Goal: Task Accomplishment & Management: Manage account settings

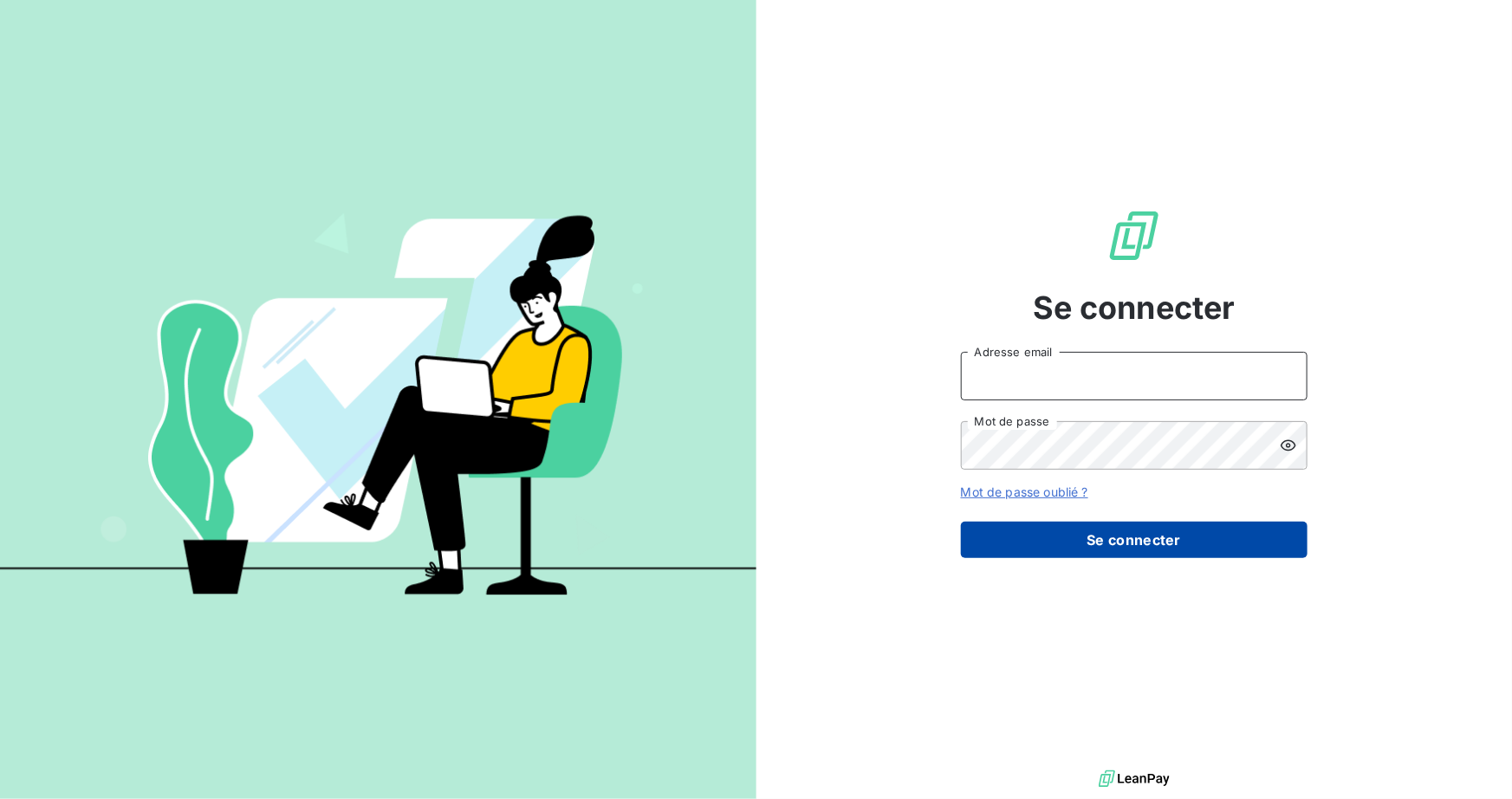
type input "[PERSON_NAME][EMAIL_ADDRESS][DOMAIN_NAME]"
click at [1120, 536] on button "Se connecter" at bounding box center [1134, 540] width 347 height 37
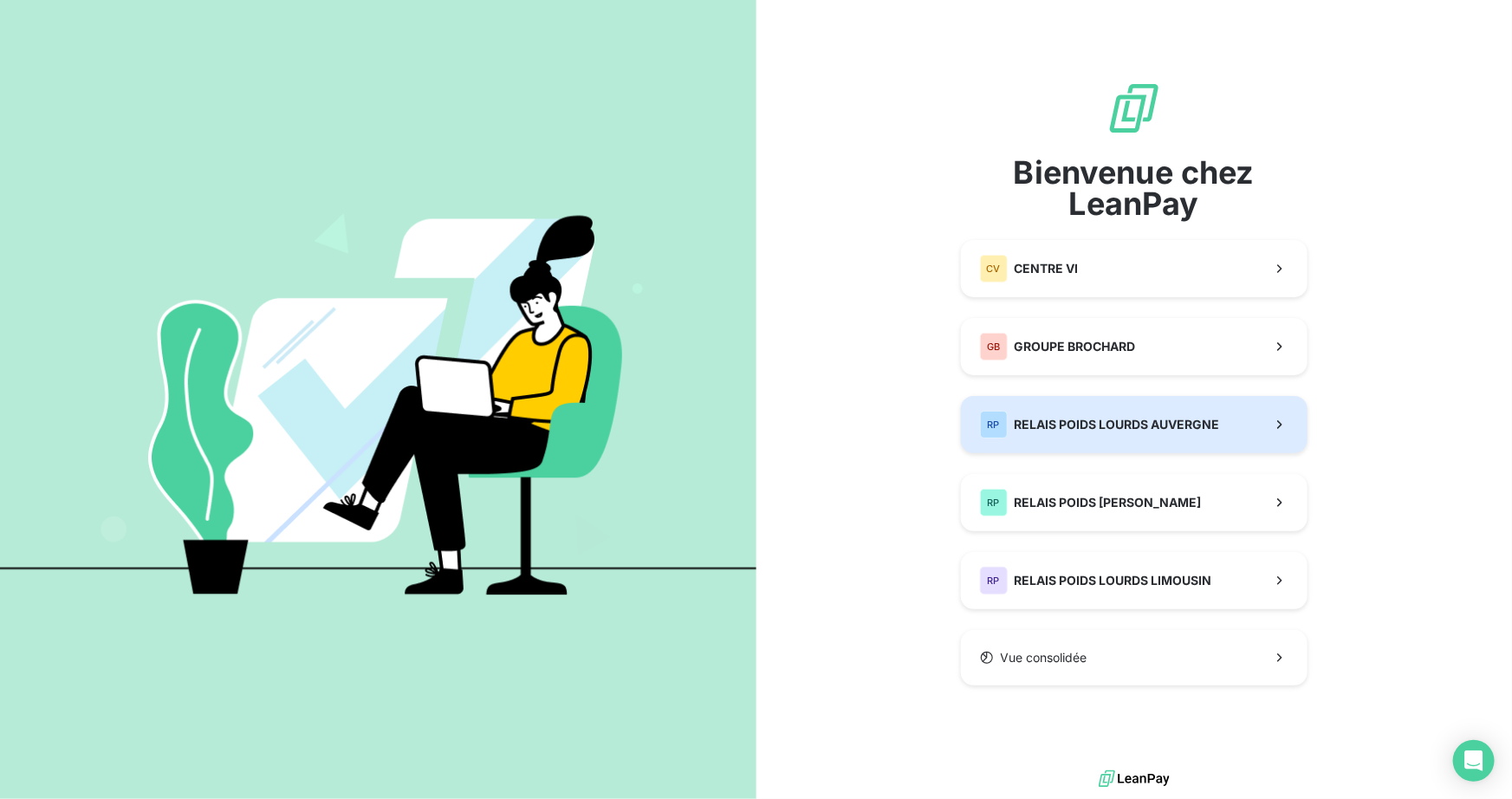
click at [1125, 417] on span "RELAIS POIDS LOURDS AUVERGNE" at bounding box center [1116, 424] width 205 height 17
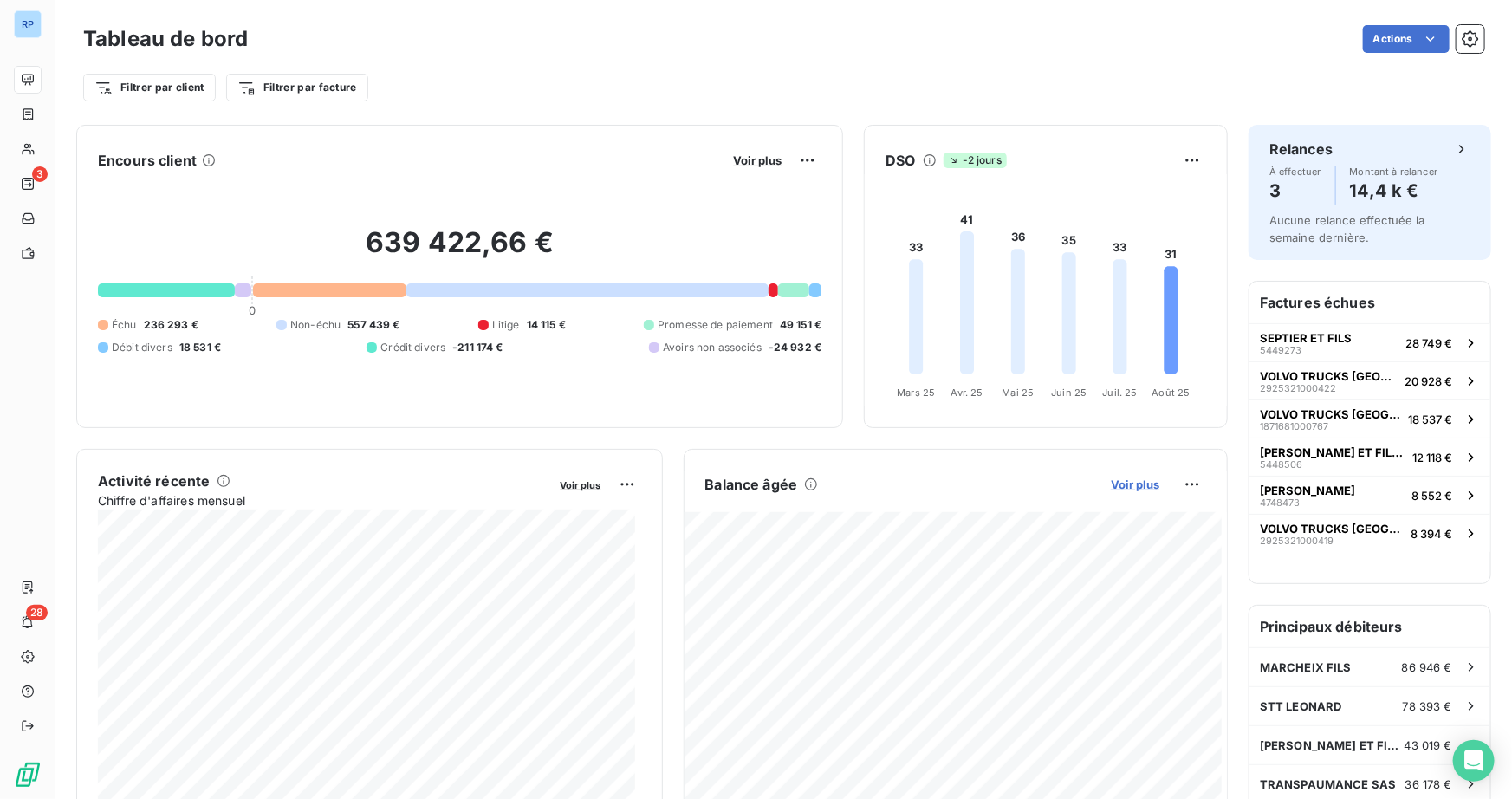
click at [1129, 487] on span "Voir plus" at bounding box center [1135, 484] width 49 height 14
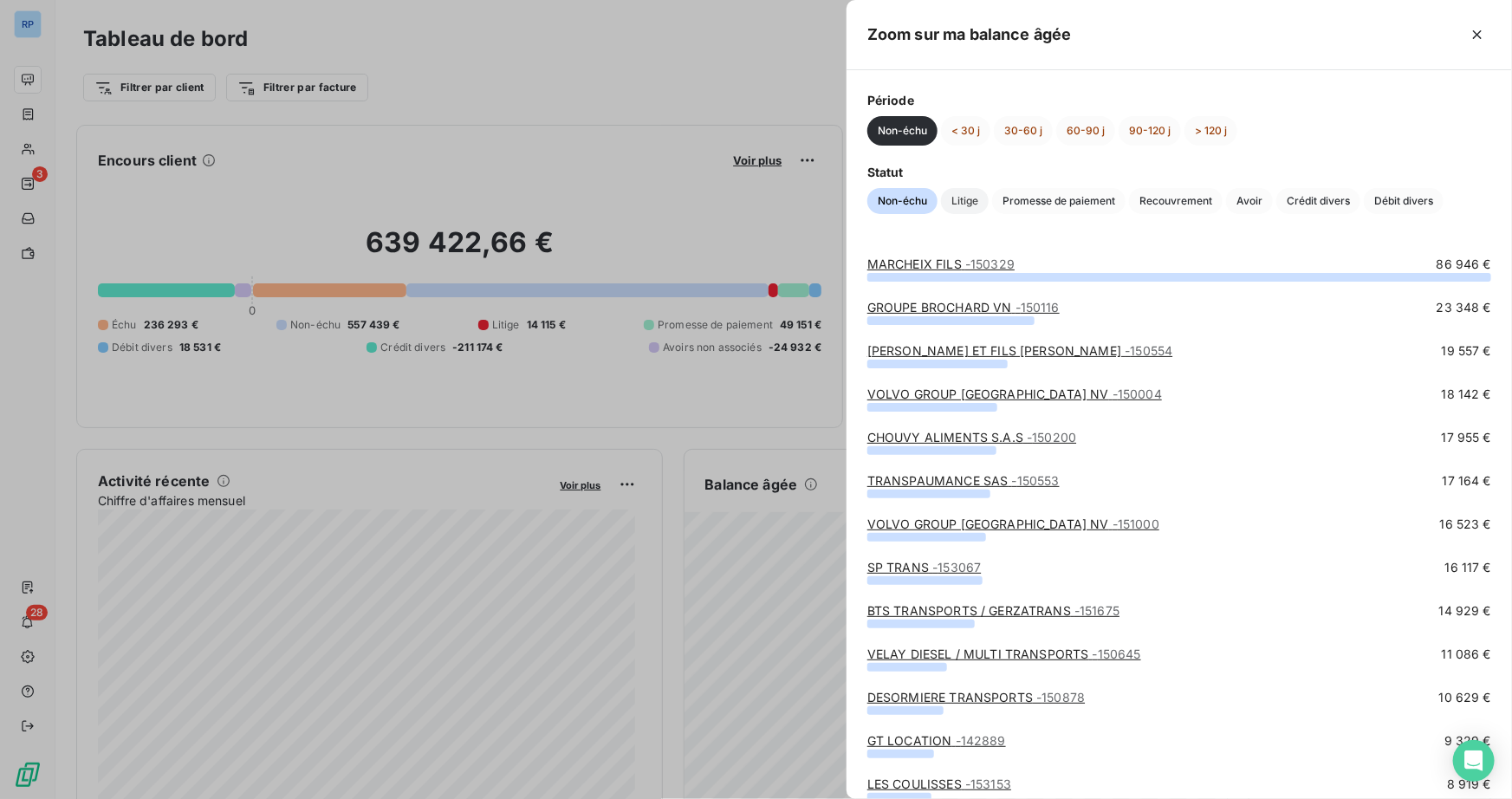
click at [966, 202] on span "Litige" at bounding box center [964, 201] width 48 height 26
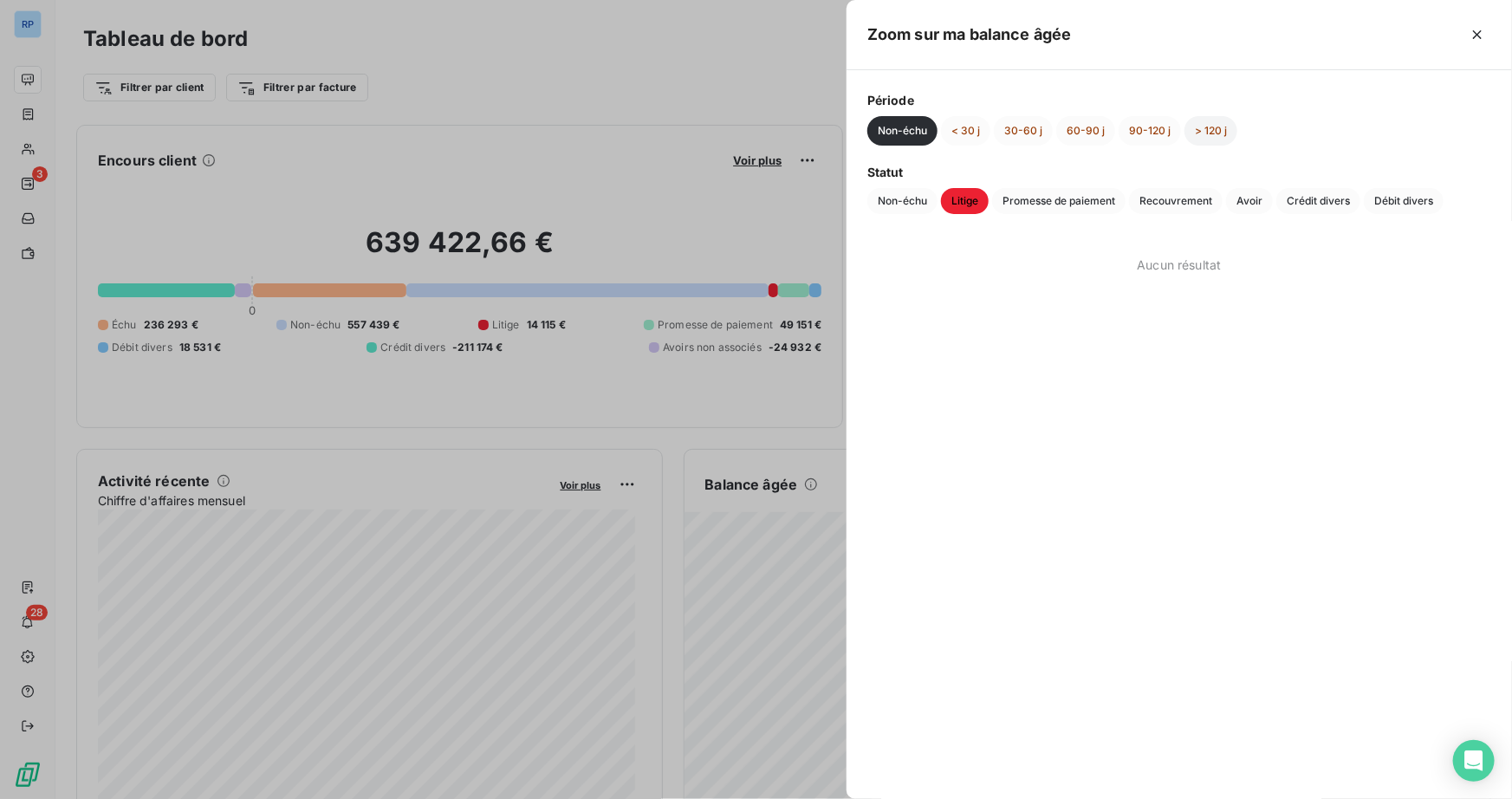
click at [1211, 128] on button "> 120 j" at bounding box center [1210, 131] width 52 height 30
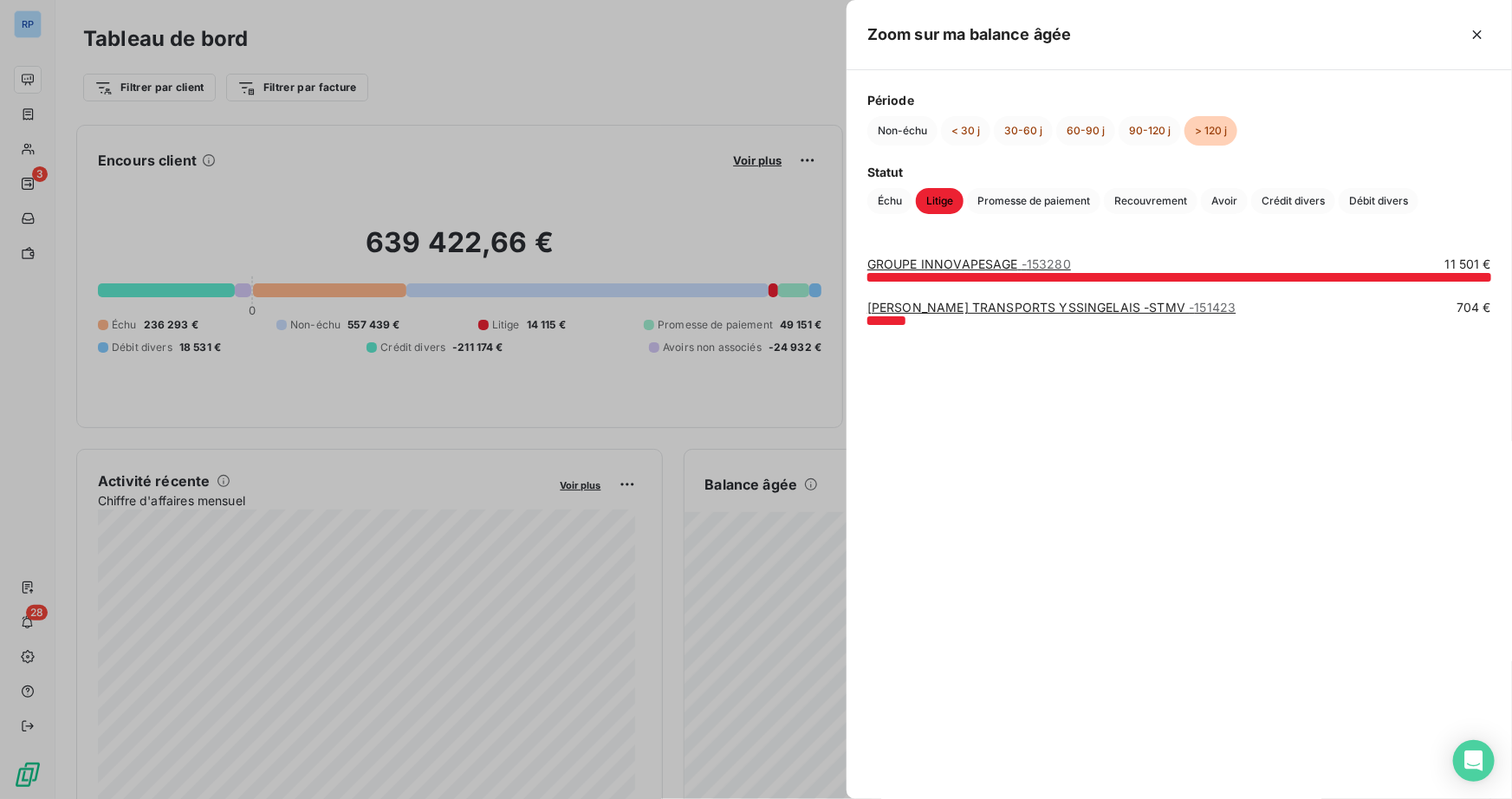
click at [1003, 268] on link "GROUPE INNOVAPESAGE - 153280" at bounding box center [969, 263] width 204 height 15
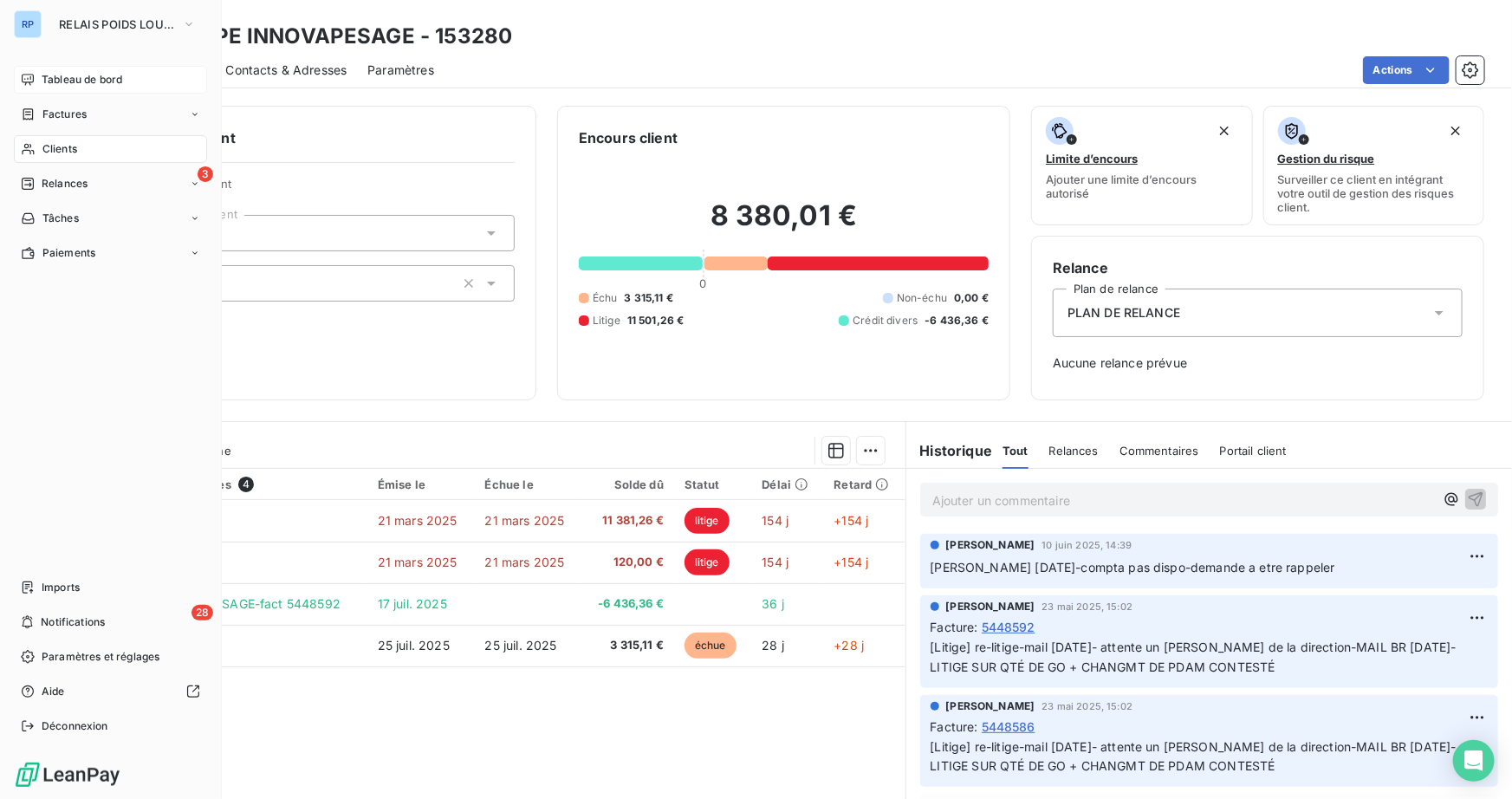
click at [97, 84] on span "Tableau de bord" at bounding box center [81, 80] width 80 height 16
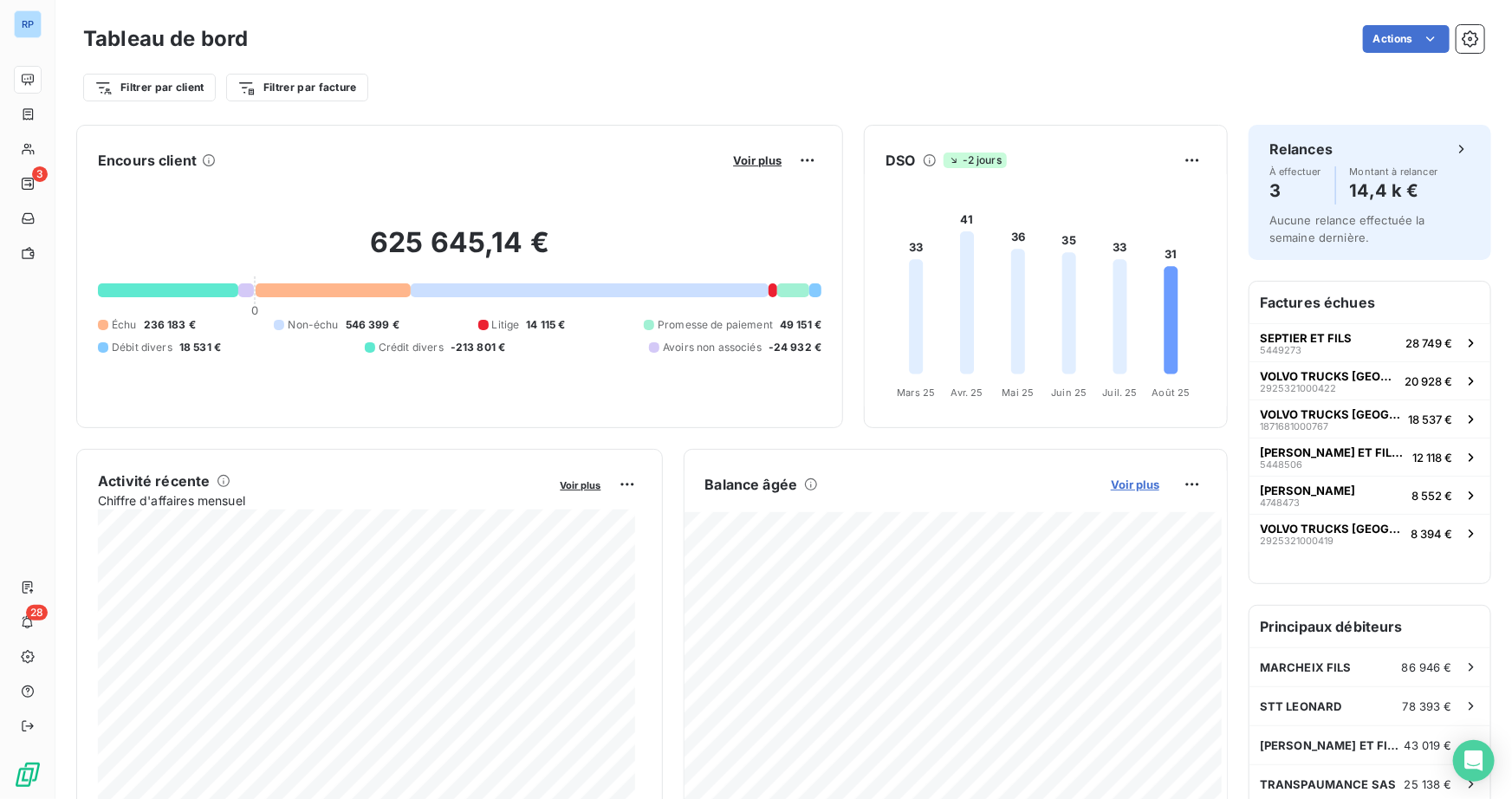
click at [1122, 482] on span "Voir plus" at bounding box center [1135, 484] width 49 height 14
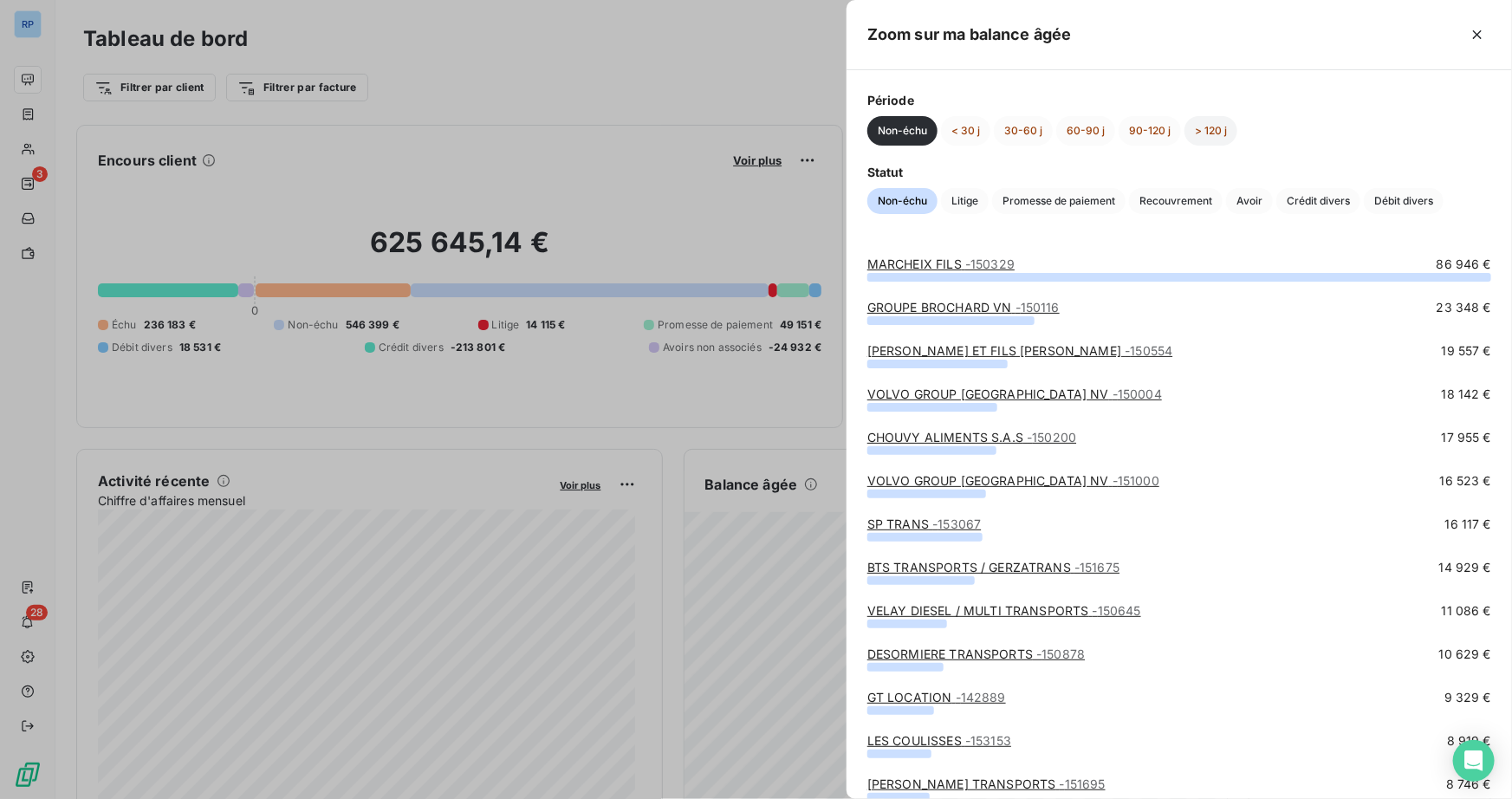
click at [1201, 124] on button "> 120 j" at bounding box center [1210, 131] width 52 height 30
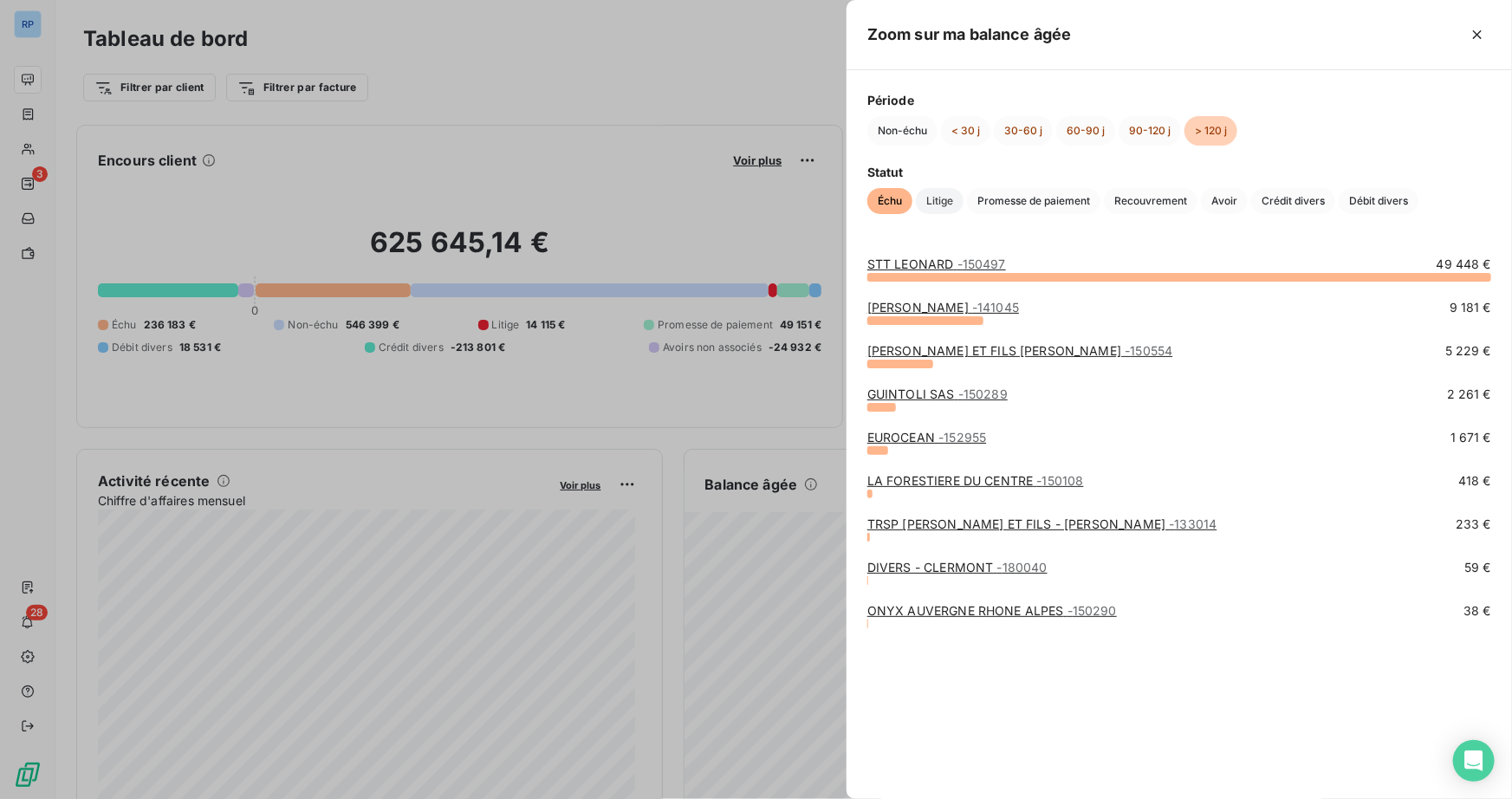
click at [931, 202] on span "Litige" at bounding box center [940, 201] width 48 height 26
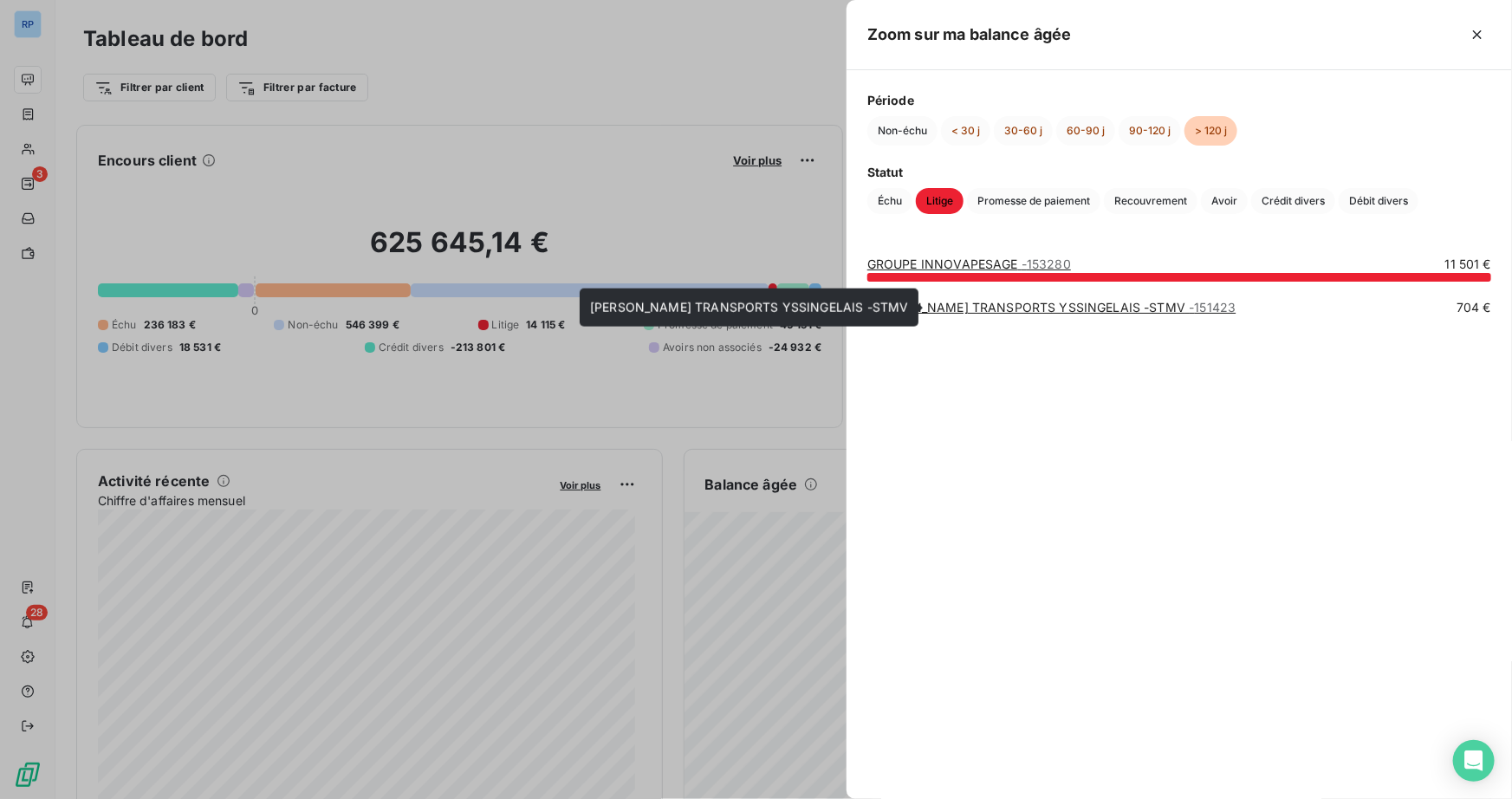
click at [942, 308] on link "GIBERT TRANSPORTS YSSINGELAIS -STMV - 151423" at bounding box center [1052, 307] width 369 height 15
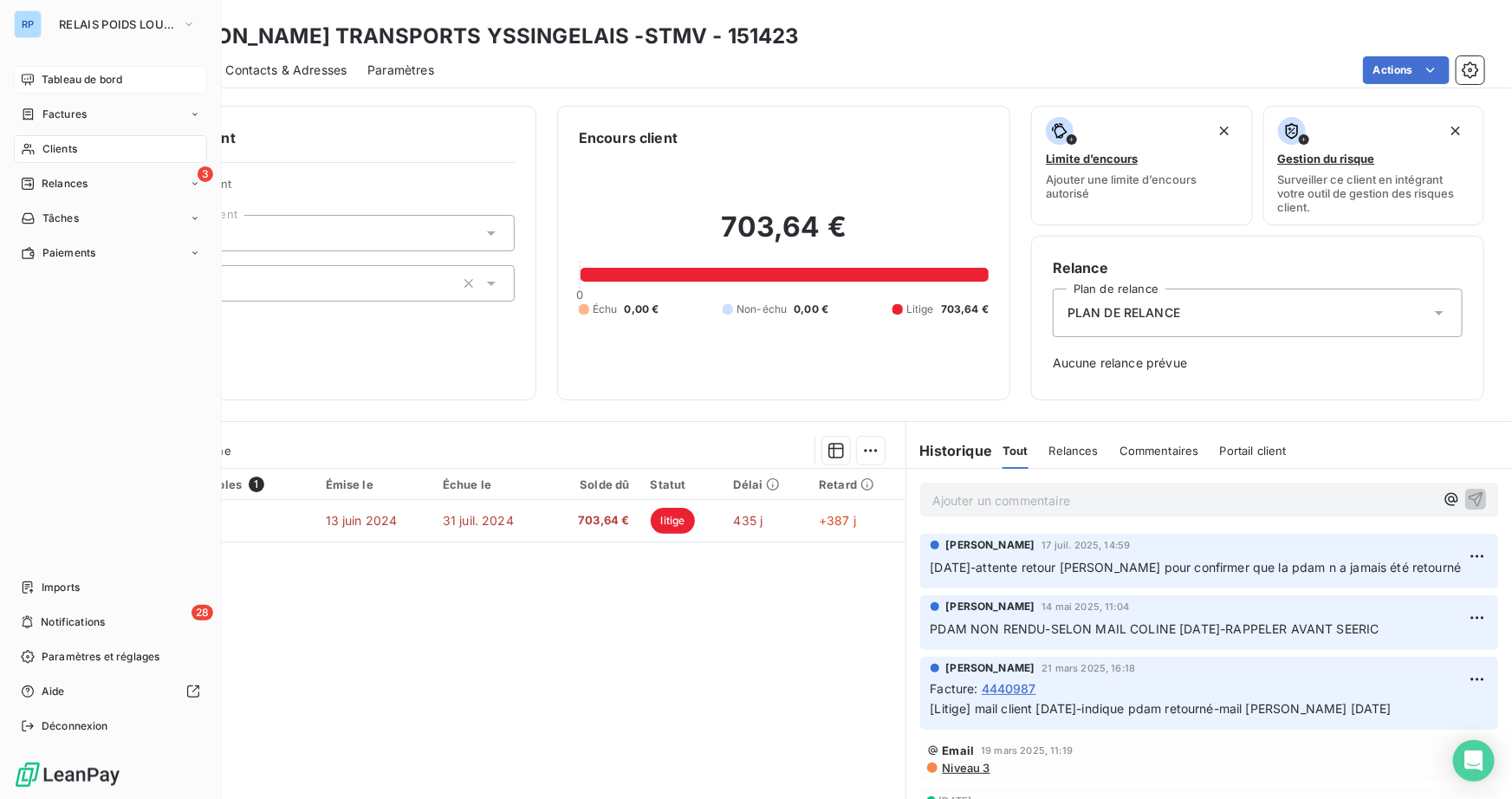
click at [29, 10] on div "RP" at bounding box center [28, 24] width 28 height 28
click at [86, 24] on span "RELAIS POIDS LOURDS AUVERGNE" at bounding box center [116, 24] width 116 height 14
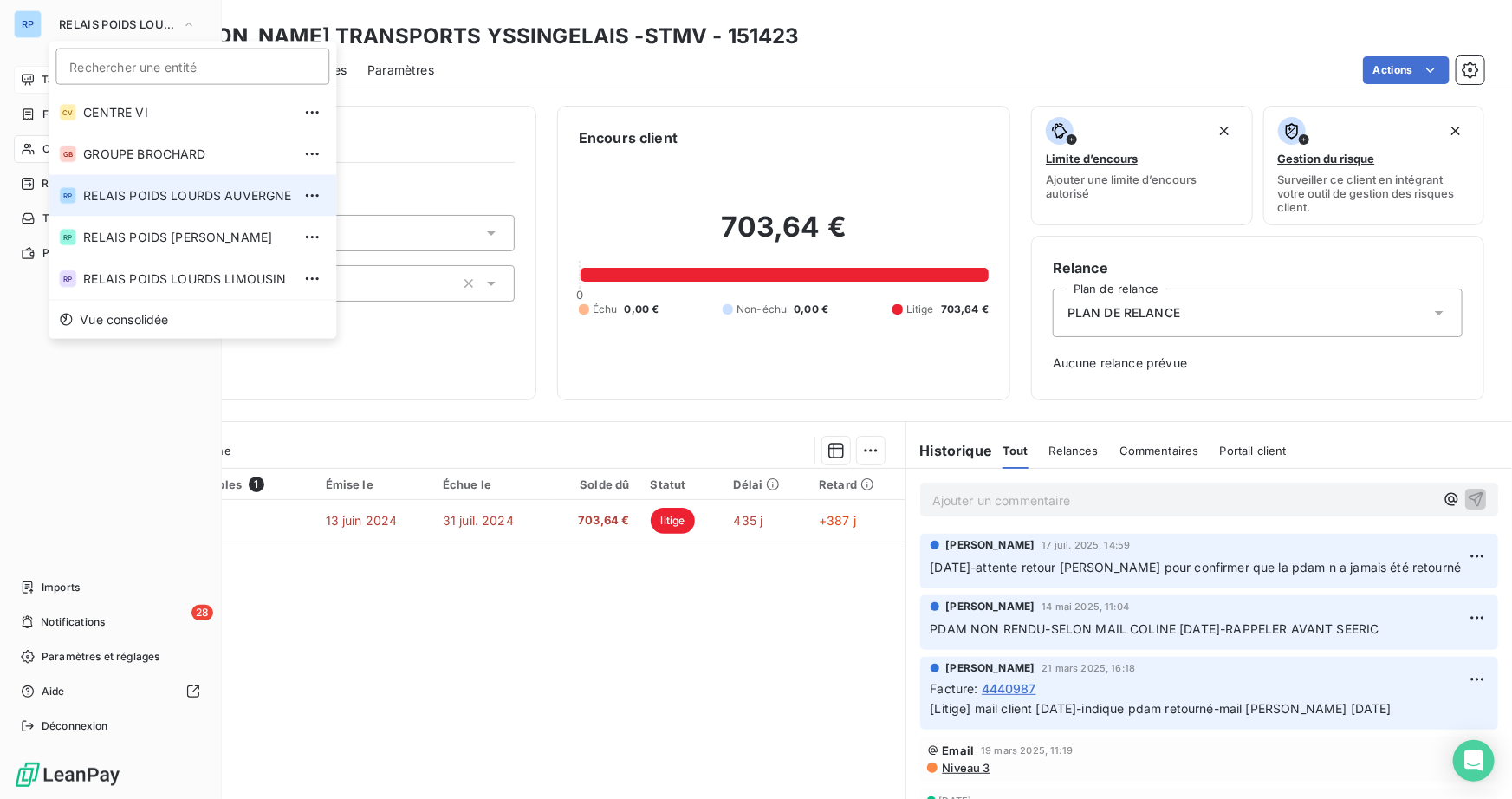
click at [140, 200] on span "RELAIS POIDS LOURDS AUVERGNE" at bounding box center [187, 195] width 208 height 17
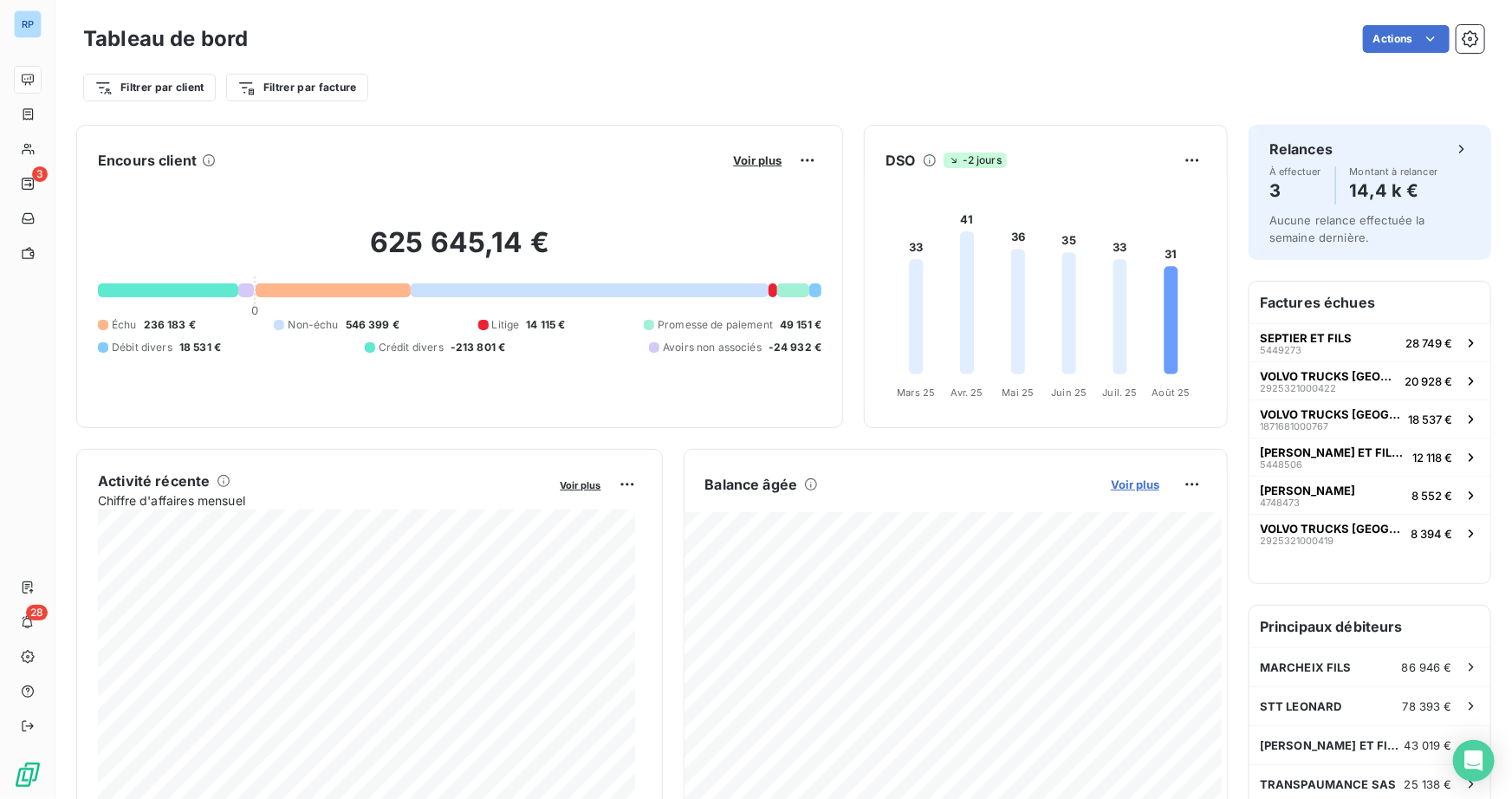
click at [1111, 477] on span "Voir plus" at bounding box center [1135, 484] width 49 height 14
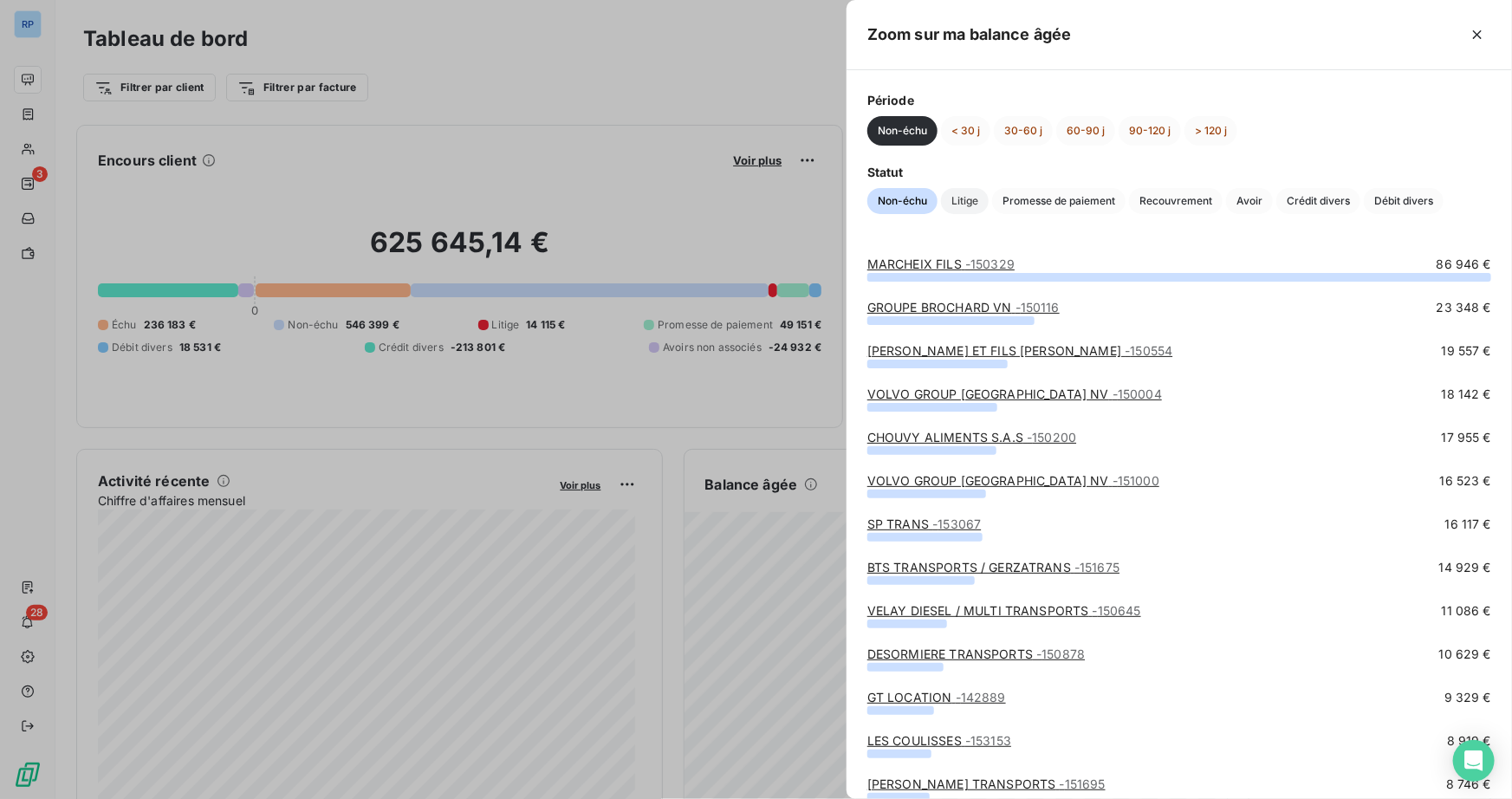
click at [967, 204] on span "Litige" at bounding box center [964, 201] width 48 height 26
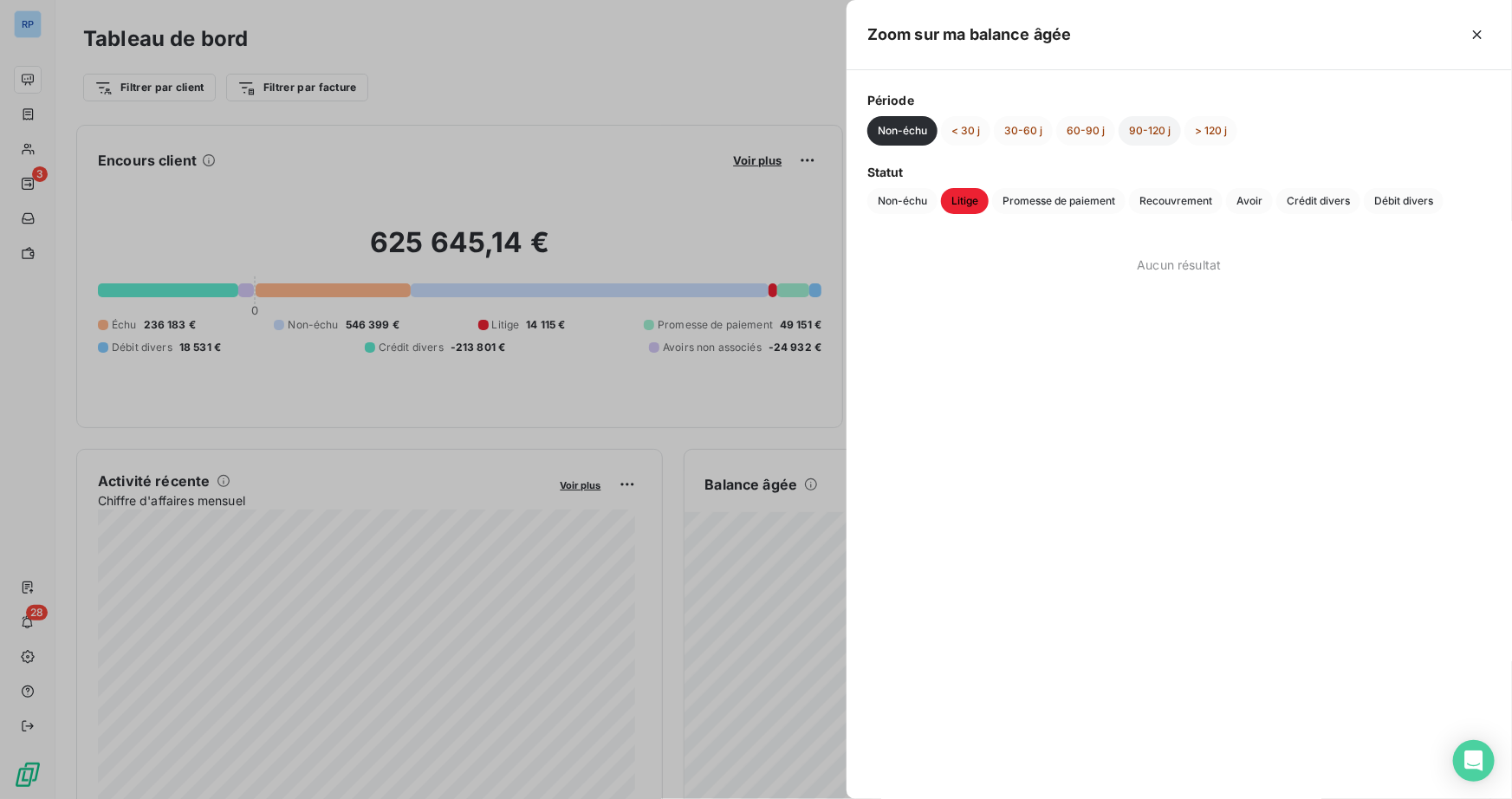
drag, startPoint x: 1176, startPoint y: 133, endPoint x: 1163, endPoint y: 133, distance: 13.0
click at [1171, 133] on button "90-120 j" at bounding box center [1149, 131] width 62 height 30
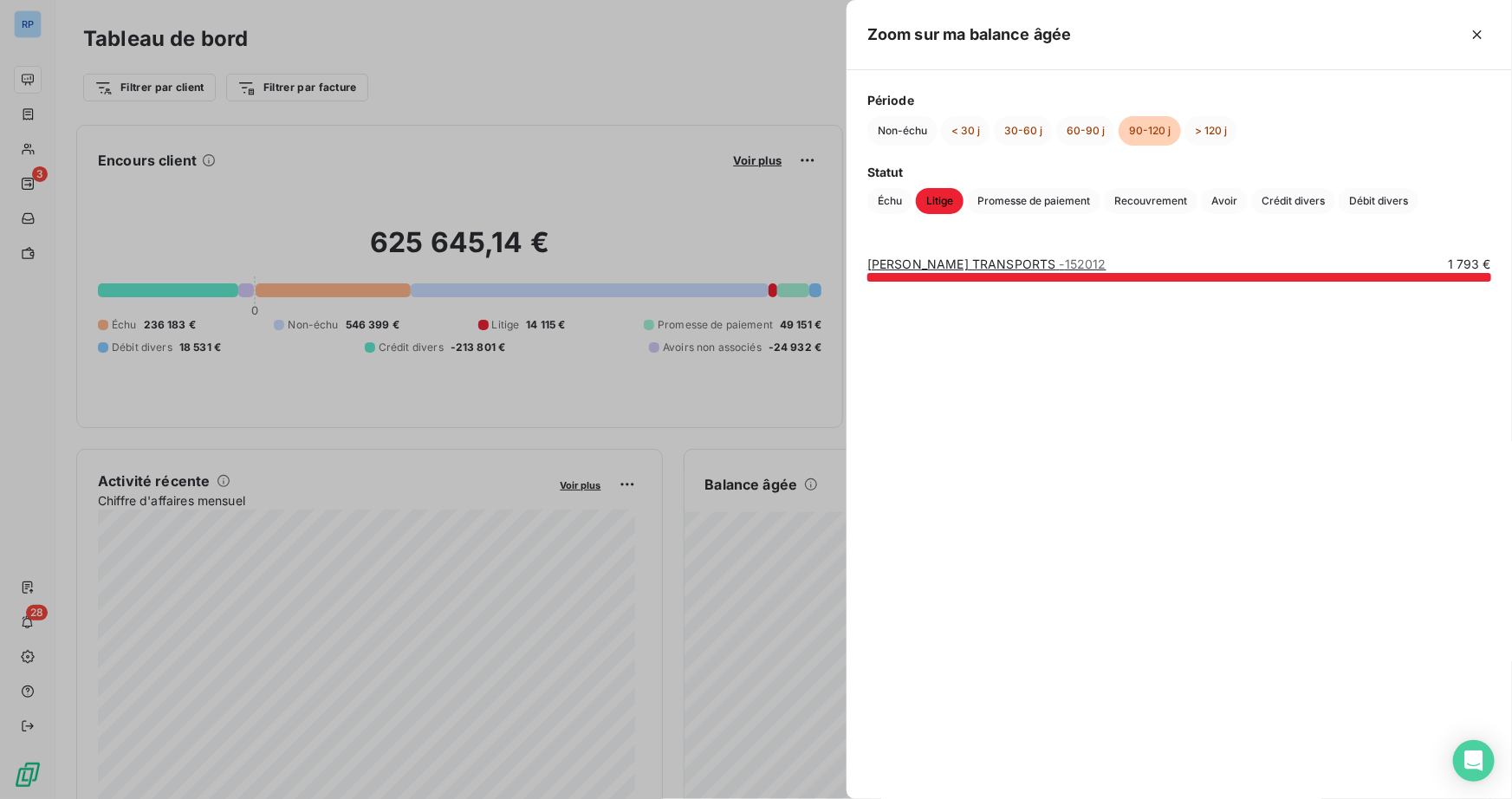
click at [1000, 273] on div at bounding box center [1179, 277] width 624 height 9
click at [998, 262] on link "PASCAL NIOCEL TRANSPORTS - 152012" at bounding box center [986, 263] width 239 height 15
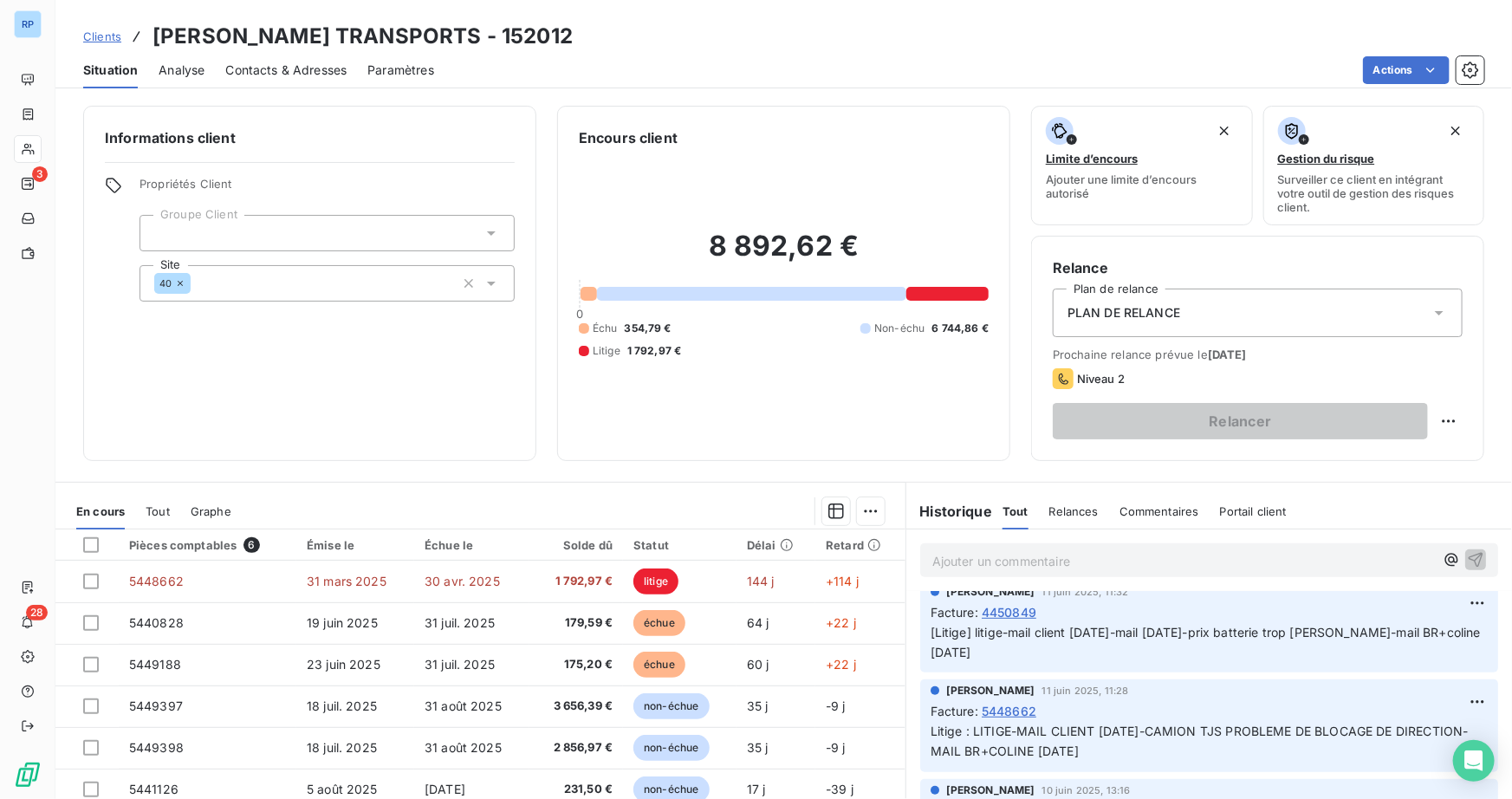
scroll to position [630, 0]
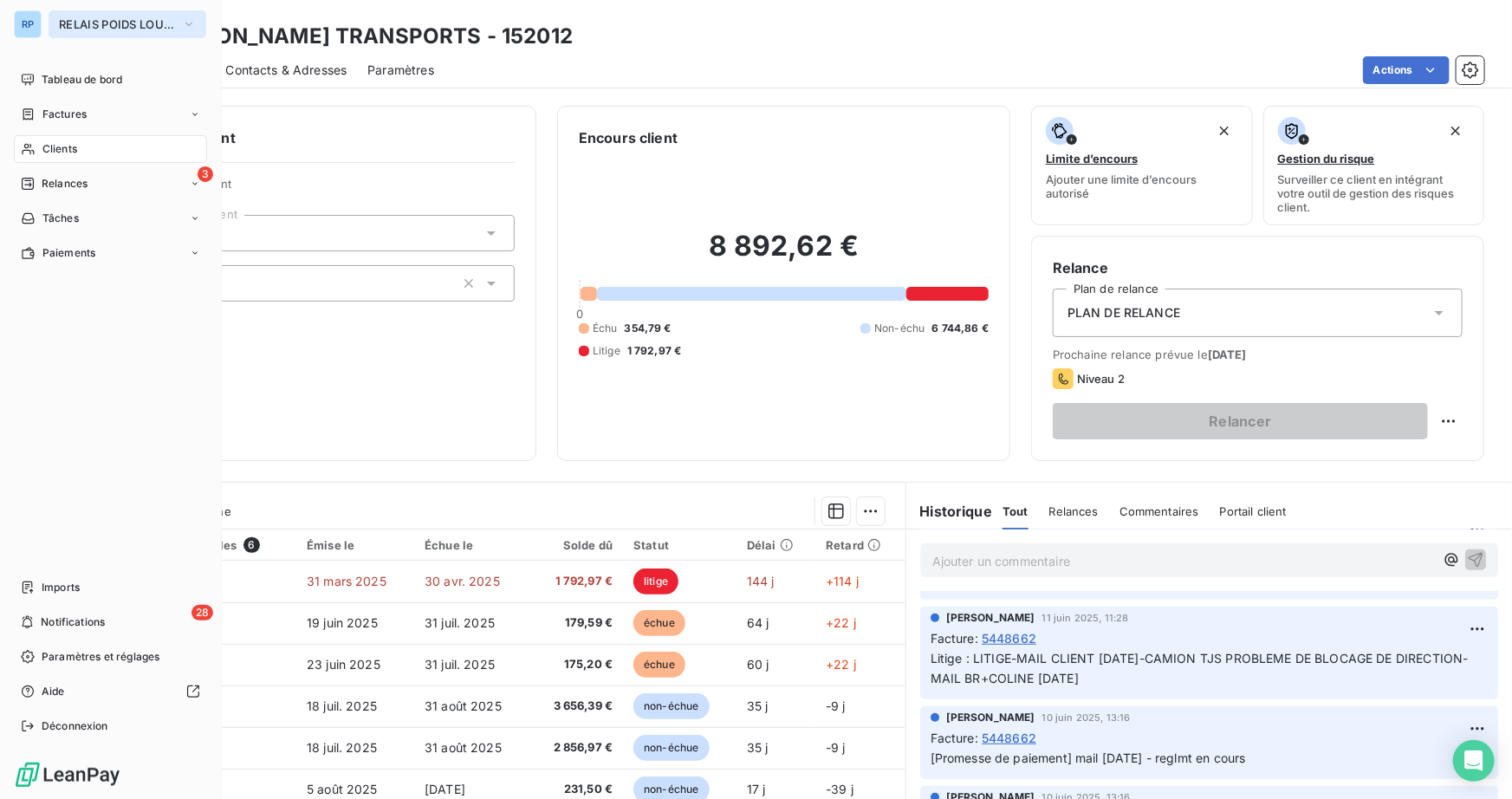
click at [93, 24] on span "RELAIS POIDS LOURDS AUVERGNE" at bounding box center [116, 24] width 116 height 14
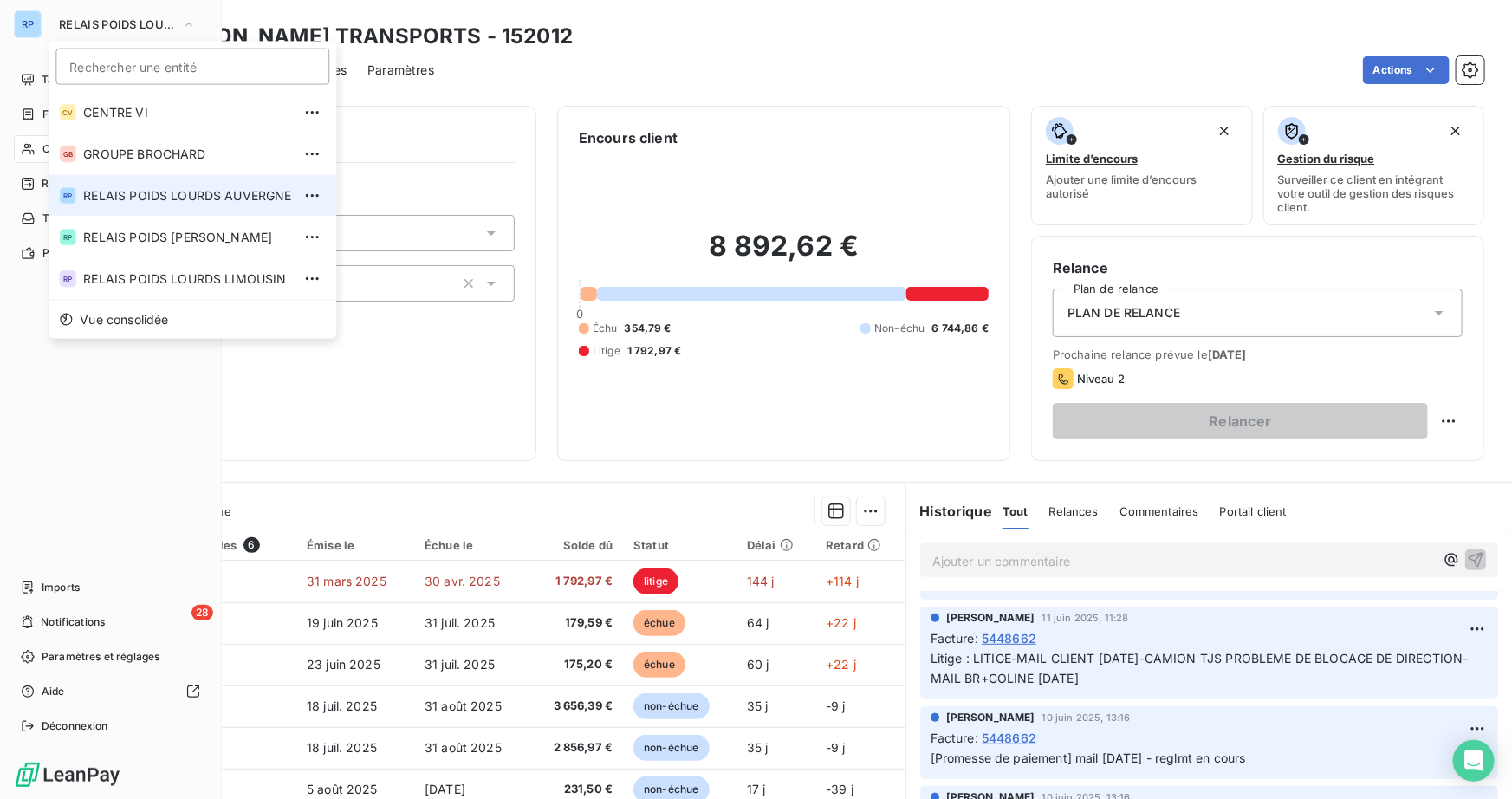
click at [190, 206] on li "RP RELAIS POIDS LOURDS AUVERGNE" at bounding box center [192, 196] width 287 height 42
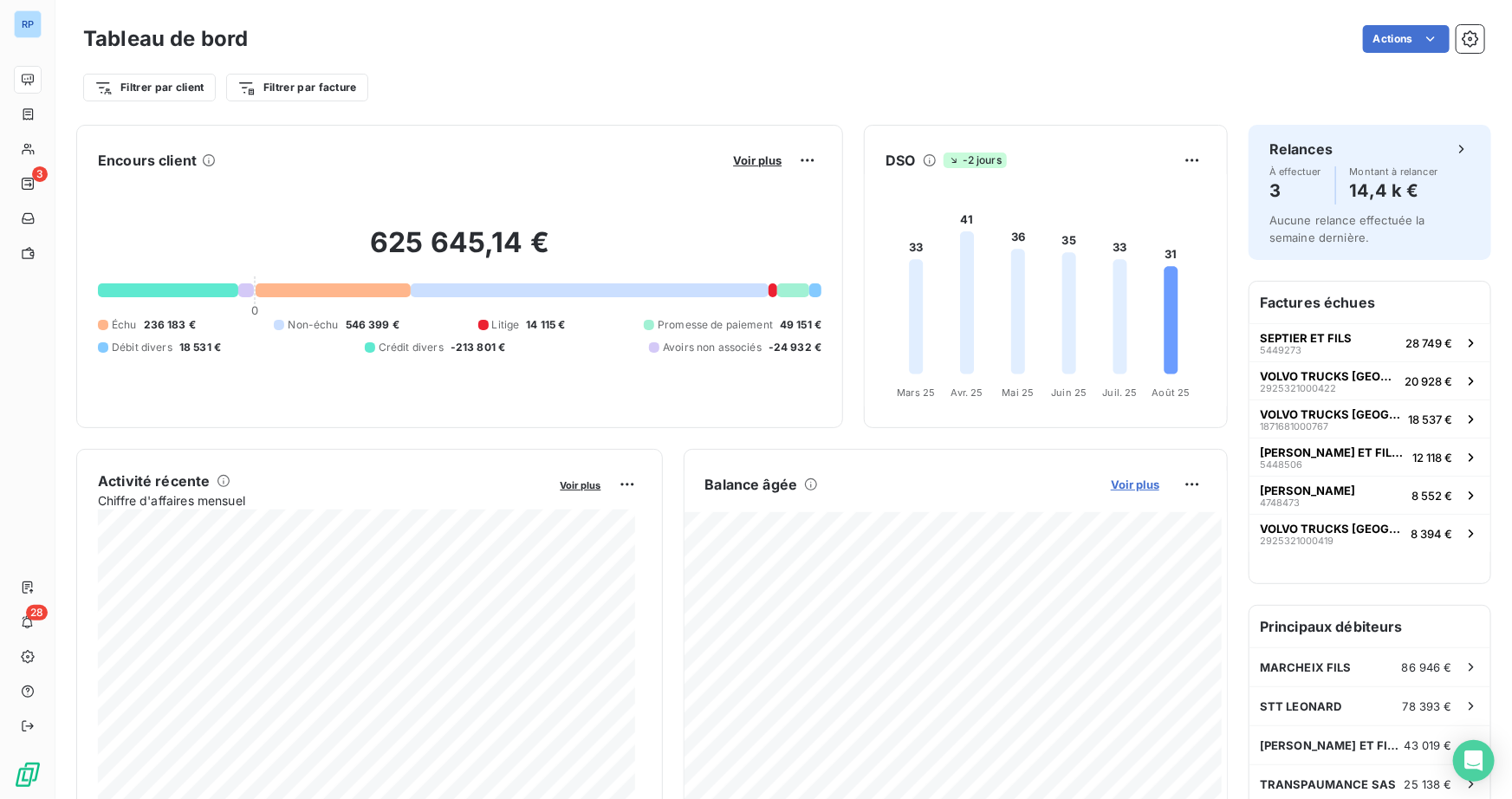
click at [1132, 478] on span "Voir plus" at bounding box center [1135, 484] width 49 height 14
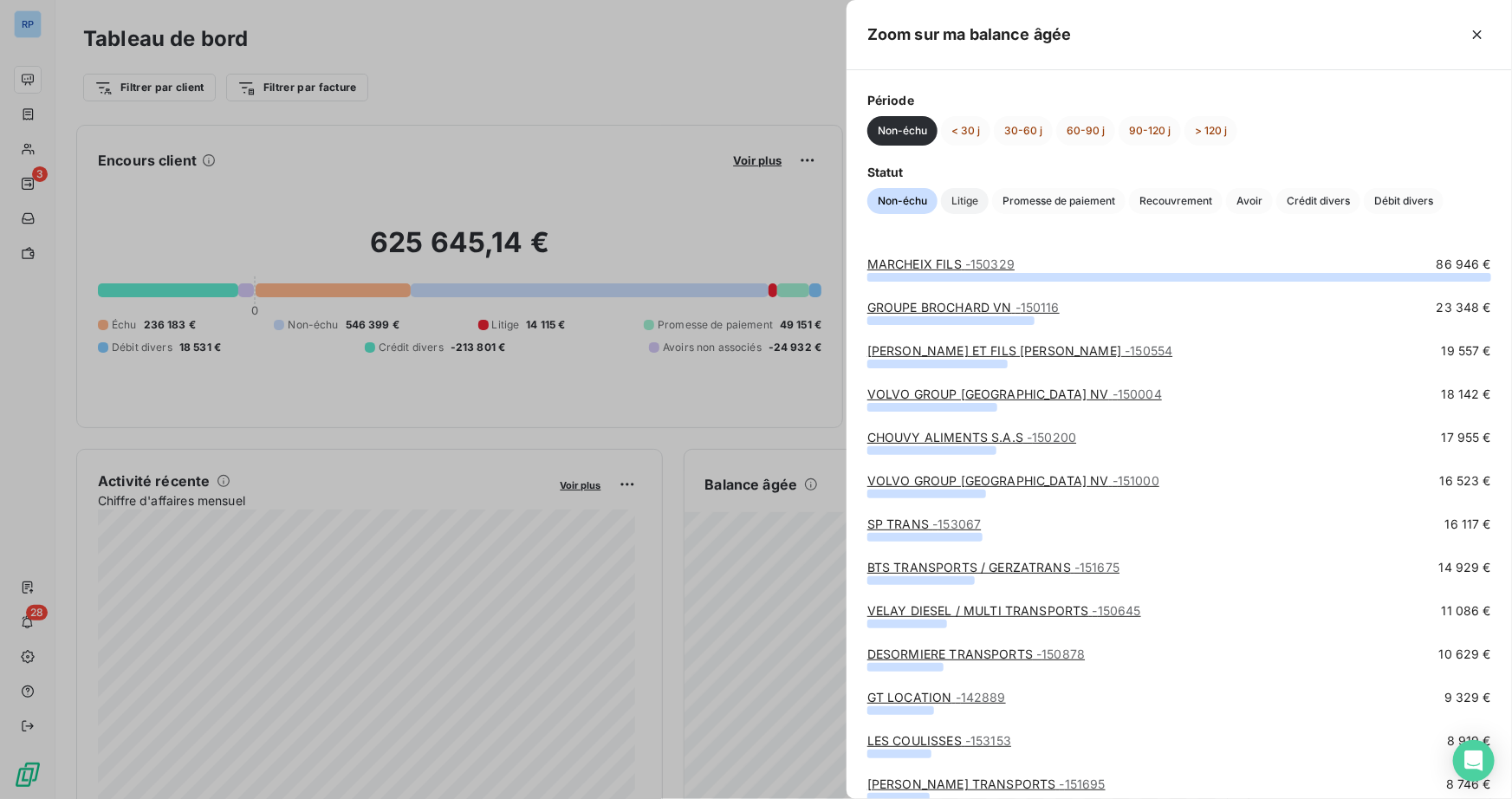
click at [967, 200] on span "Litige" at bounding box center [964, 201] width 48 height 26
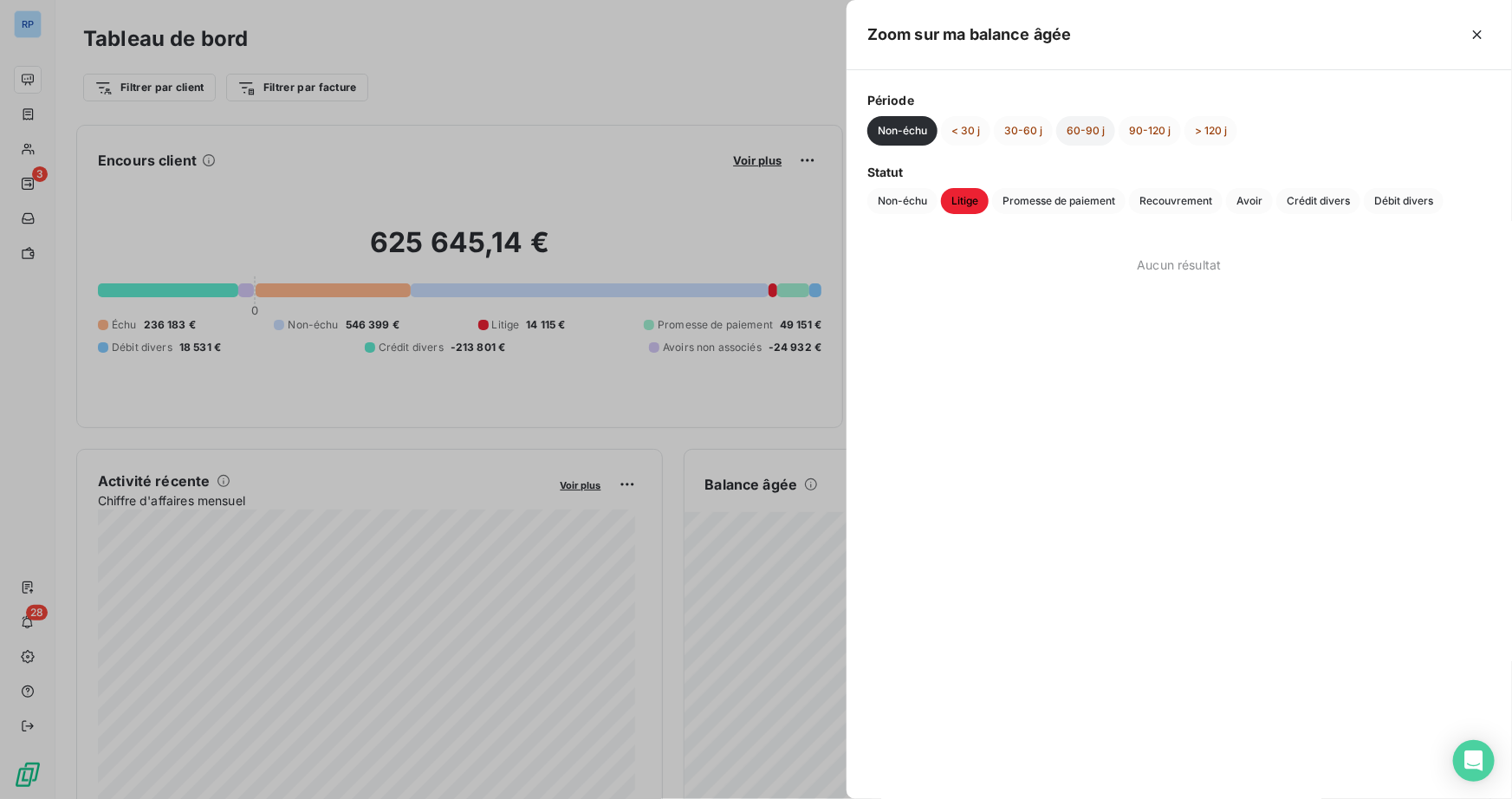
click at [1083, 135] on button "60-90 j" at bounding box center [1084, 131] width 58 height 30
click at [1031, 135] on button "30-60 j" at bounding box center [1022, 131] width 58 height 30
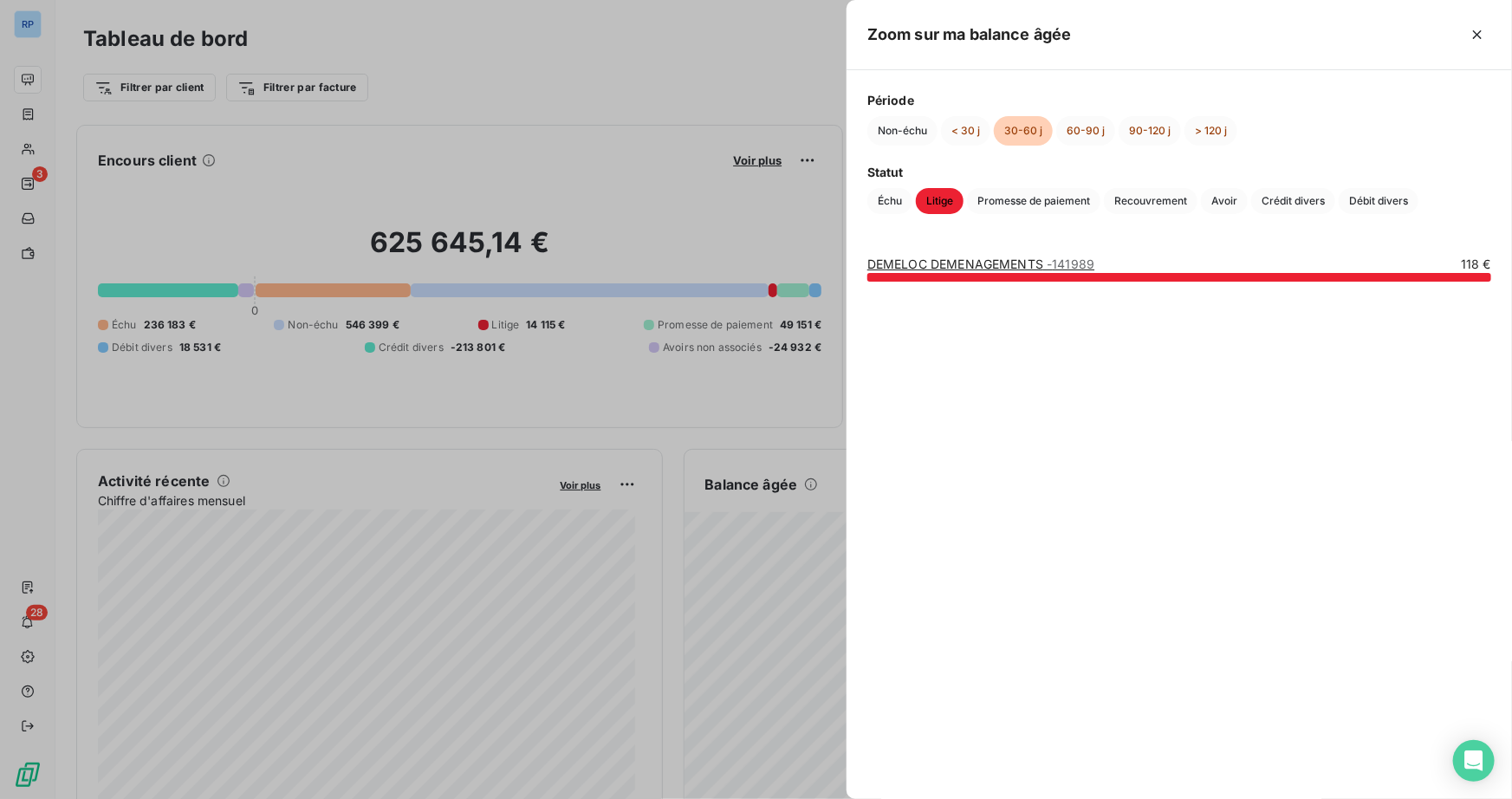
click at [945, 263] on link "DEMELOC DEMENAGEMENTS - 141989" at bounding box center [980, 263] width 227 height 15
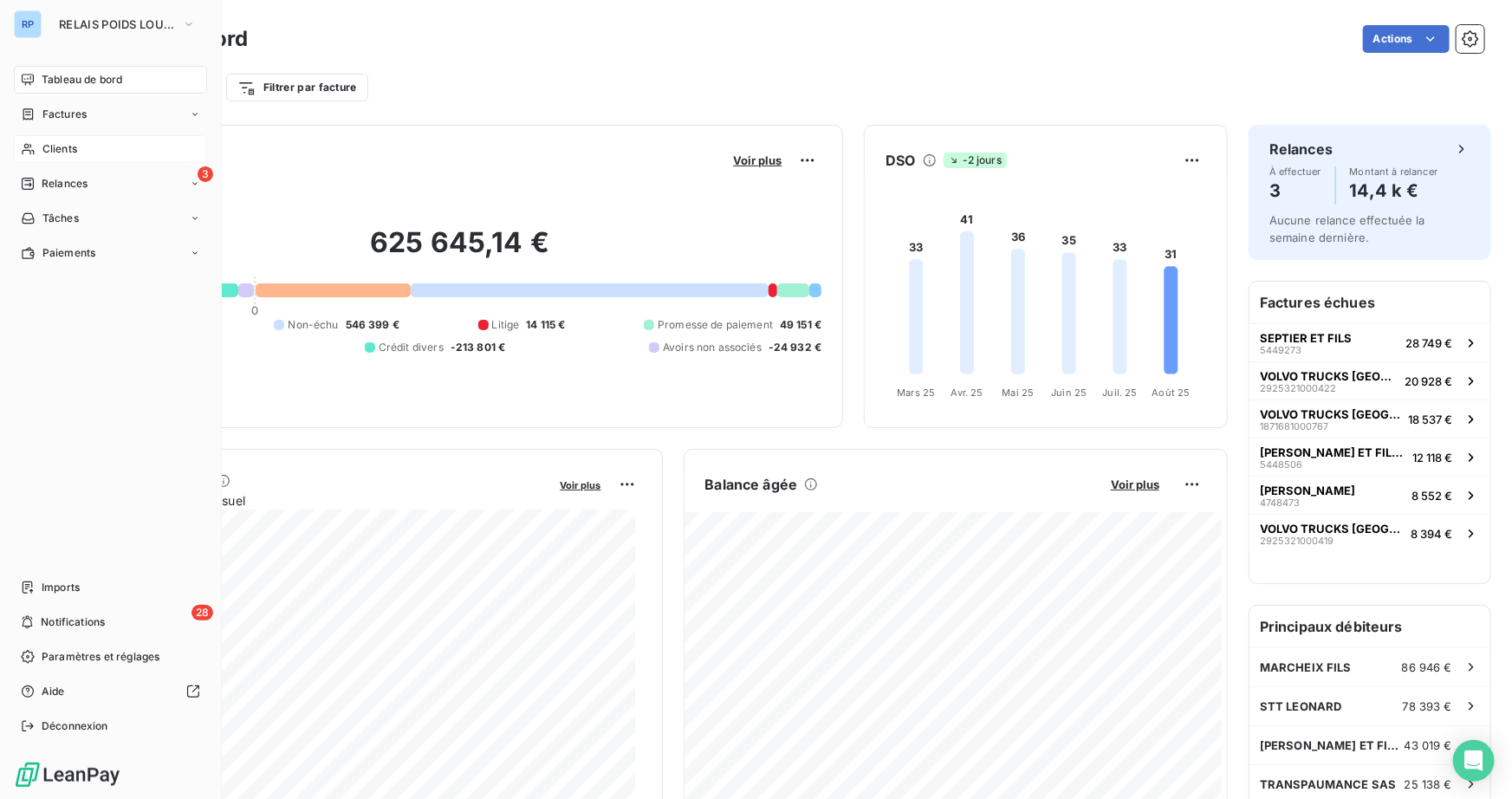
click at [56, 148] on span "Clients" at bounding box center [59, 150] width 35 height 16
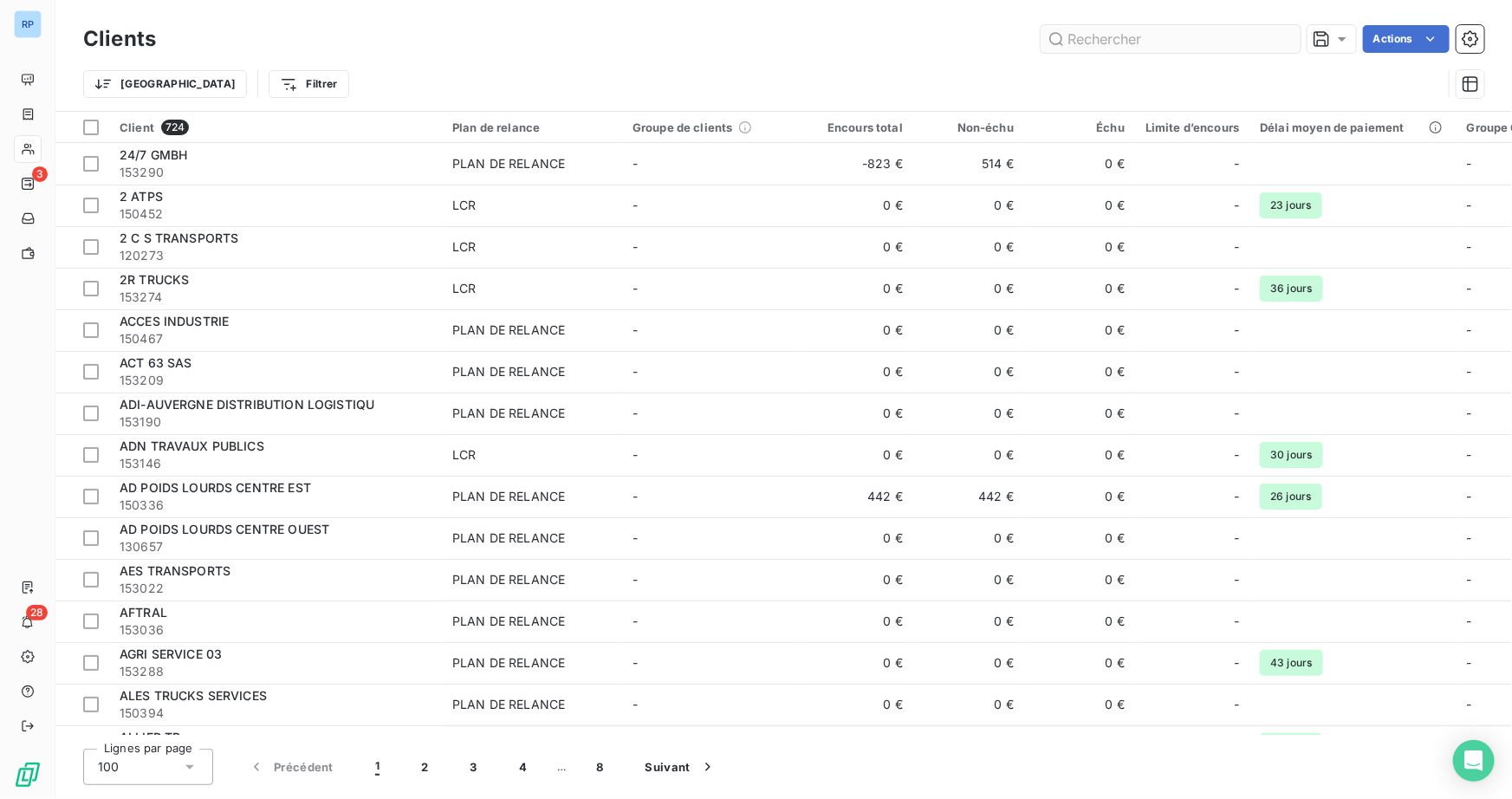
click at [1107, 42] on input "text" at bounding box center [1170, 39] width 259 height 28
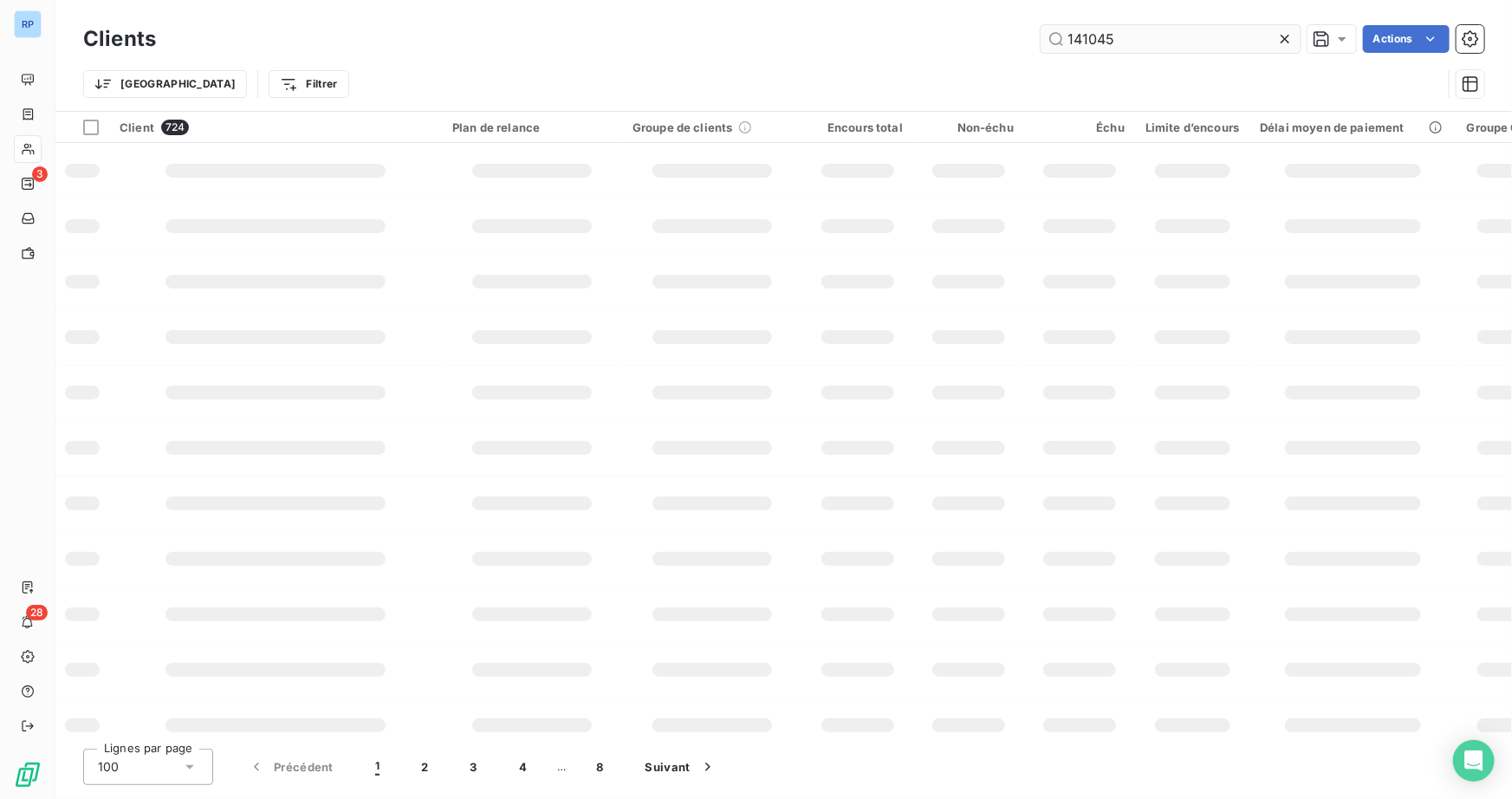
type input "141045"
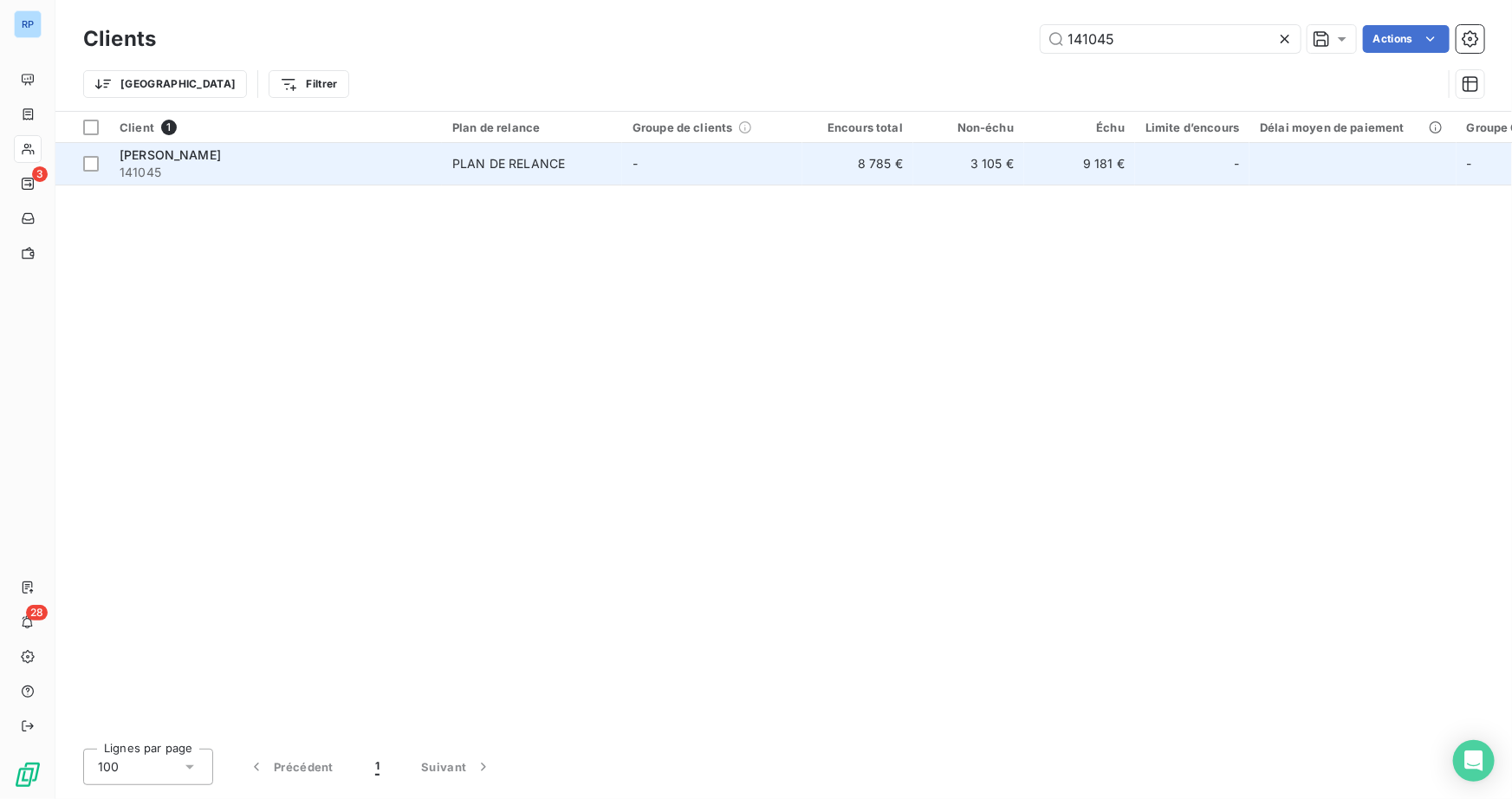
click at [322, 143] on td "[PERSON_NAME] SAS 141045" at bounding box center [275, 163] width 333 height 42
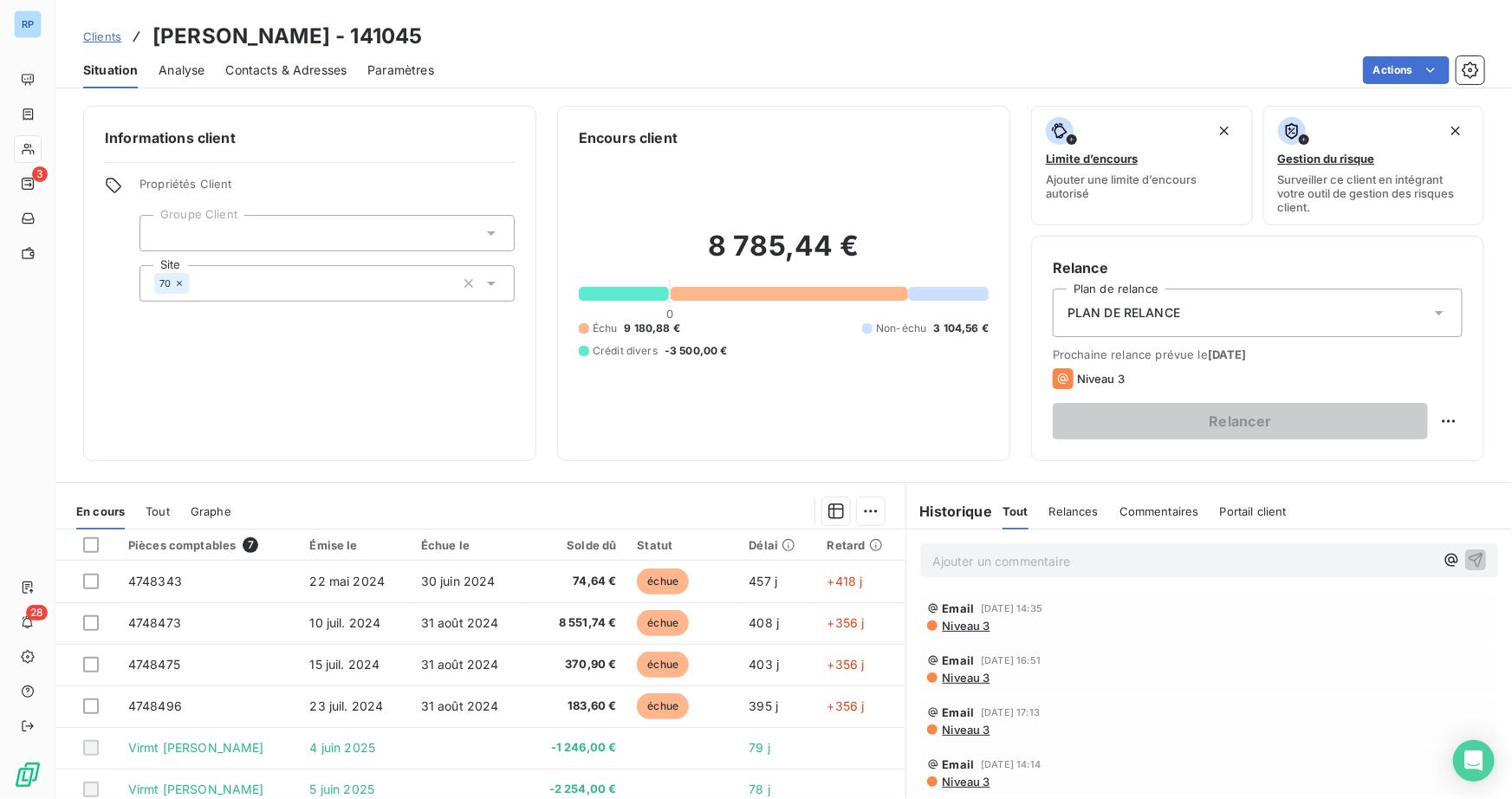
click at [1022, 561] on p "Ajouter un commentaire ﻿" at bounding box center [1182, 561] width 502 height 22
copy span "REUNION [DATE]-"
click at [1068, 557] on p "REUNION [DATE]-" at bounding box center [1182, 560] width 502 height 20
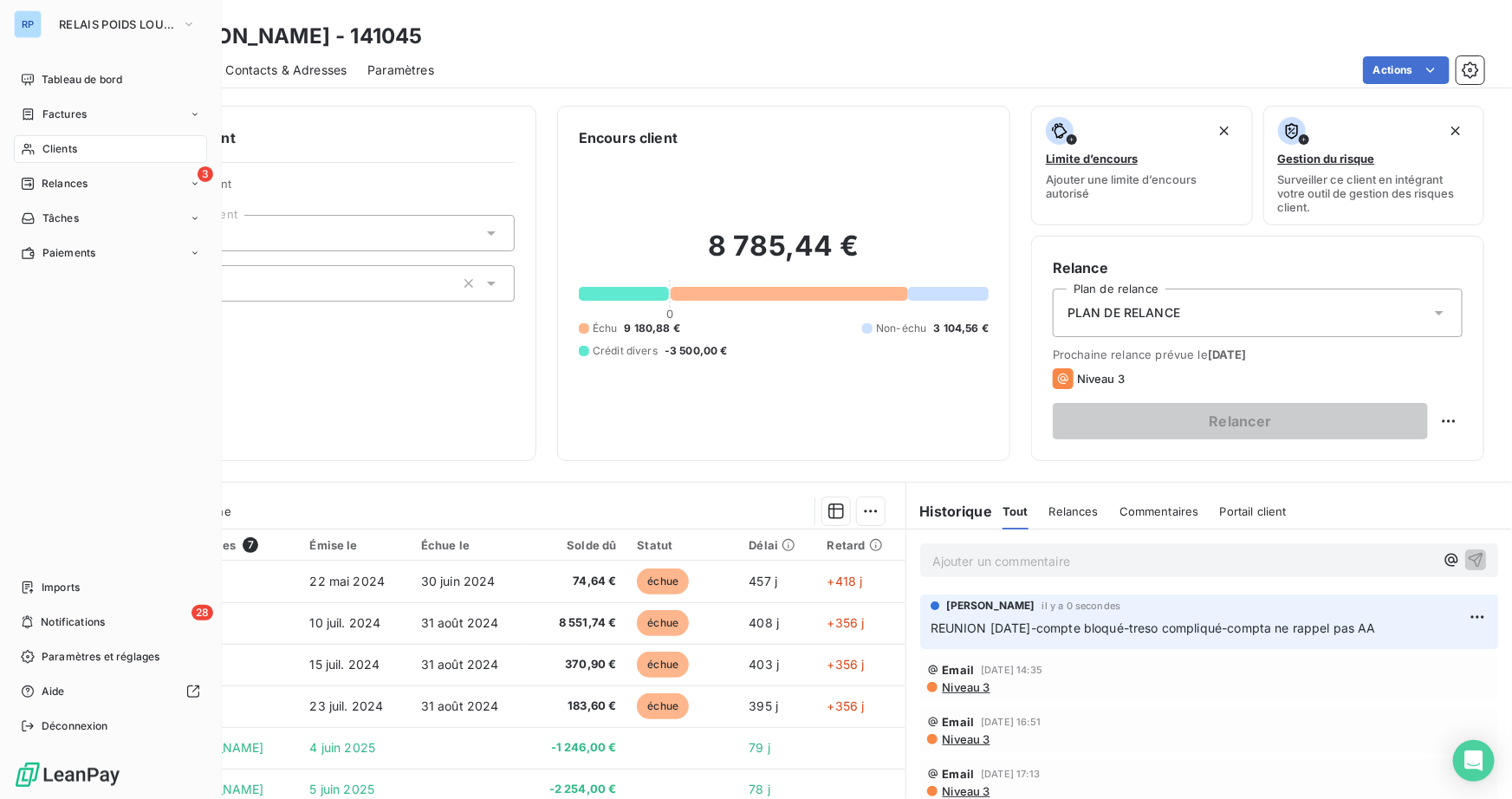
click at [44, 148] on span "Clients" at bounding box center [59, 150] width 35 height 16
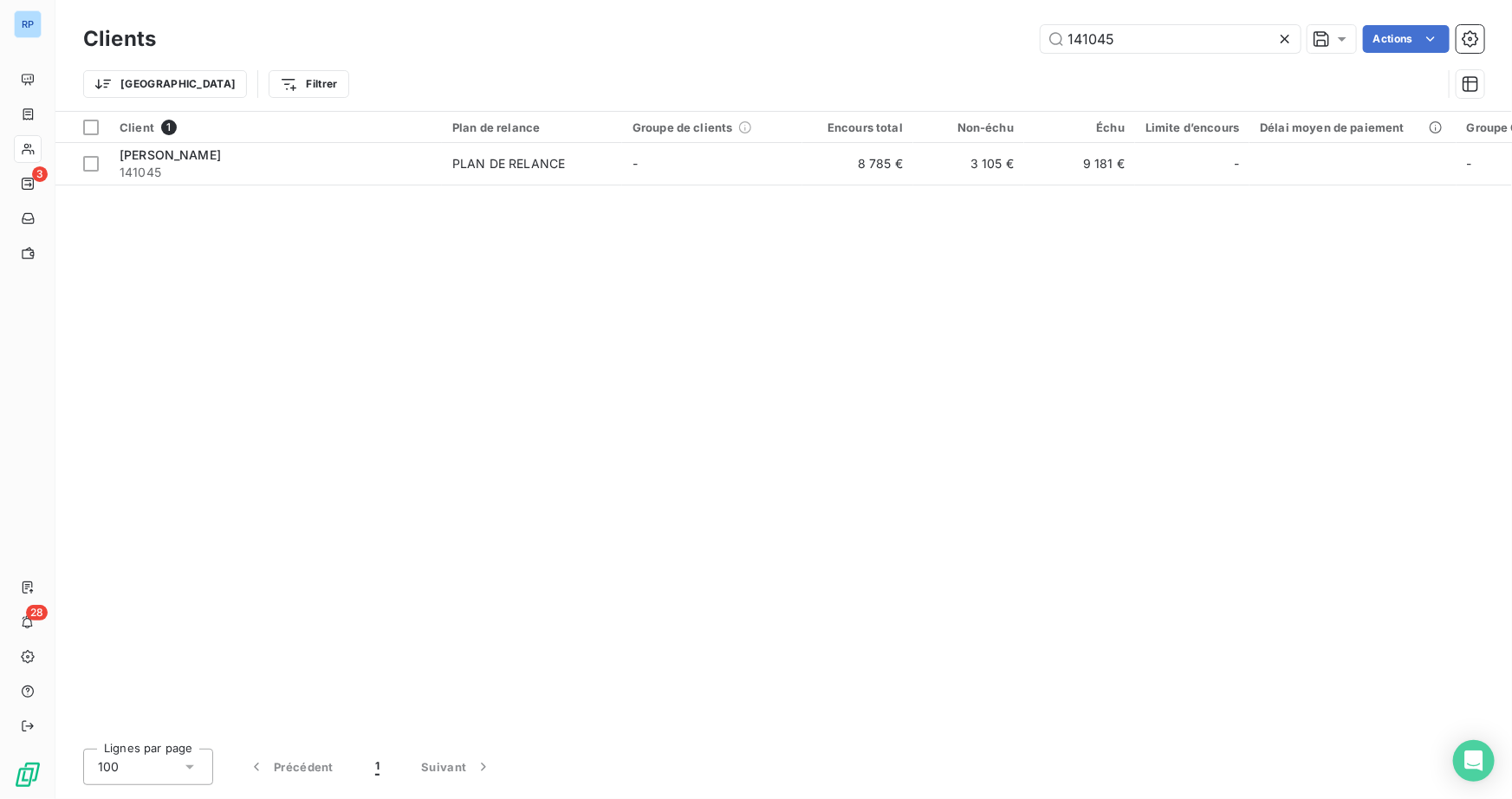
drag, startPoint x: 1133, startPoint y: 41, endPoint x: 710, endPoint y: 34, distance: 423.1
click at [711, 34] on div "141045 Actions" at bounding box center [830, 39] width 1307 height 28
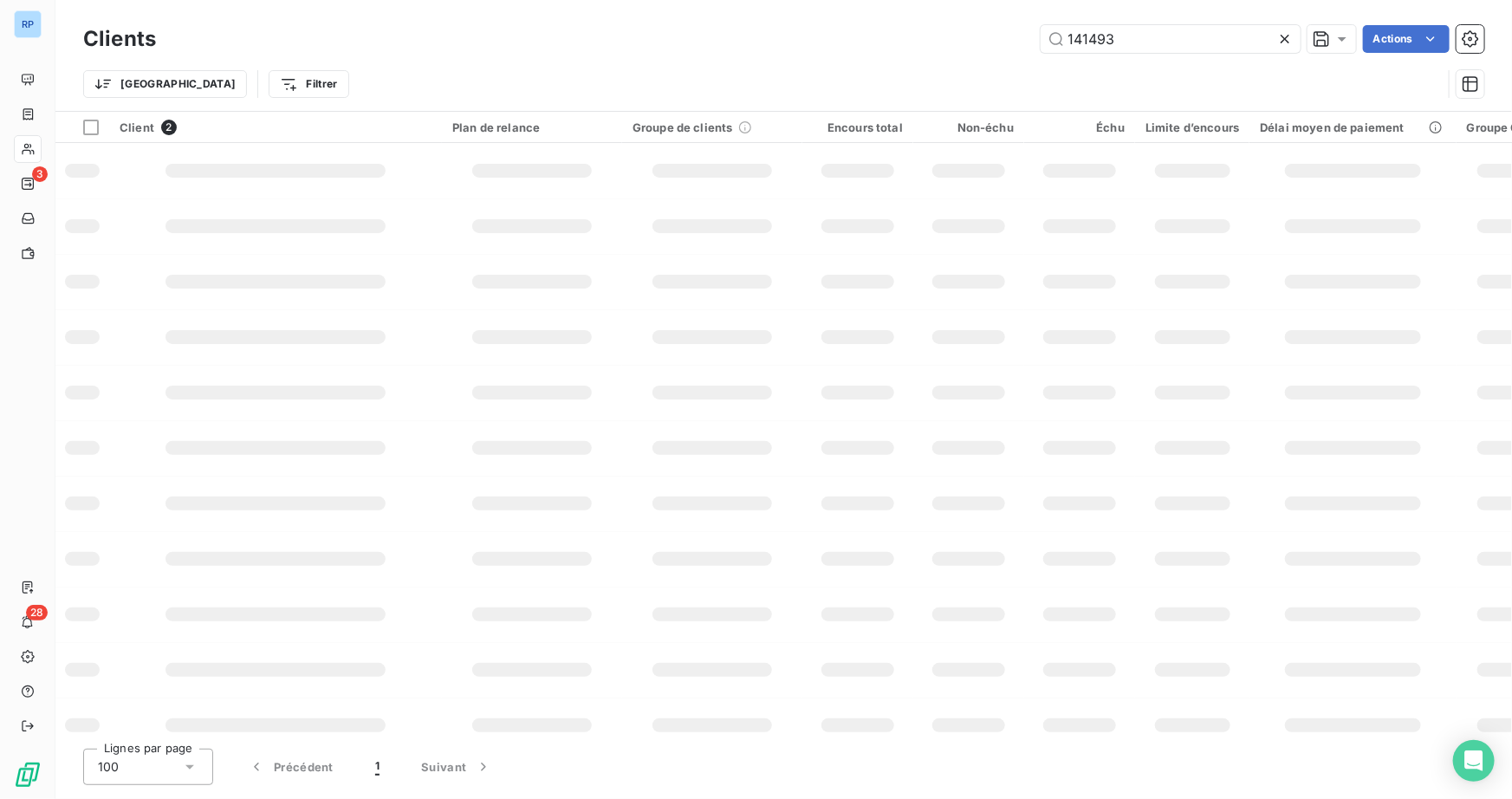
type input "141493"
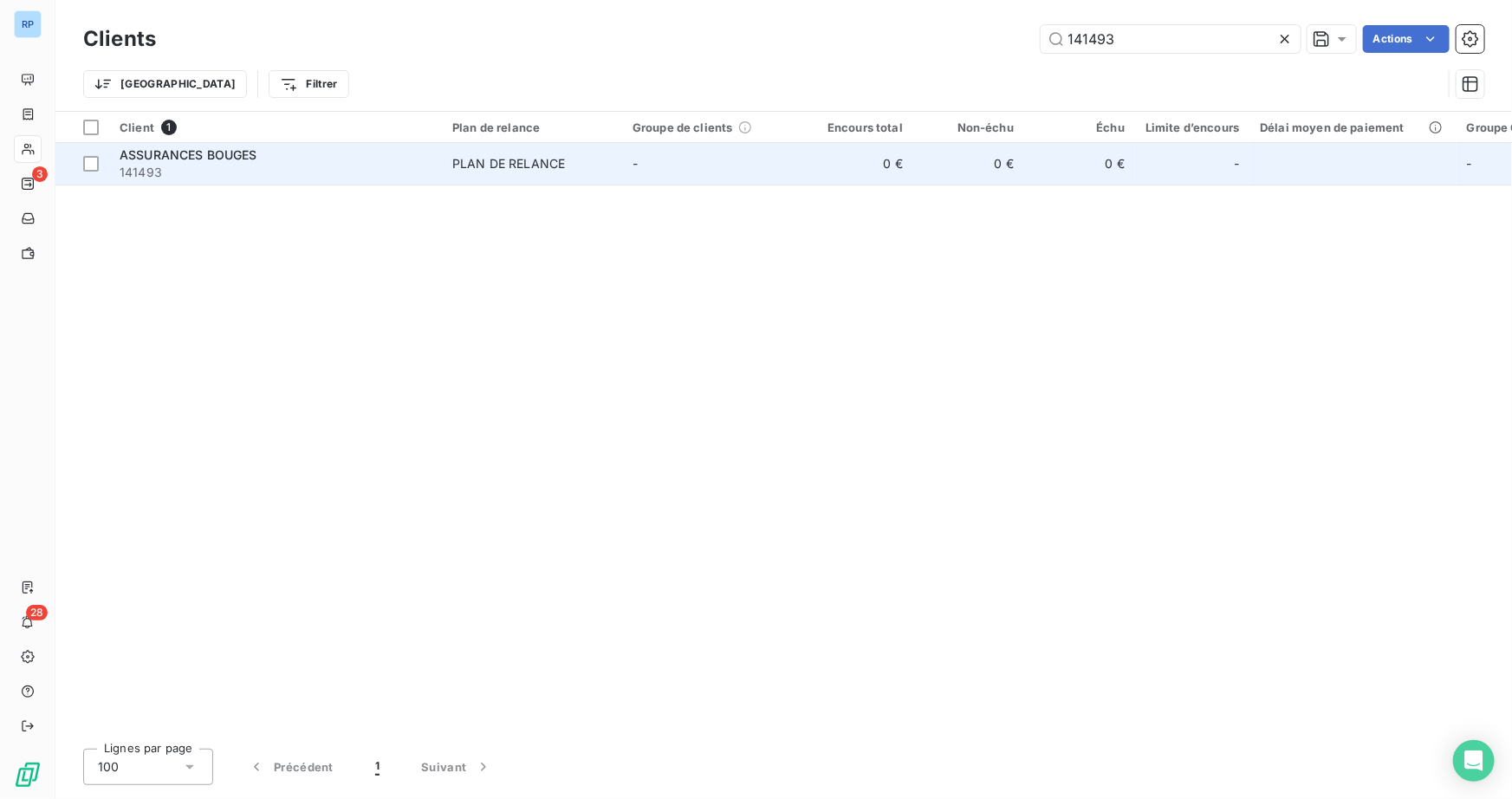
click at [173, 155] on span "ASSURANCES BOUGES" at bounding box center [188, 154] width 138 height 15
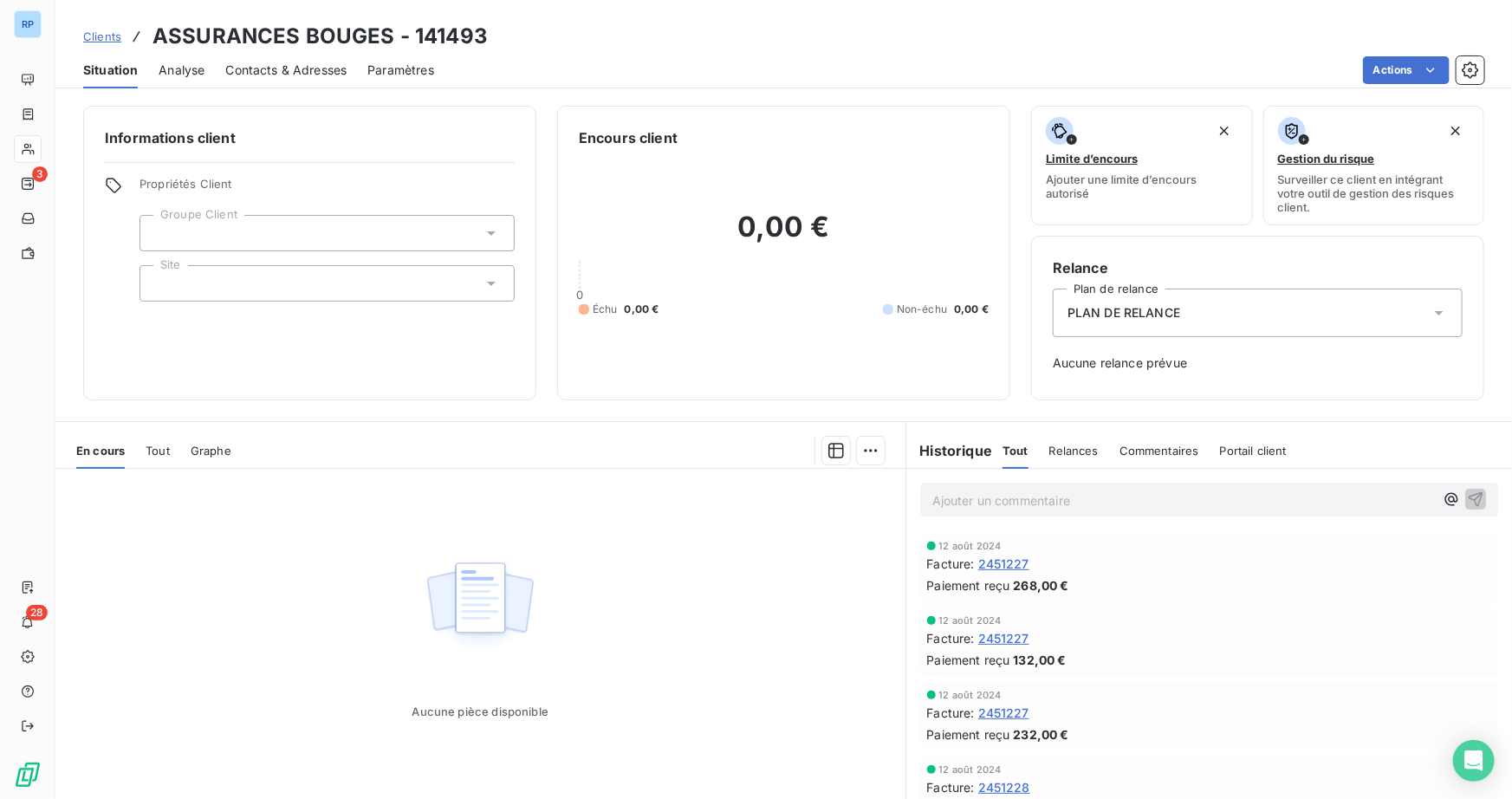
click at [992, 502] on p "Ajouter un commentaire ﻿" at bounding box center [1182, 500] width 502 height 22
click at [976, 507] on p "Ajouter un commentaire ﻿" at bounding box center [1182, 500] width 502 height 22
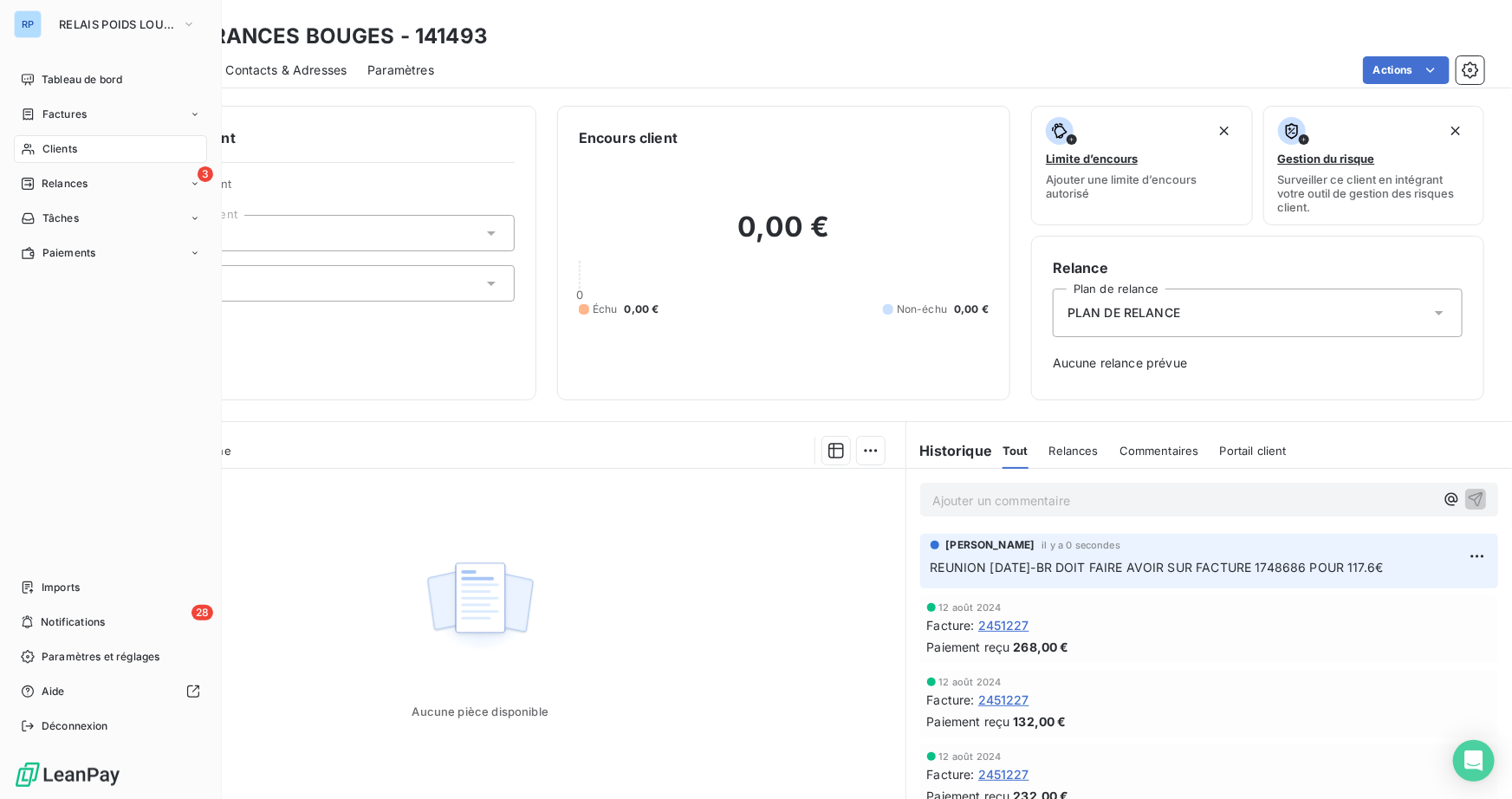
click at [58, 142] on span "Clients" at bounding box center [59, 150] width 35 height 16
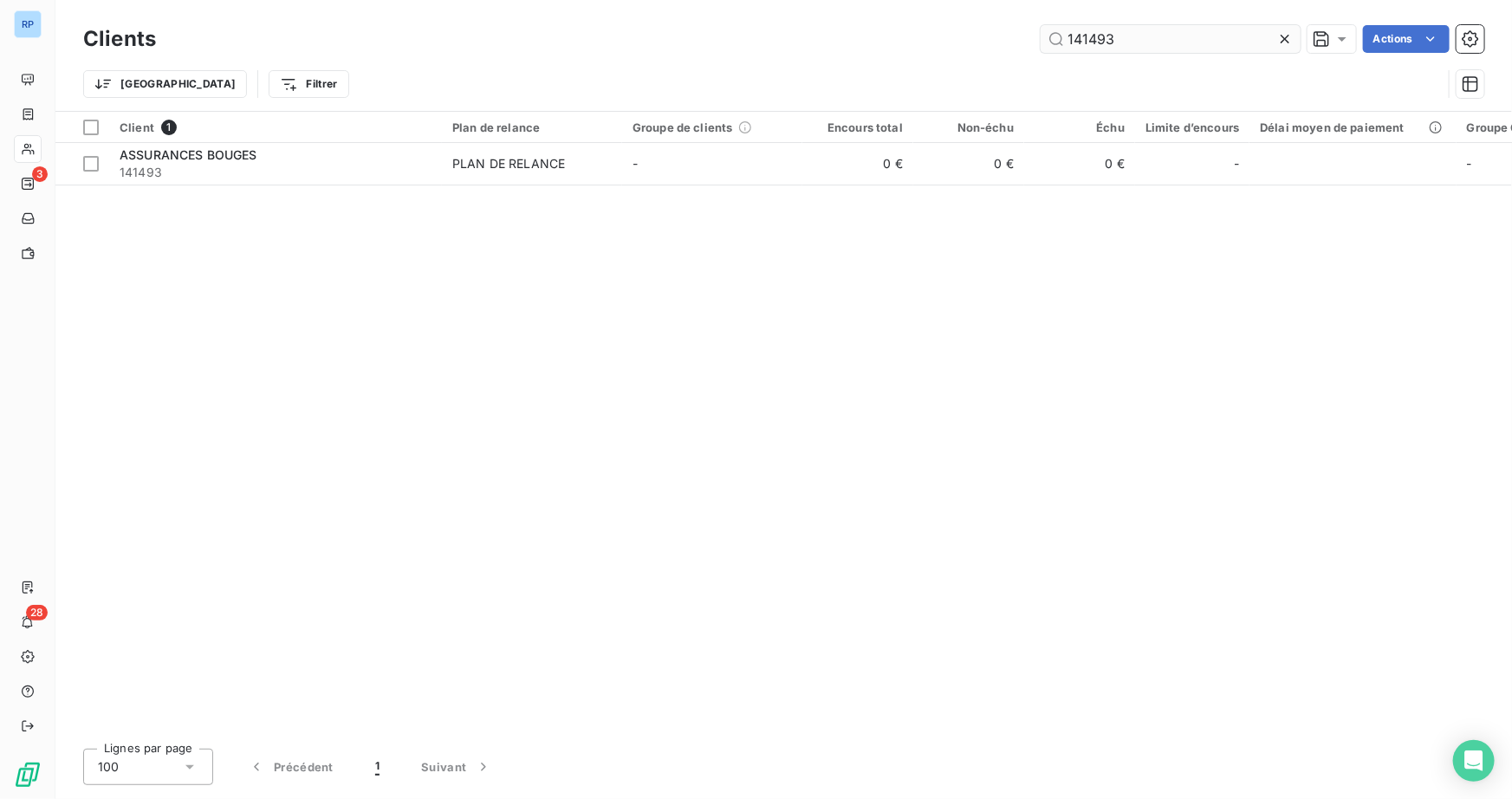
click at [1108, 42] on input "141493" at bounding box center [1170, 39] width 259 height 28
drag, startPoint x: 1118, startPoint y: 42, endPoint x: 780, endPoint y: 42, distance: 338.0
click at [780, 42] on div "141493 Actions" at bounding box center [830, 39] width 1307 height 28
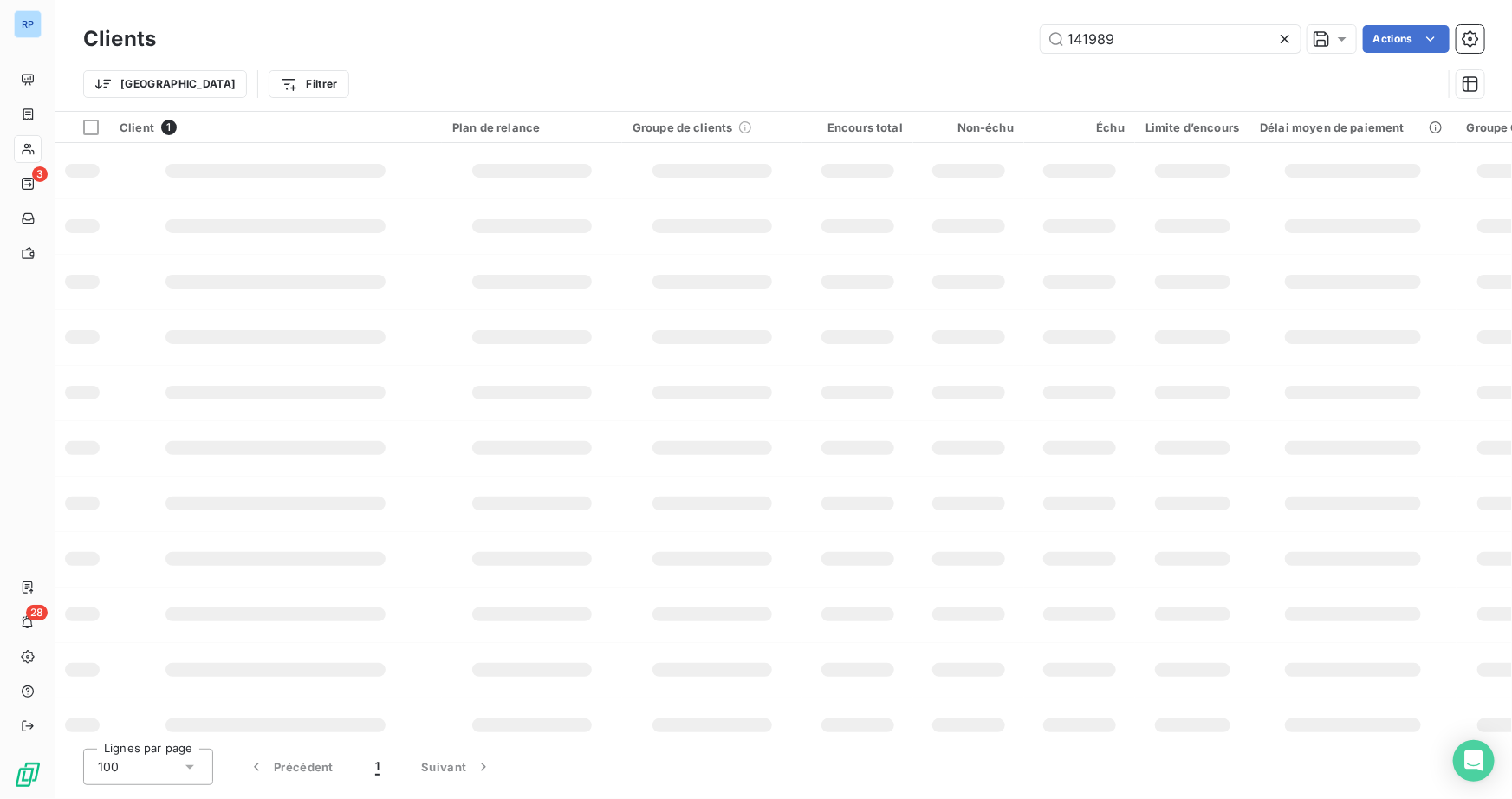
type input "141989"
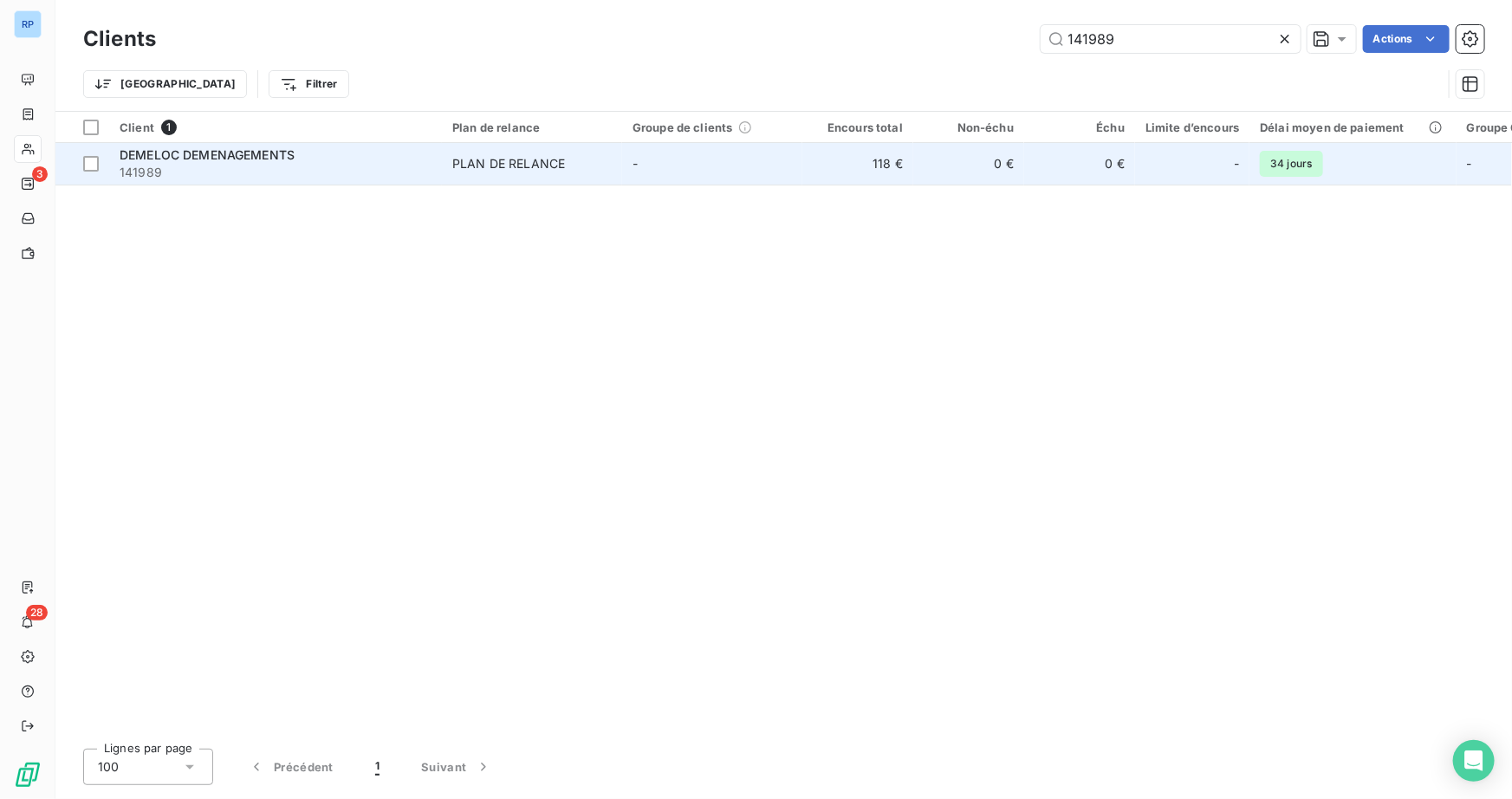
click at [223, 183] on td "DEMELOC DEMENAGEMENTS 141989" at bounding box center [275, 163] width 333 height 42
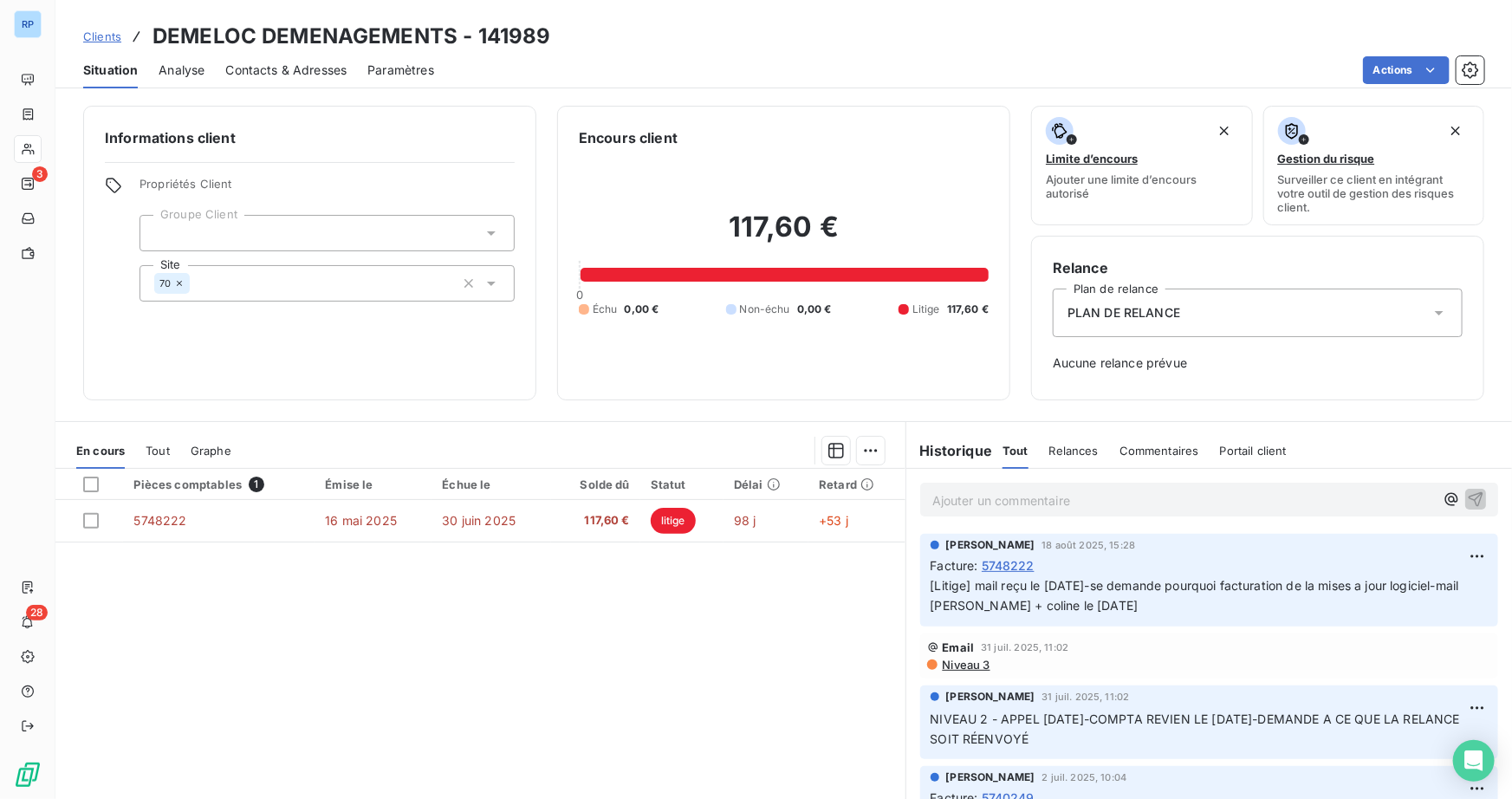
click at [1043, 505] on p "Ajouter un commentaire ﻿" at bounding box center [1182, 500] width 502 height 22
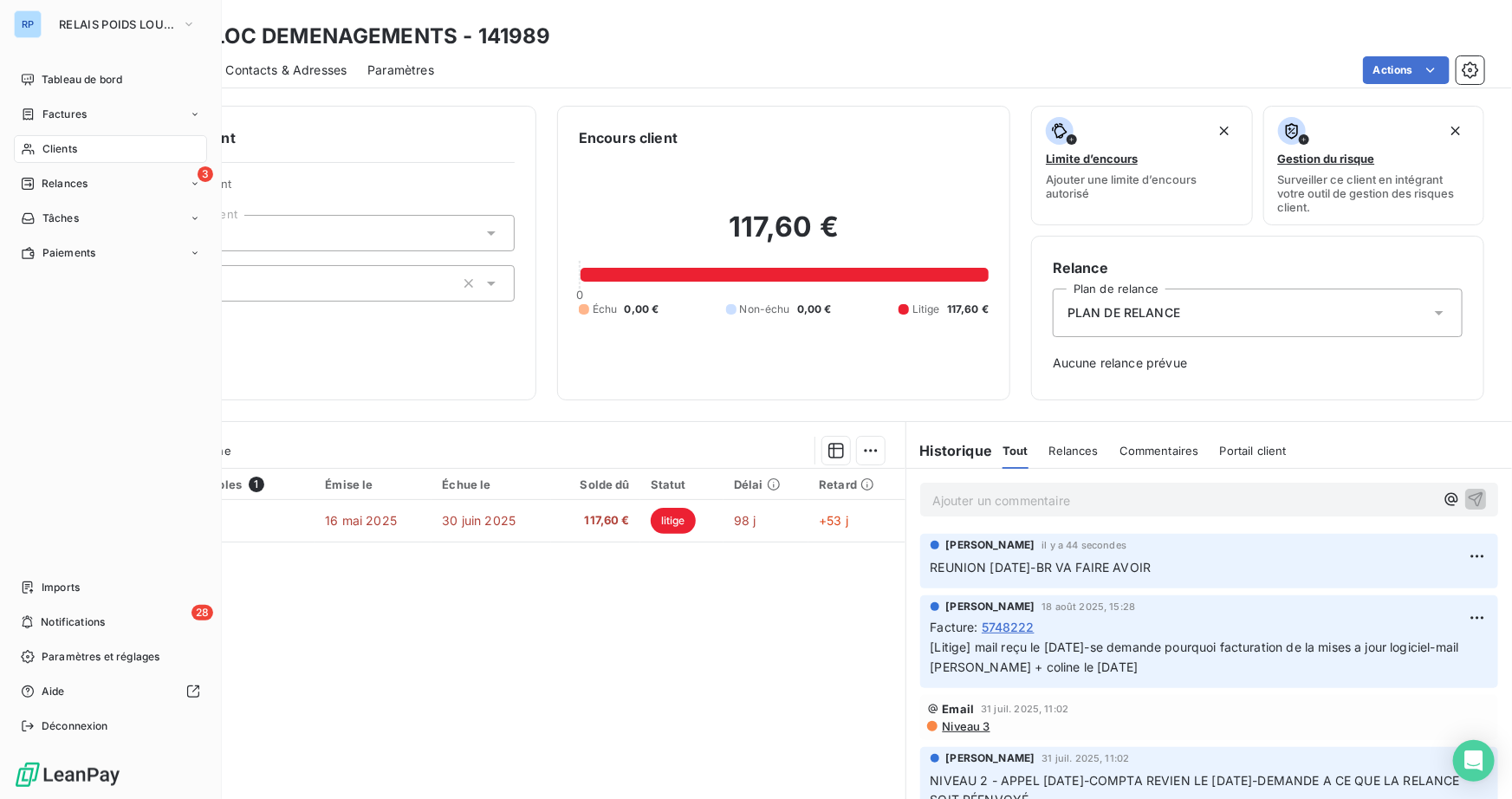
click at [47, 150] on span "Clients" at bounding box center [59, 150] width 35 height 16
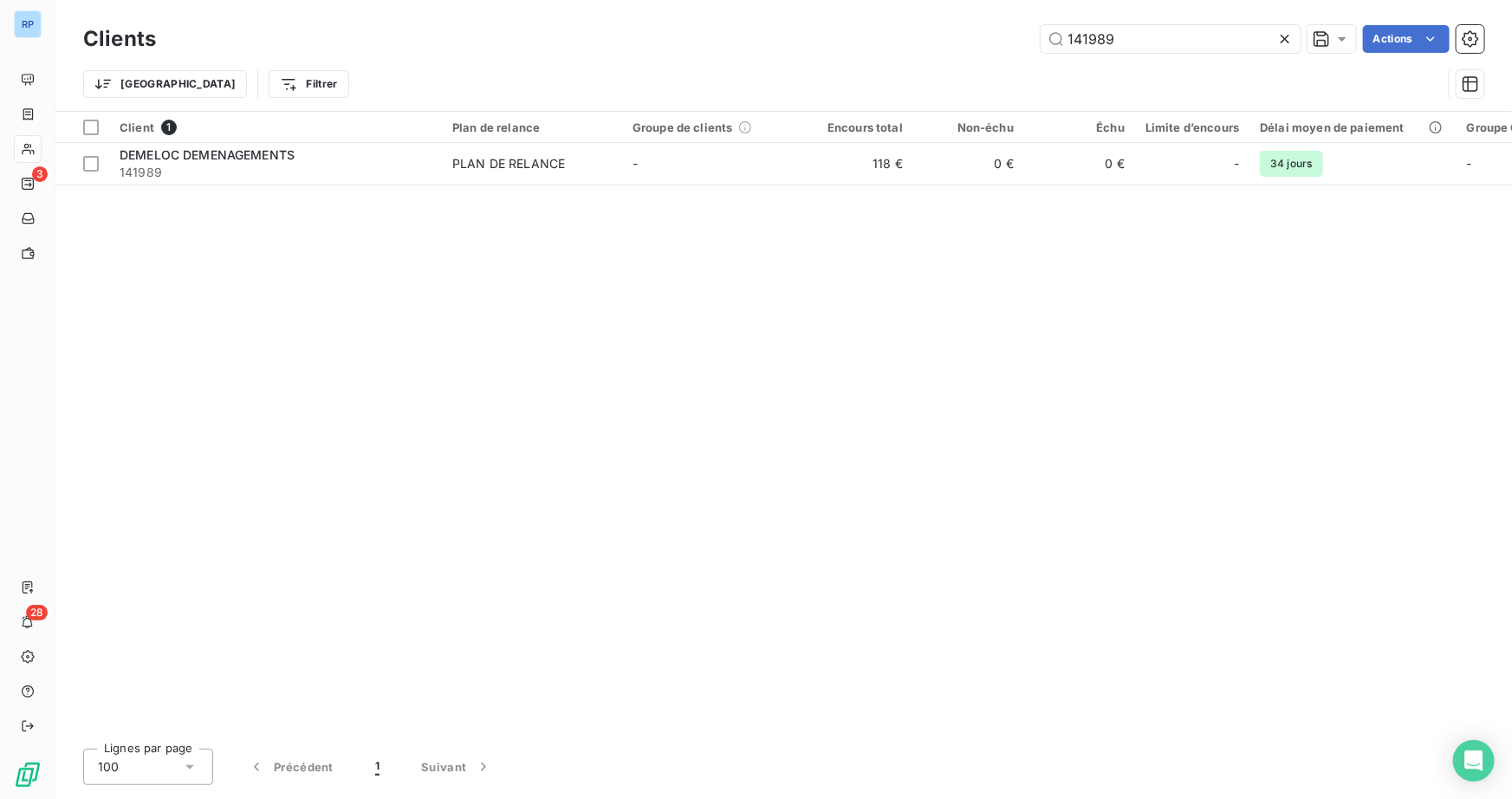
drag, startPoint x: 1125, startPoint y: 41, endPoint x: 702, endPoint y: 65, distance: 423.7
click at [709, 60] on div "Clients 141989 Actions Trier Filtrer" at bounding box center [783, 65] width 1401 height 90
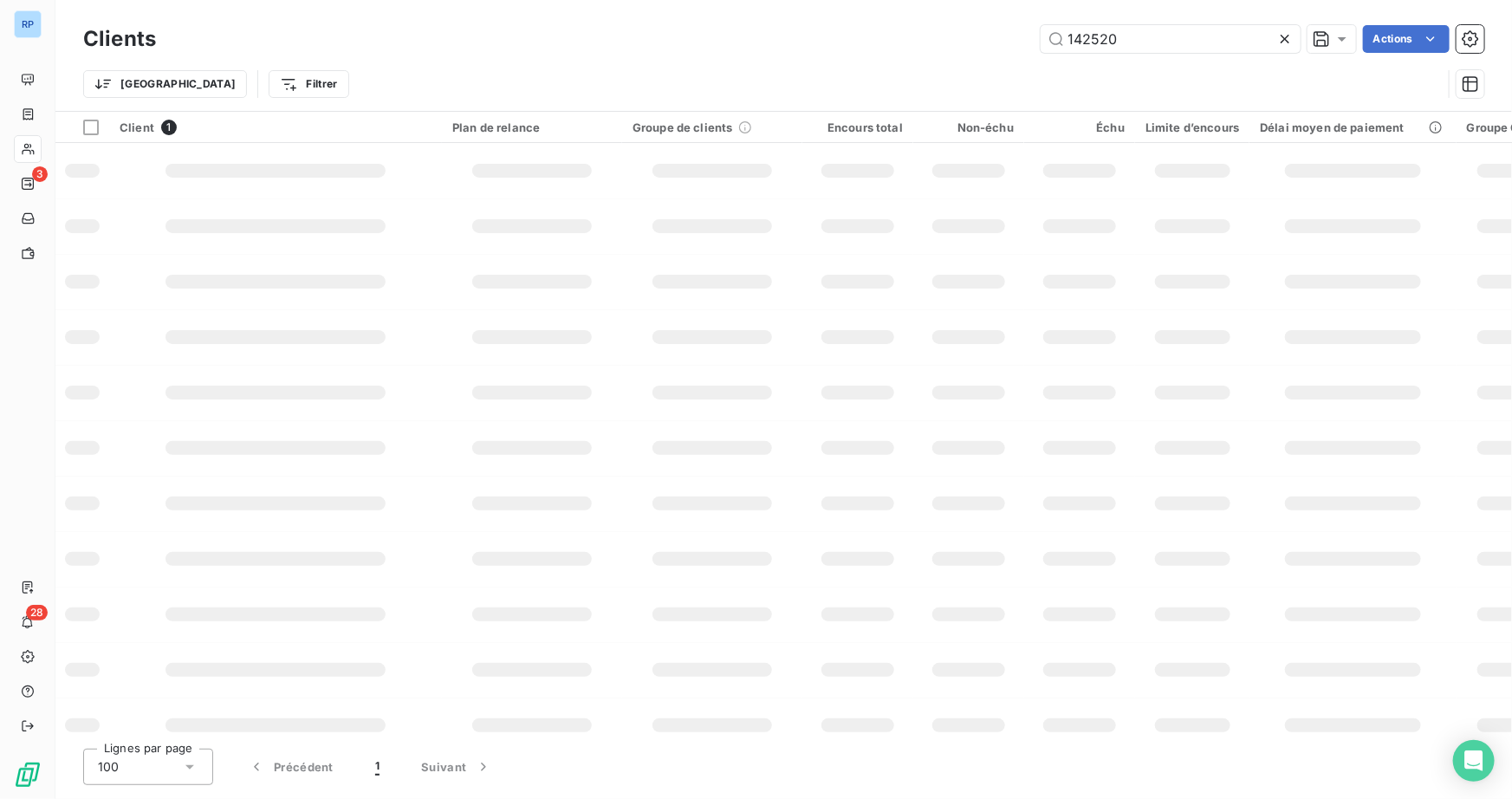
type input "142520"
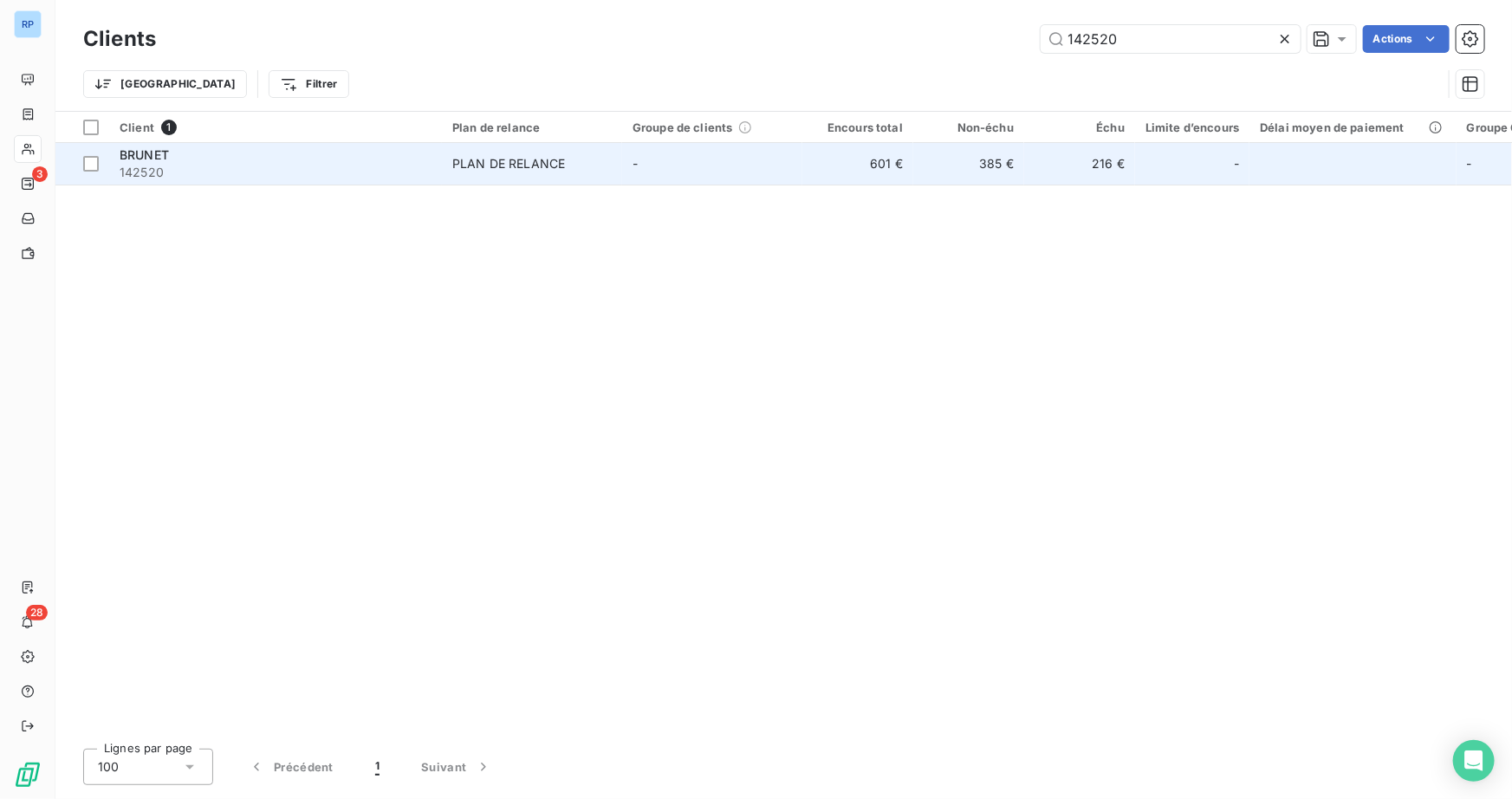
click at [294, 169] on span "142520" at bounding box center [275, 171] width 312 height 17
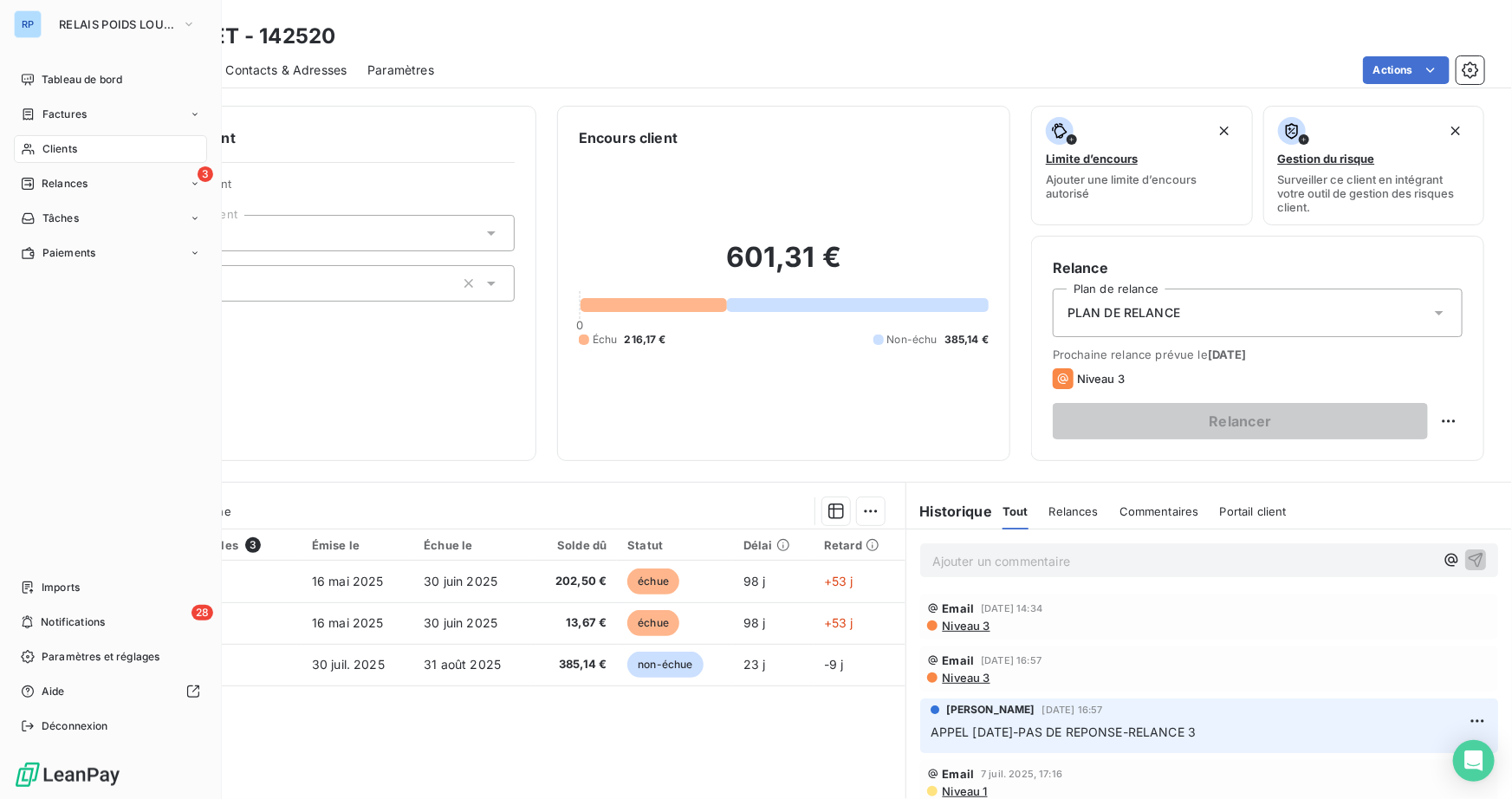
click at [62, 152] on span "Clients" at bounding box center [59, 150] width 35 height 16
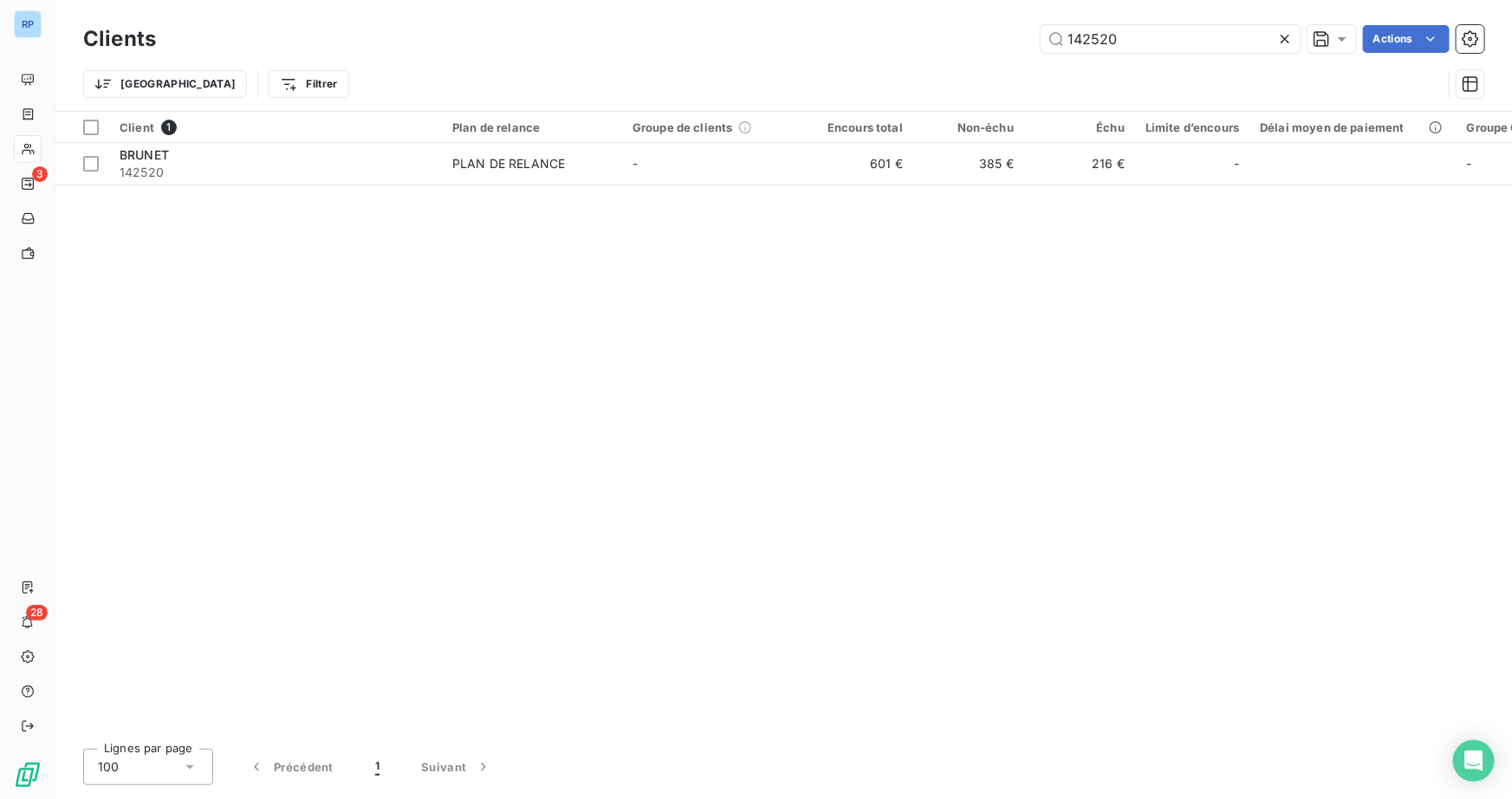
drag, startPoint x: 1141, startPoint y: 37, endPoint x: 896, endPoint y: 39, distance: 245.0
click at [896, 39] on div "142520 Actions" at bounding box center [830, 39] width 1307 height 28
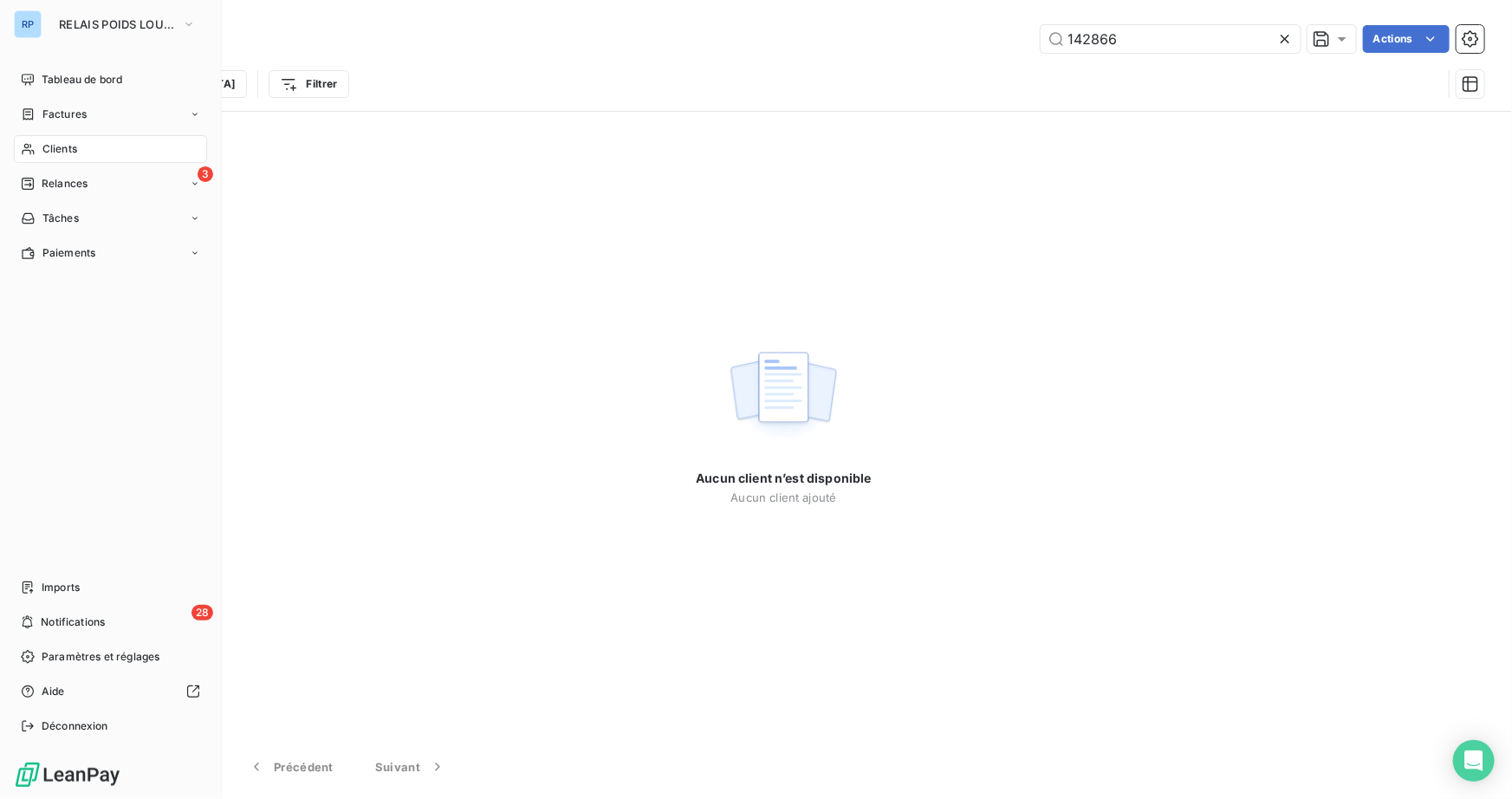
click at [69, 149] on span "Clients" at bounding box center [59, 150] width 35 height 16
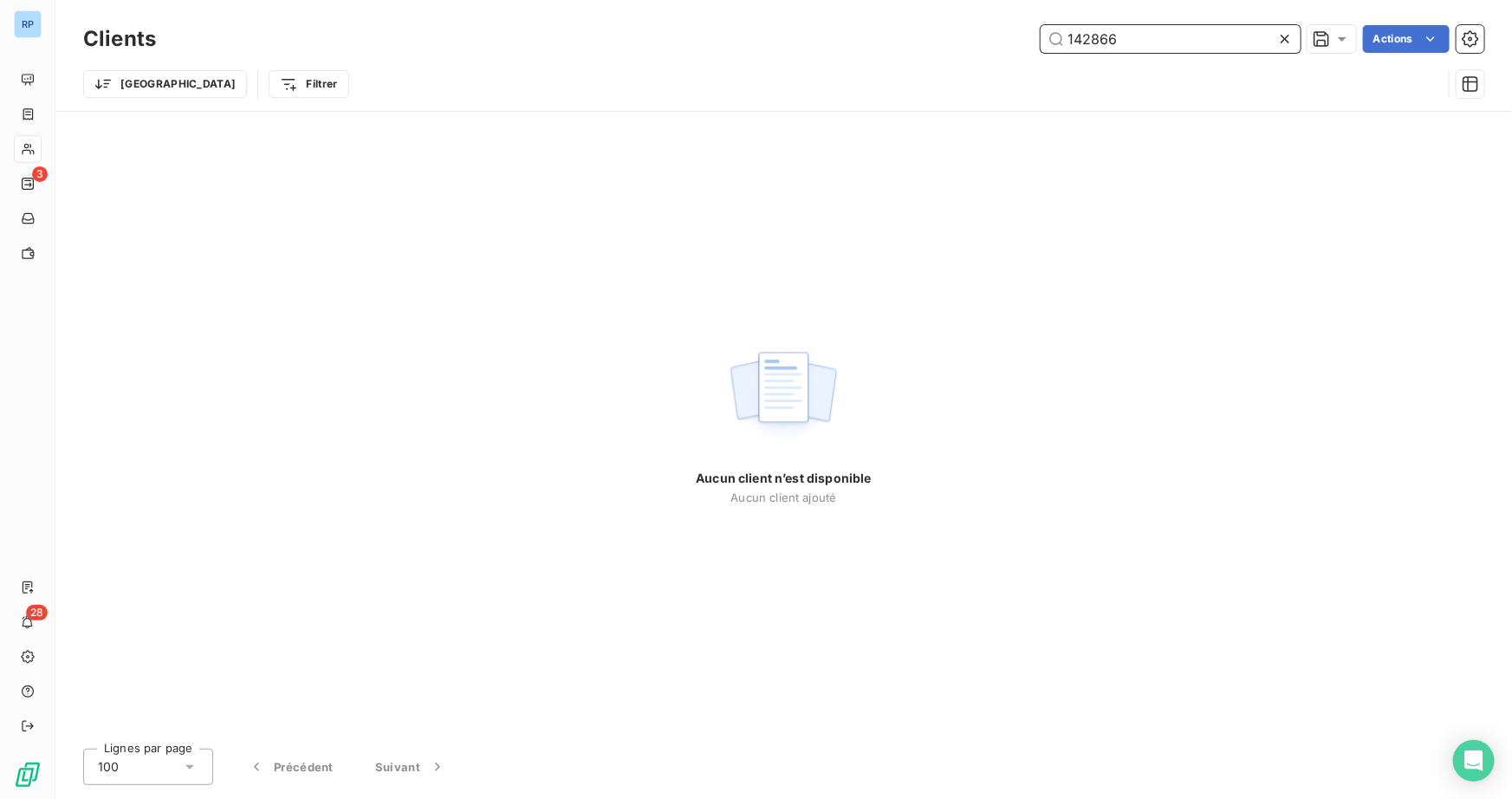
drag, startPoint x: 1168, startPoint y: 41, endPoint x: 914, endPoint y: 48, distance: 254.1
click at [912, 42] on div "142866 Actions" at bounding box center [830, 39] width 1307 height 28
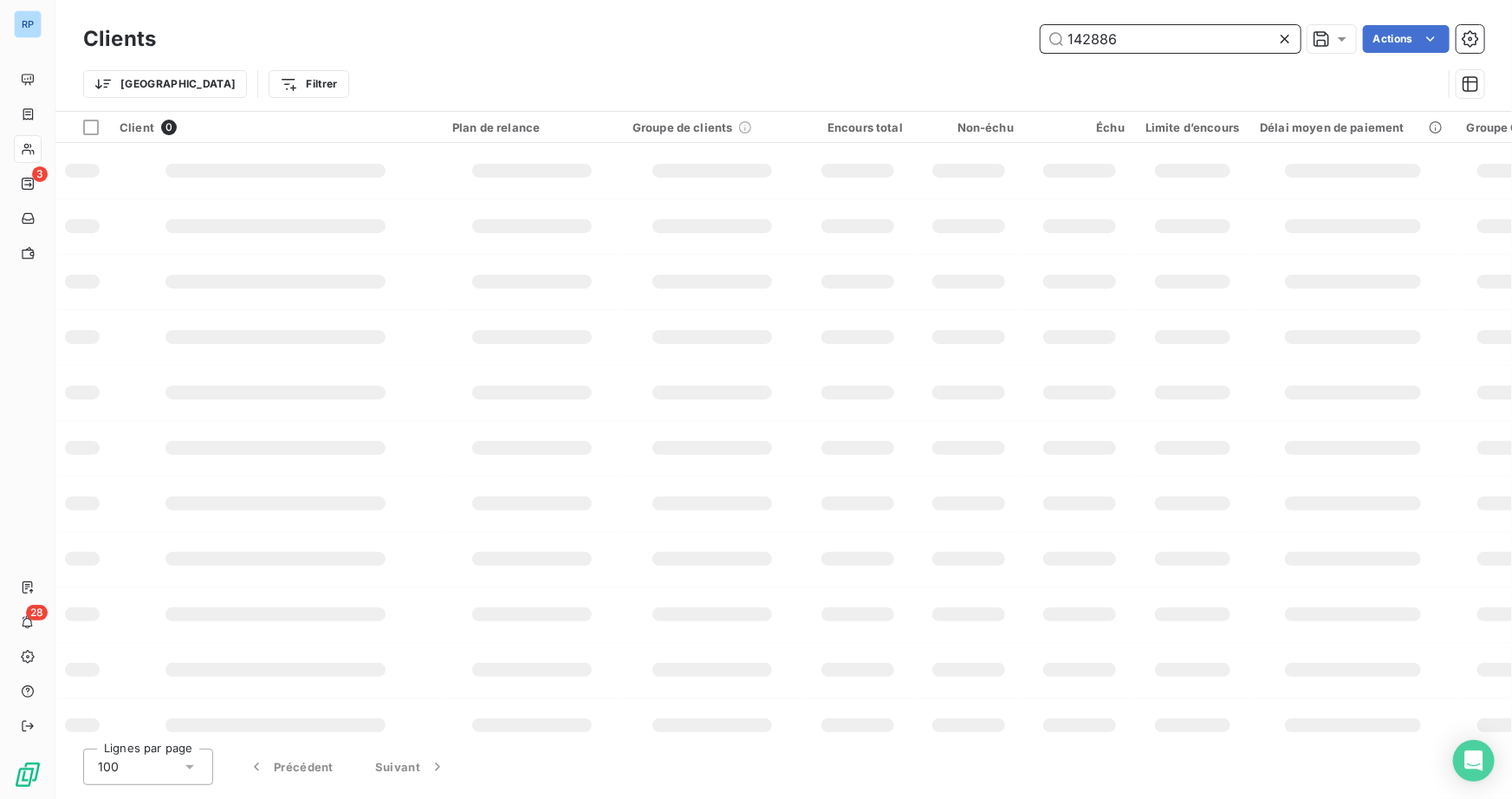
type input "142886"
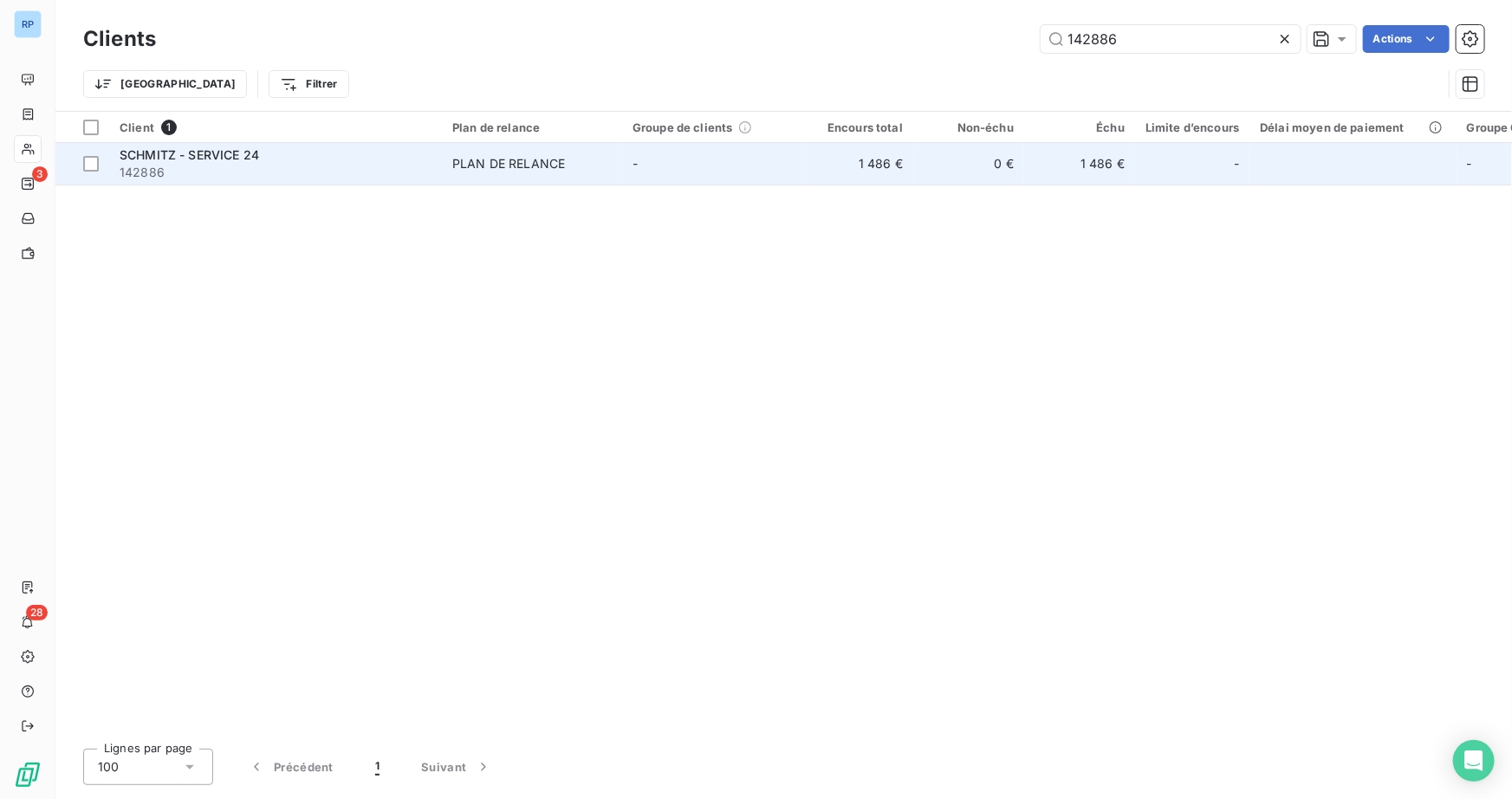
click at [211, 163] on span "142886" at bounding box center [275, 171] width 312 height 17
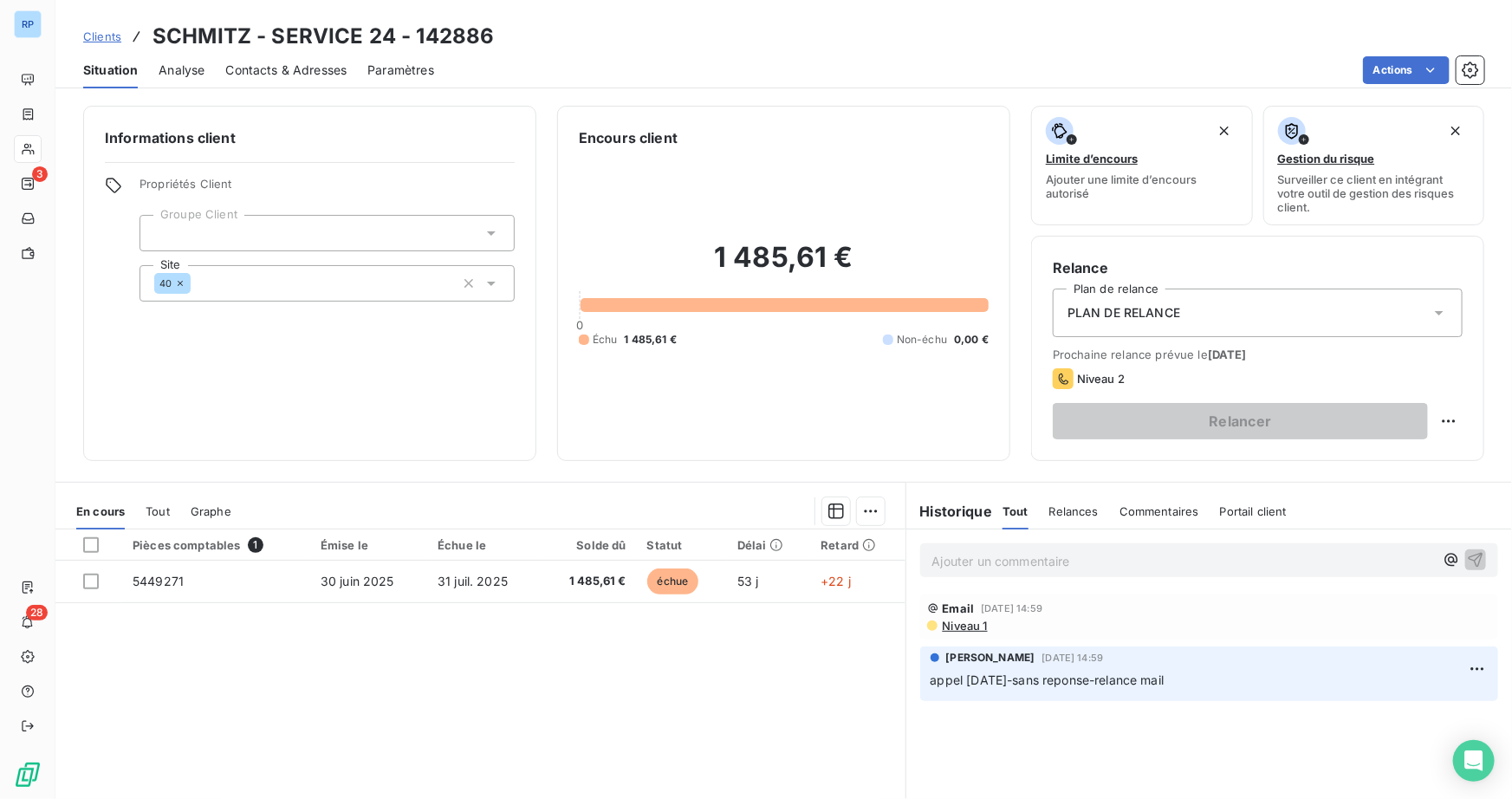
click at [952, 627] on span "Niveau 1" at bounding box center [963, 626] width 47 height 14
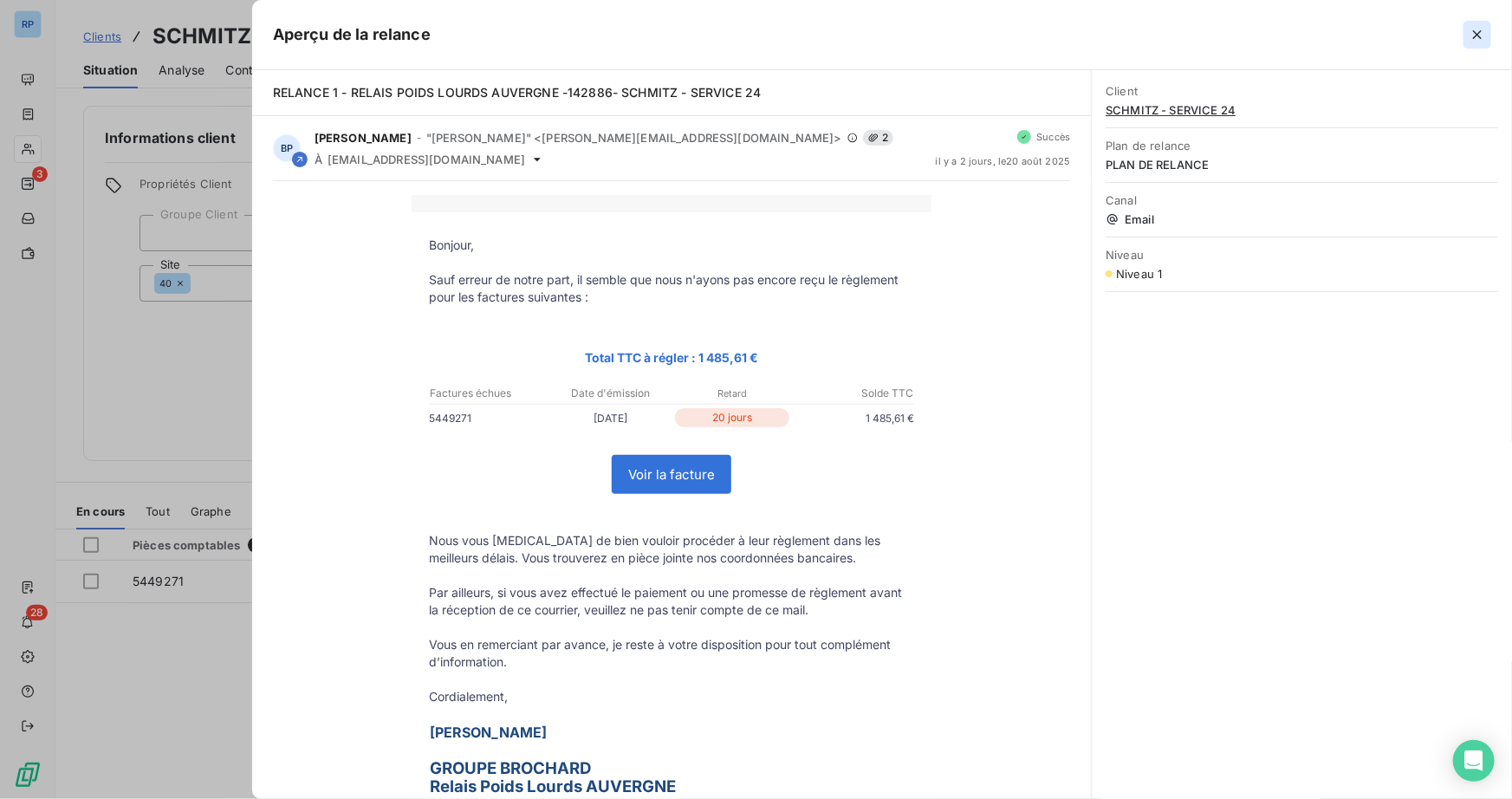
click at [1477, 37] on icon "button" at bounding box center [1476, 34] width 17 height 17
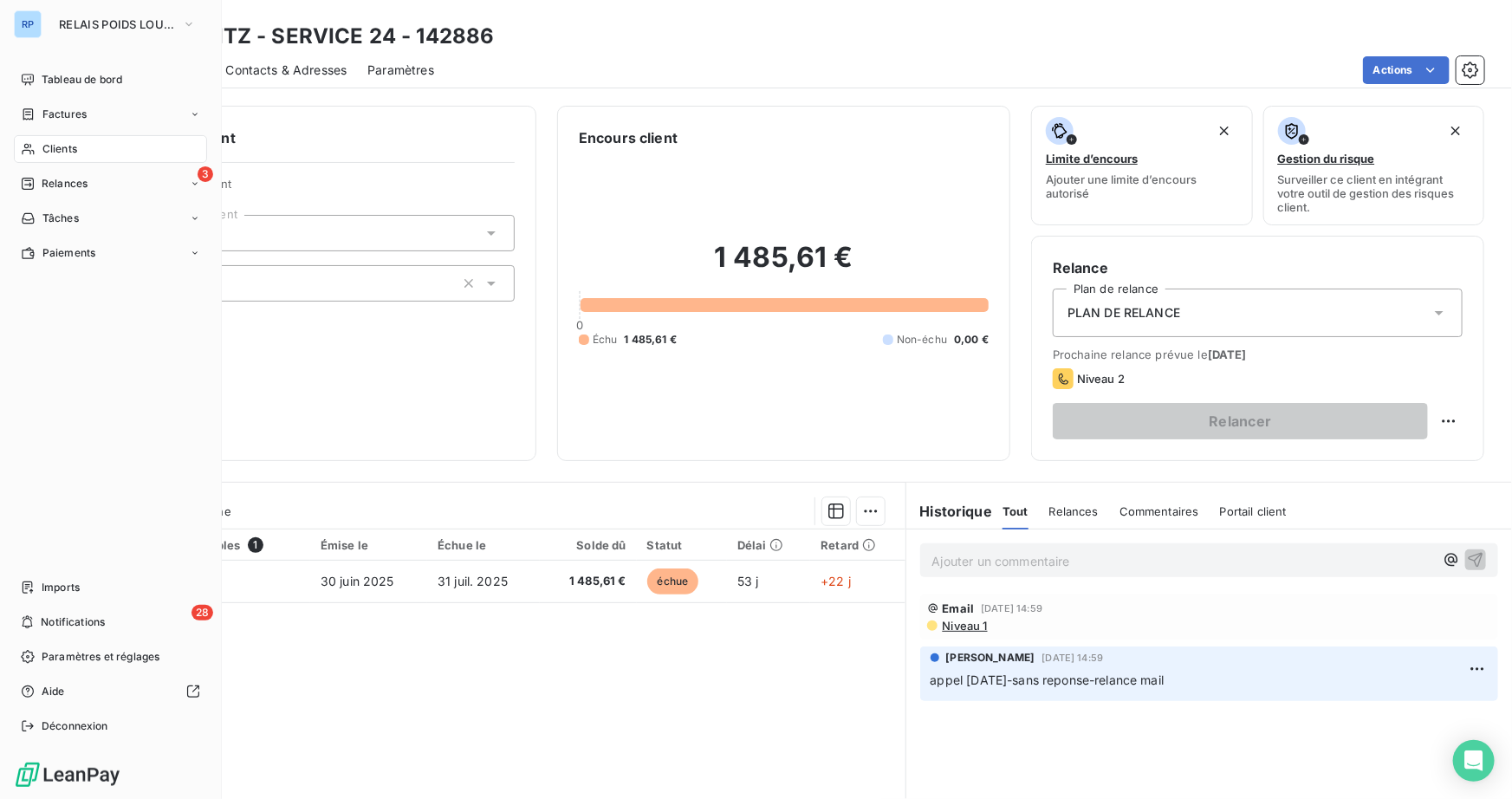
click at [66, 150] on span "Clients" at bounding box center [59, 150] width 35 height 16
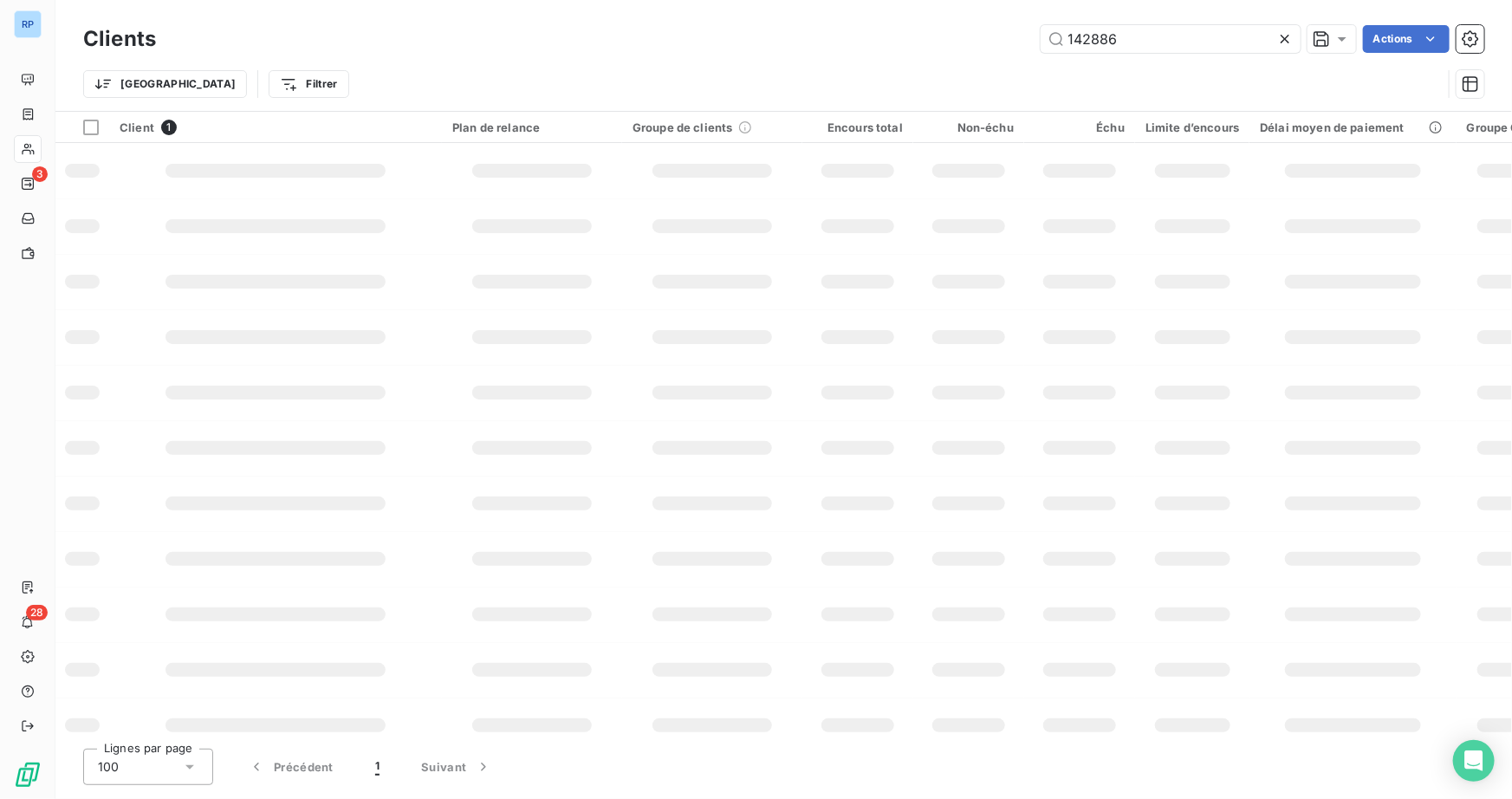
drag, startPoint x: 1132, startPoint y: 33, endPoint x: 962, endPoint y: 28, distance: 170.1
click at [962, 28] on div "142886 Actions" at bounding box center [830, 39] width 1307 height 28
type input "150108"
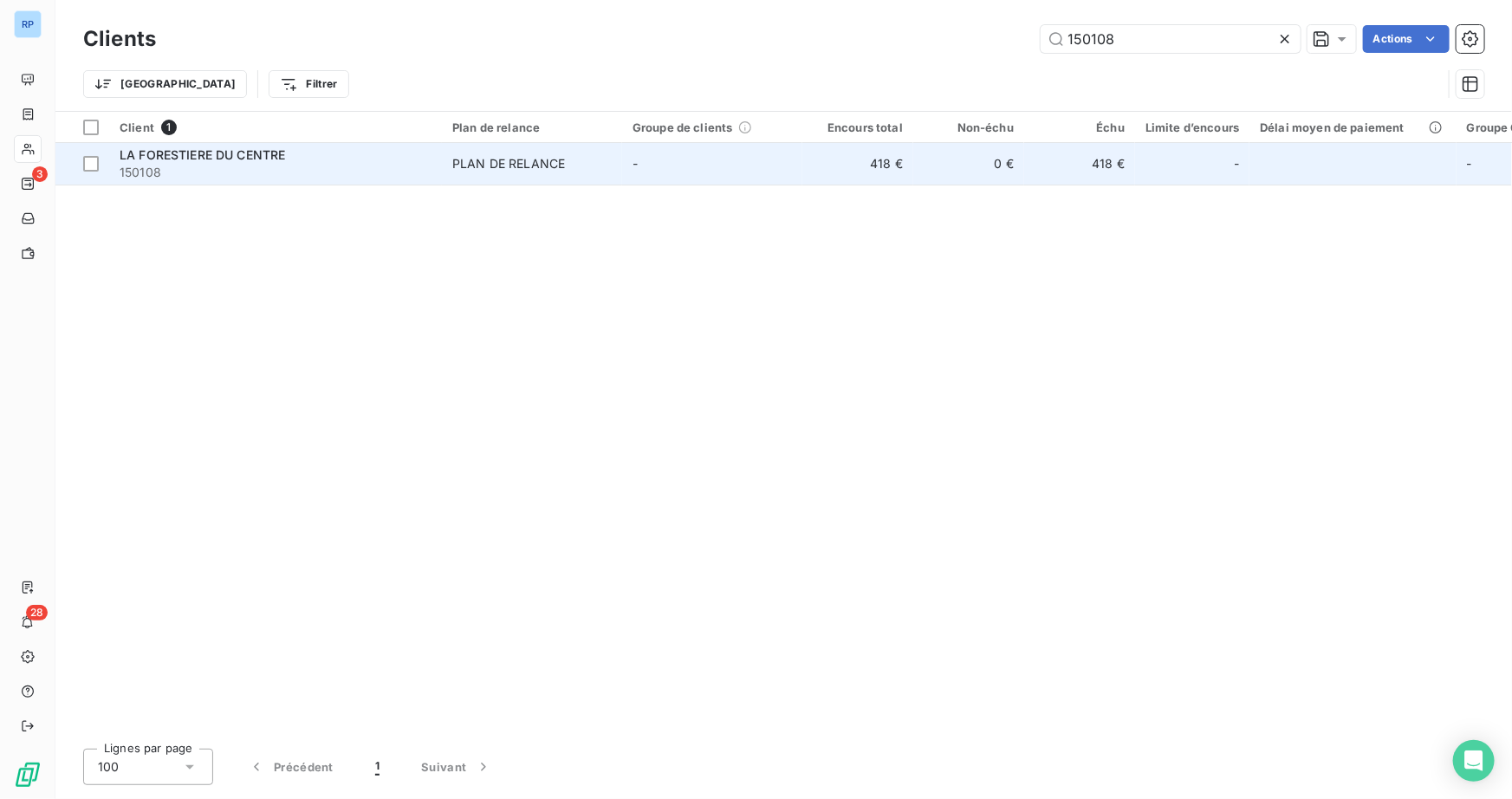
click at [387, 158] on div "LA FORESTIERE DU CENTRE" at bounding box center [275, 154] width 312 height 17
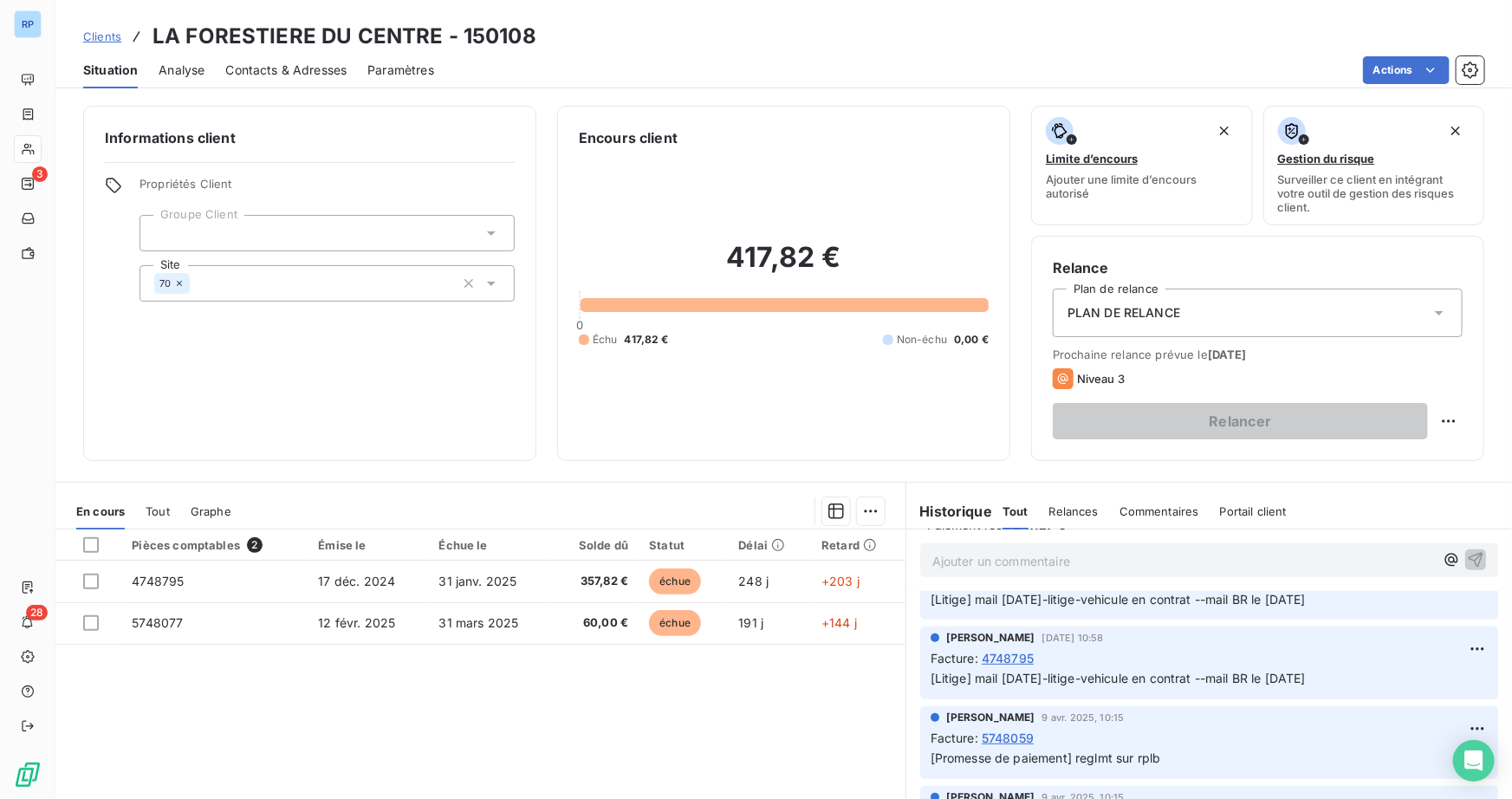
scroll to position [630, 0]
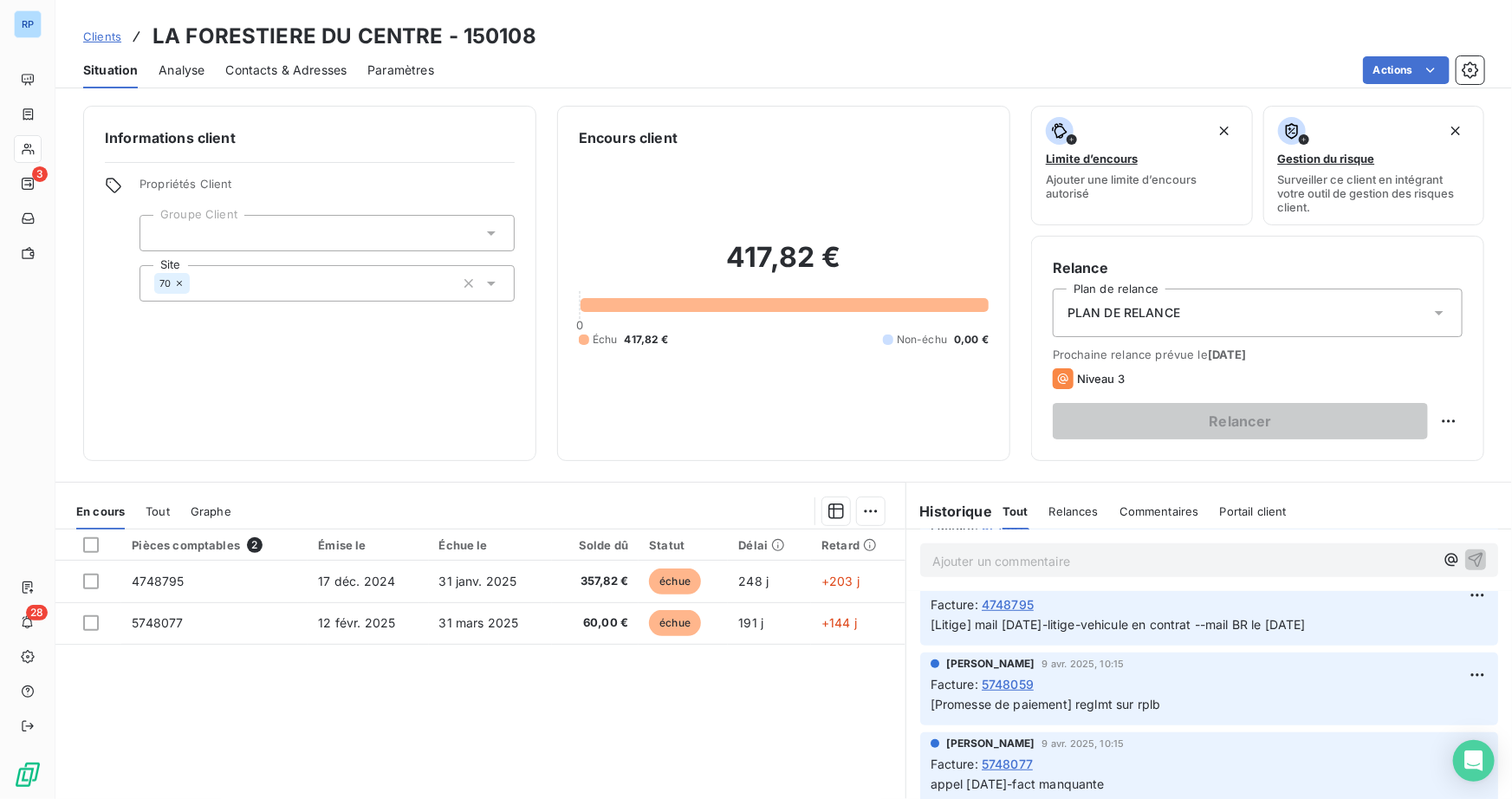
click at [192, 68] on span "Analyse" at bounding box center [181, 69] width 46 height 17
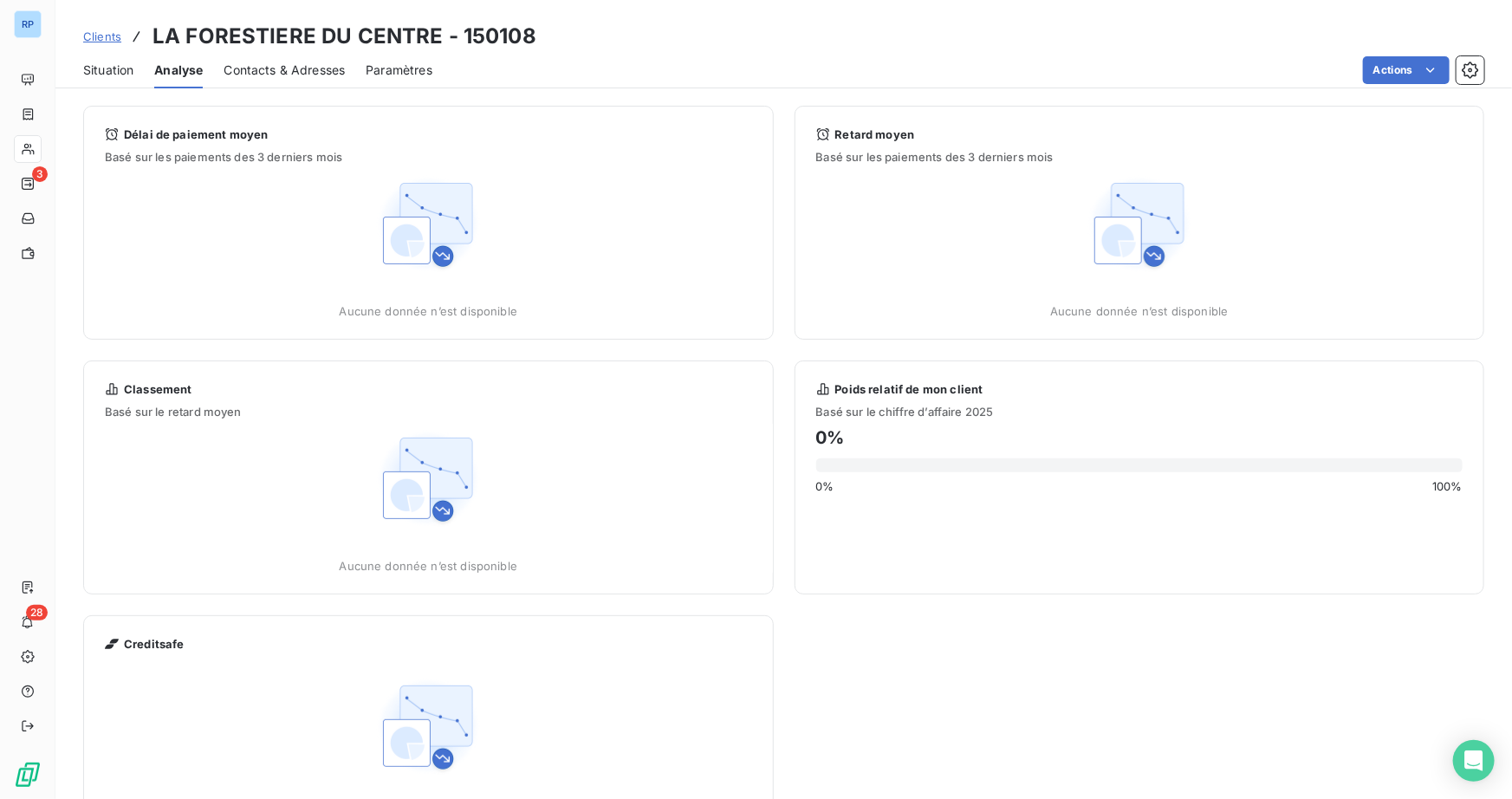
click at [107, 70] on span "Situation" at bounding box center [108, 69] width 50 height 17
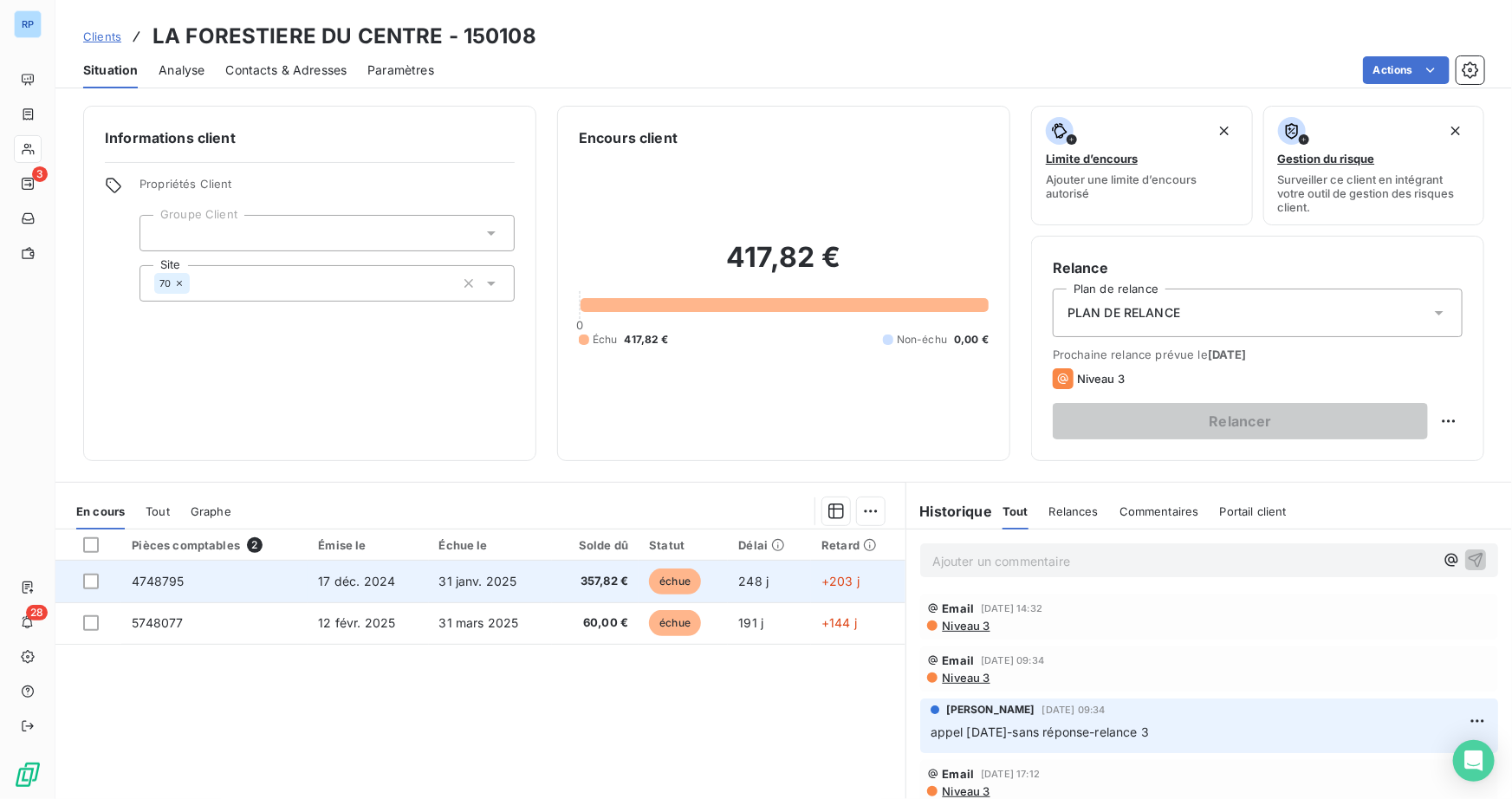
click at [155, 577] on span "4748795" at bounding box center [157, 580] width 51 height 15
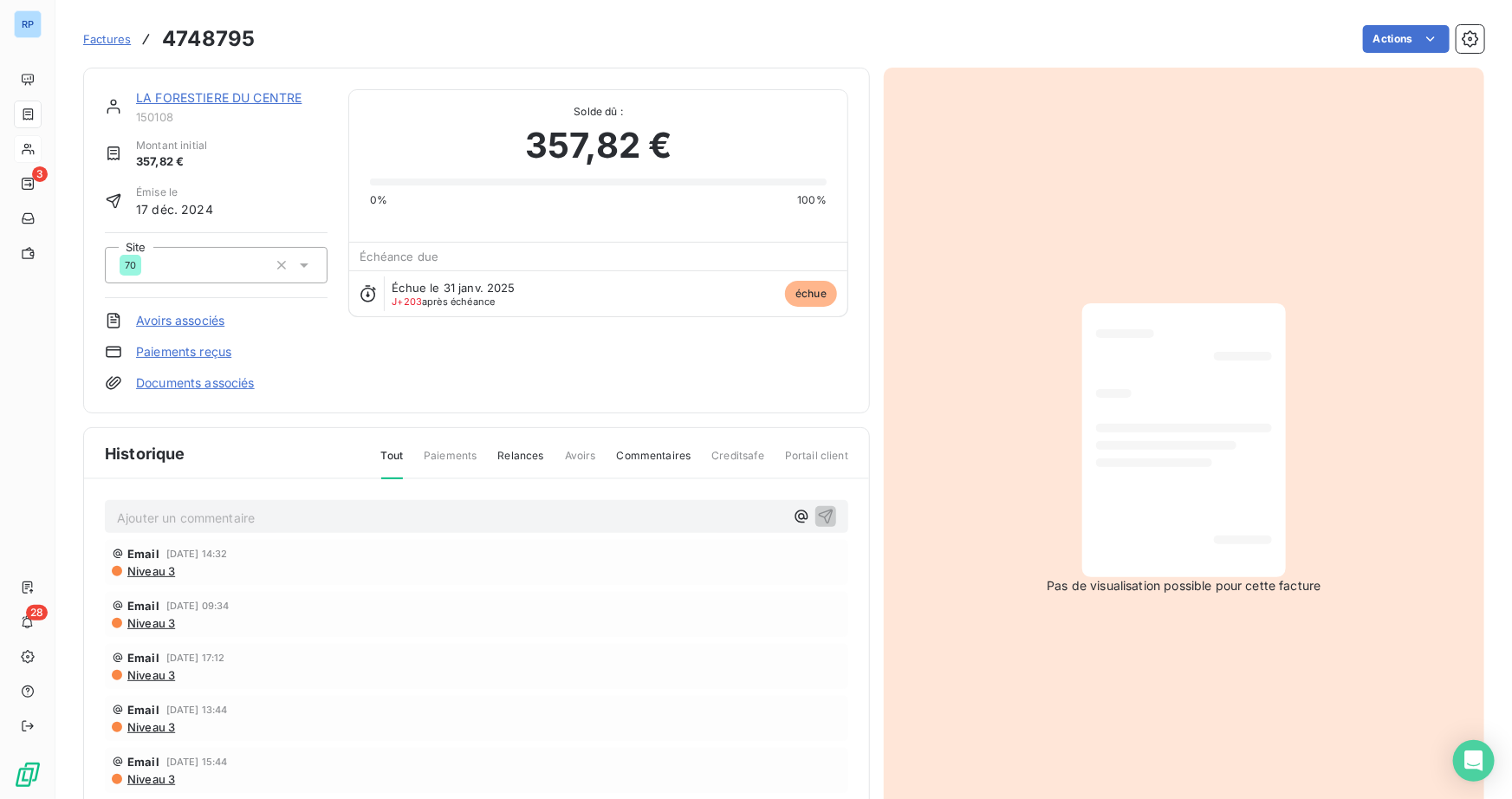
click at [196, 384] on link "Documents associés" at bounding box center [195, 382] width 119 height 17
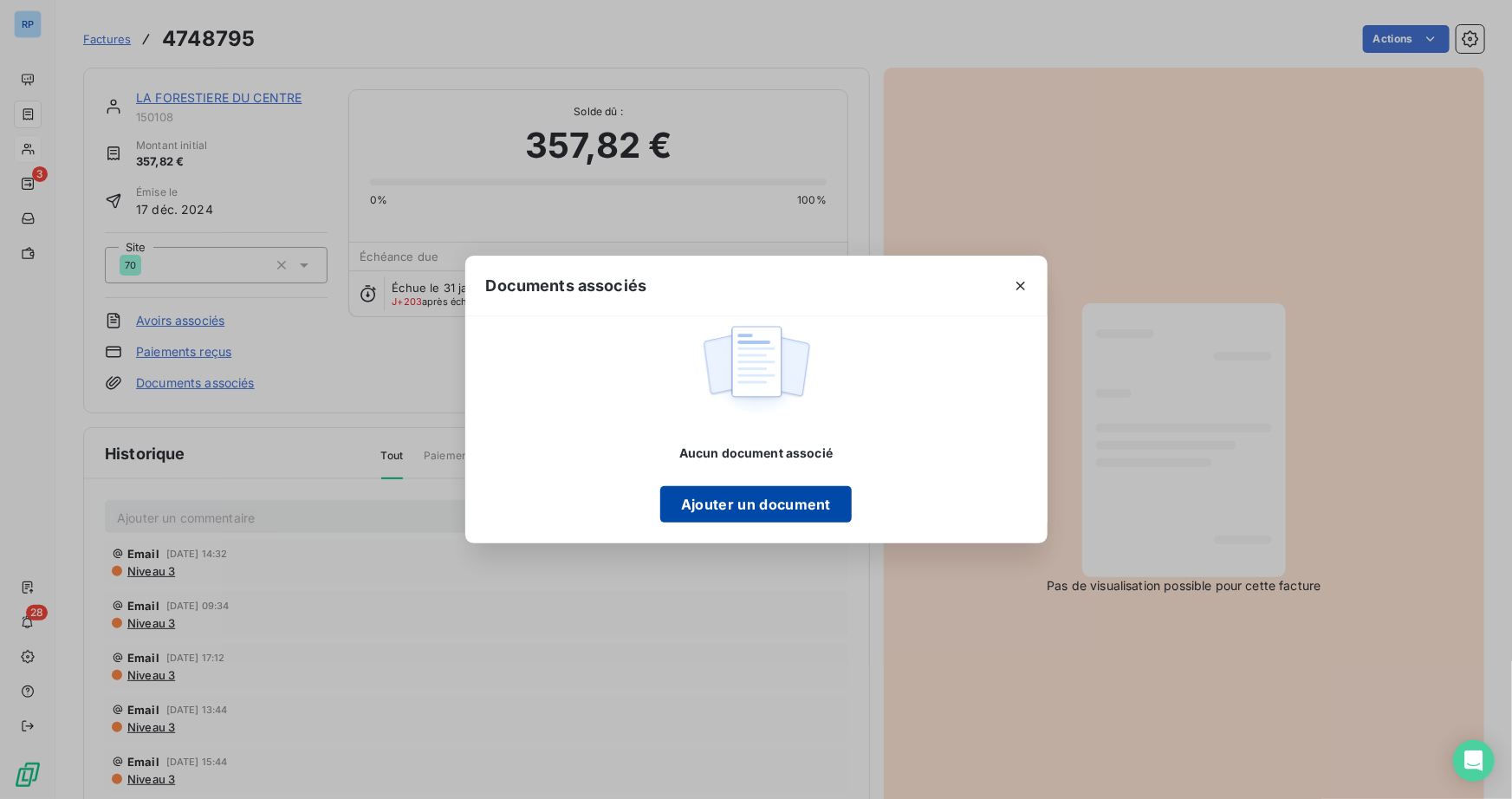
click at [755, 502] on button "Ajouter un document" at bounding box center [756, 504] width 191 height 37
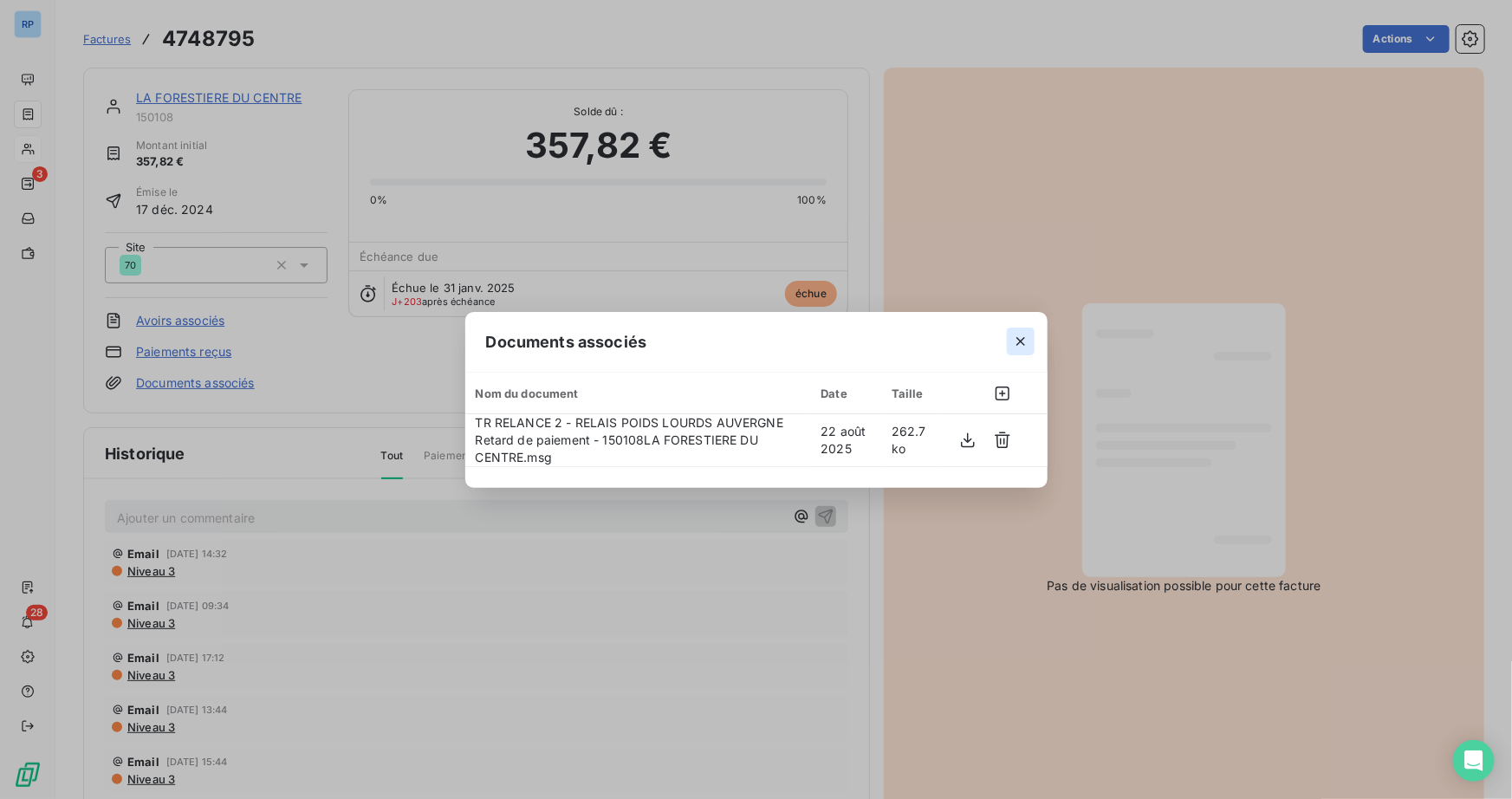
click at [1022, 340] on icon "button" at bounding box center [1020, 341] width 9 height 9
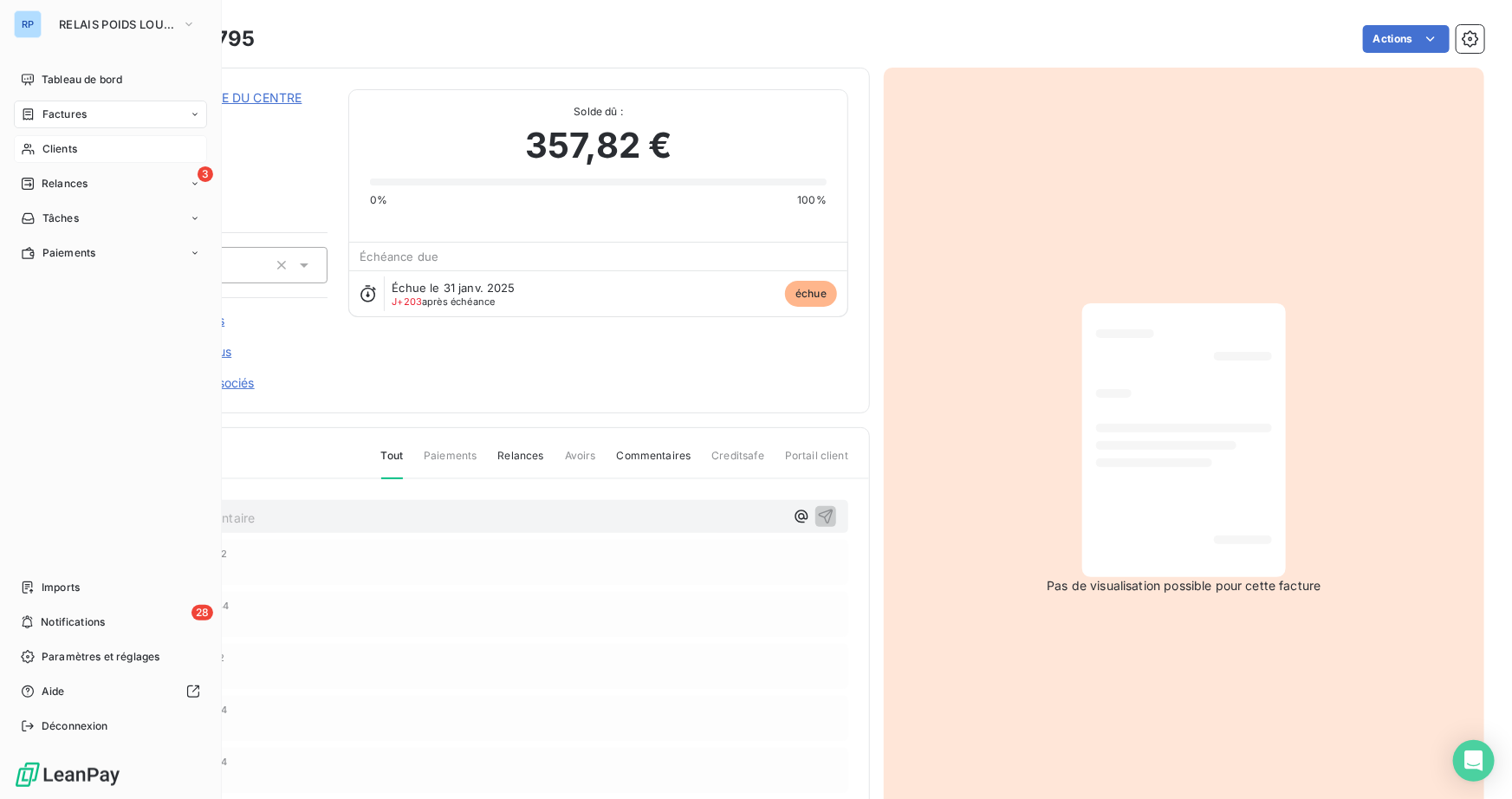
click at [59, 148] on span "Clients" at bounding box center [59, 150] width 35 height 16
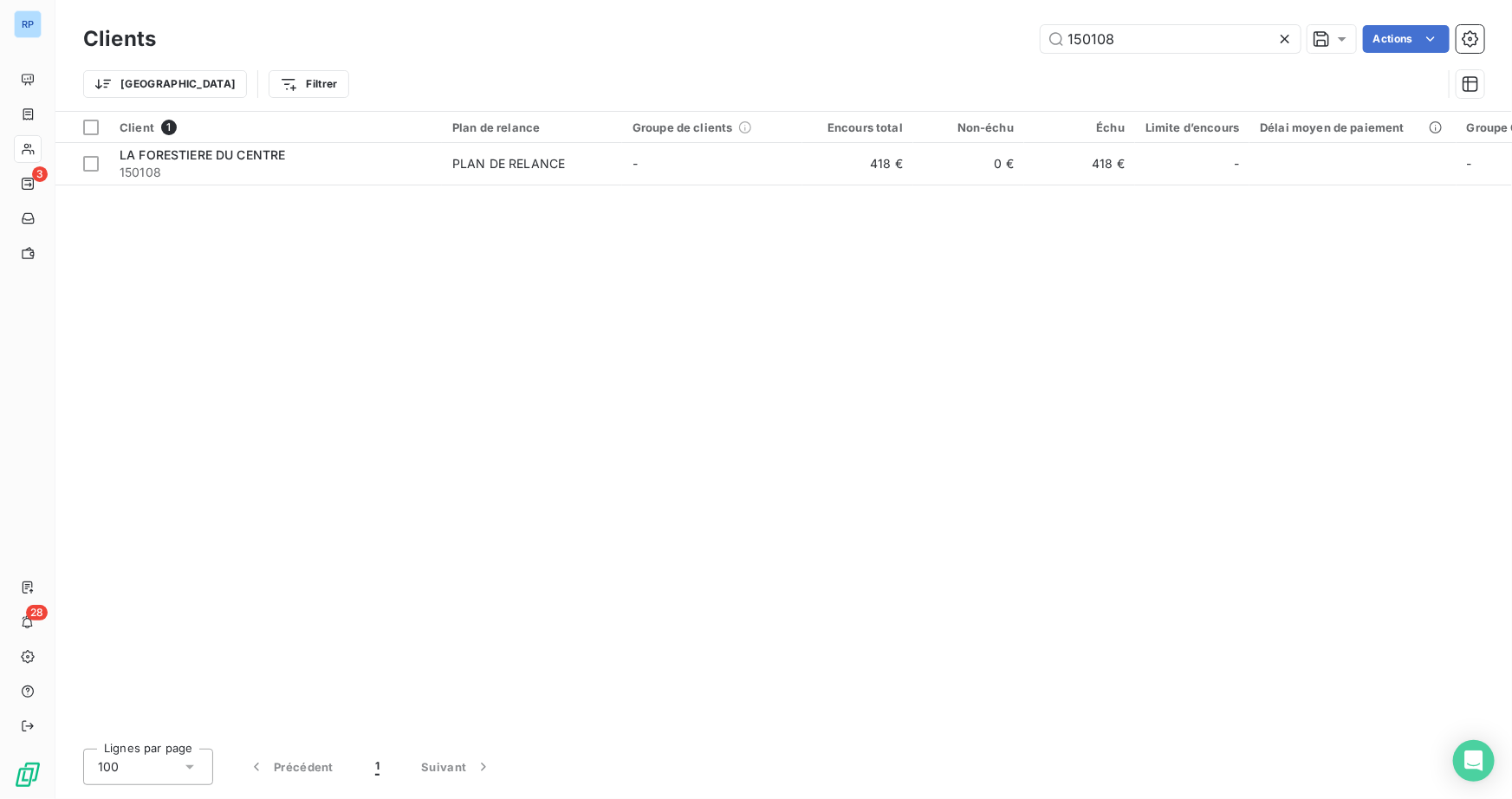
drag, startPoint x: 1129, startPoint y: 39, endPoint x: 545, endPoint y: 36, distance: 584.0
click at [564, 39] on div "150108 Actions" at bounding box center [830, 39] width 1307 height 28
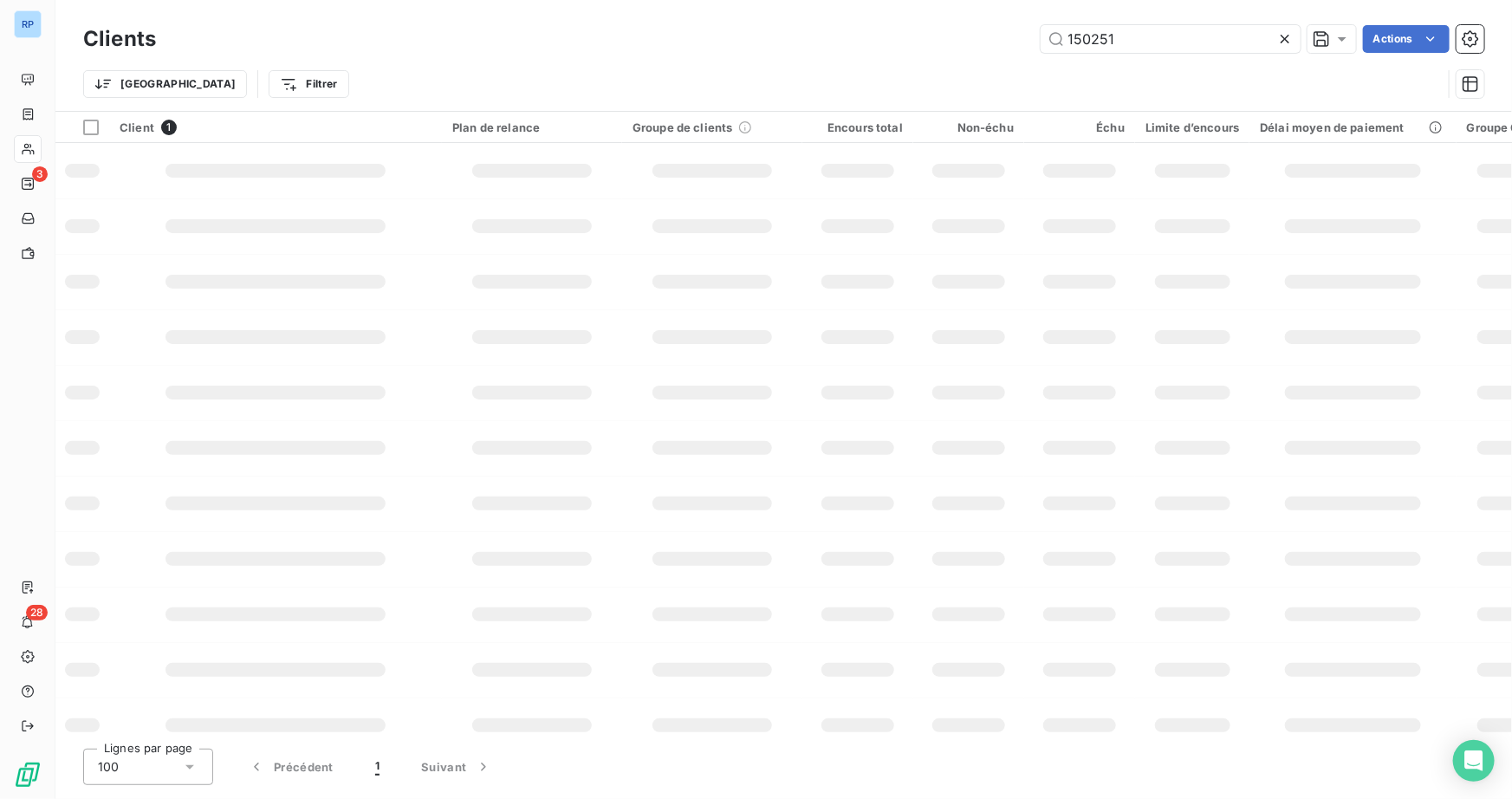
type input "150251"
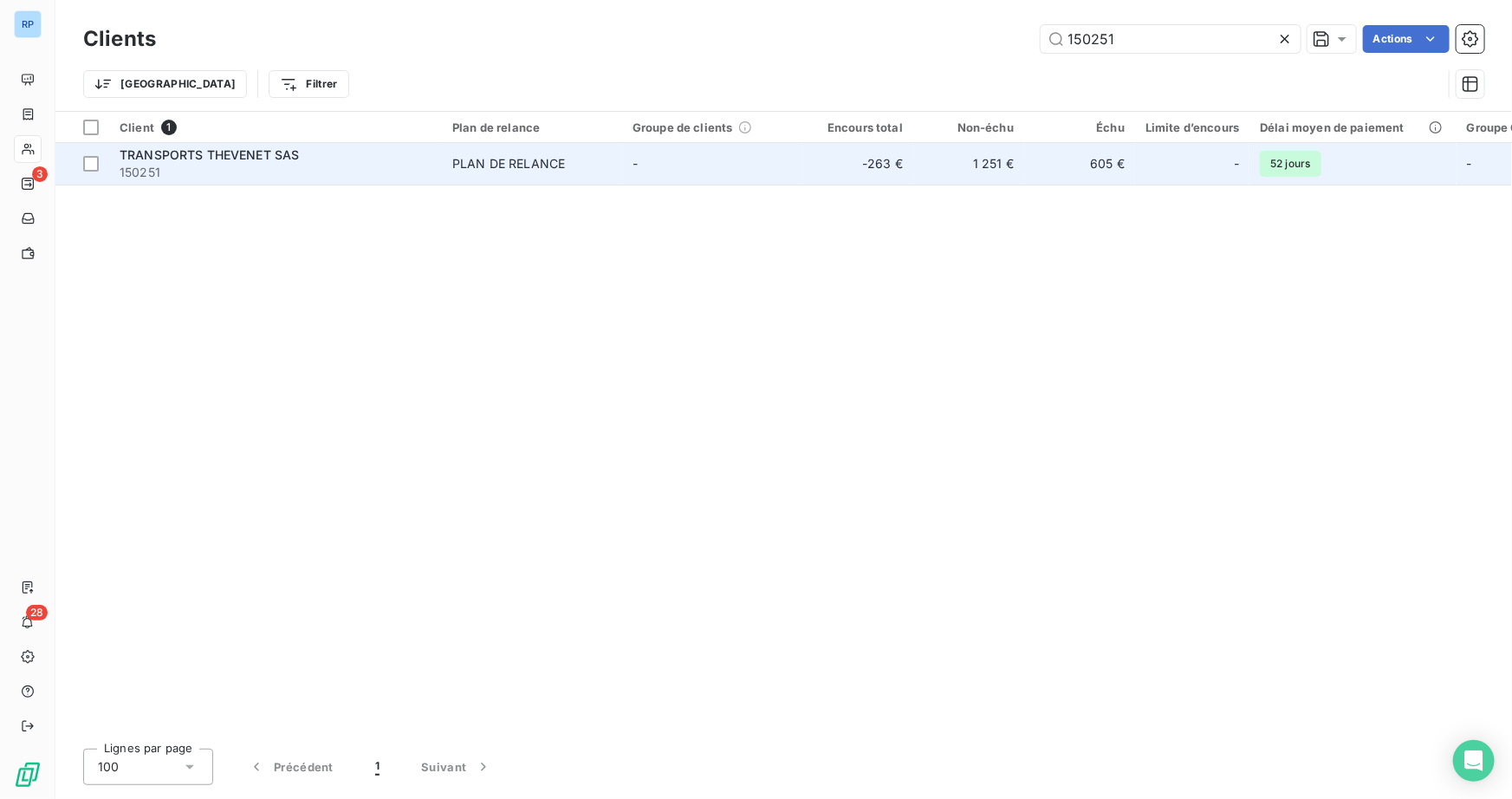
click at [234, 158] on span "TRANSPORTS THEVENET SAS" at bounding box center [209, 154] width 179 height 15
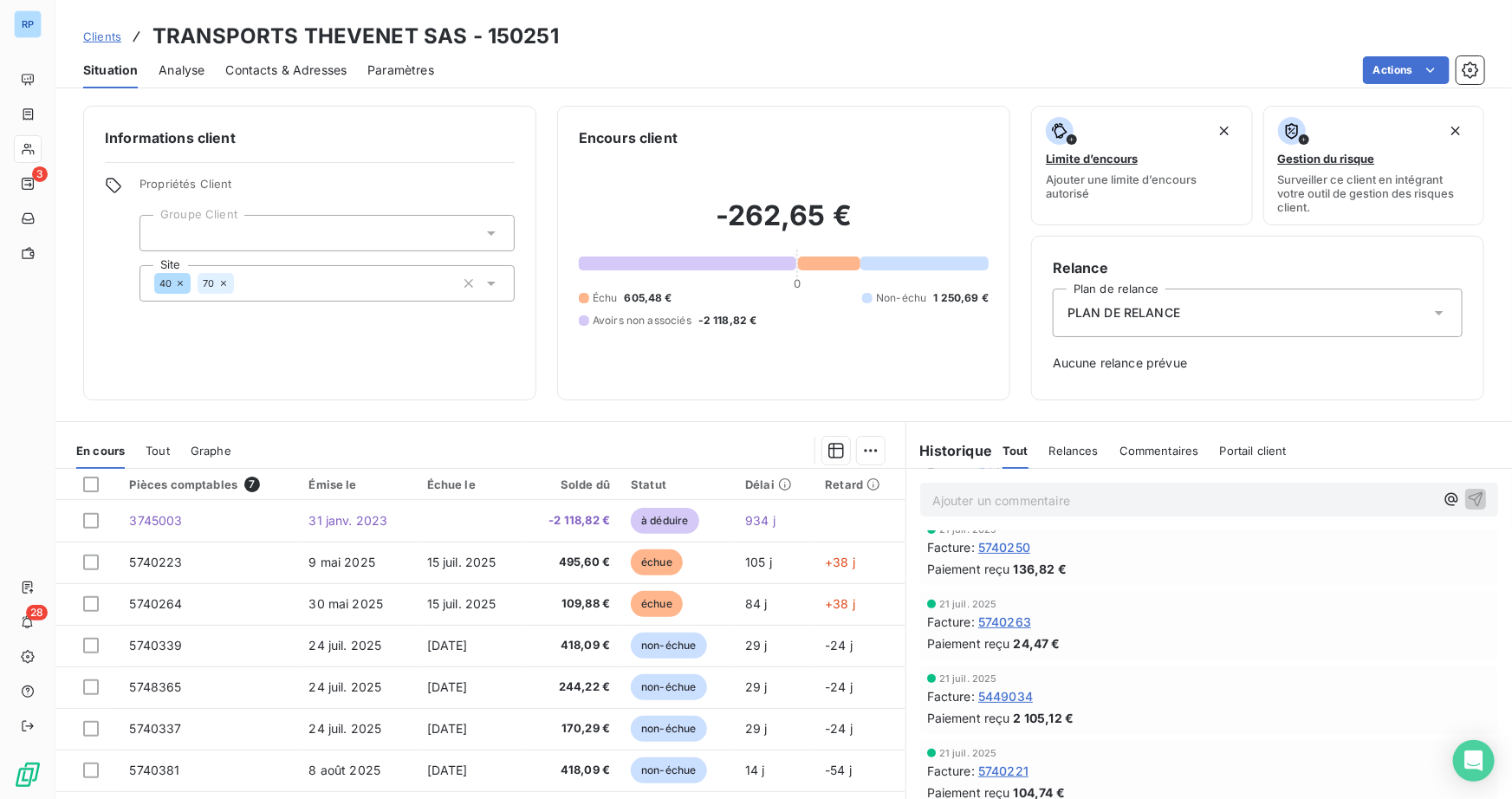
scroll to position [472, 0]
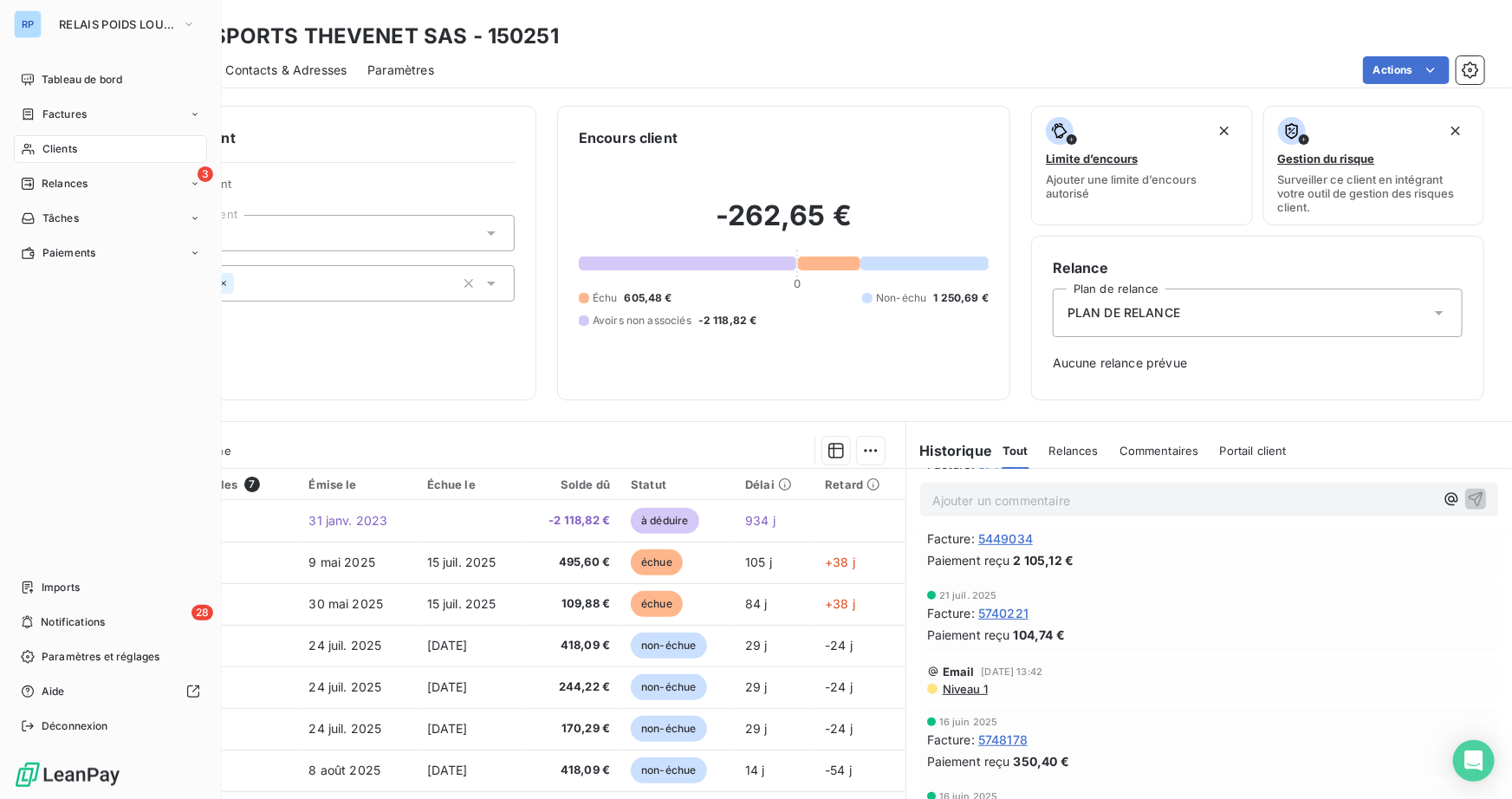
click at [55, 146] on span "Clients" at bounding box center [59, 150] width 35 height 16
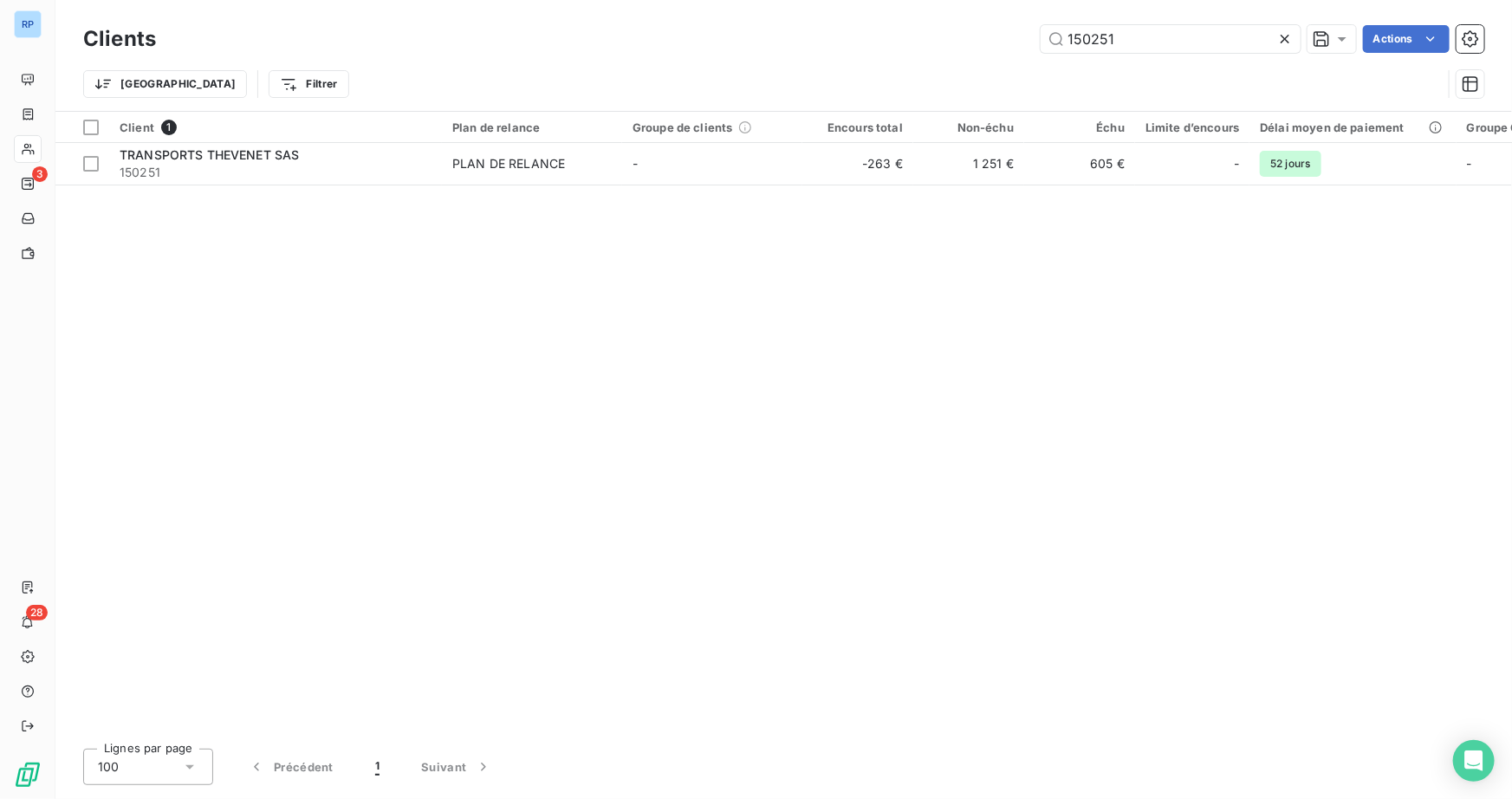
drag, startPoint x: 1187, startPoint y: 43, endPoint x: 967, endPoint y: 43, distance: 220.0
click at [967, 43] on div "150251 Actions" at bounding box center [830, 39] width 1307 height 28
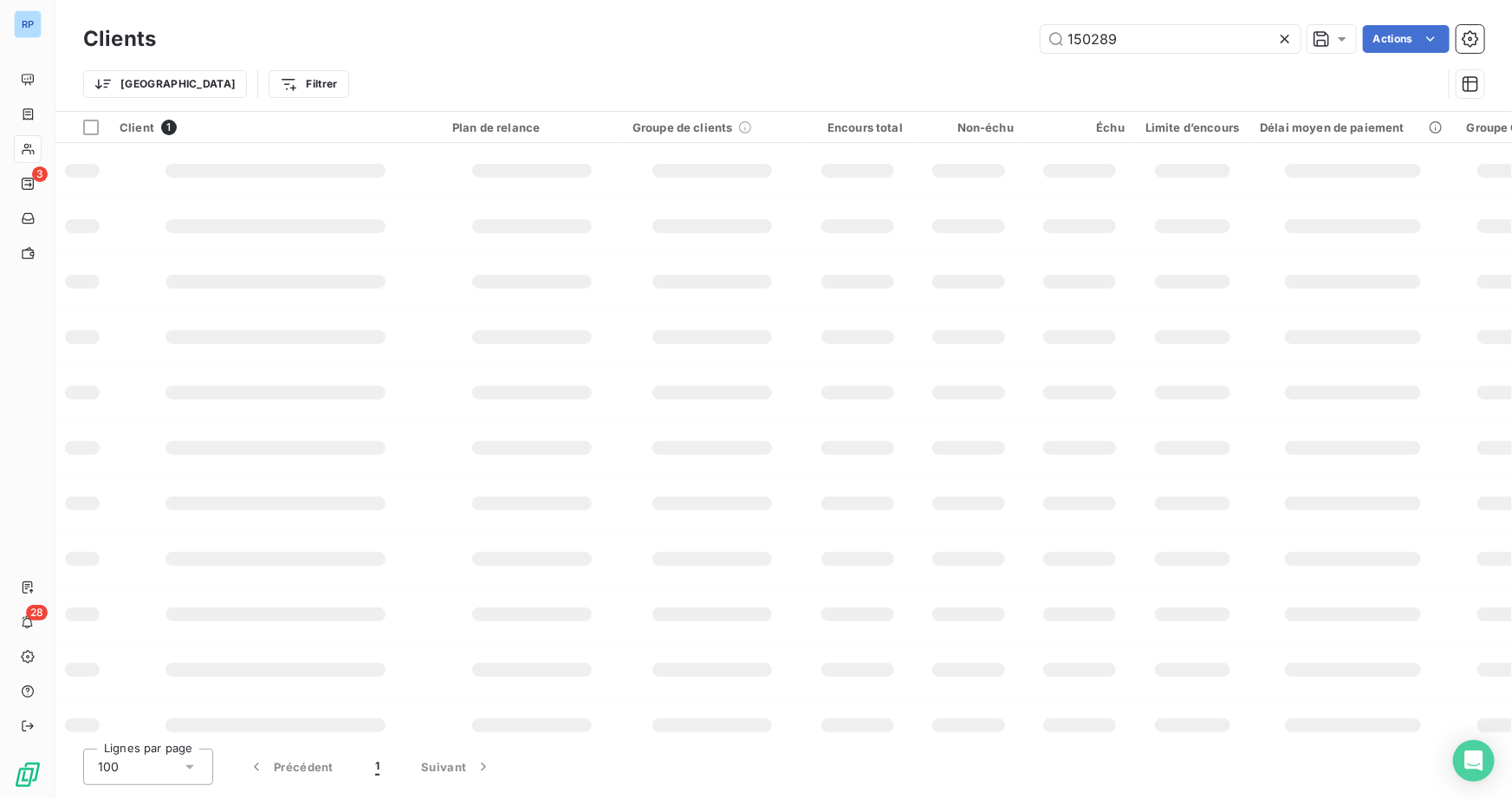
type input "150289"
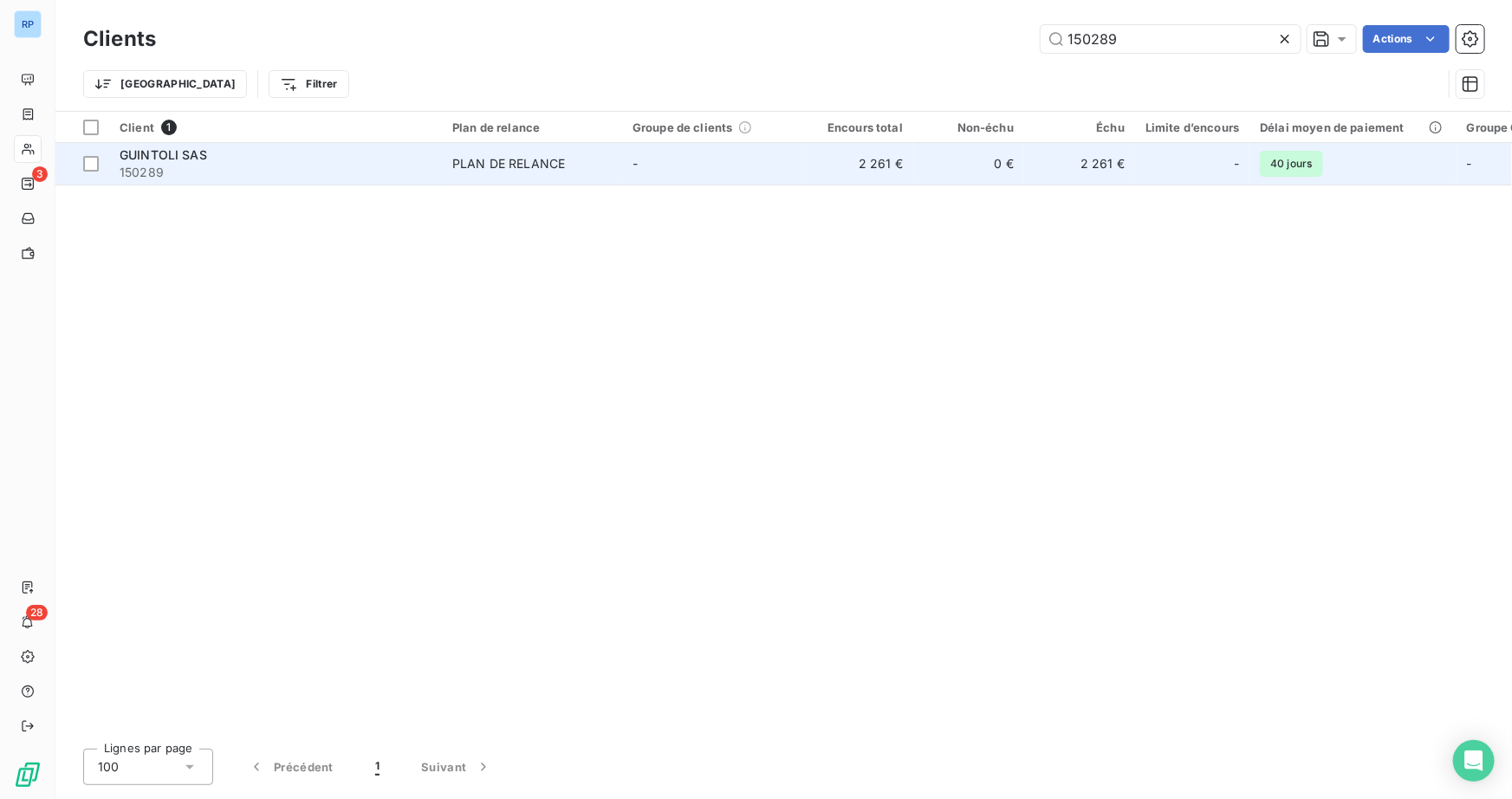
click at [173, 178] on span "150289" at bounding box center [275, 171] width 312 height 17
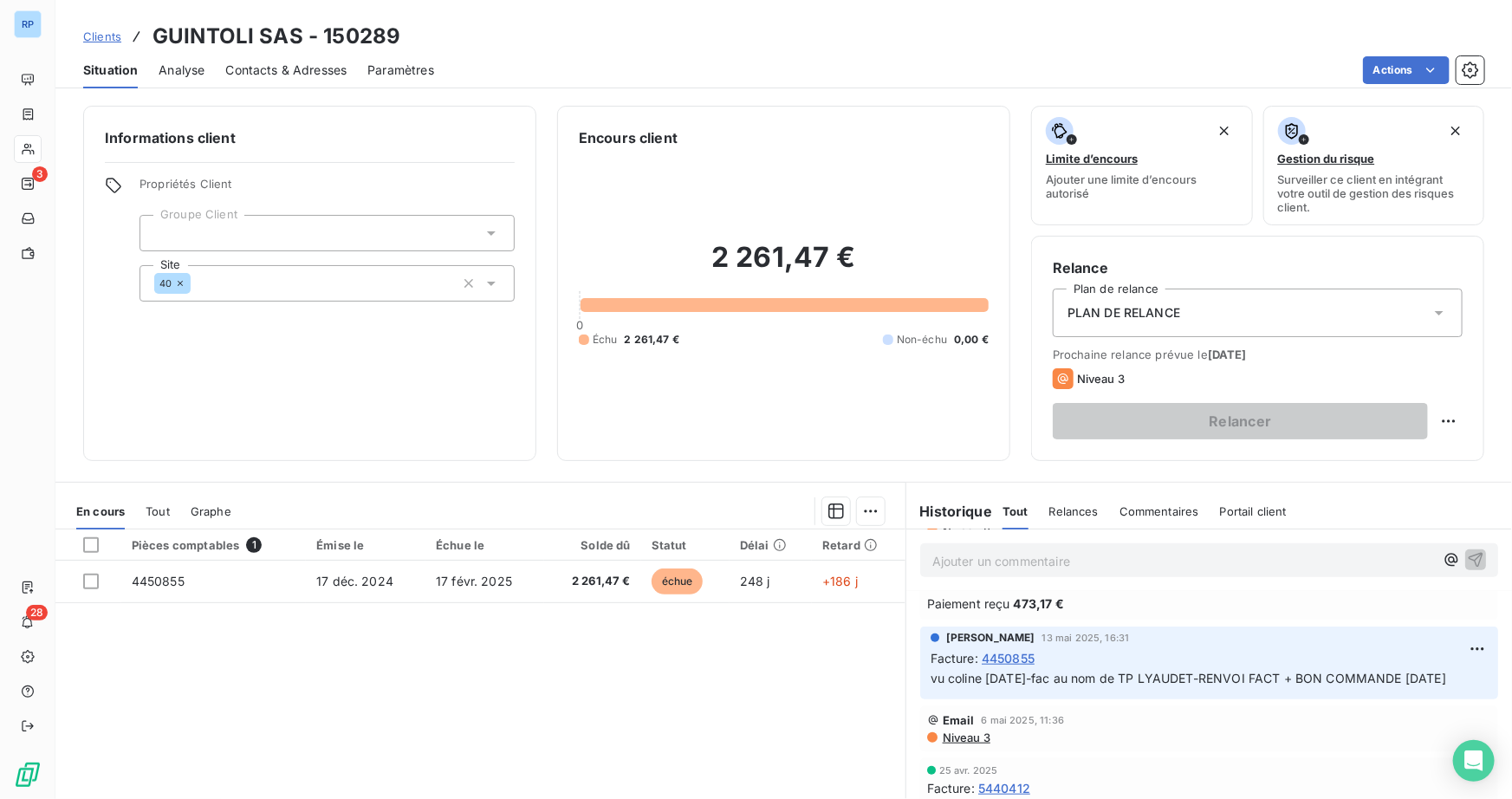
scroll to position [787, 0]
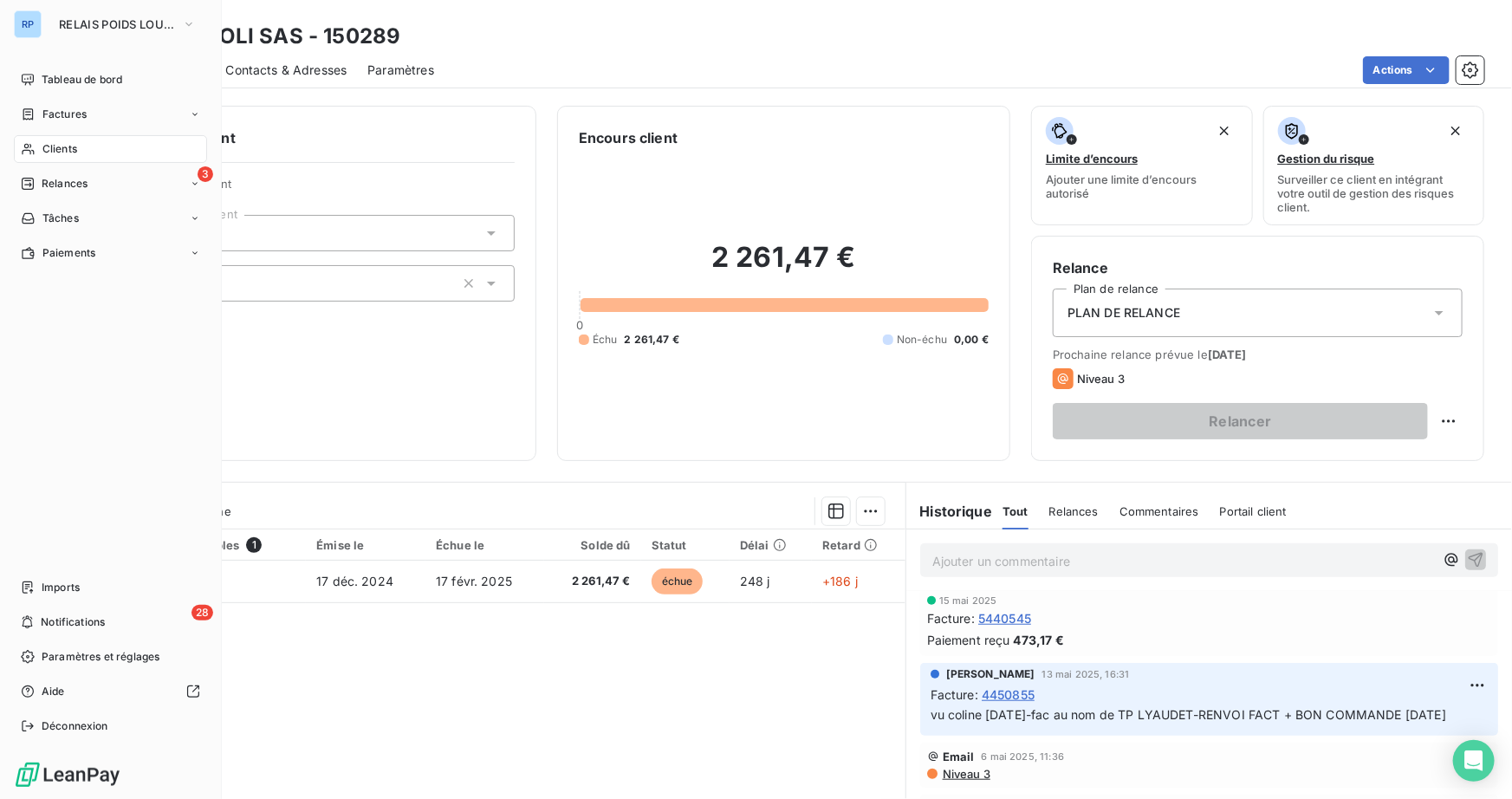
click at [65, 142] on span "Clients" at bounding box center [59, 150] width 35 height 16
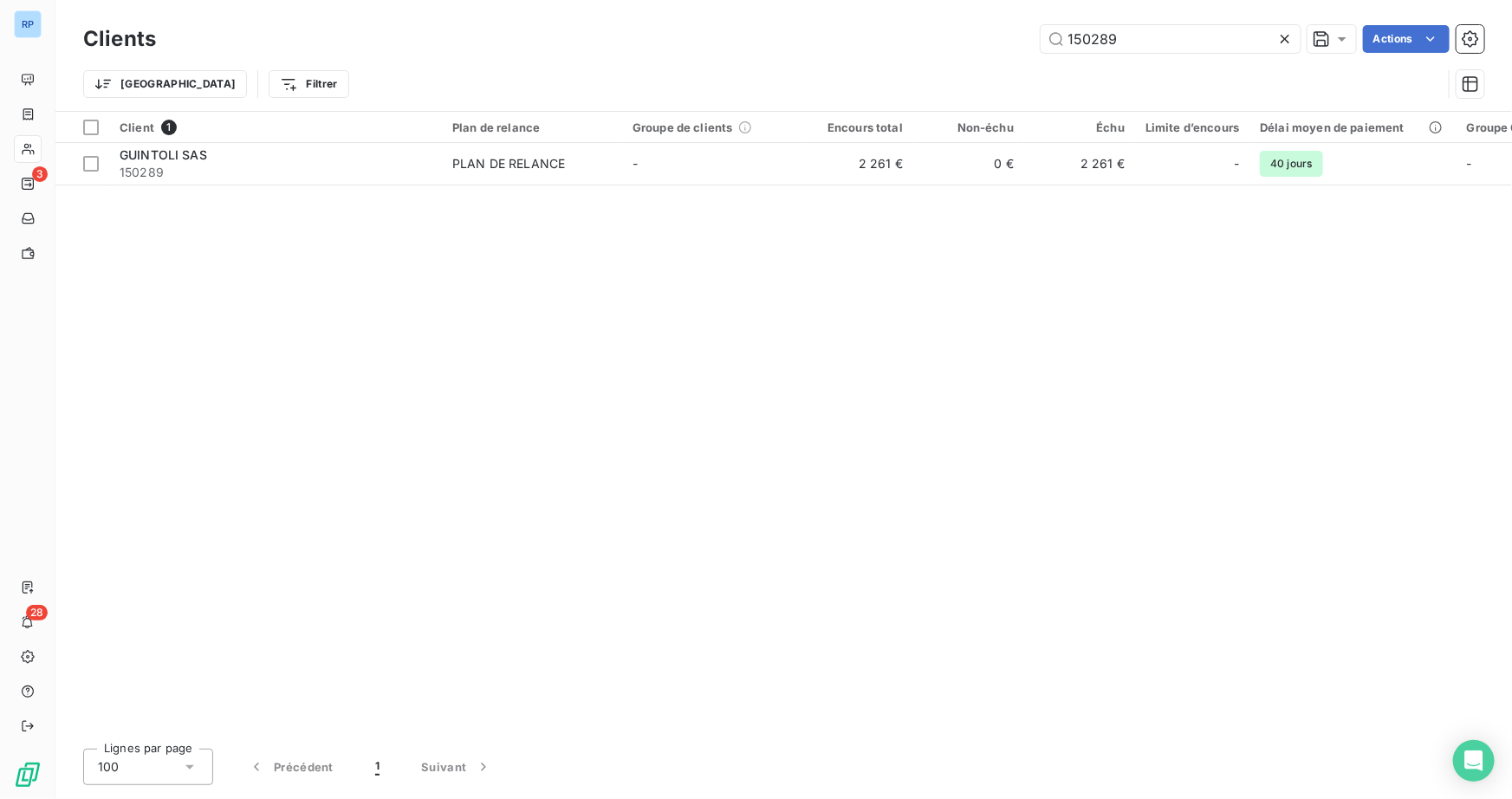
drag, startPoint x: 1119, startPoint y: 44, endPoint x: 840, endPoint y: 54, distance: 279.2
click at [840, 48] on div "150289 Actions" at bounding box center [830, 39] width 1307 height 28
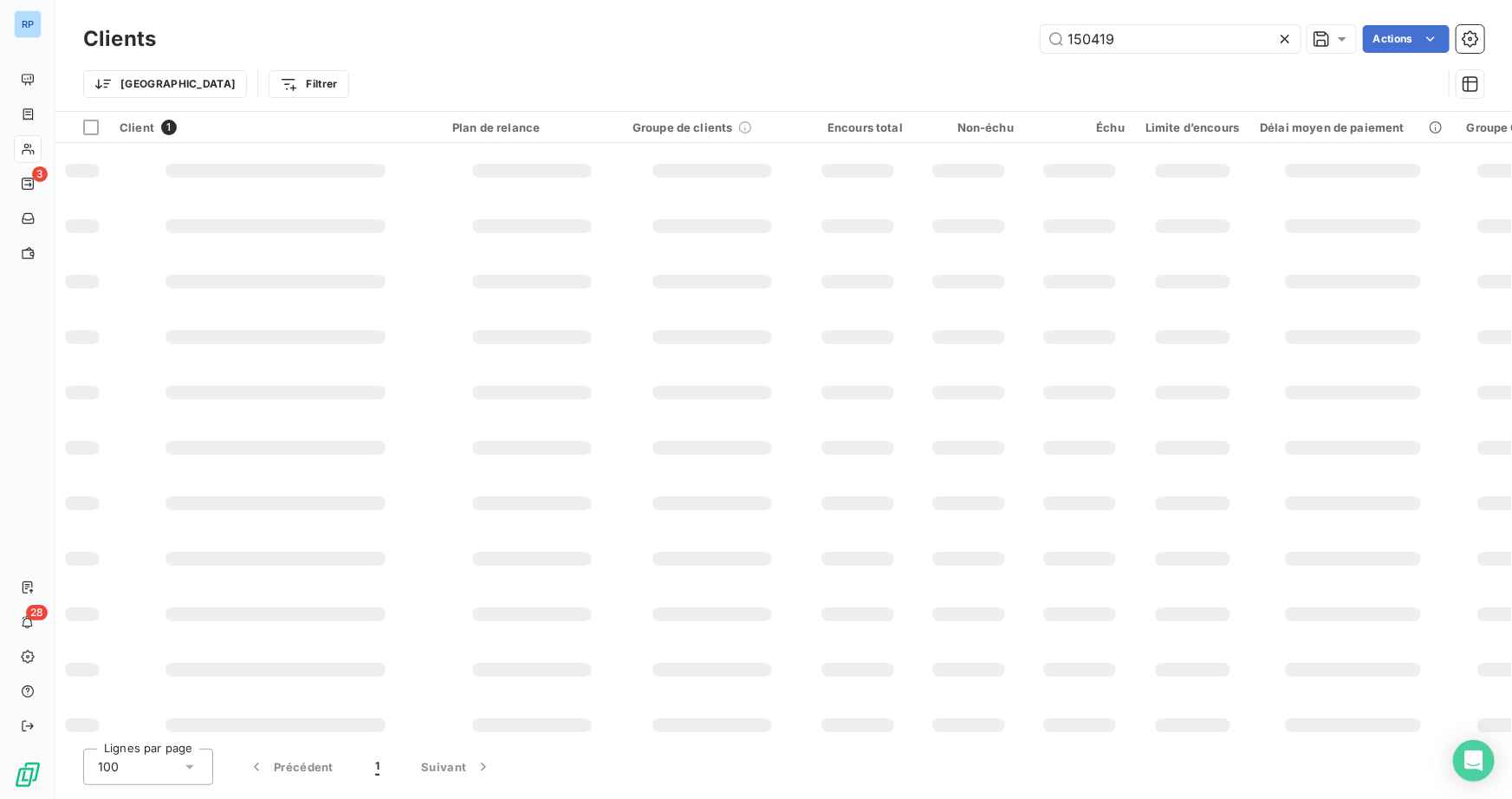
type input "150419"
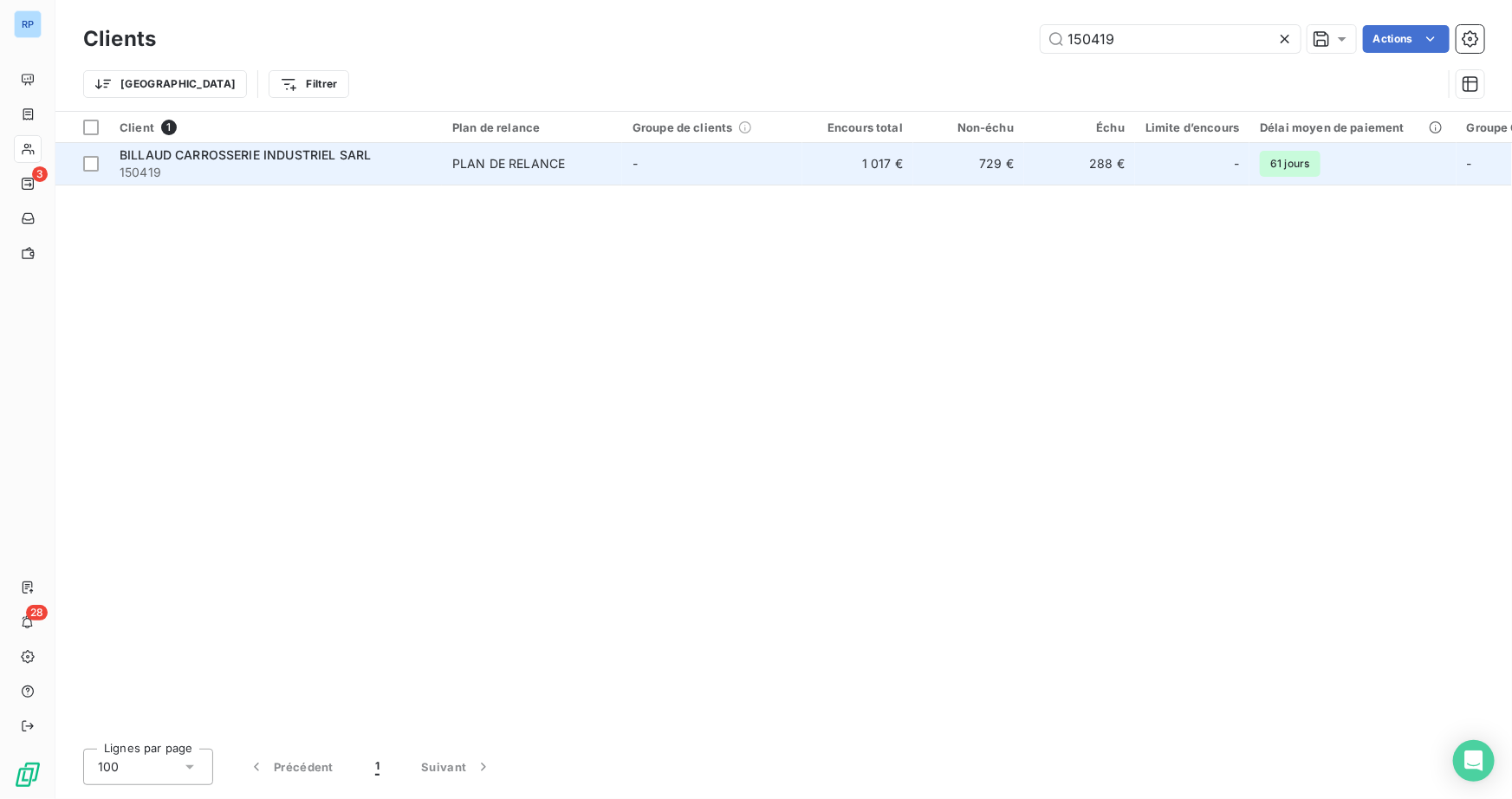
click at [347, 155] on span "BILLAUD CARROSSERIE INDUSTRIEL SARL" at bounding box center [246, 154] width 252 height 15
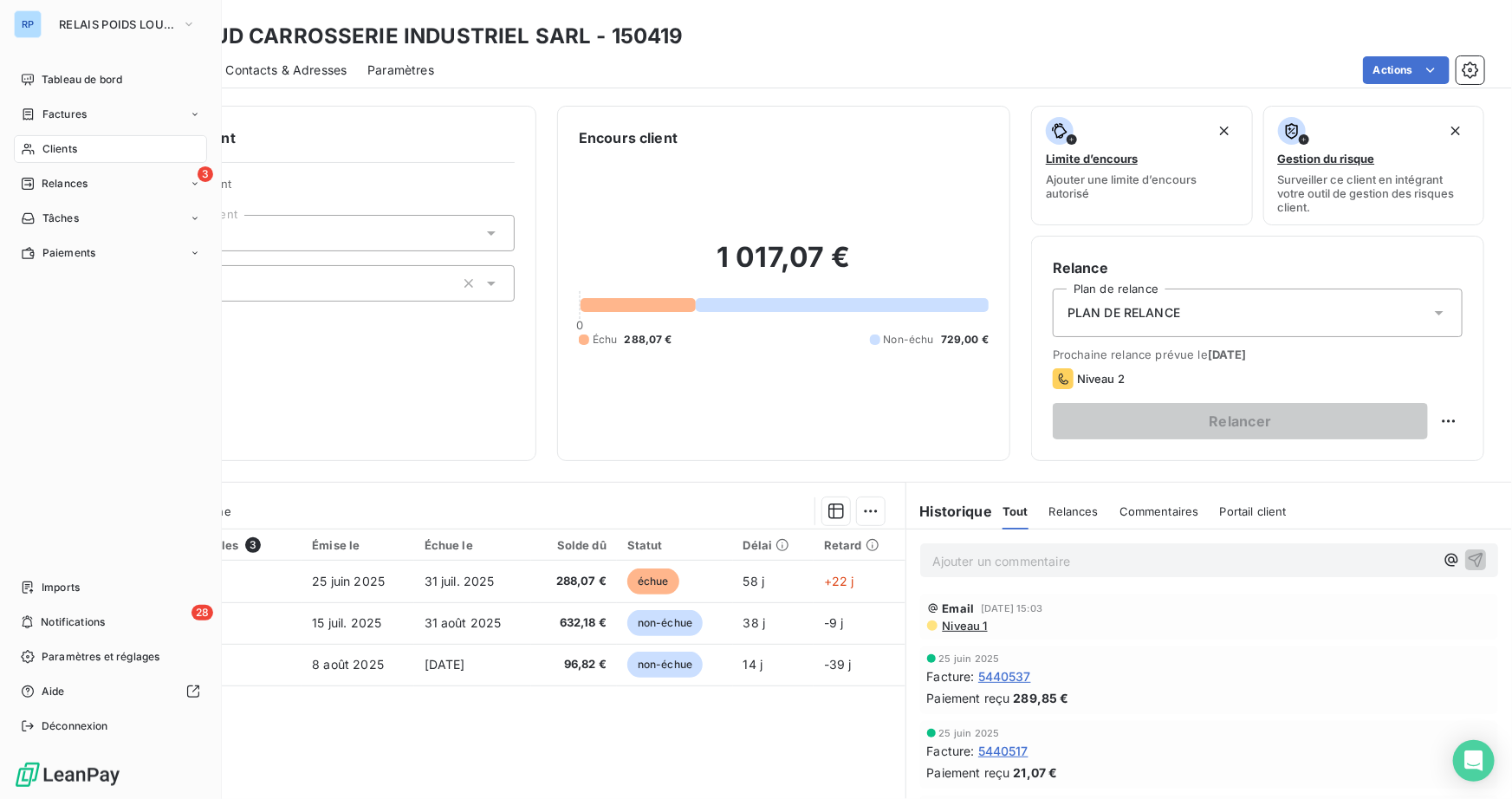
click at [64, 147] on span "Clients" at bounding box center [59, 150] width 35 height 16
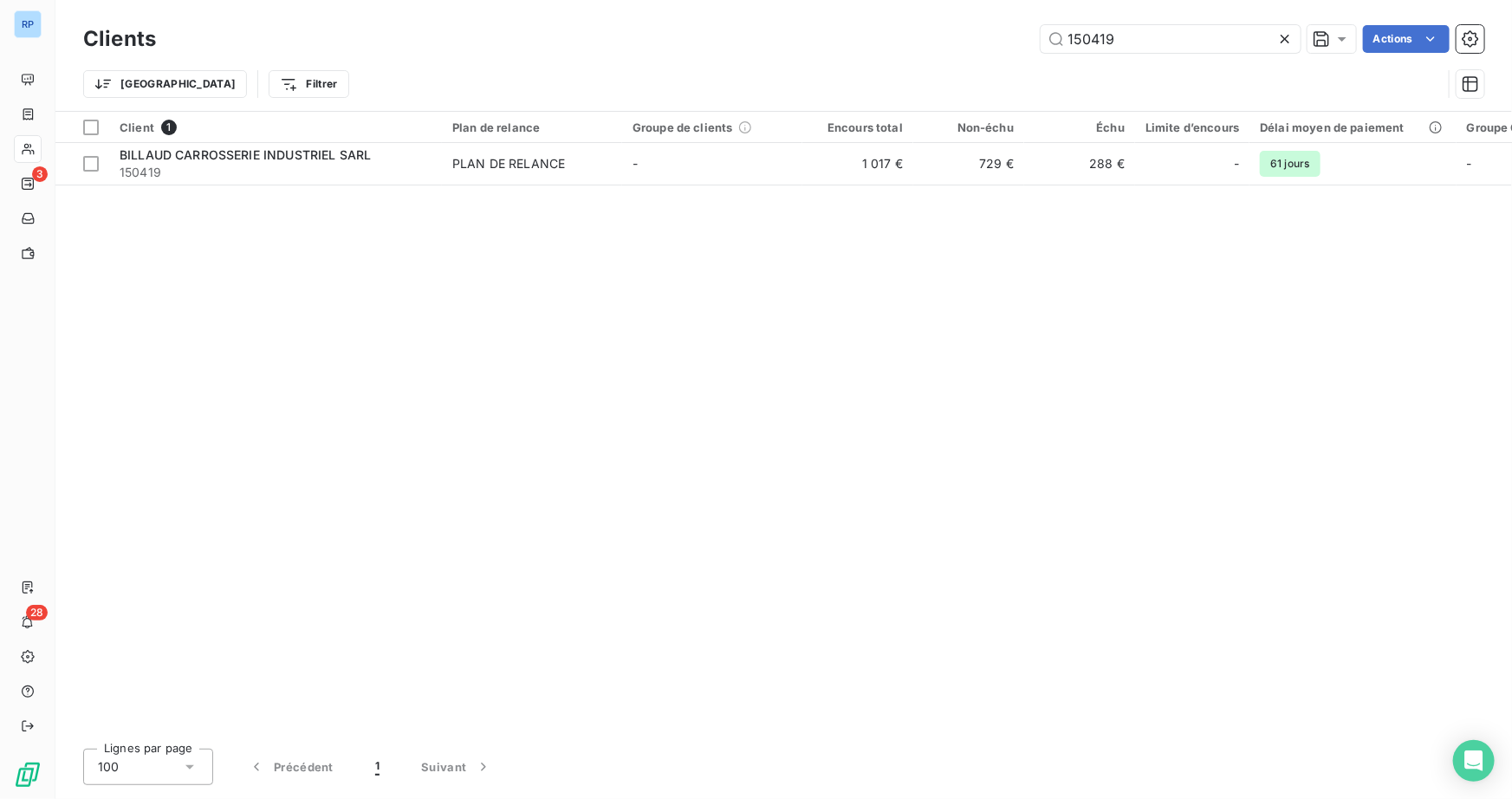
drag, startPoint x: 1139, startPoint y: 47, endPoint x: 869, endPoint y: 47, distance: 270.0
click at [869, 47] on div "150419 Actions" at bounding box center [830, 39] width 1307 height 28
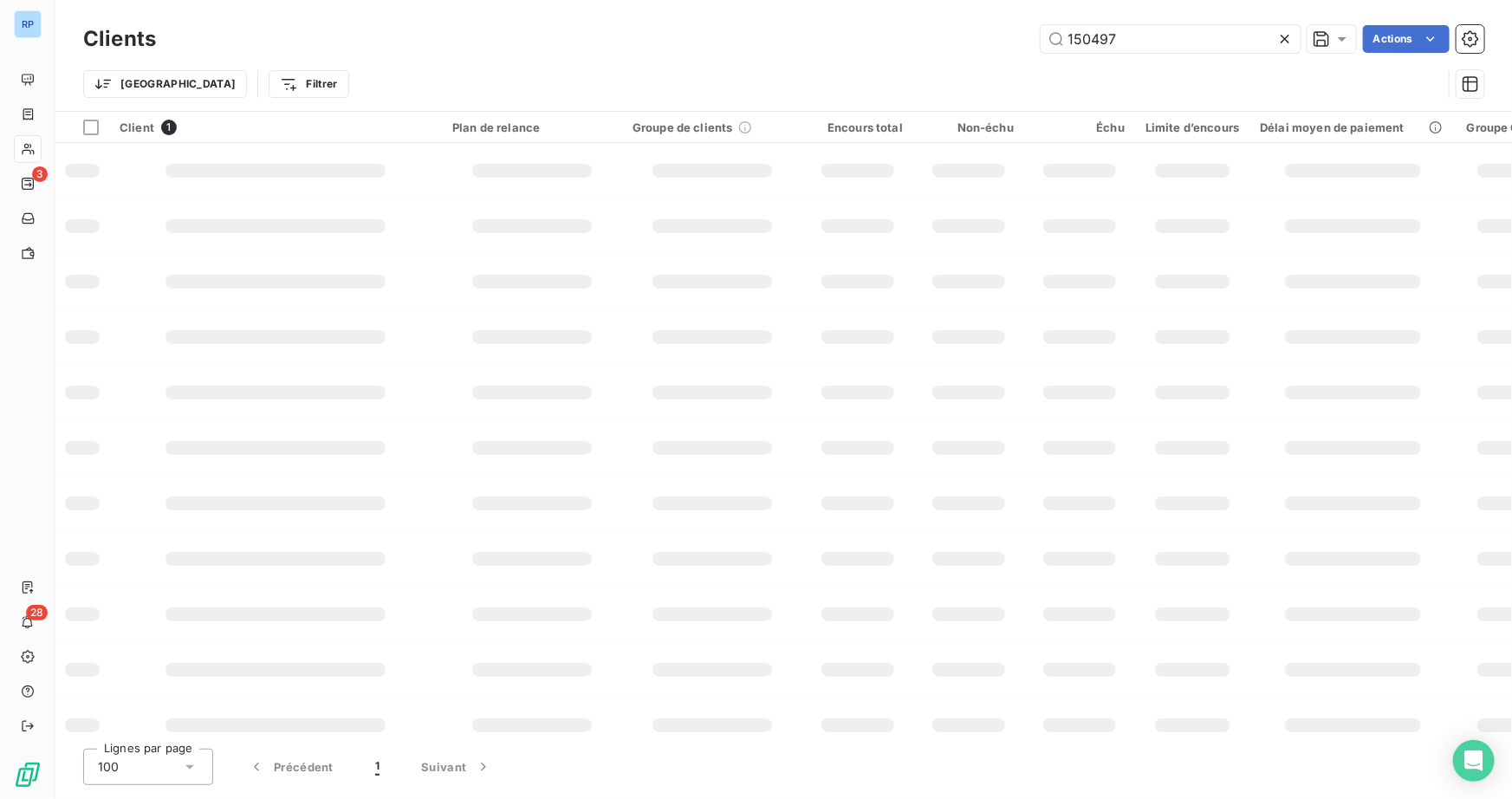
type input "150497"
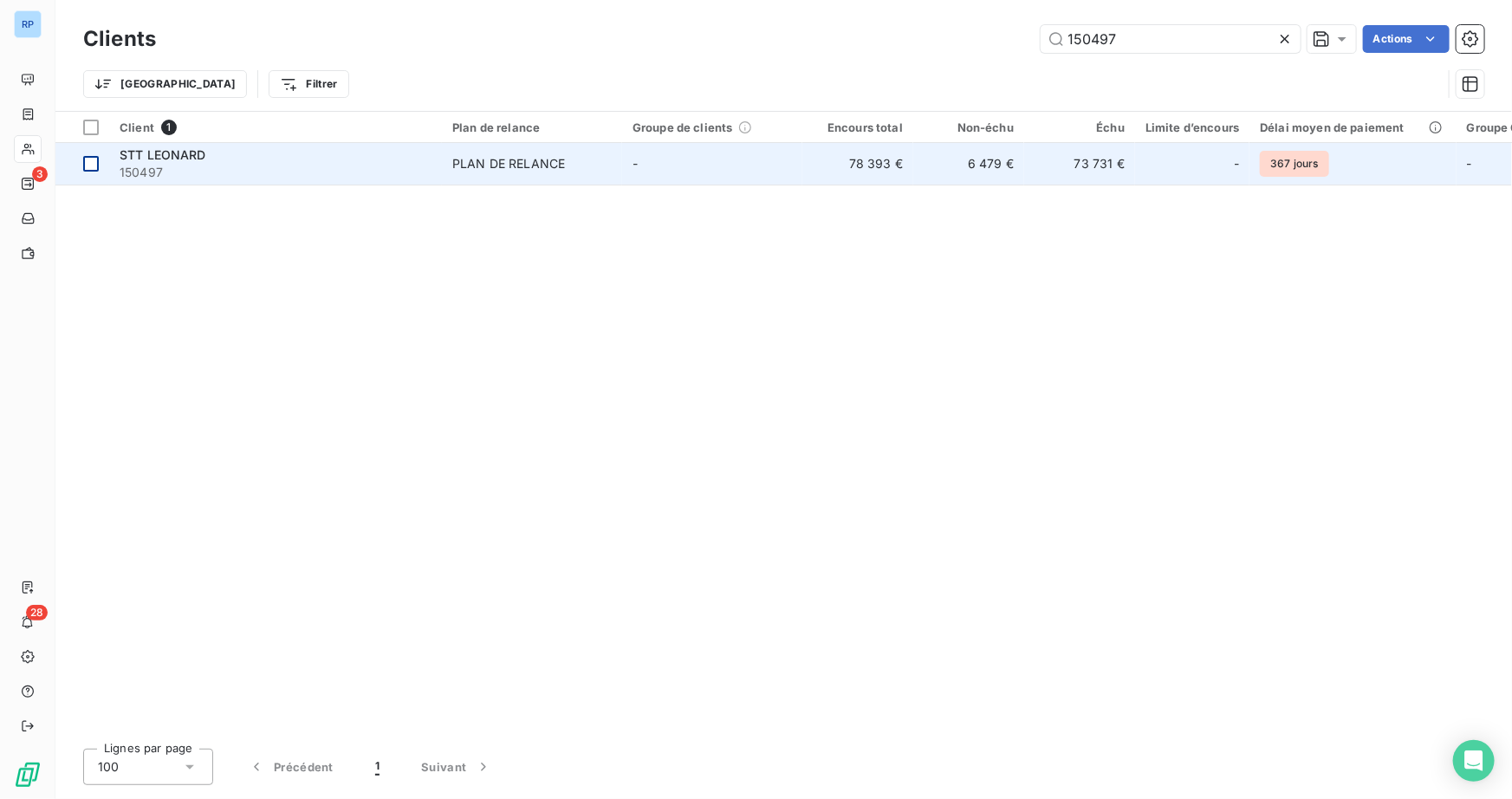
click at [70, 158] on td at bounding box center [82, 163] width 53 height 42
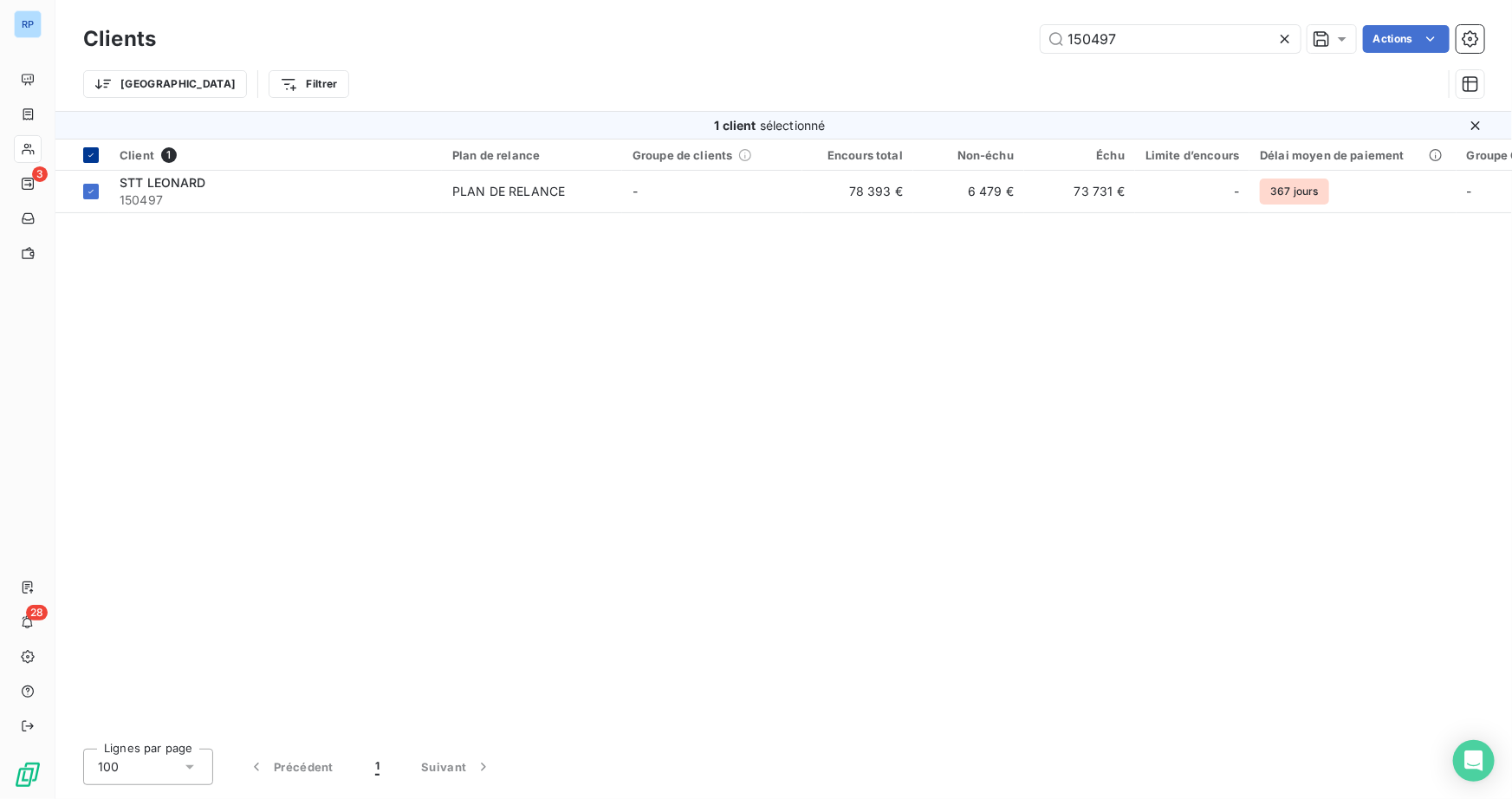
click at [95, 152] on icon at bounding box center [91, 154] width 10 height 10
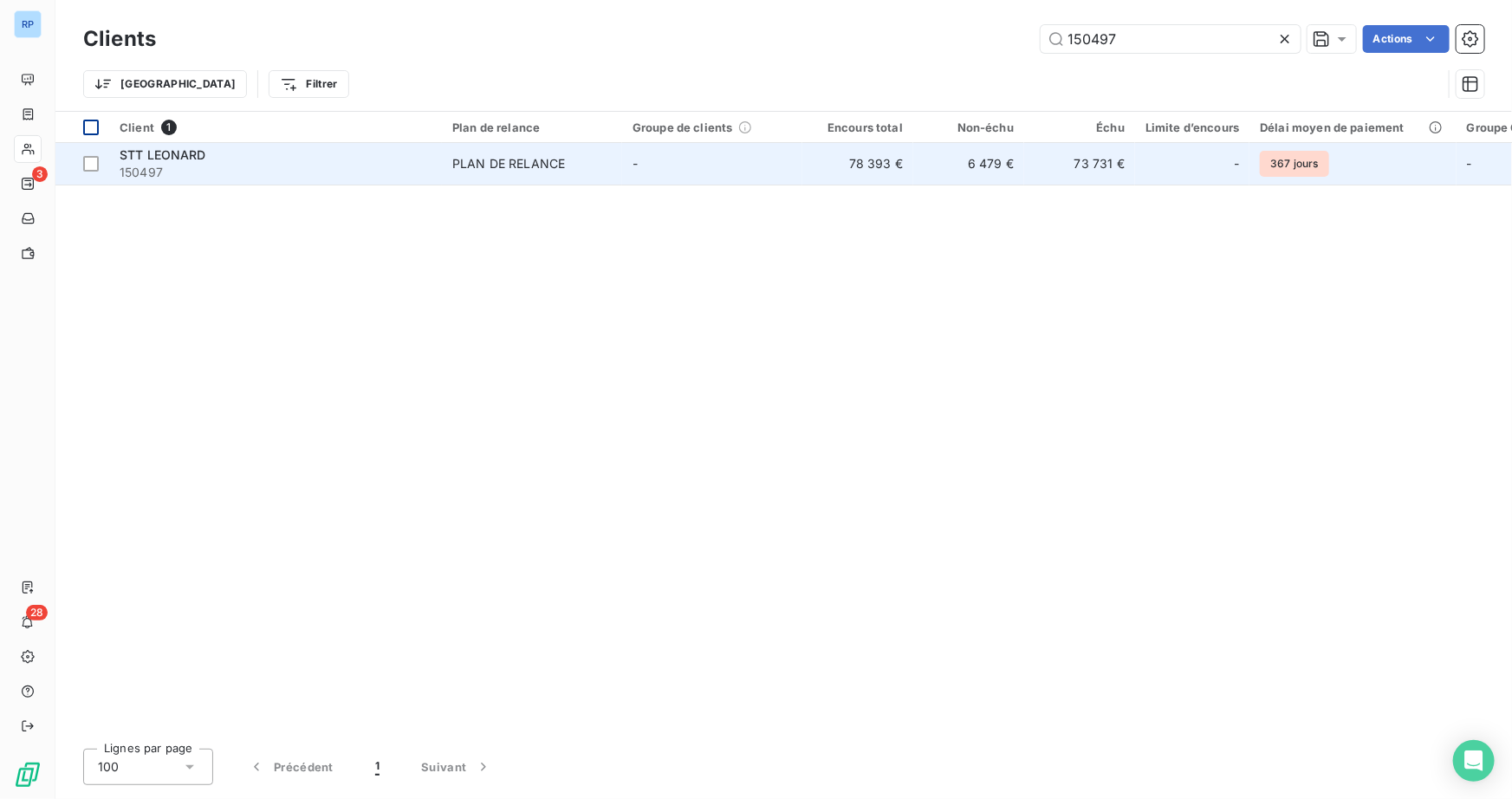
click at [159, 163] on span "150497" at bounding box center [275, 171] width 312 height 17
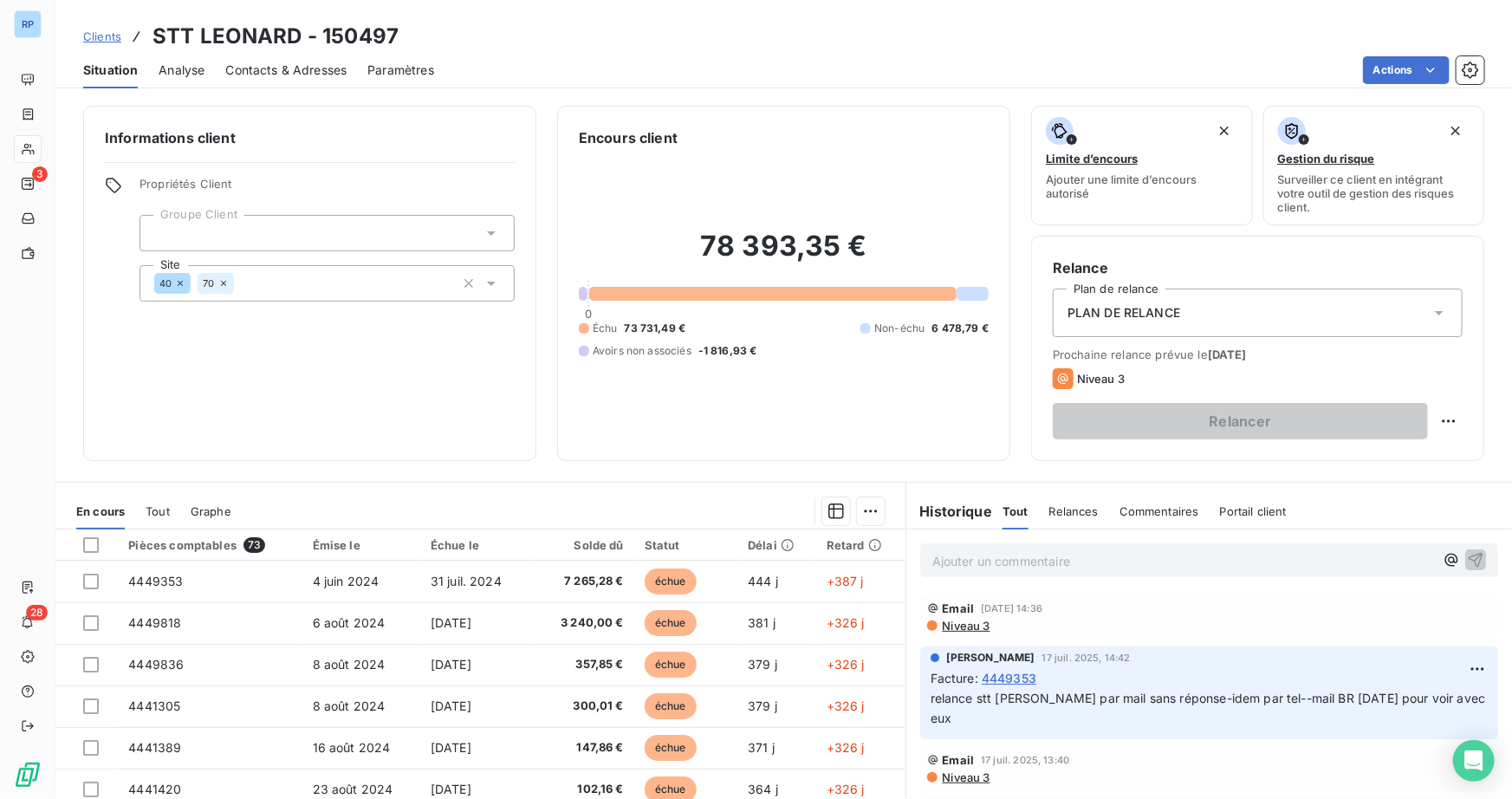
click at [1015, 565] on p "Ajouter un commentaire ﻿" at bounding box center [1182, 561] width 502 height 22
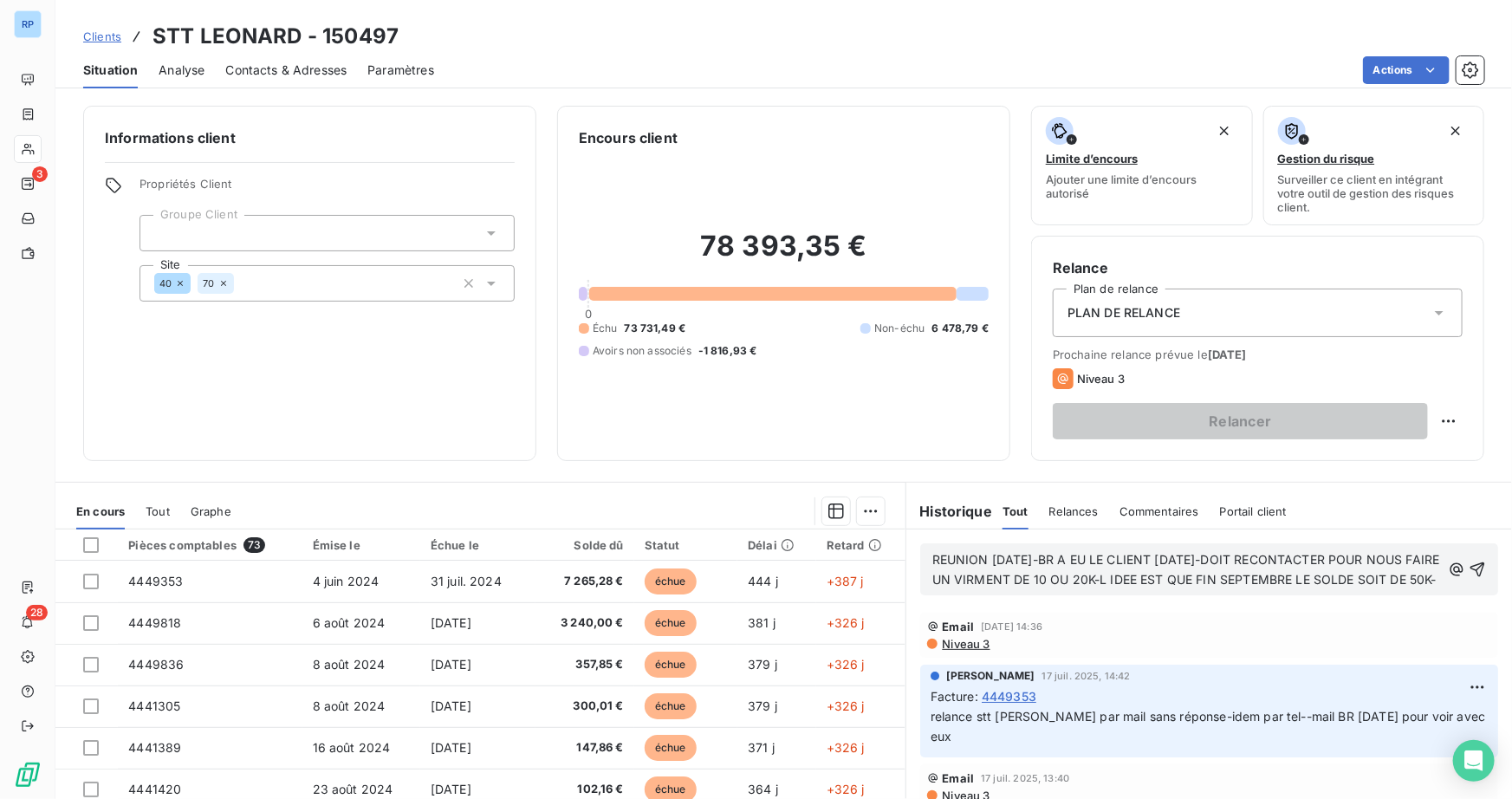
click at [1123, 576] on span "REUNION [DATE]-BR A EU LE CLIENT [DATE]-DOIT RECONTACTER POUR NOUS FAIRE UN VIR…" at bounding box center [1187, 568] width 511 height 35
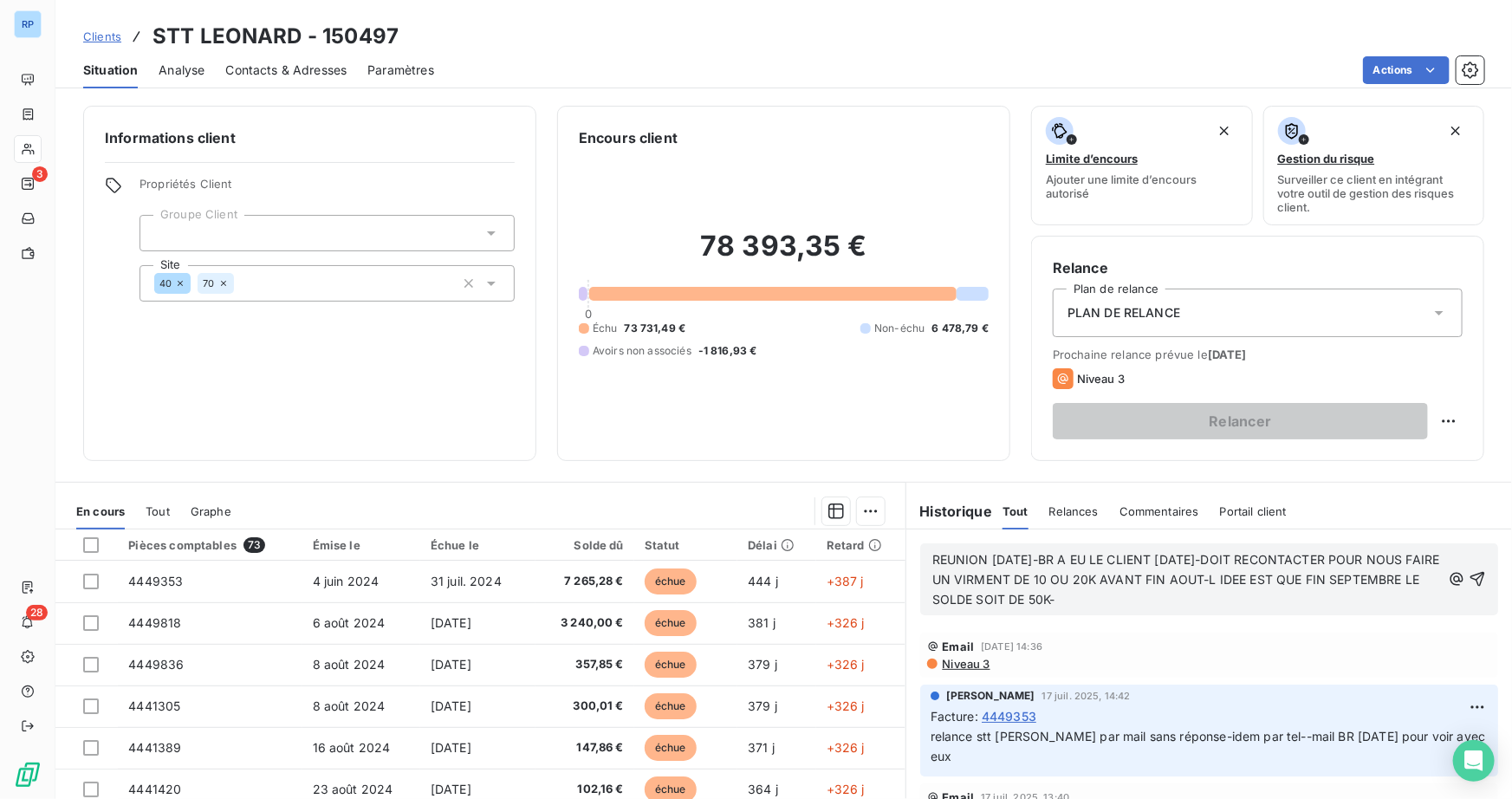
click at [1172, 598] on p "REUNION [DATE]-BR A EU LE CLIENT [DATE]-DOIT RECONTACTER POUR NOUS FAIRE UN VIR…" at bounding box center [1186, 580] width 509 height 59
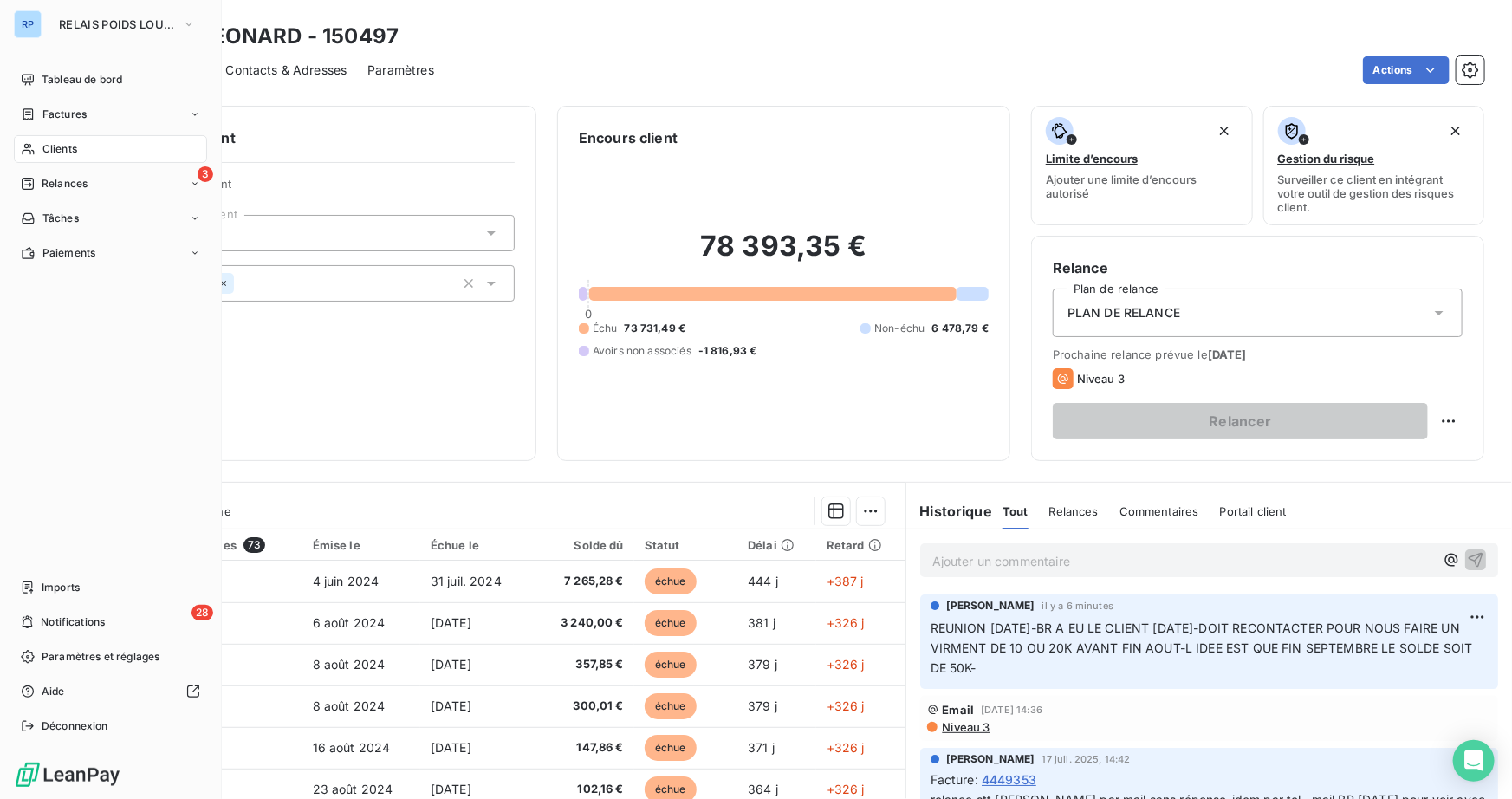
click at [60, 152] on span "Clients" at bounding box center [59, 150] width 35 height 16
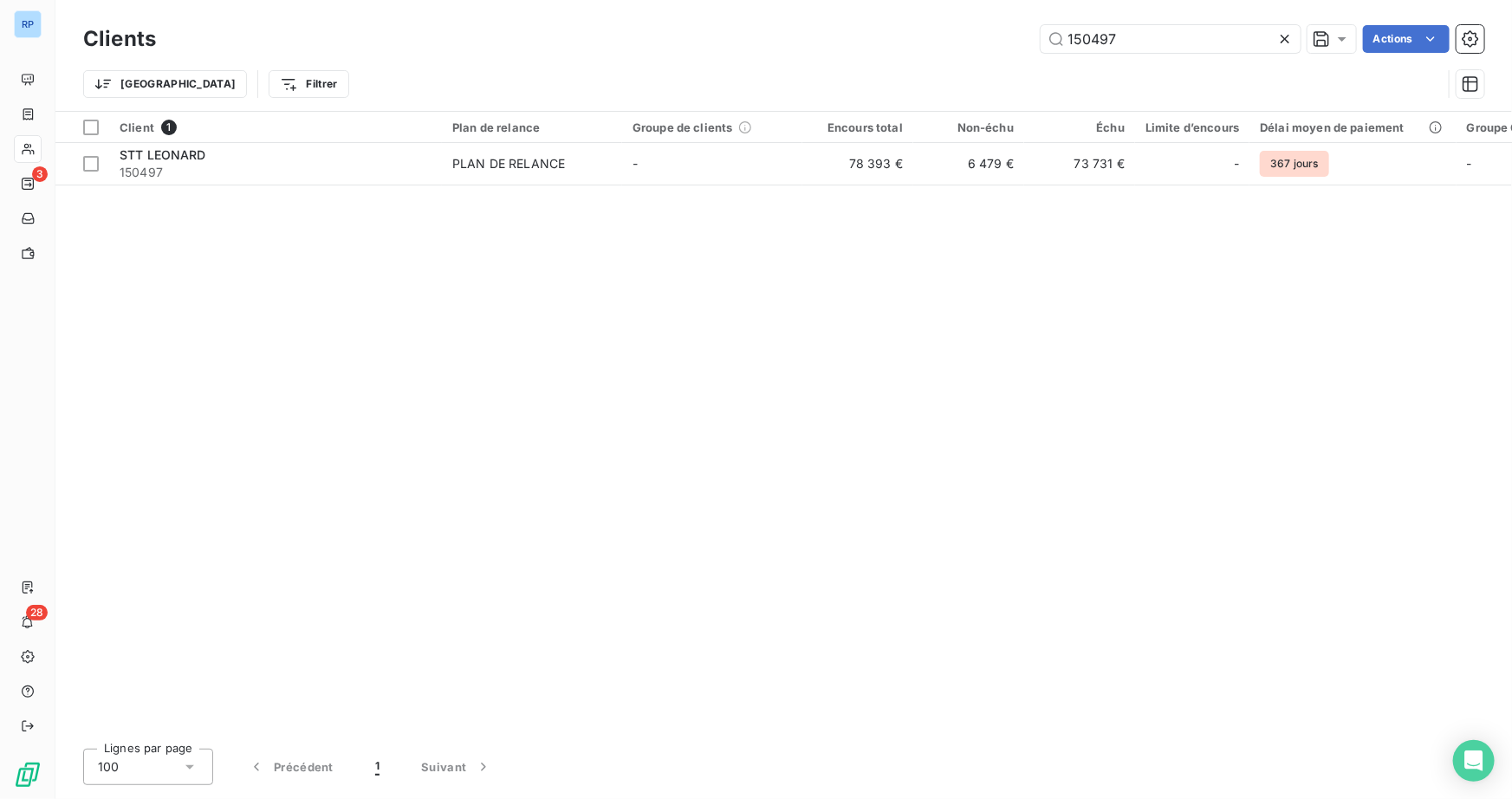
drag, startPoint x: 1118, startPoint y: 44, endPoint x: 922, endPoint y: 44, distance: 196.0
click at [929, 44] on div "150497 Actions" at bounding box center [830, 39] width 1307 height 28
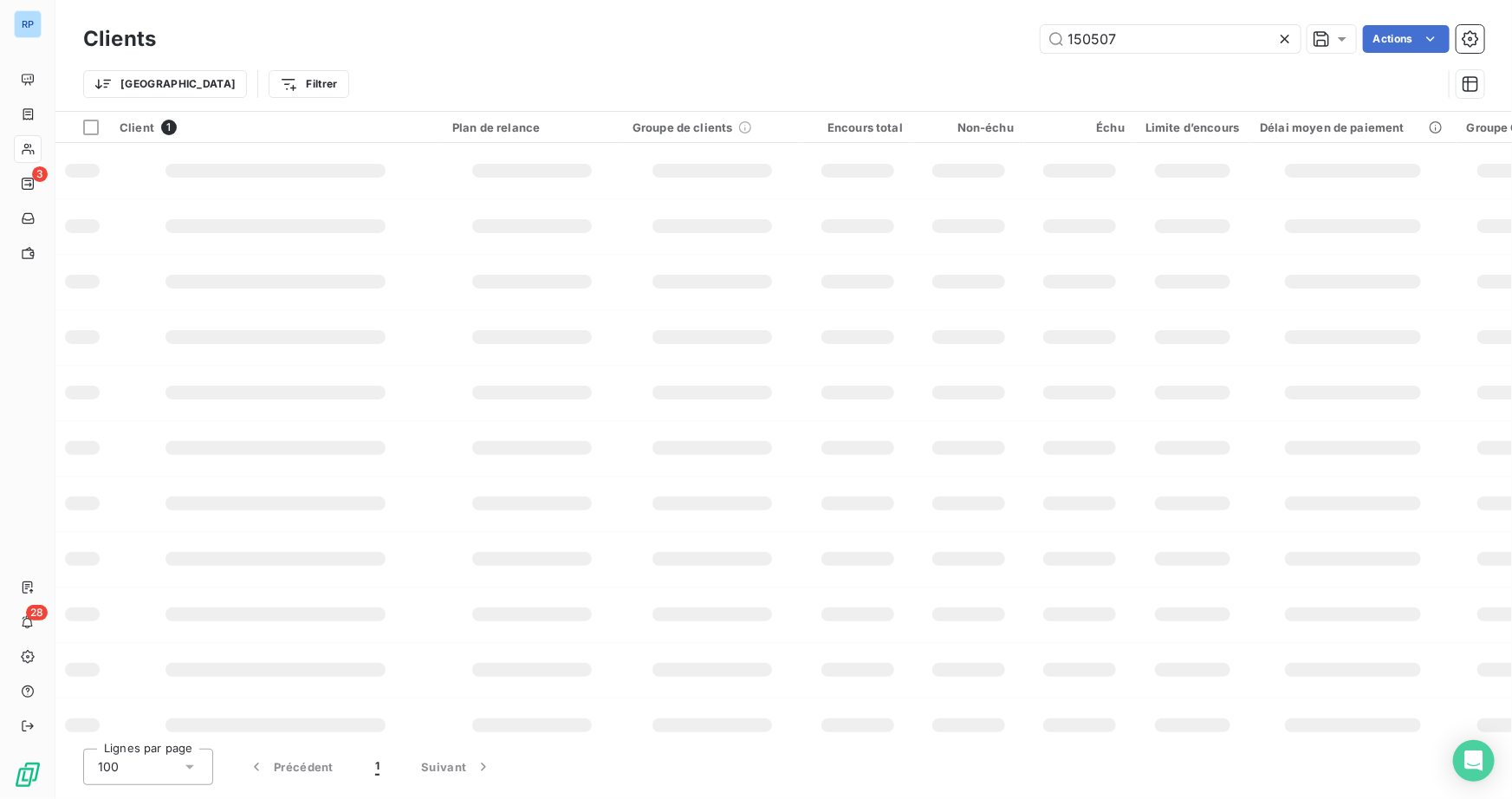
type input "150507"
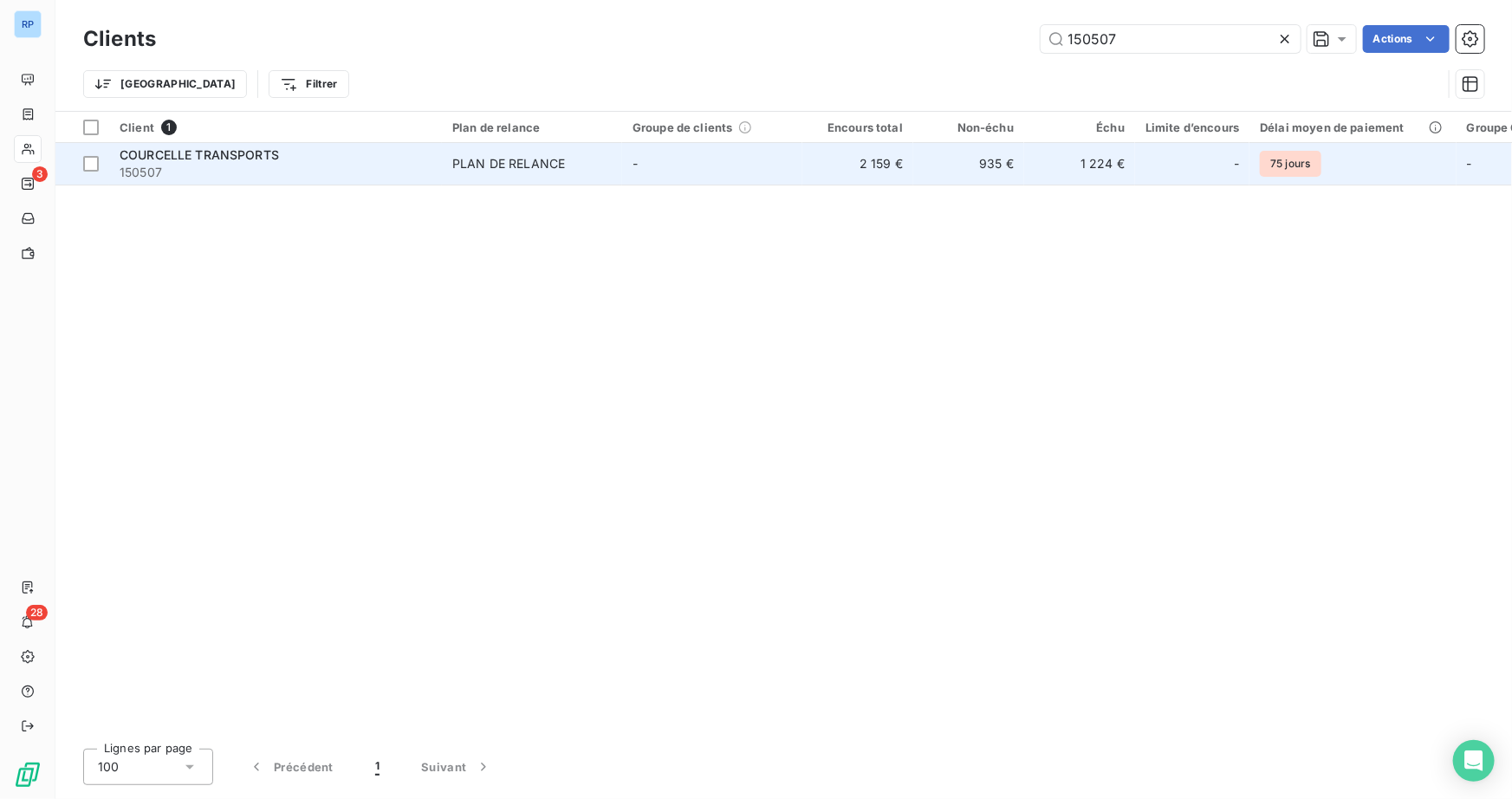
click at [228, 170] on span "150507" at bounding box center [275, 171] width 312 height 17
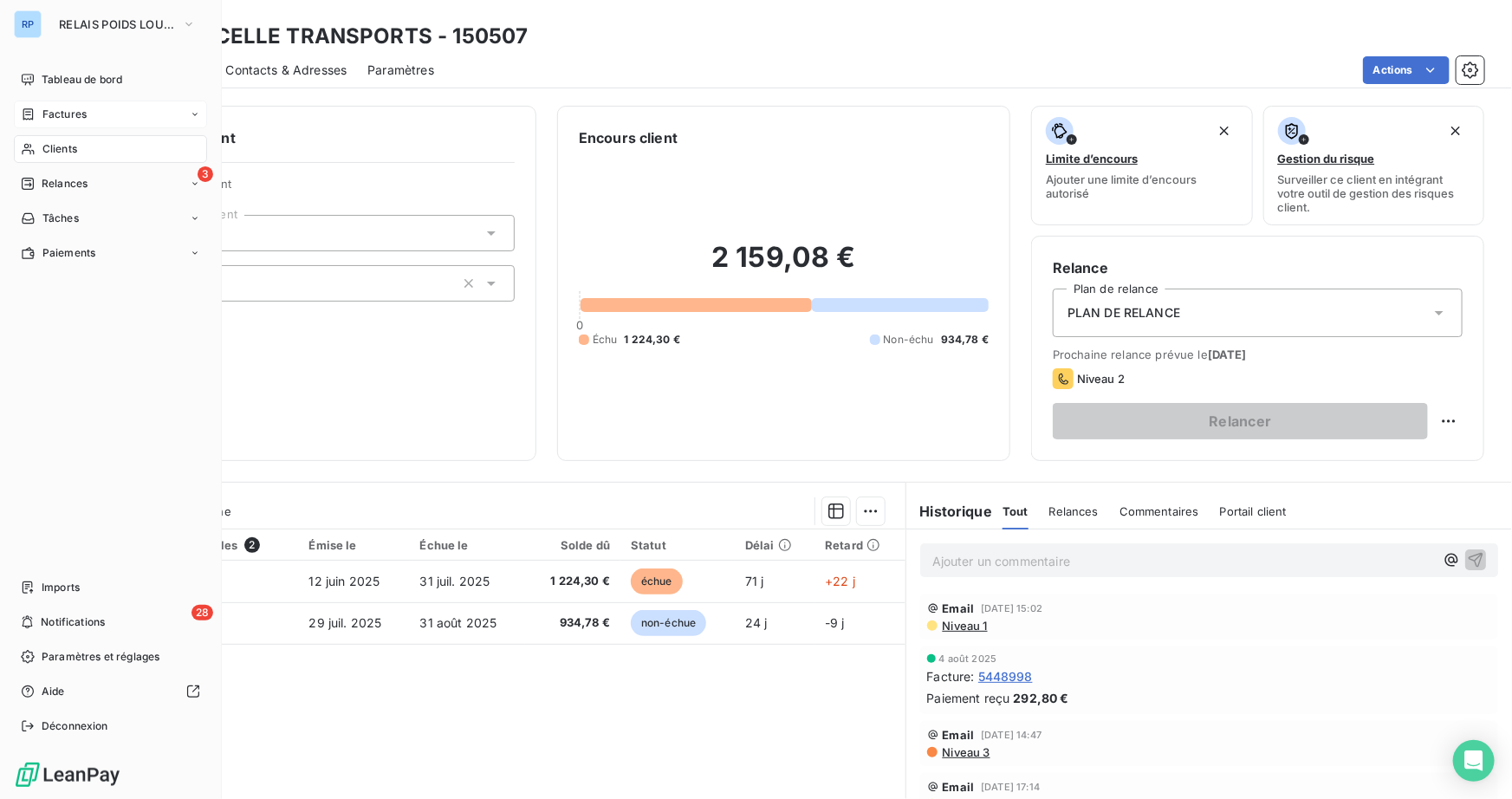
click at [50, 113] on span "Factures" at bounding box center [64, 115] width 45 height 16
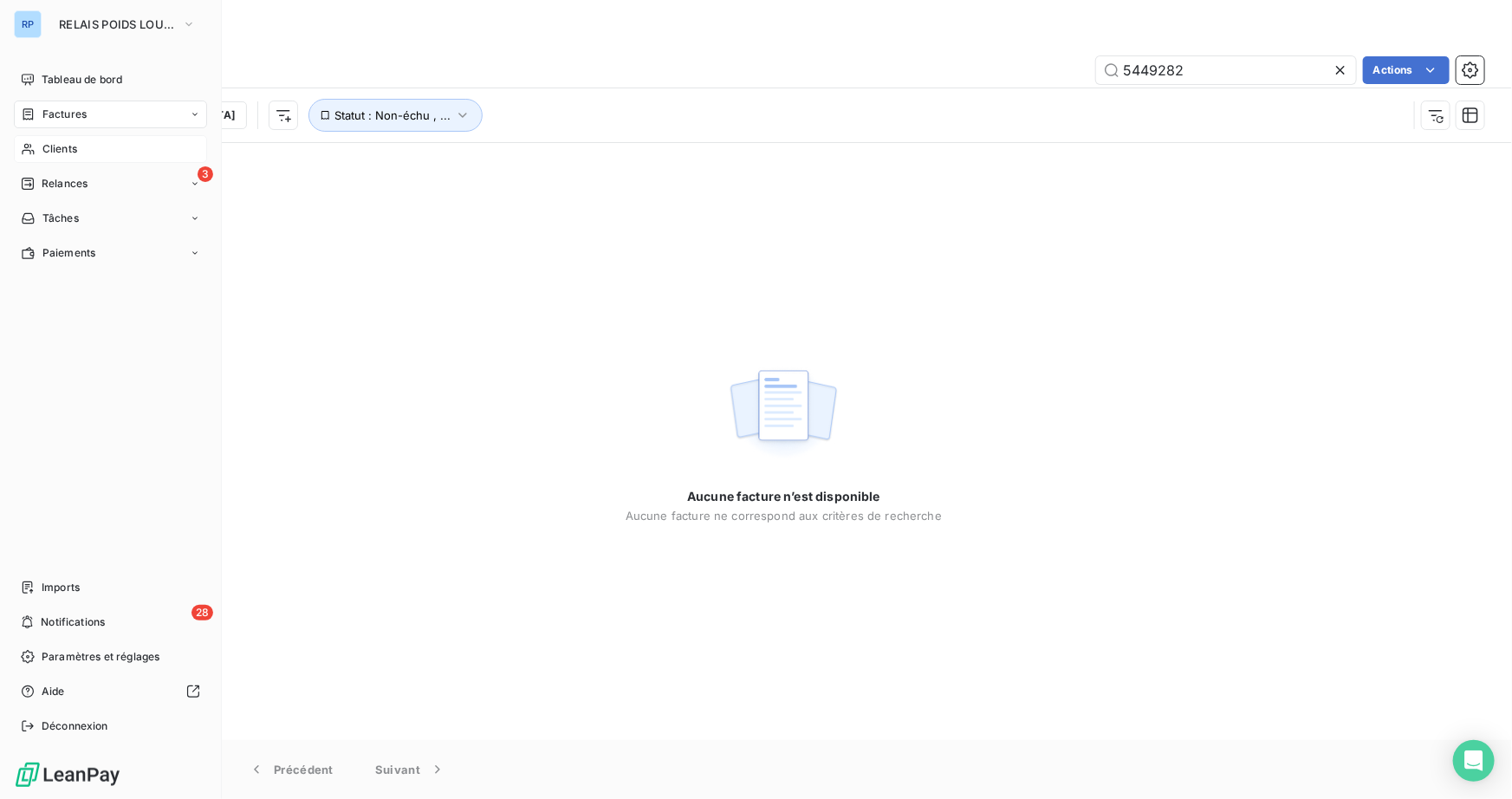
click at [52, 143] on span "Clients" at bounding box center [59, 150] width 35 height 16
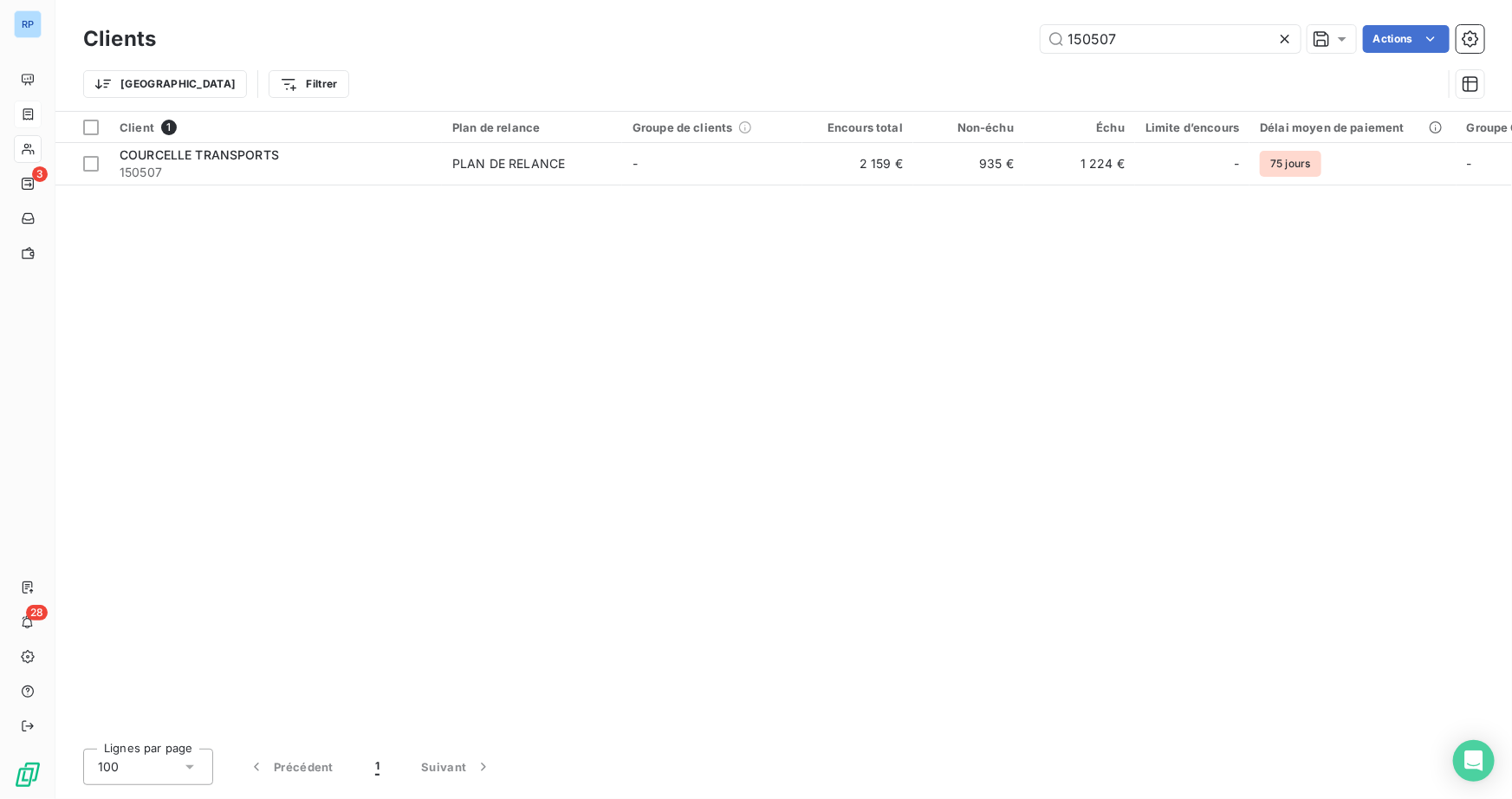
drag, startPoint x: 1073, startPoint y: 37, endPoint x: 972, endPoint y: 43, distance: 101.2
click at [977, 38] on div "150507 Actions" at bounding box center [830, 39] width 1307 height 28
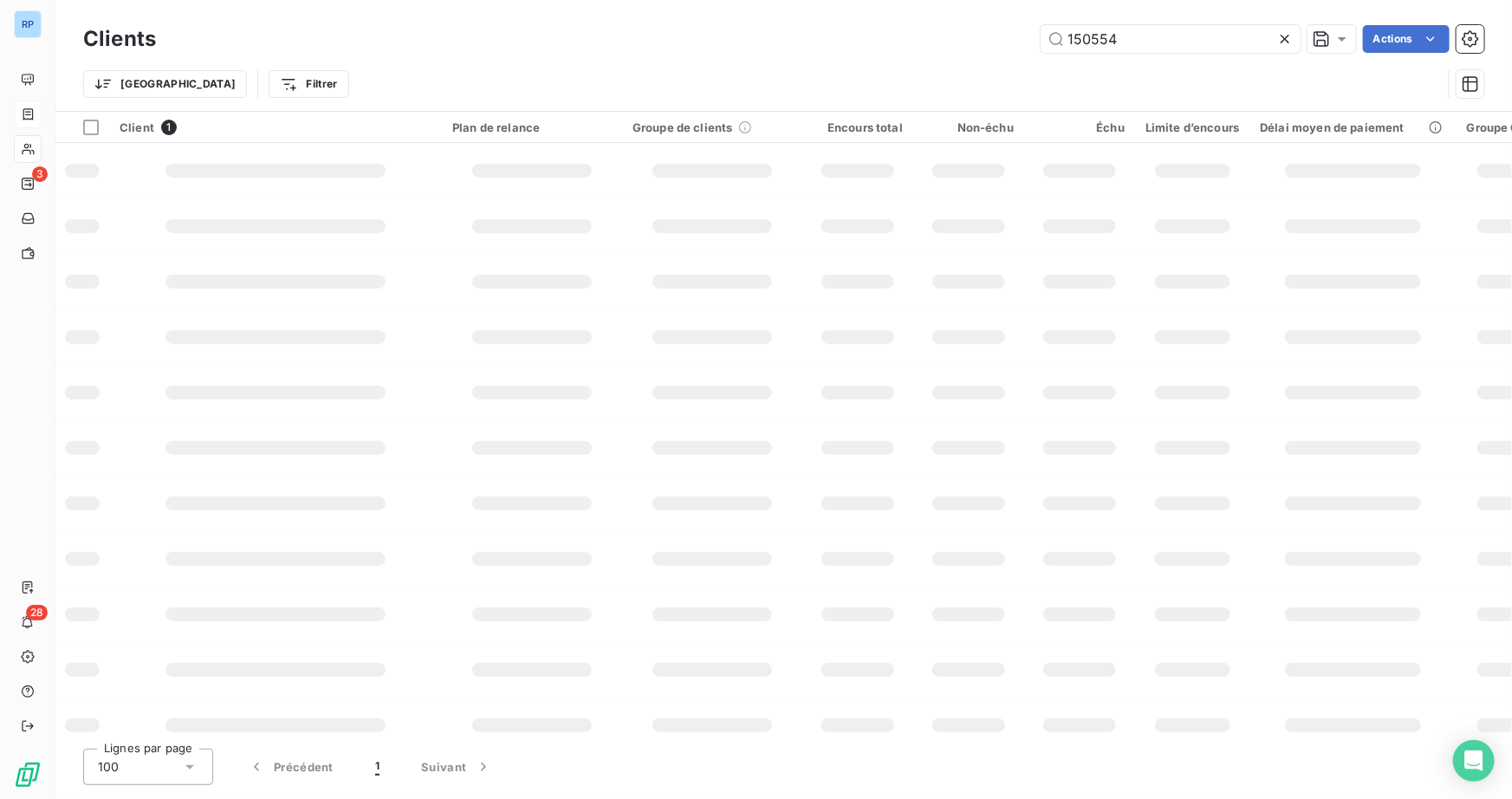
type input "150554"
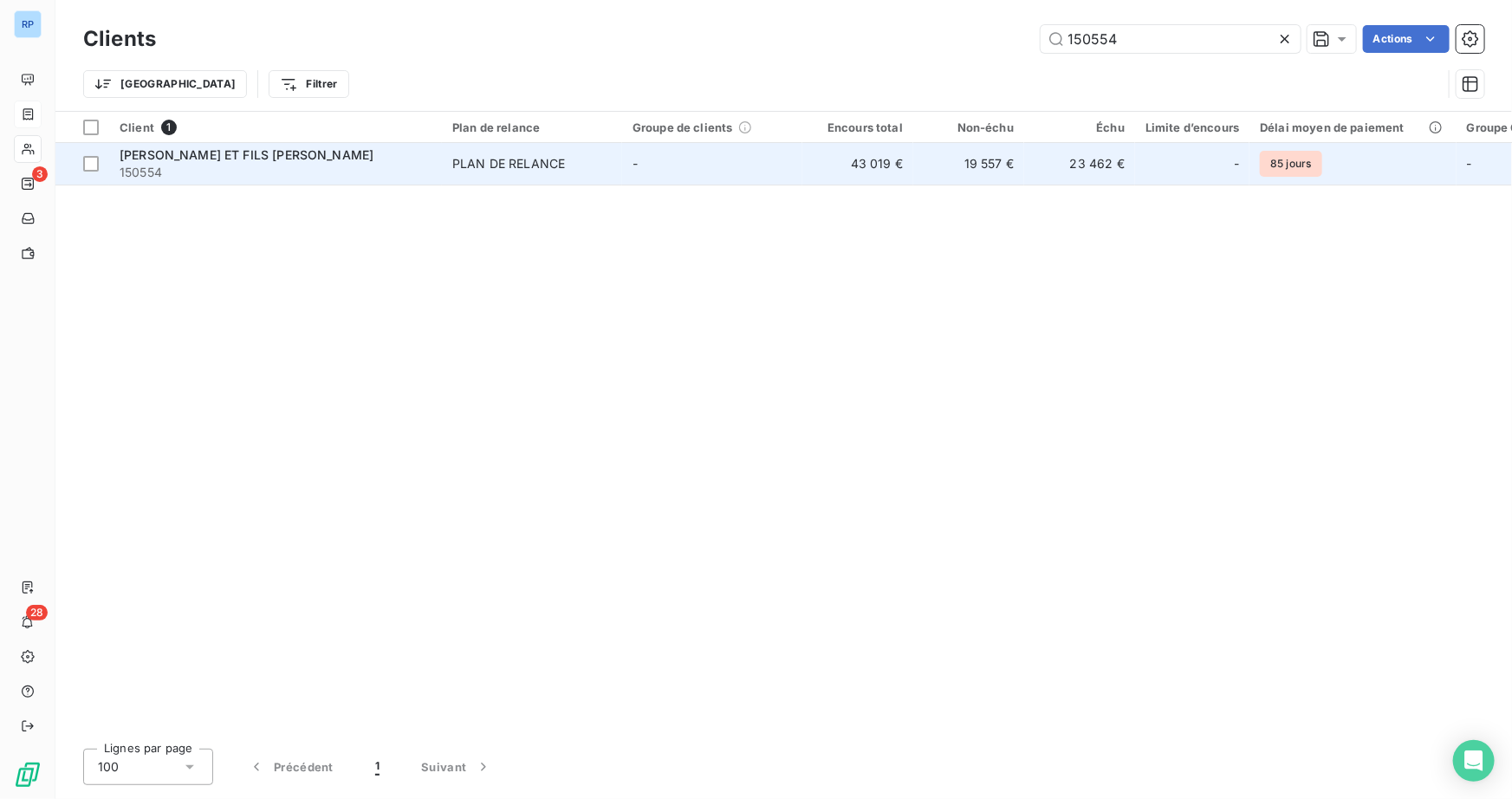
click at [225, 164] on span "150554" at bounding box center [275, 171] width 312 height 17
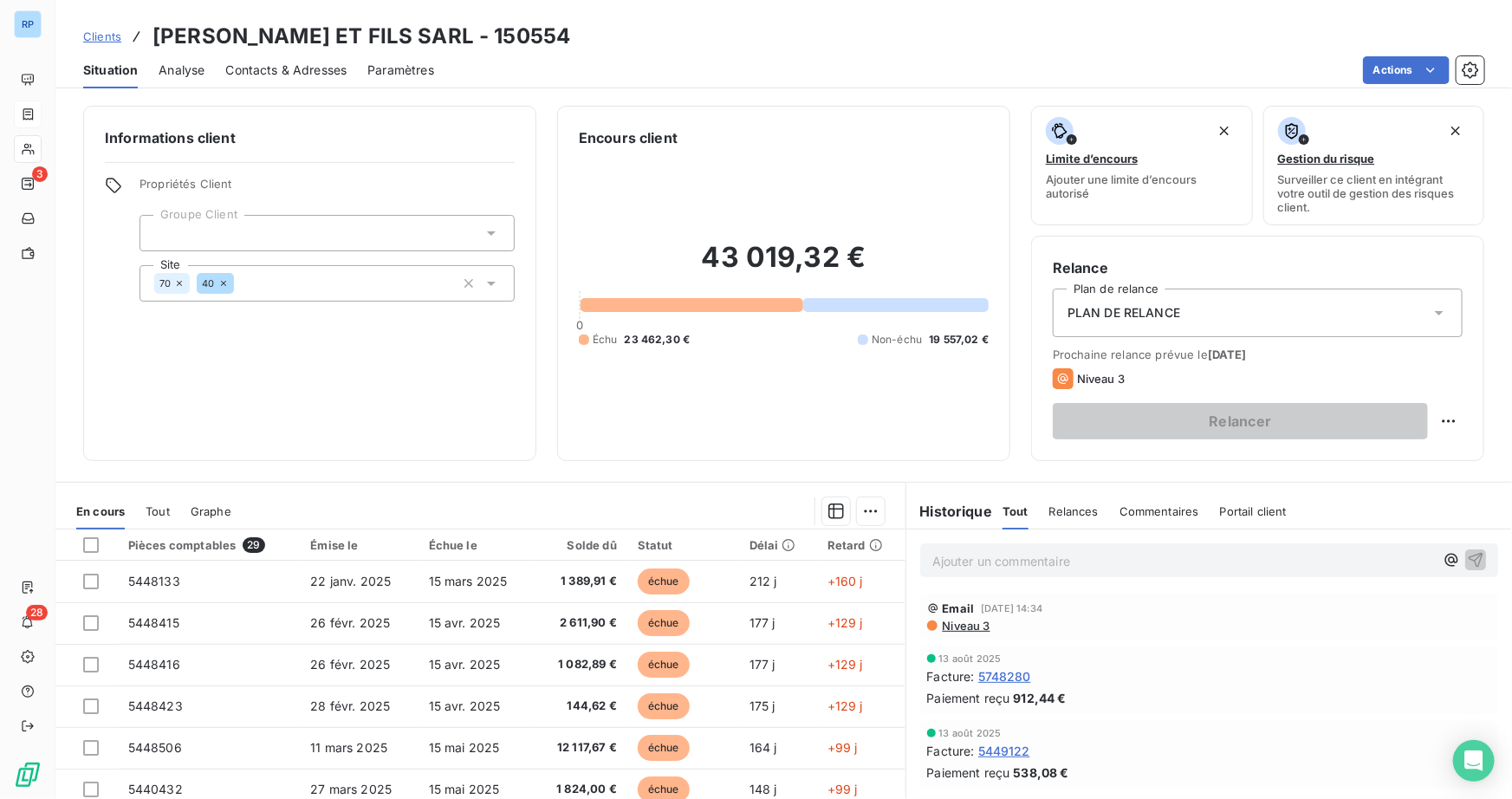
click at [1049, 564] on p "Ajouter un commentaire ﻿" at bounding box center [1182, 561] width 502 height 22
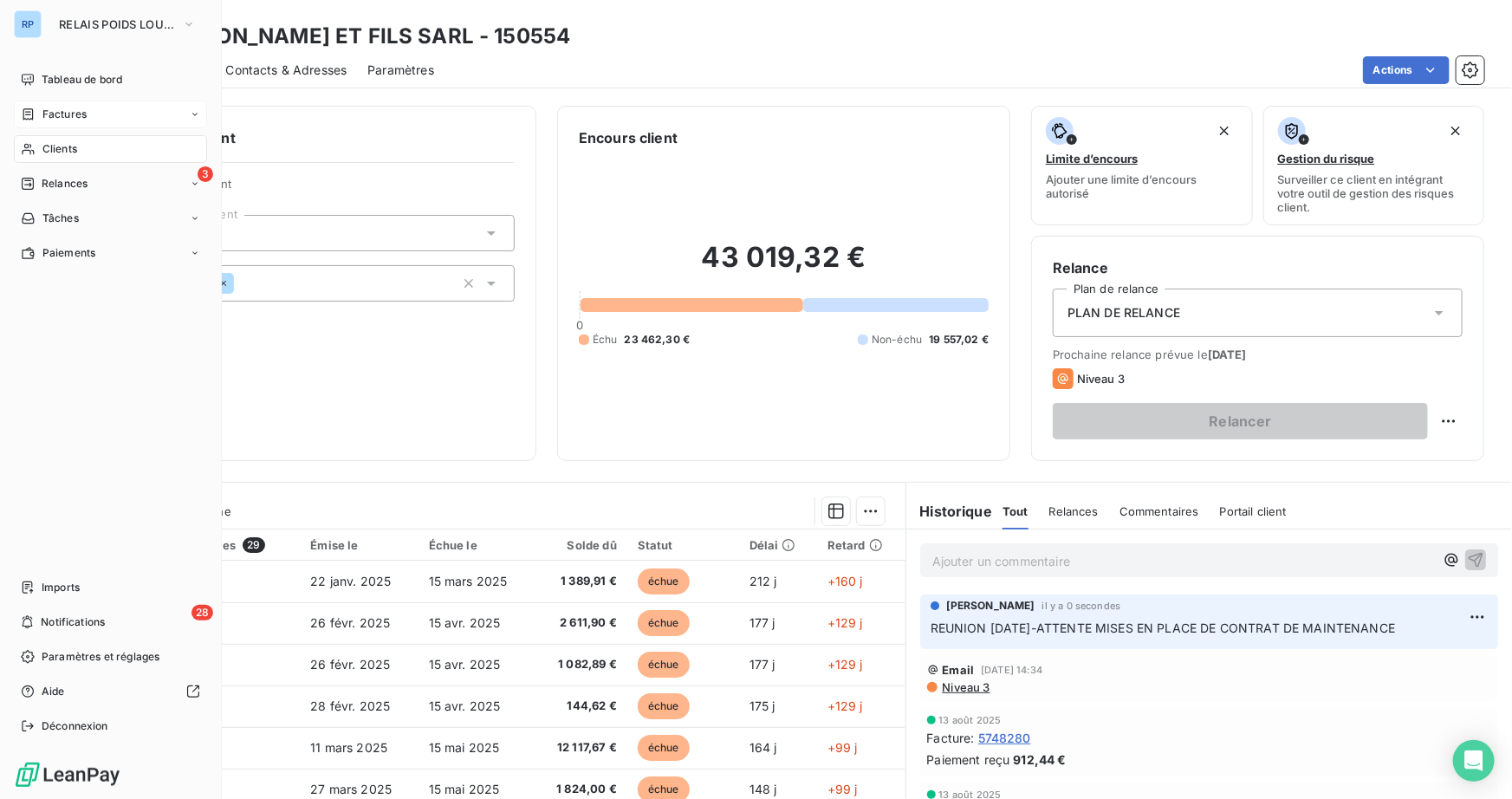
click at [73, 145] on span "Clients" at bounding box center [59, 150] width 35 height 16
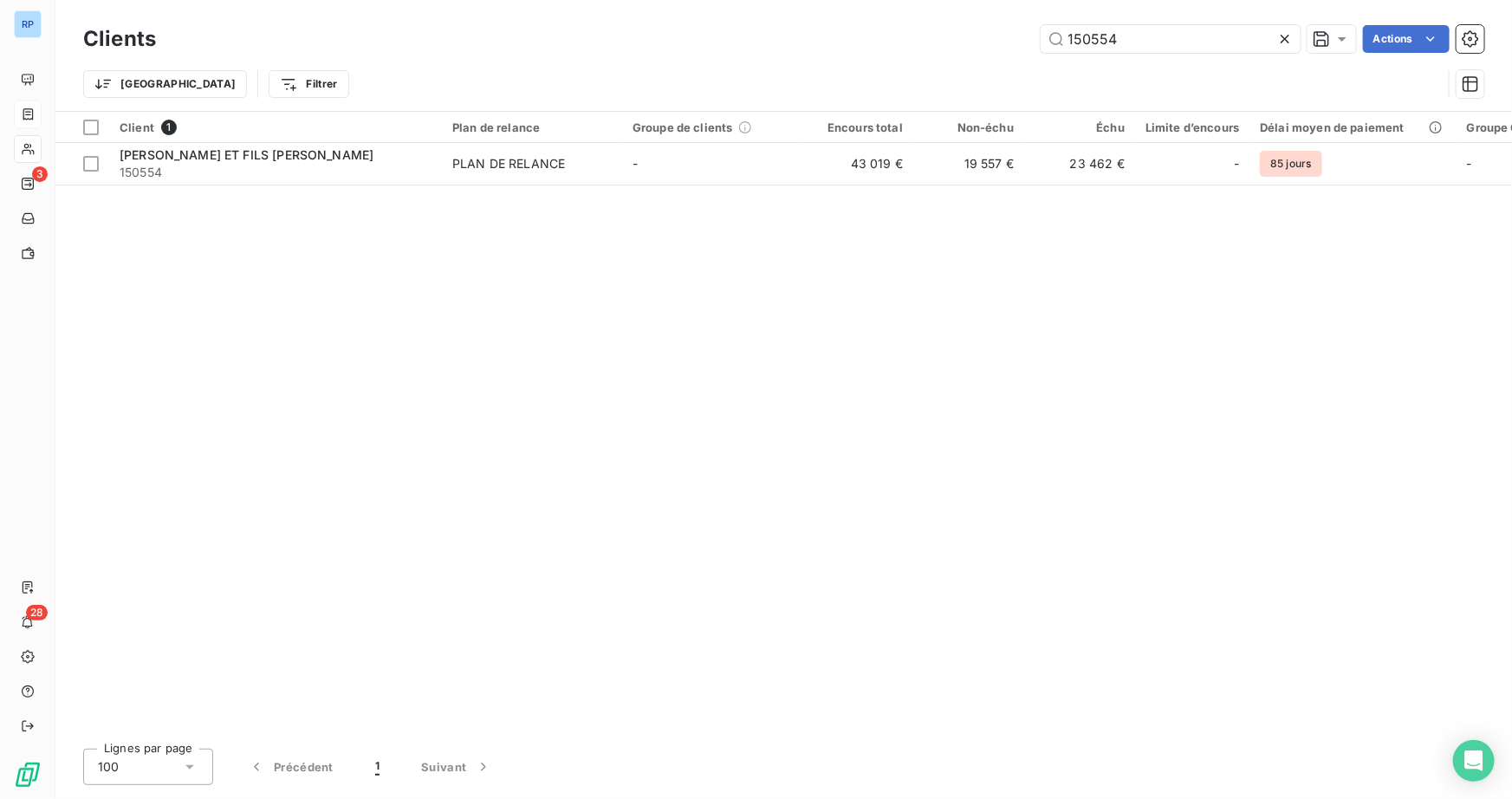
drag, startPoint x: 1126, startPoint y: 40, endPoint x: 716, endPoint y: 23, distance: 410.4
click at [700, 25] on div "150554 Actions" at bounding box center [830, 39] width 1307 height 28
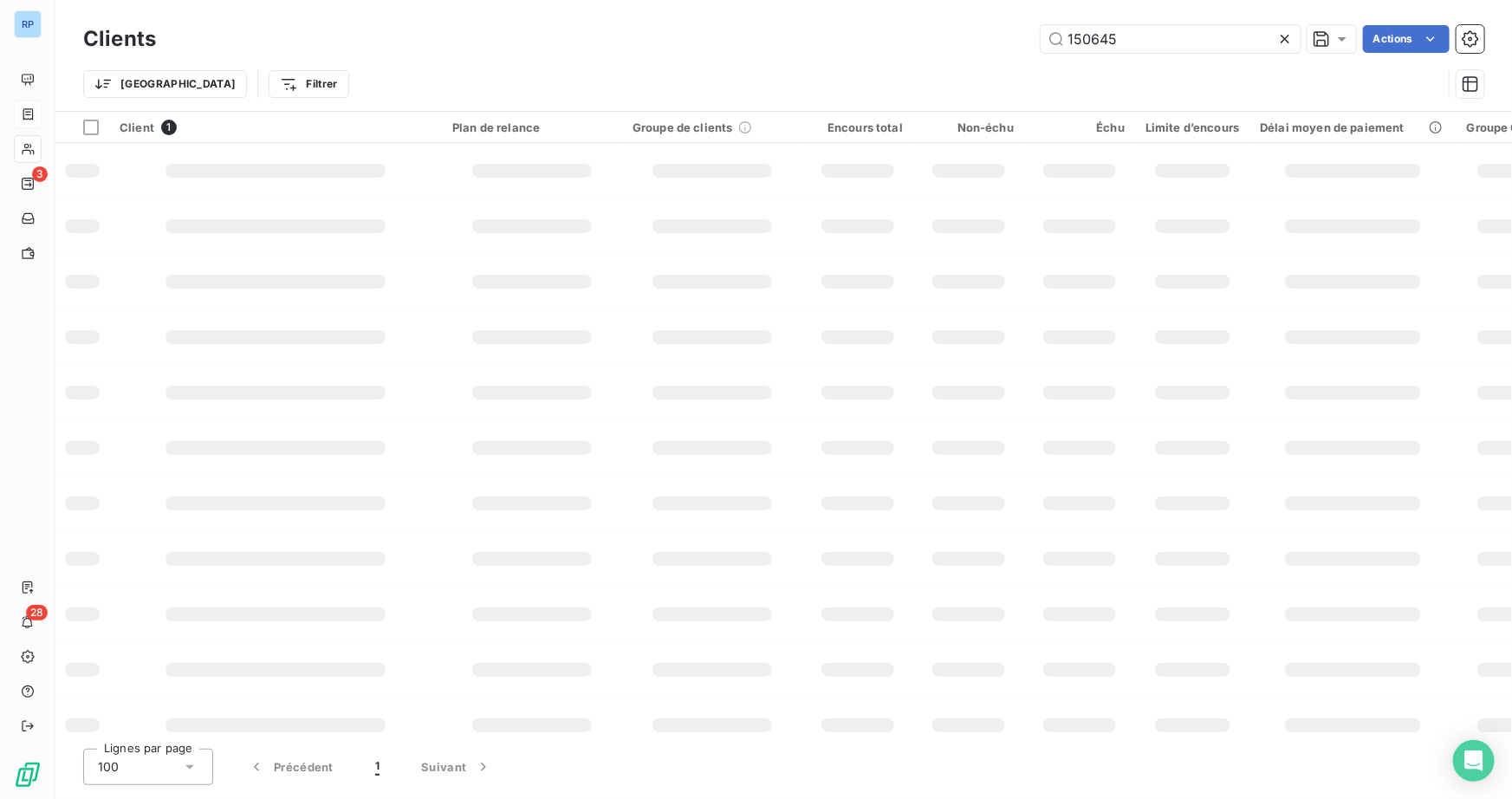
type input "150645"
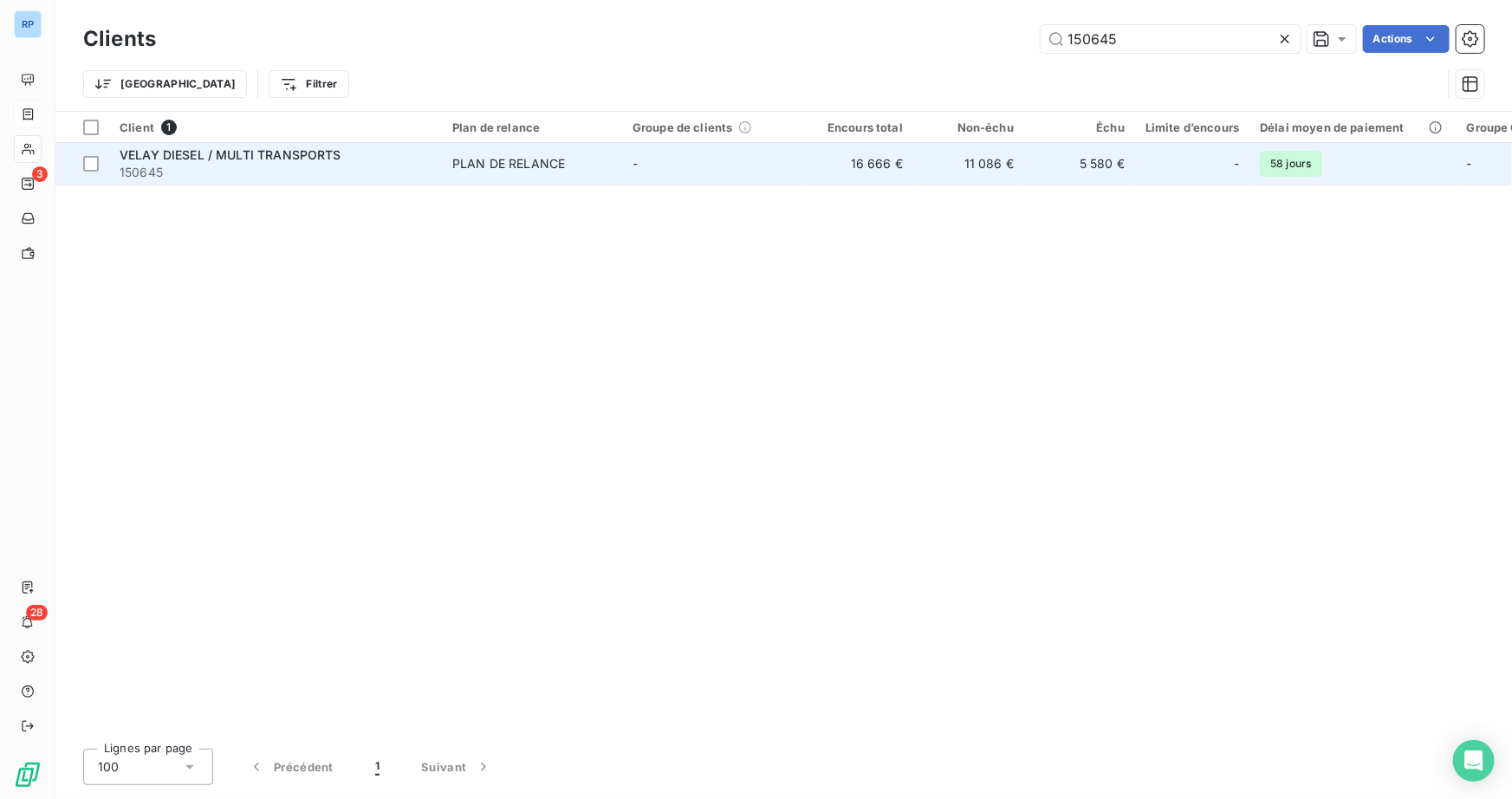
click at [207, 154] on span "VELAY DIESEL / MULTI TRANSPORTS" at bounding box center [231, 154] width 222 height 15
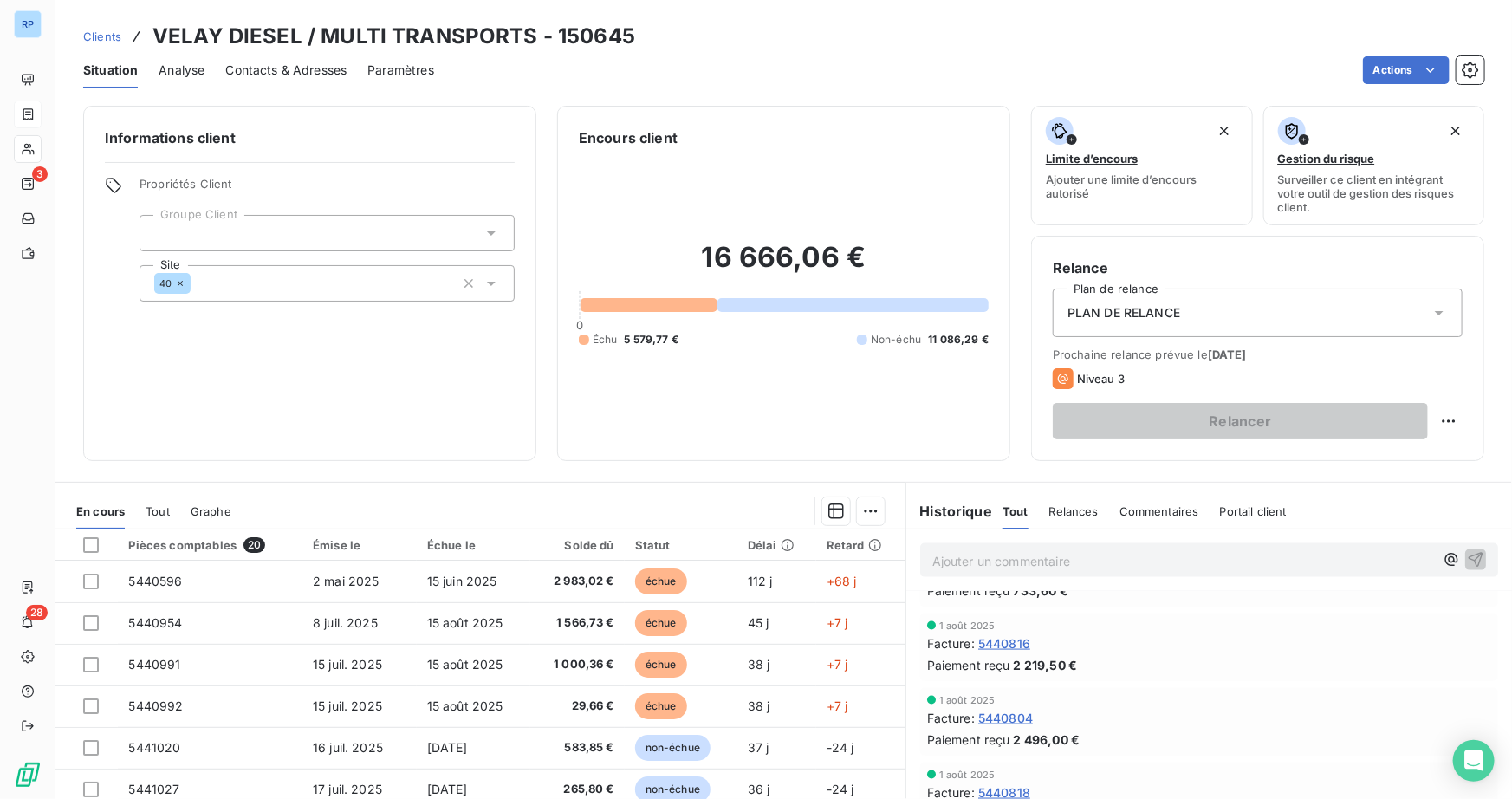
scroll to position [1615, 0]
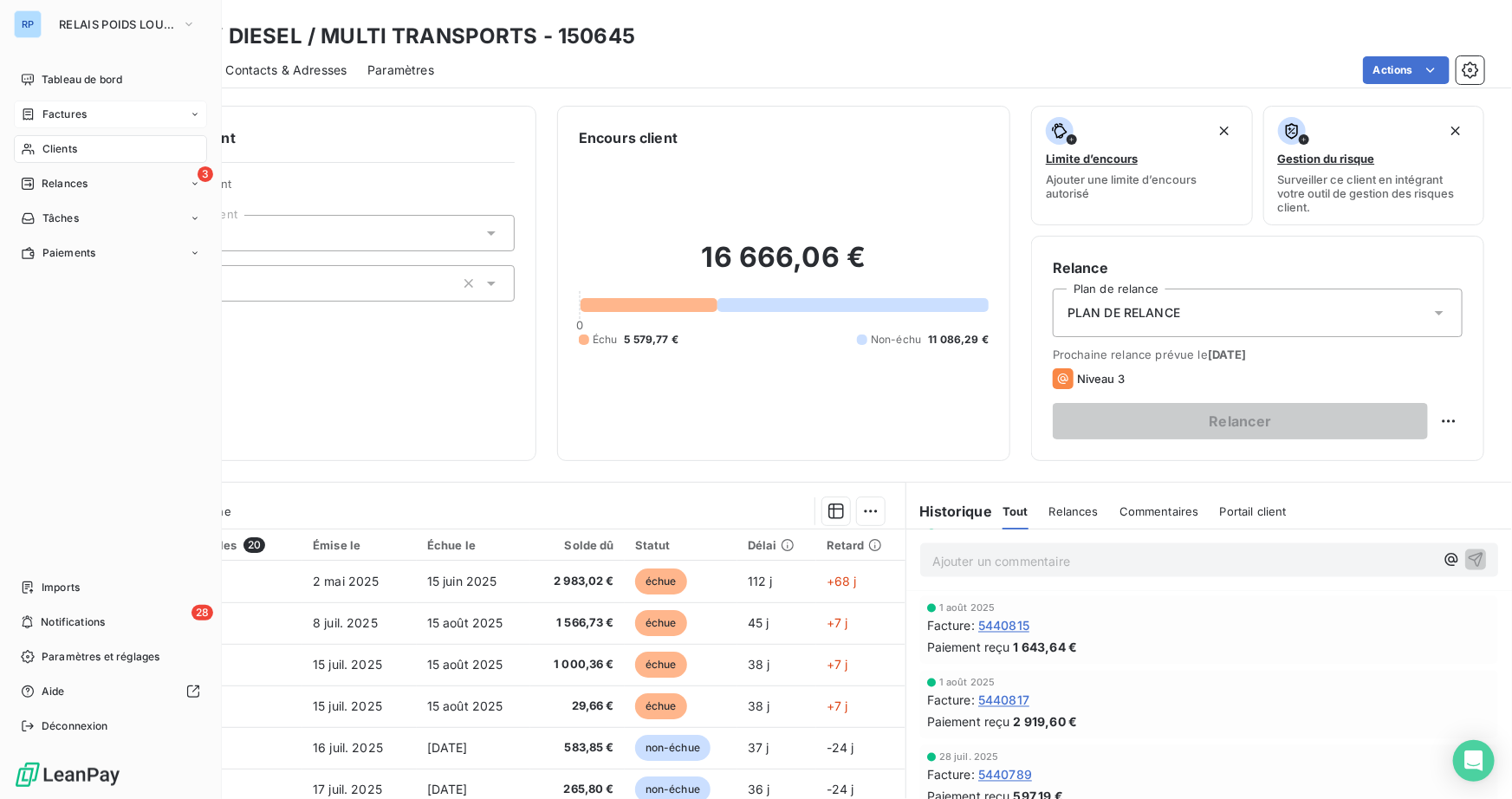
click at [61, 151] on span "Clients" at bounding box center [59, 150] width 35 height 16
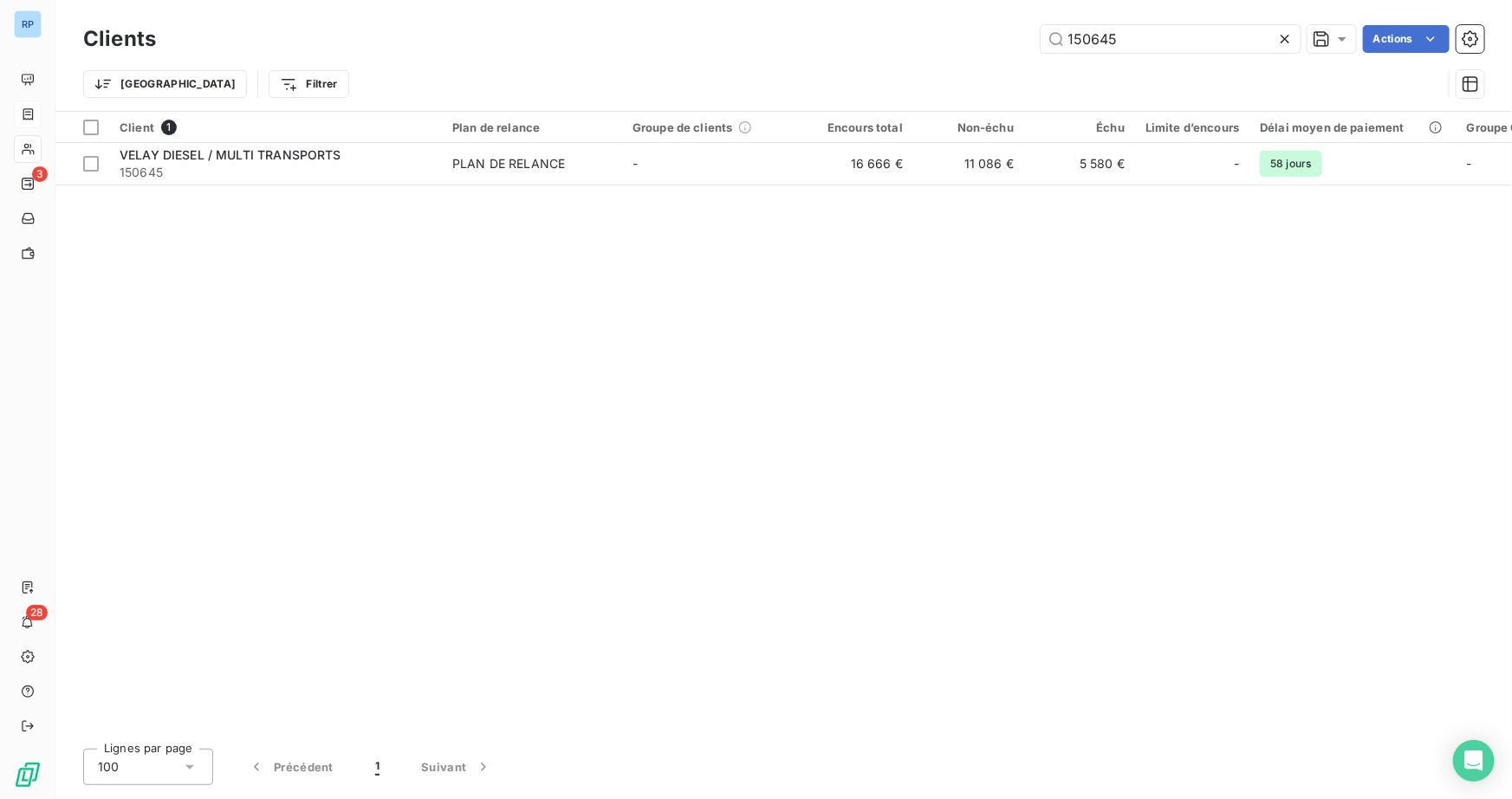
drag, startPoint x: 1137, startPoint y: 39, endPoint x: 779, endPoint y: 36, distance: 358.0
click at [779, 36] on div "150645 Actions" at bounding box center [830, 39] width 1307 height 28
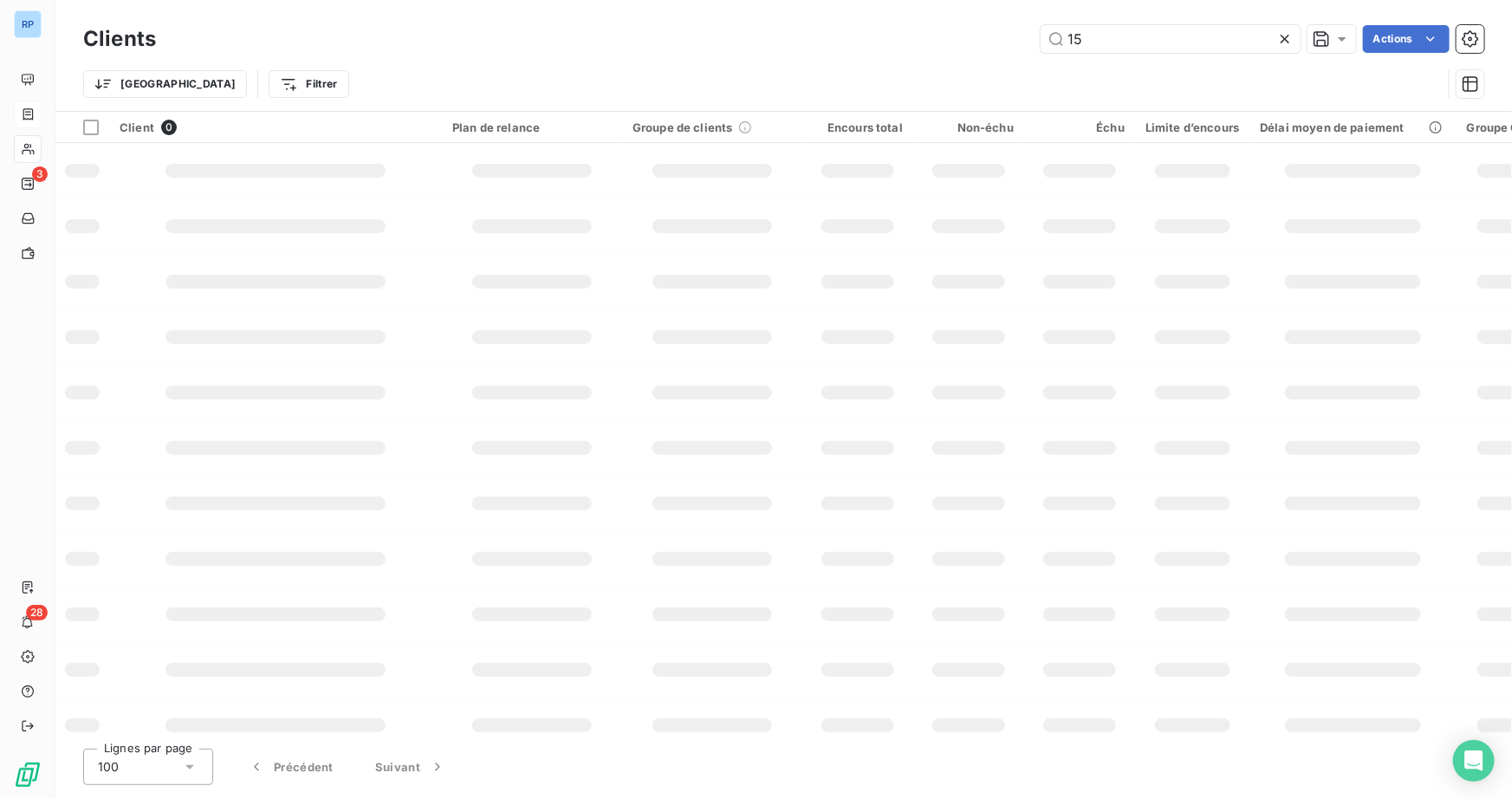
type input "1"
type input "151423"
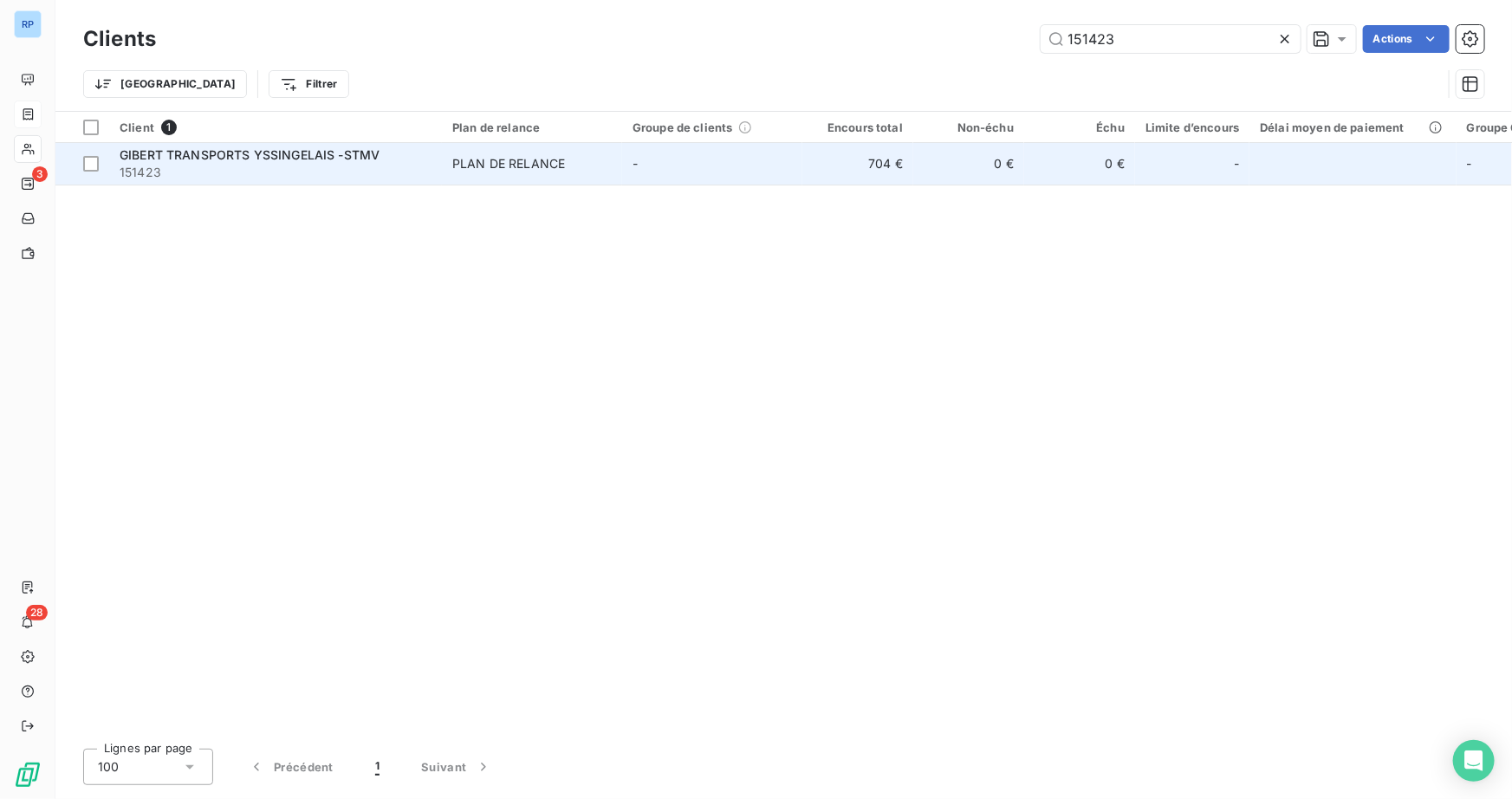
click at [259, 177] on span "151423" at bounding box center [275, 171] width 312 height 17
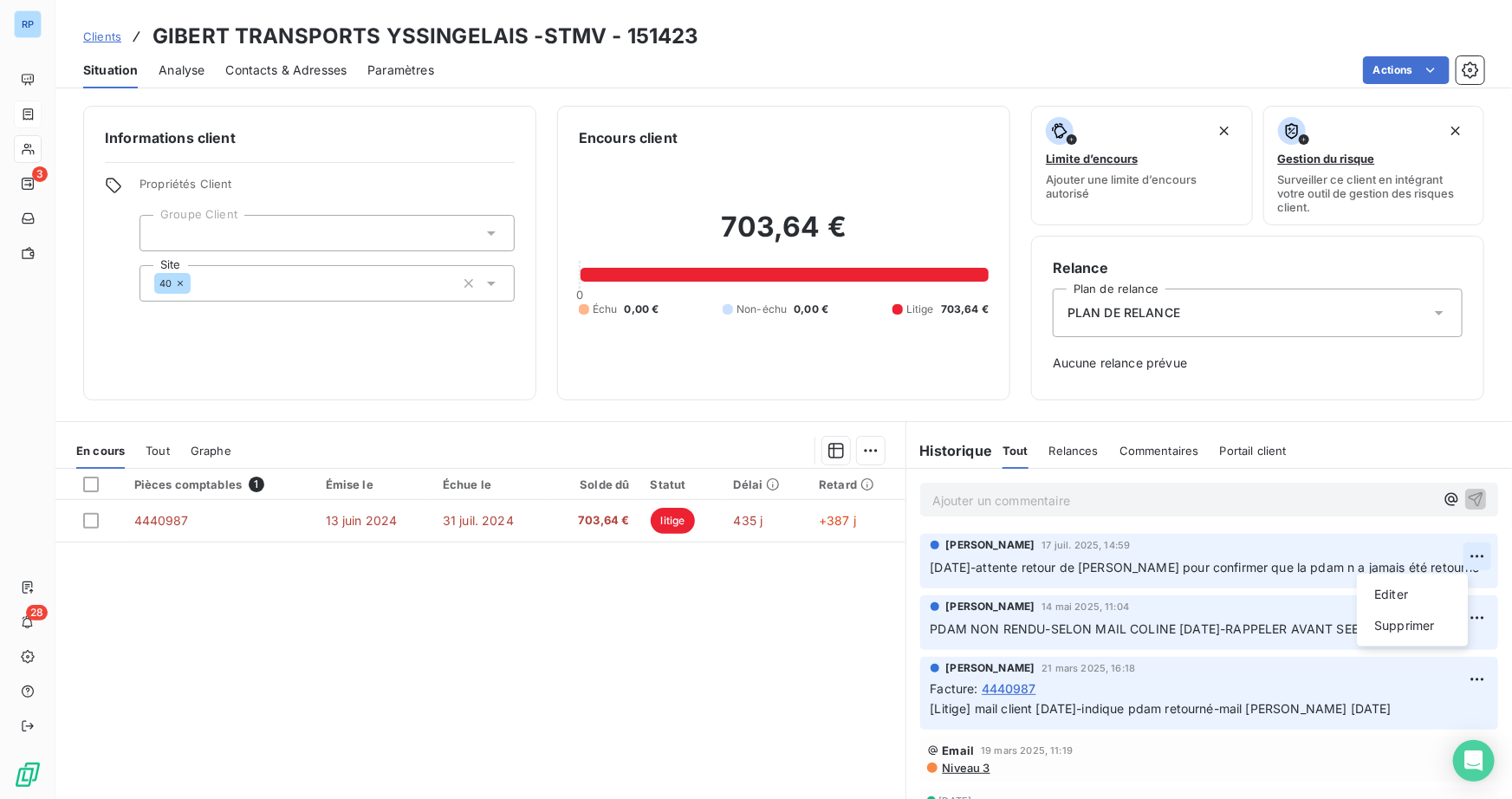
click at [1454, 554] on html "RP 3 28 Clients GIBERT TRANSPORTS YSSINGELAIS -STMV - 151423 Situation Analyse …" at bounding box center [756, 399] width 1512 height 799
click at [1394, 598] on div "Editer" at bounding box center [1412, 594] width 97 height 28
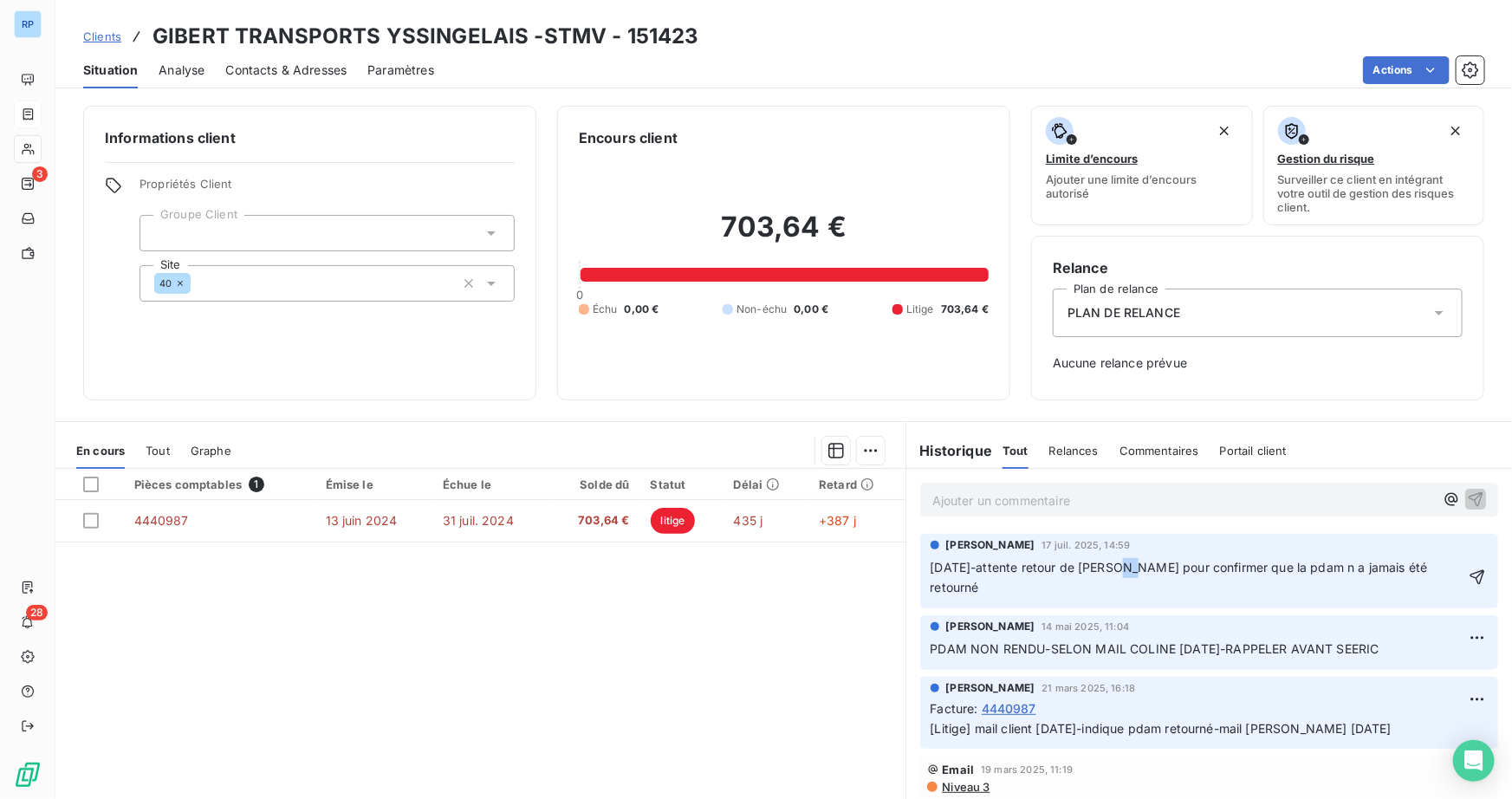
drag, startPoint x: 1117, startPoint y: 569, endPoint x: 1103, endPoint y: 569, distance: 14.0
click at [1103, 569] on span "[DATE]-attente retour de [PERSON_NAME] pour confirmer que la pdam n a jamais ét…" at bounding box center [1181, 576] width 501 height 35
drag, startPoint x: 1080, startPoint y: 564, endPoint x: 979, endPoint y: 570, distance: 101.2
click at [979, 570] on span "[DATE]-attente retour de [PERSON_NAME] pour confirmer que la pdam n a jamais ét…" at bounding box center [1181, 576] width 501 height 35
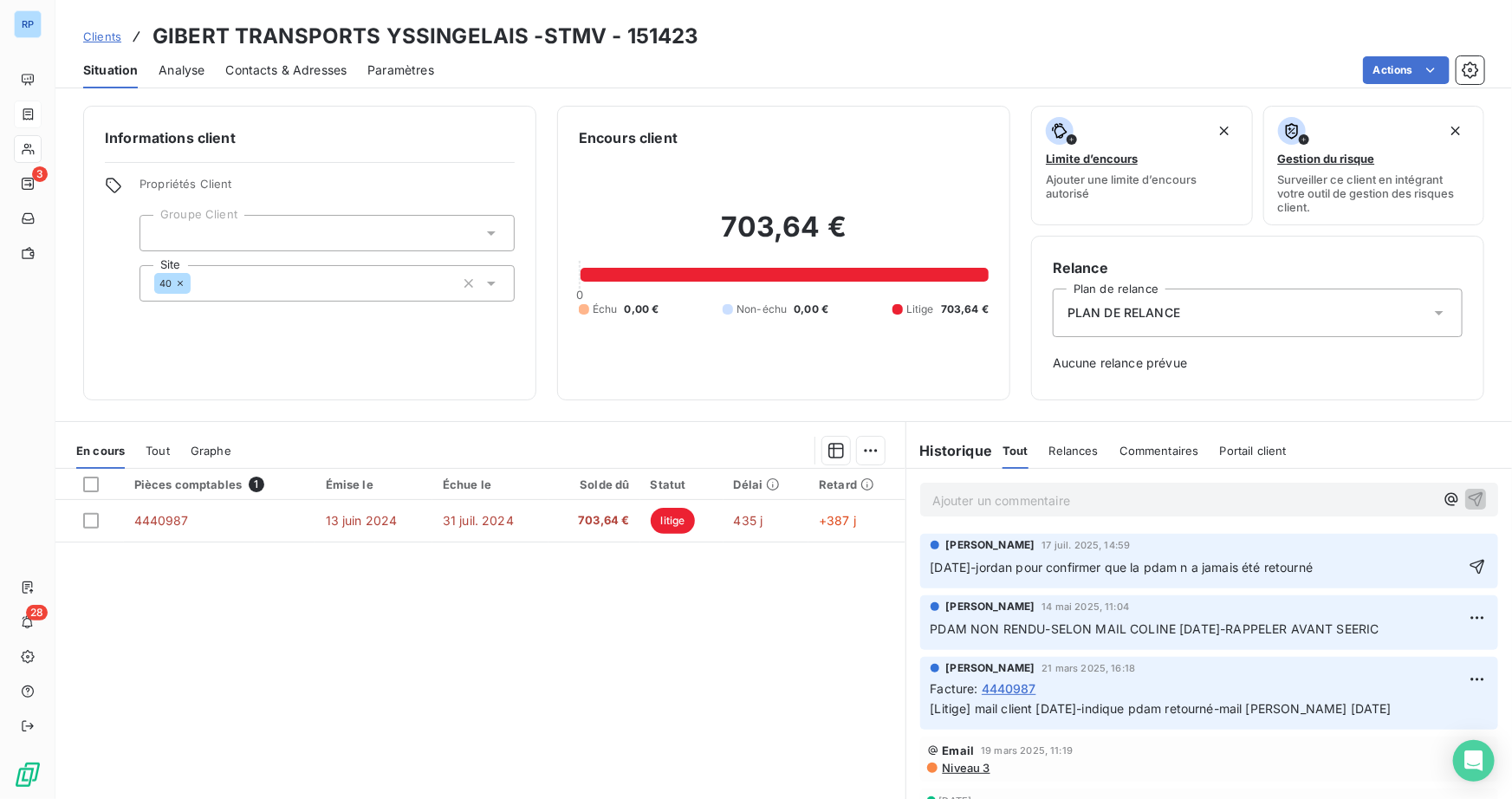
click at [1104, 563] on span "[DATE]-jordan pour confirmer que la pdam n a jamais été retourné" at bounding box center [1122, 566] width 383 height 15
click at [1050, 569] on span "[DATE]-jordan pour confirme que la pdam n a jamais été retourné" at bounding box center [1119, 566] width 377 height 15
click at [1291, 568] on p "[DATE]-jordan confirme que la pdam n a jamais été retourné" at bounding box center [1197, 567] width 533 height 20
click at [1285, 570] on p "[DATE]-jordan confirme que la pdam n a jamais été retourné" at bounding box center [1197, 567] width 533 height 20
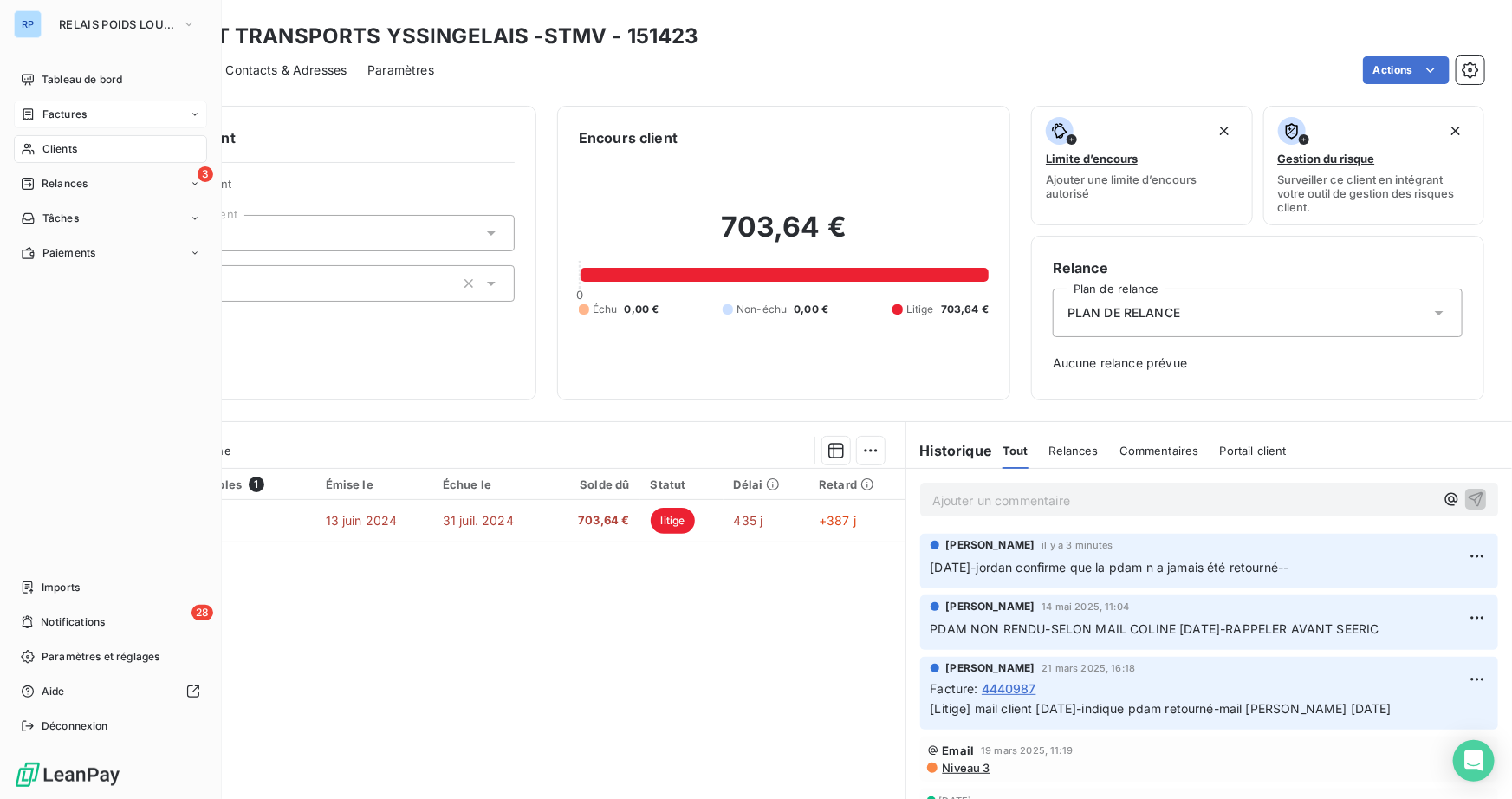
click at [50, 150] on span "Clients" at bounding box center [59, 150] width 35 height 16
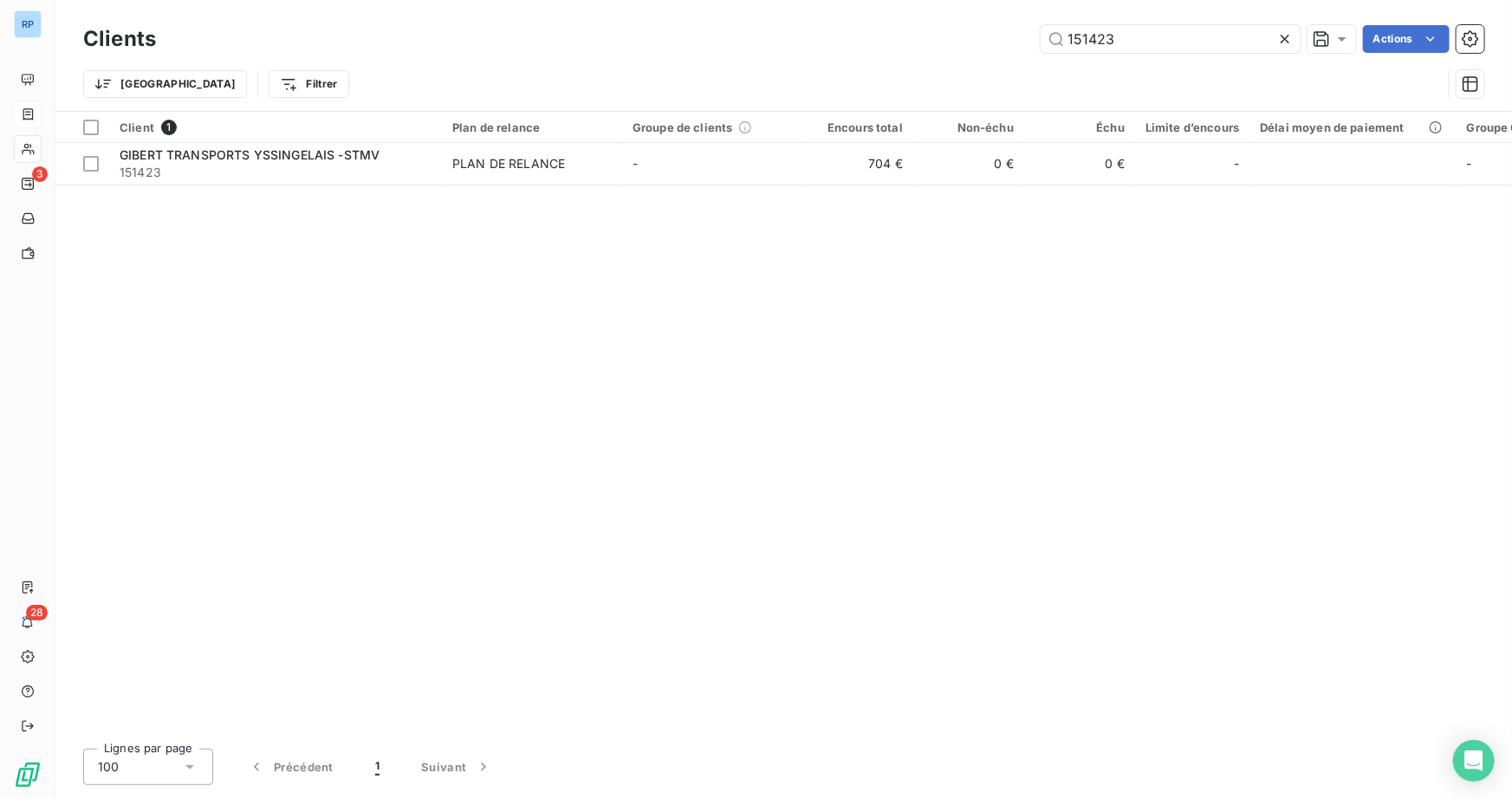
drag, startPoint x: 1116, startPoint y: 38, endPoint x: 618, endPoint y: 44, distance: 498.0
click at [623, 36] on div "151423 Actions" at bounding box center [830, 39] width 1307 height 28
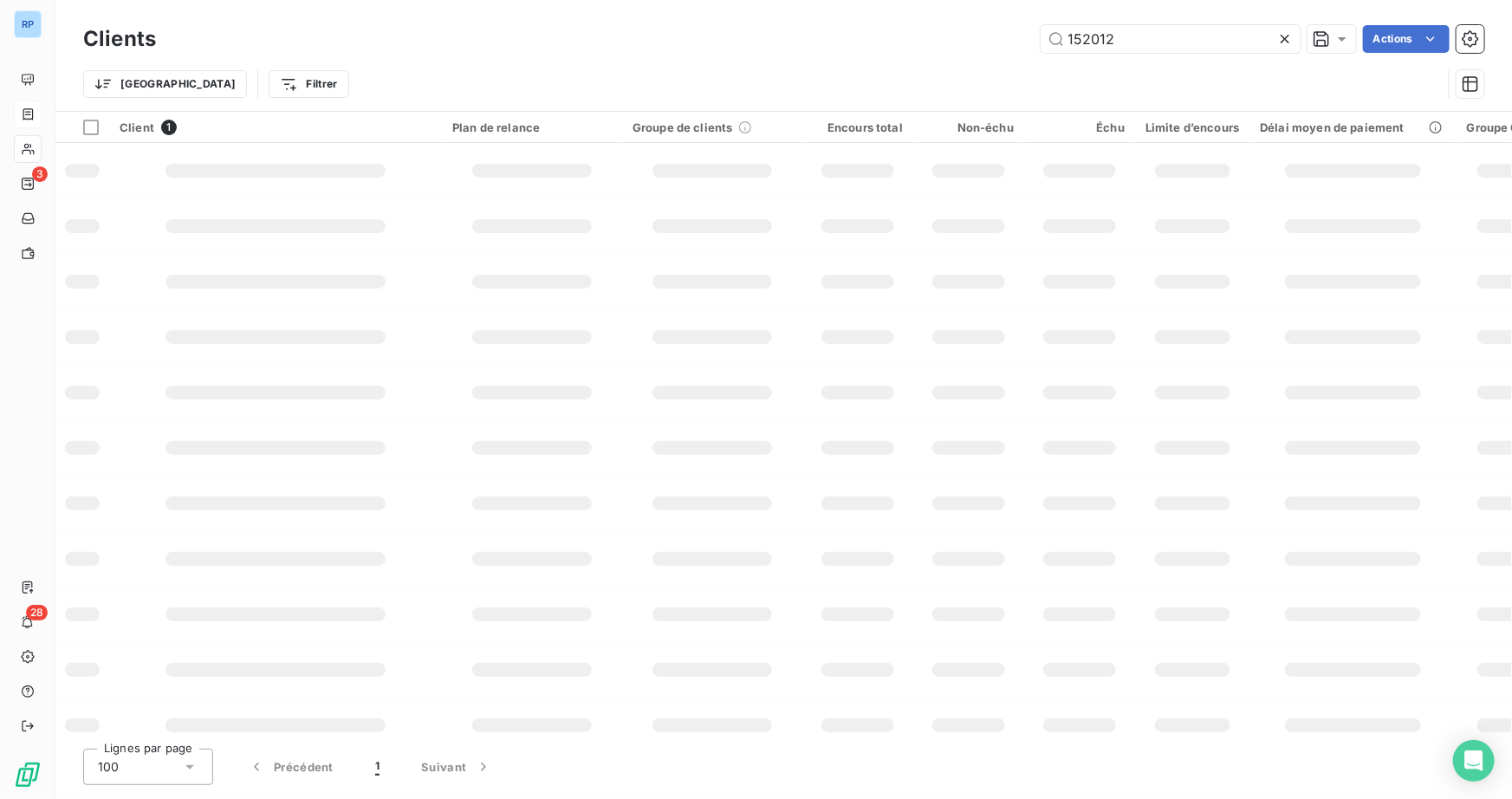
type input "152012"
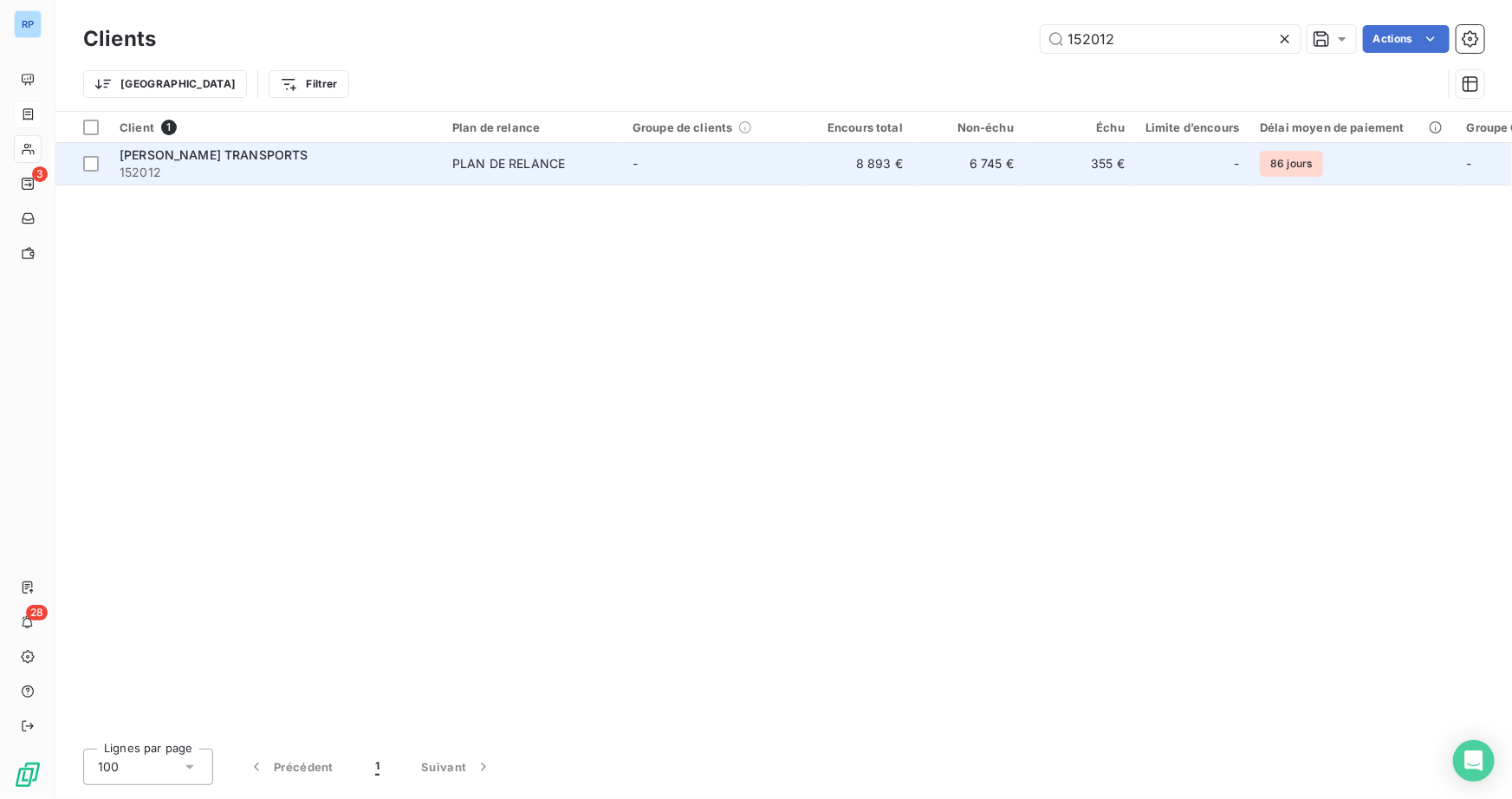
click at [191, 164] on span "152012" at bounding box center [275, 171] width 312 height 17
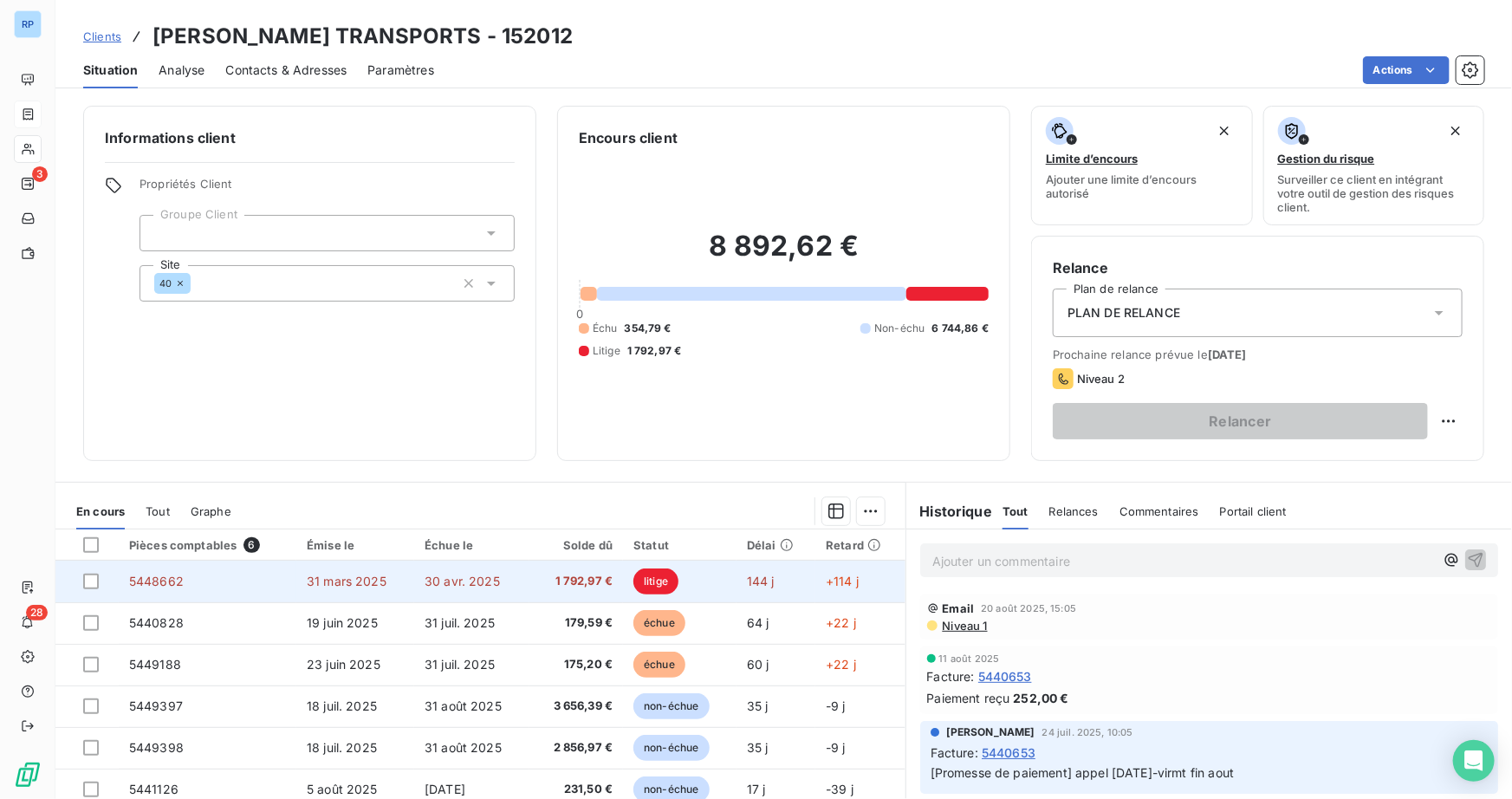
click at [150, 581] on span "5448662" at bounding box center [155, 580] width 54 height 15
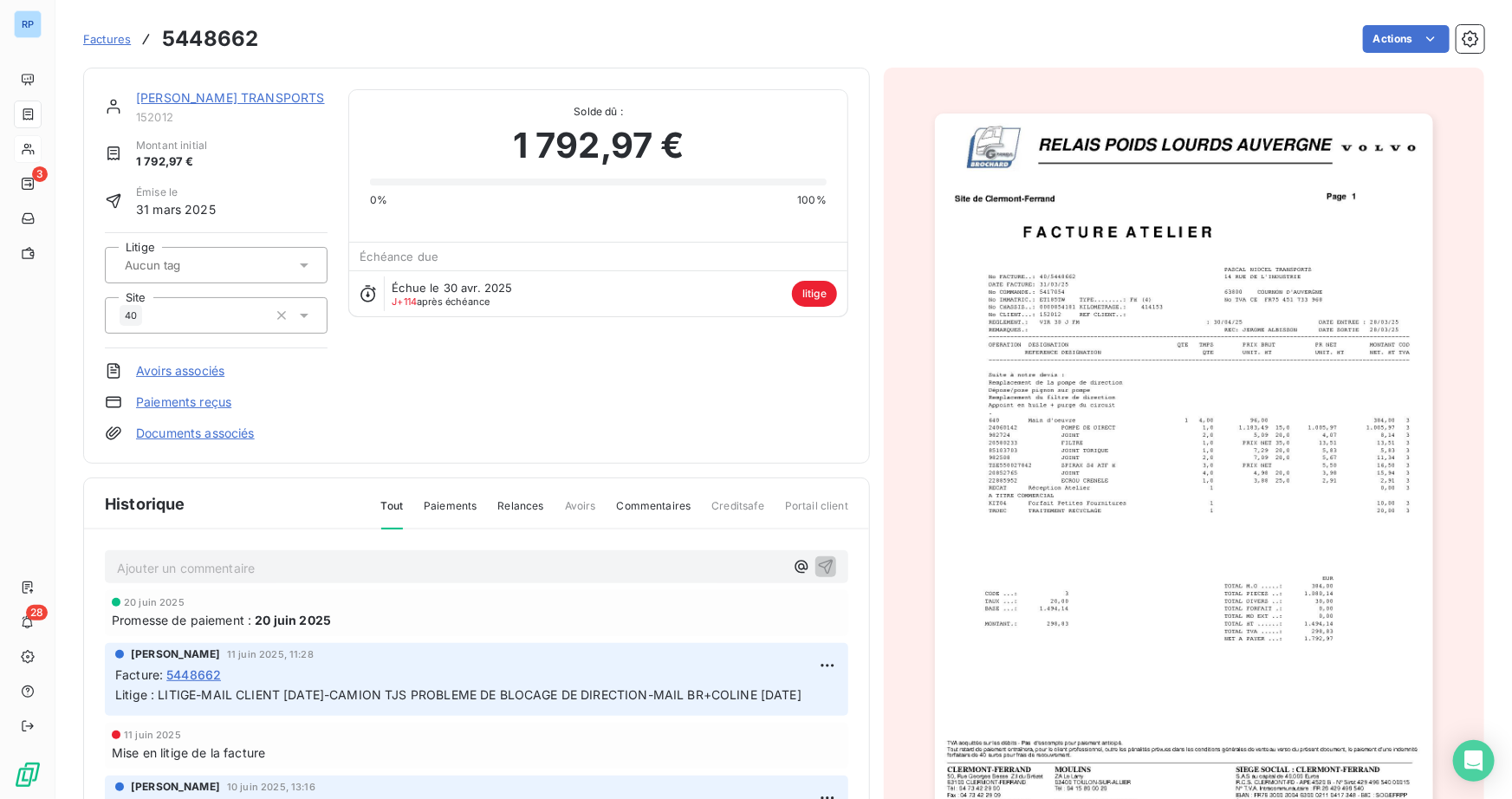
click at [207, 93] on link "[PERSON_NAME] TRANSPORTS" at bounding box center [230, 97] width 189 height 15
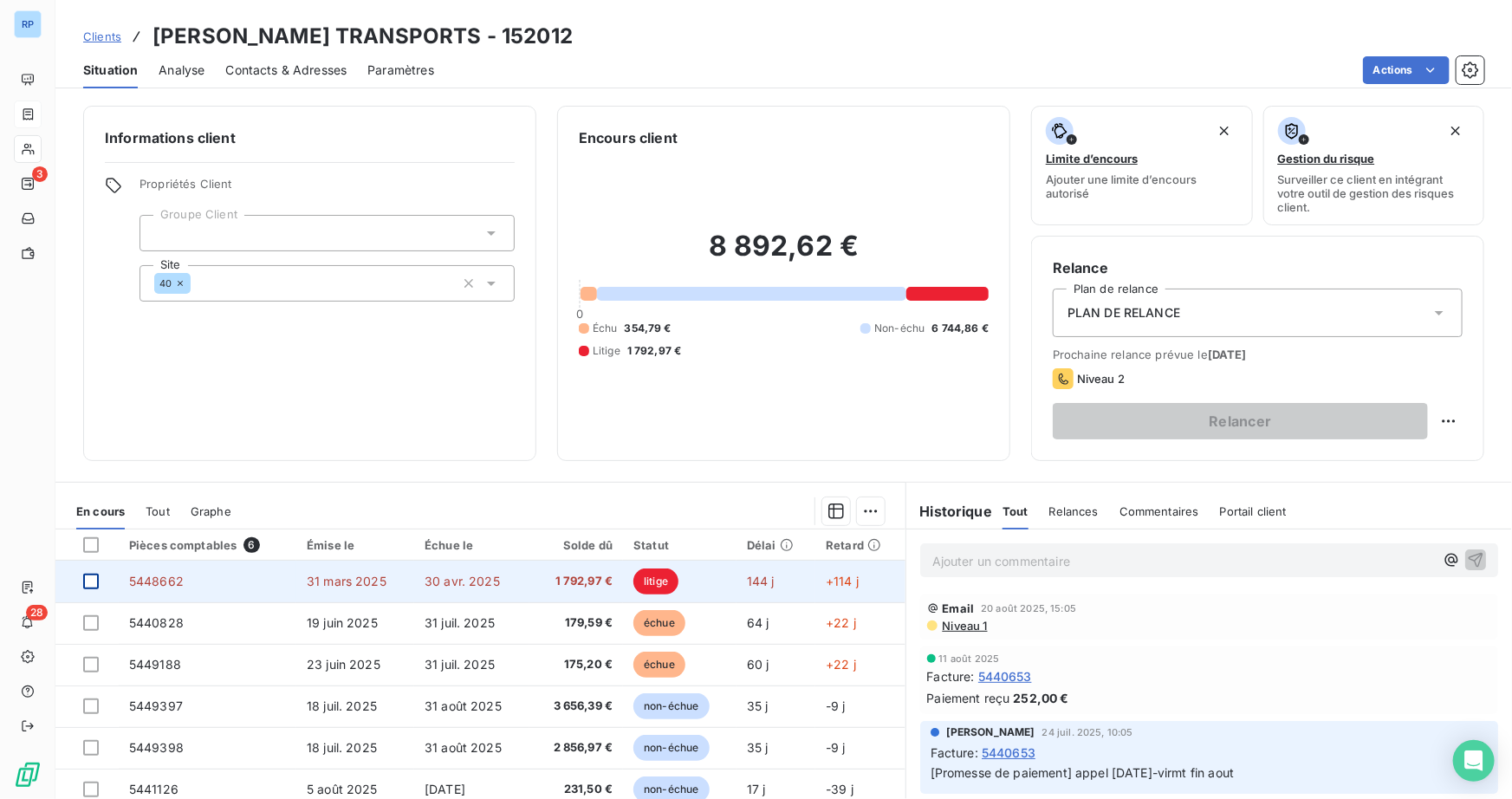
click at [91, 578] on div at bounding box center [91, 581] width 16 height 16
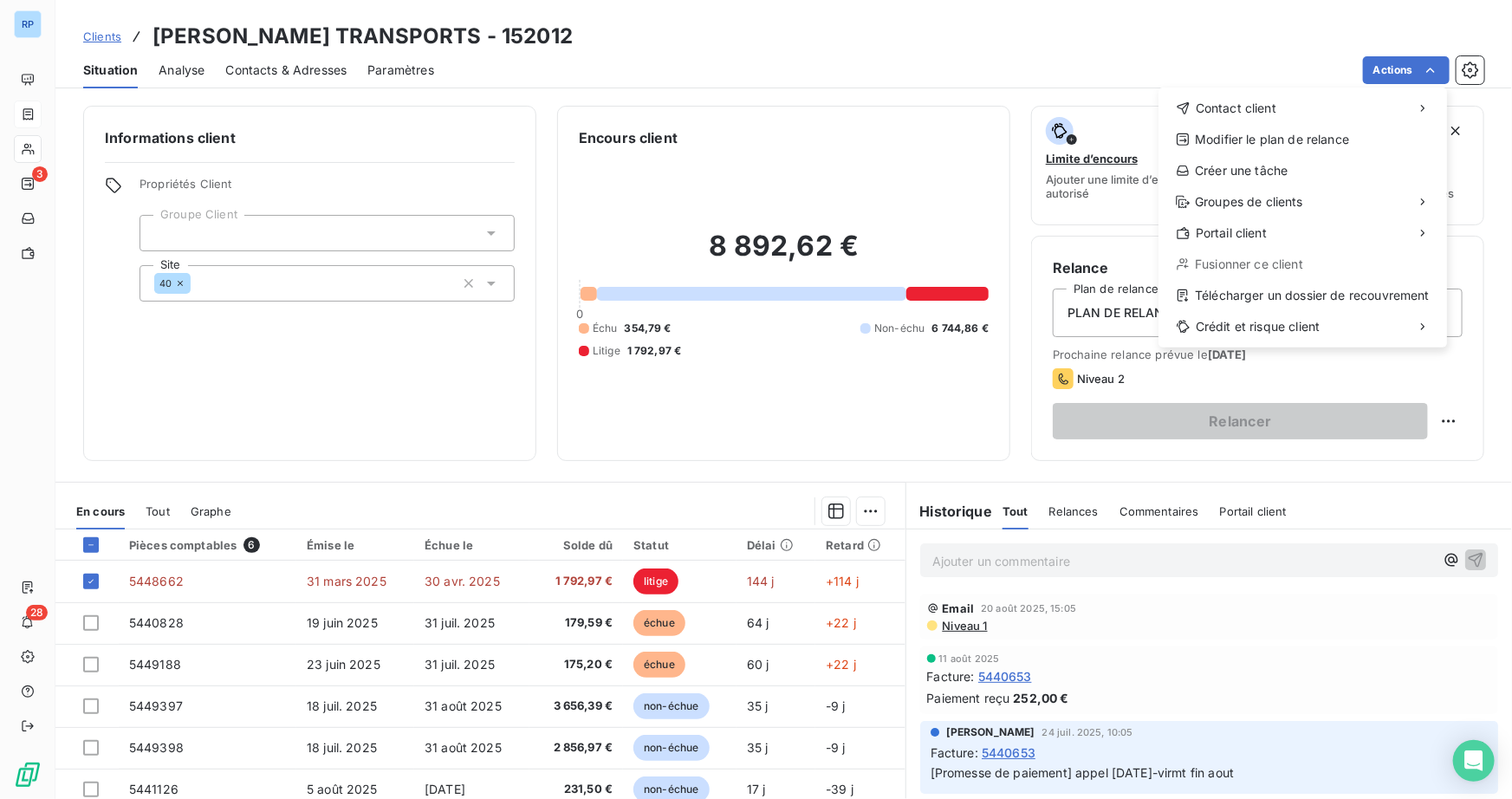
click at [138, 582] on html "RP 3 28 Clients [PERSON_NAME] TRANSPORTS - 152012 Situation Analyse Contacts & …" at bounding box center [756, 399] width 1512 height 799
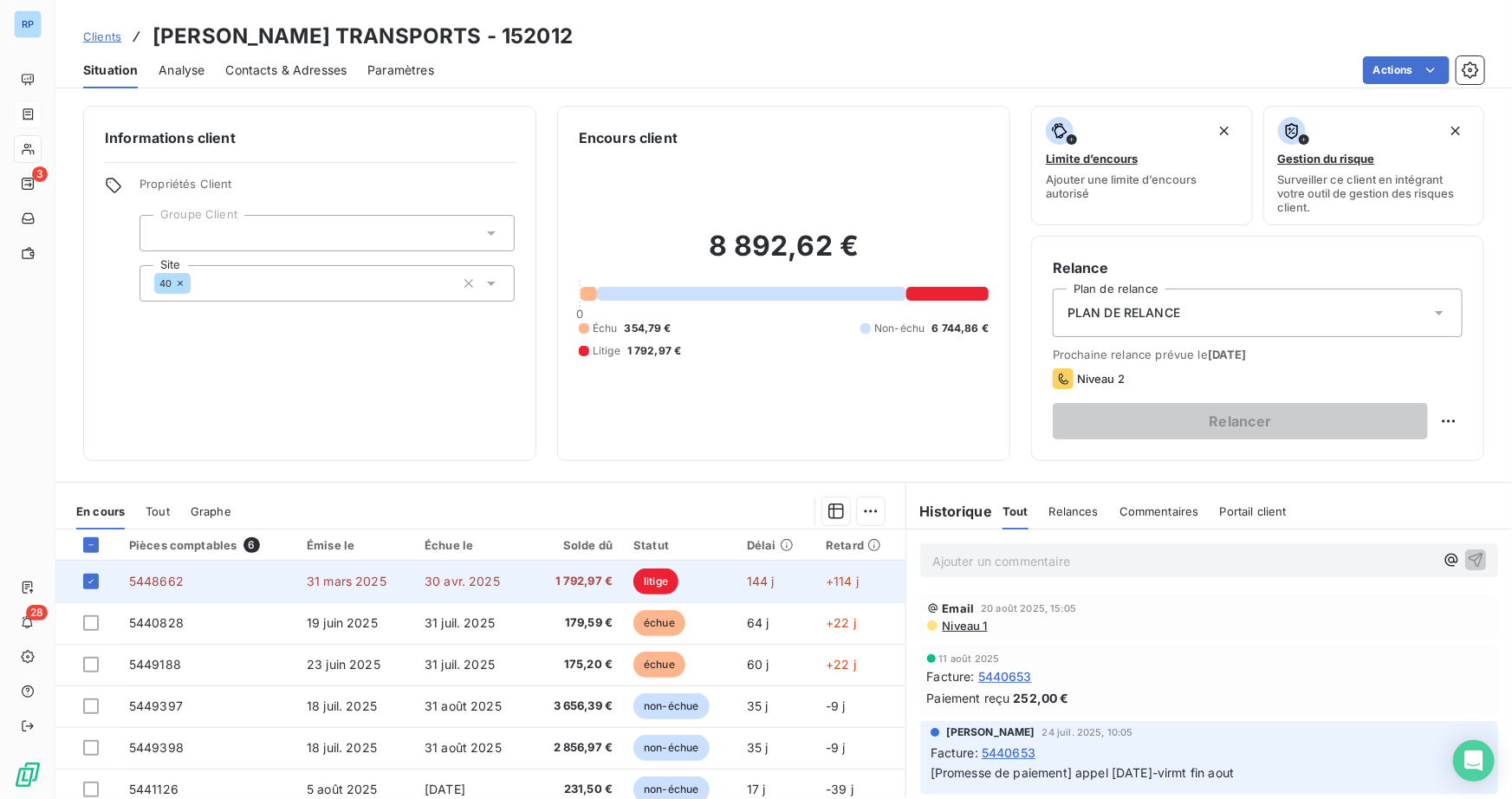
click at [153, 579] on span "5448662" at bounding box center [155, 580] width 54 height 15
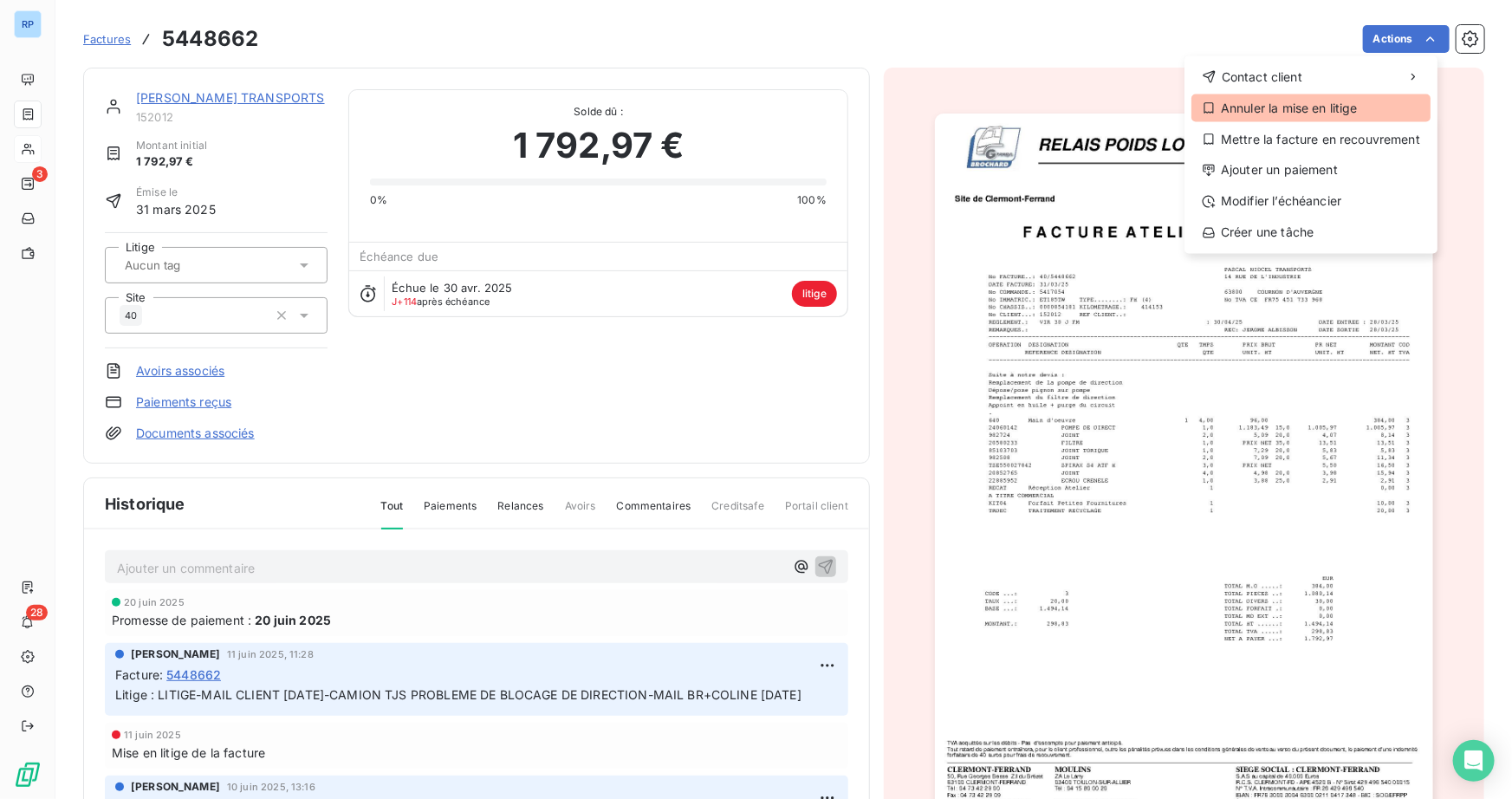
click at [1343, 106] on div "Annuler la mise en litige" at bounding box center [1310, 108] width 239 height 28
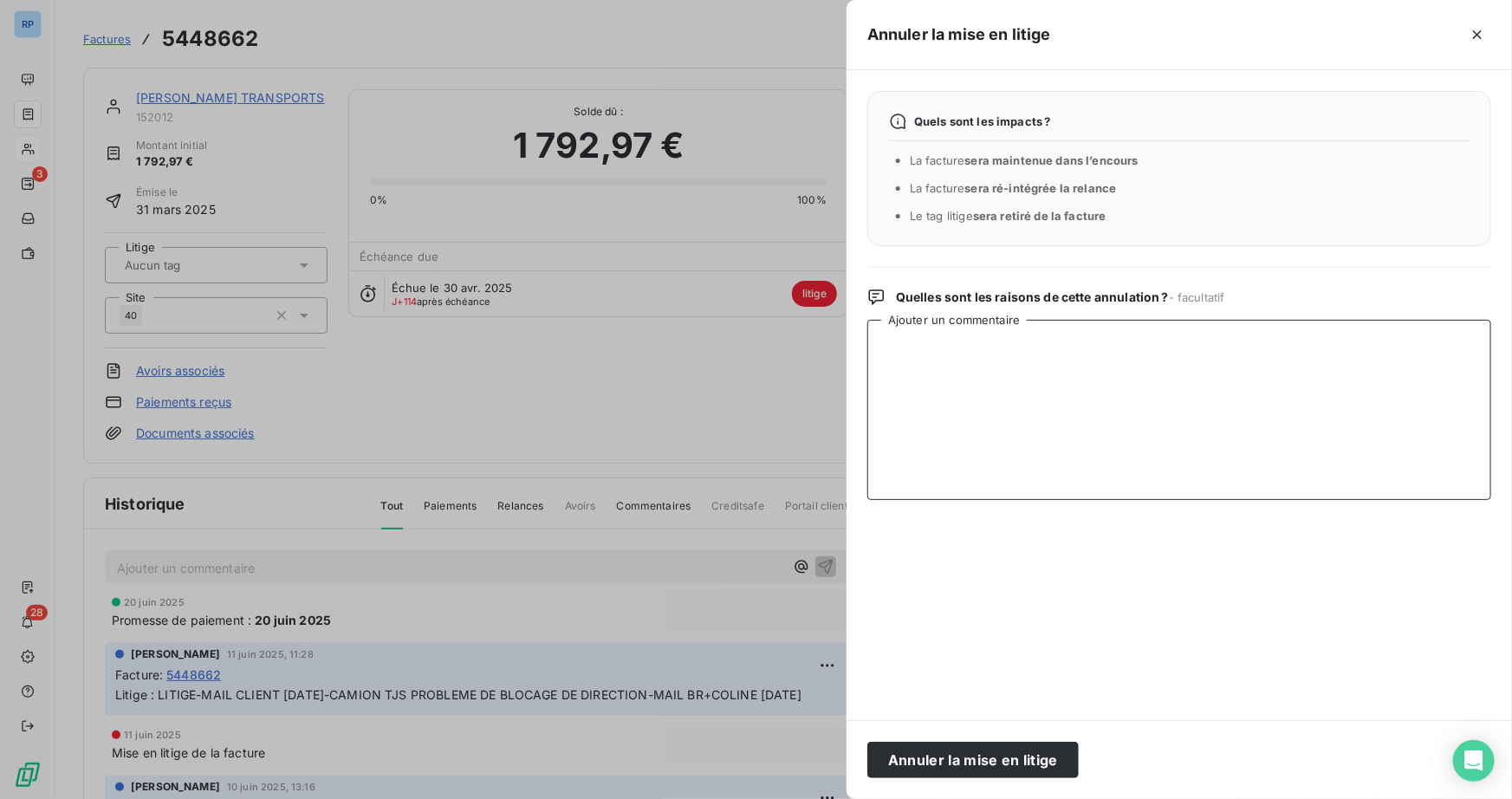
click at [952, 357] on textarea "Ajouter un commentaire" at bounding box center [1179, 410] width 624 height 180
type textarea "A"
paste textarea "REUNION [DATE]-"
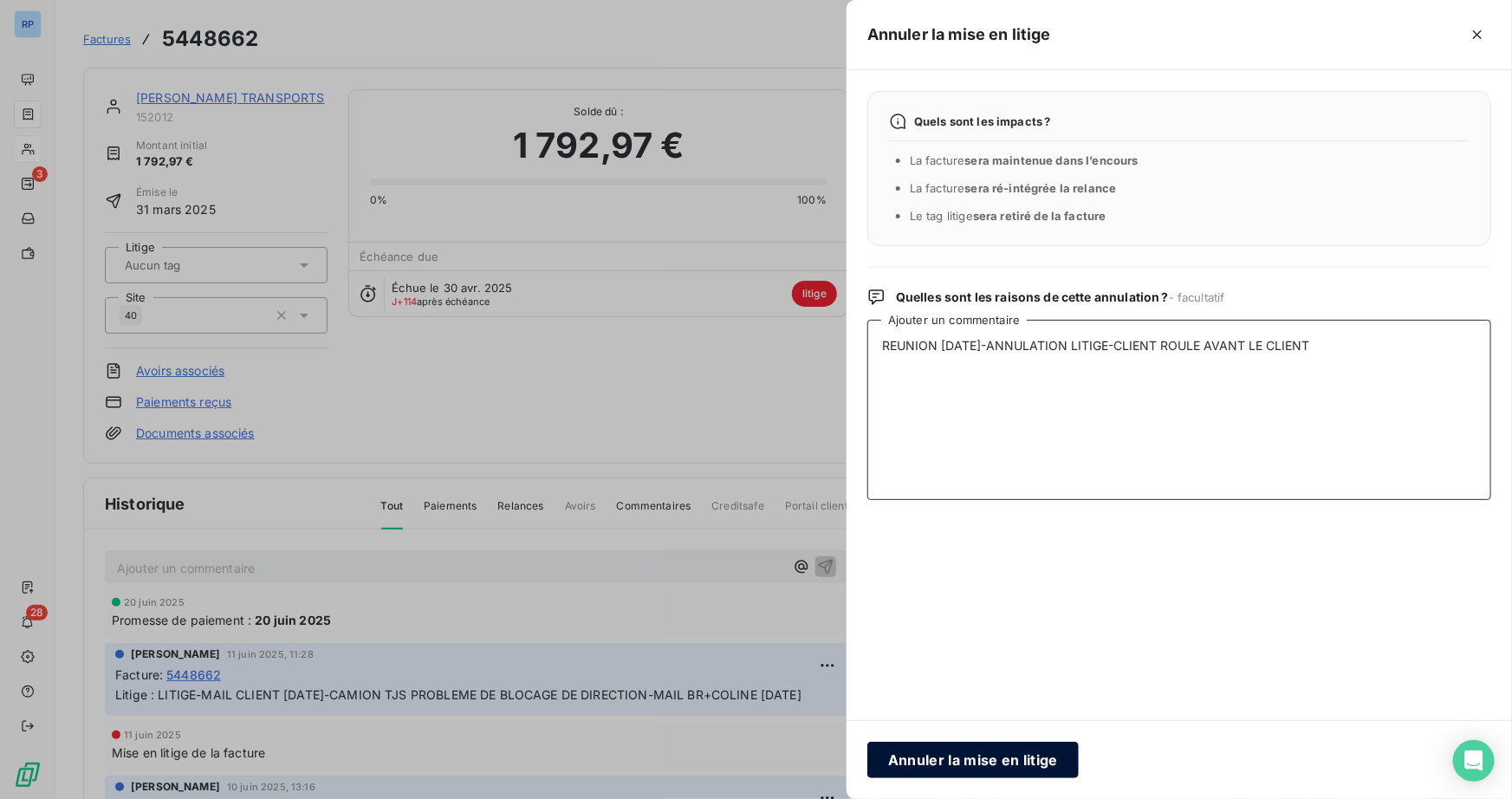
type textarea "REUNION [DATE]-ANNULATION LITIGE-CLIENT ROULE AVANT LE CLIENT"
click at [968, 745] on button "Annuler la mise en litige" at bounding box center [972, 759] width 211 height 37
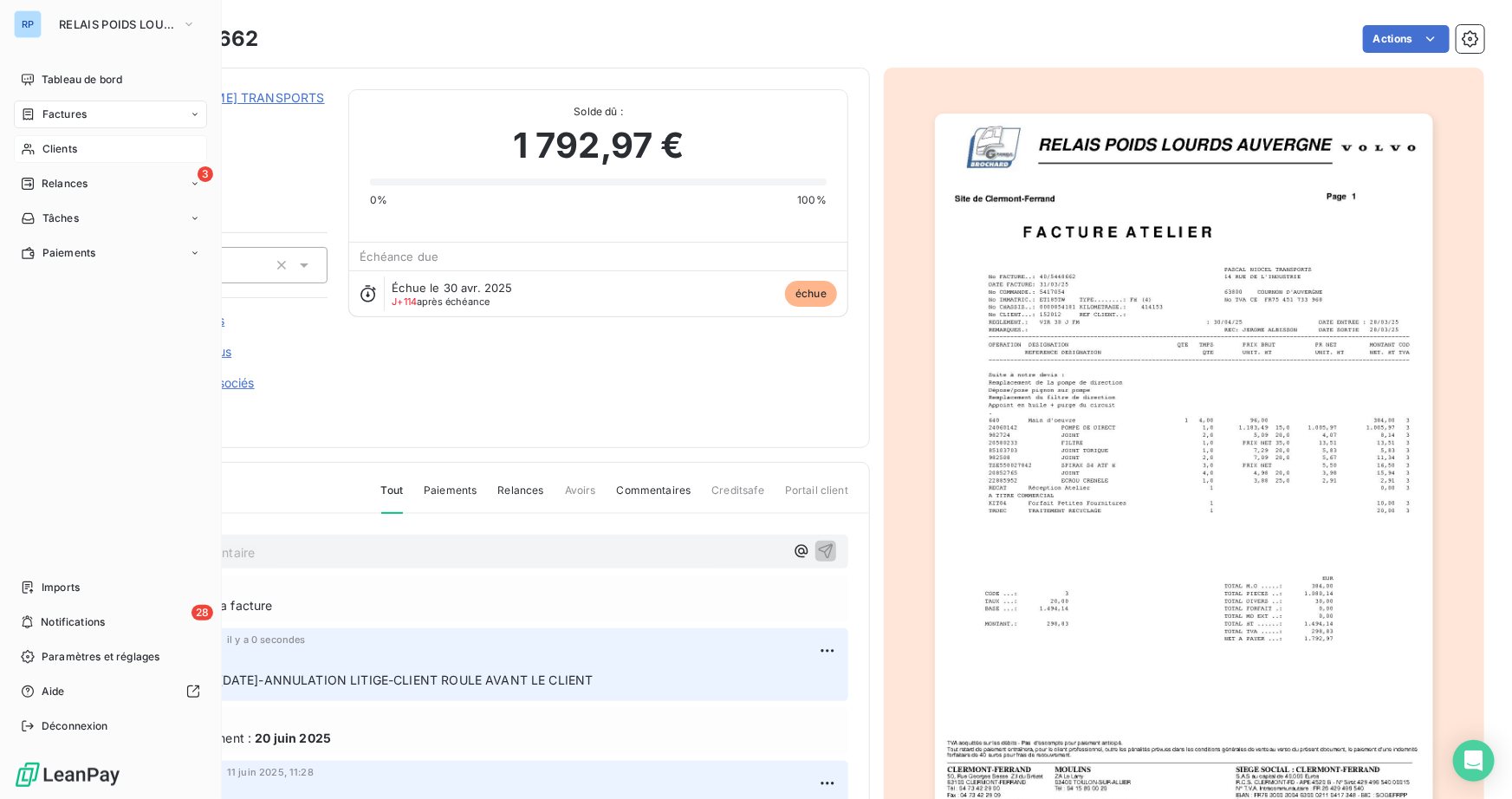
click at [50, 145] on span "Clients" at bounding box center [59, 150] width 35 height 16
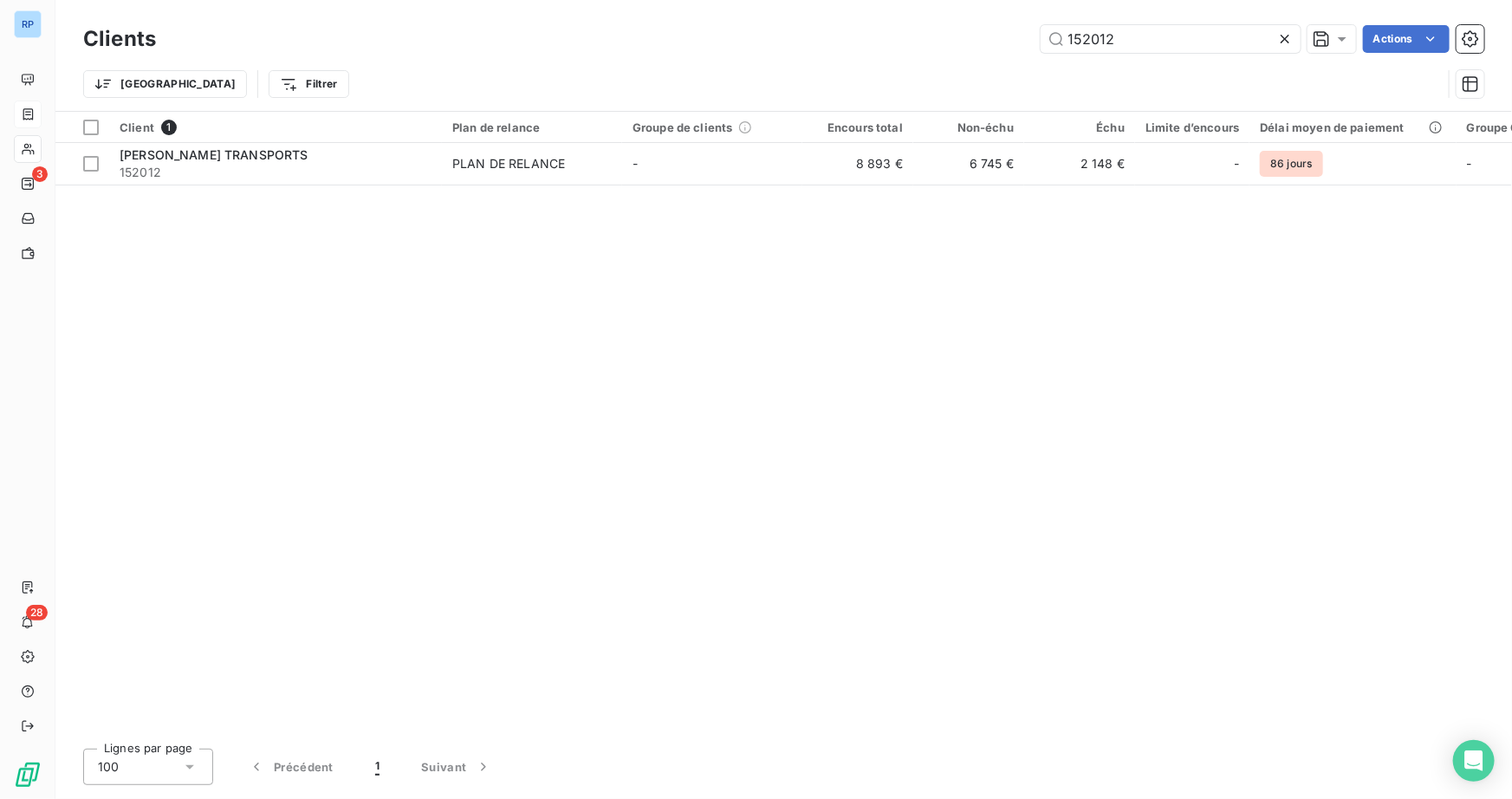
drag, startPoint x: 1111, startPoint y: 38, endPoint x: 823, endPoint y: 51, distance: 288.3
click at [828, 50] on div "152012 Actions" at bounding box center [830, 39] width 1307 height 28
type input "152796"
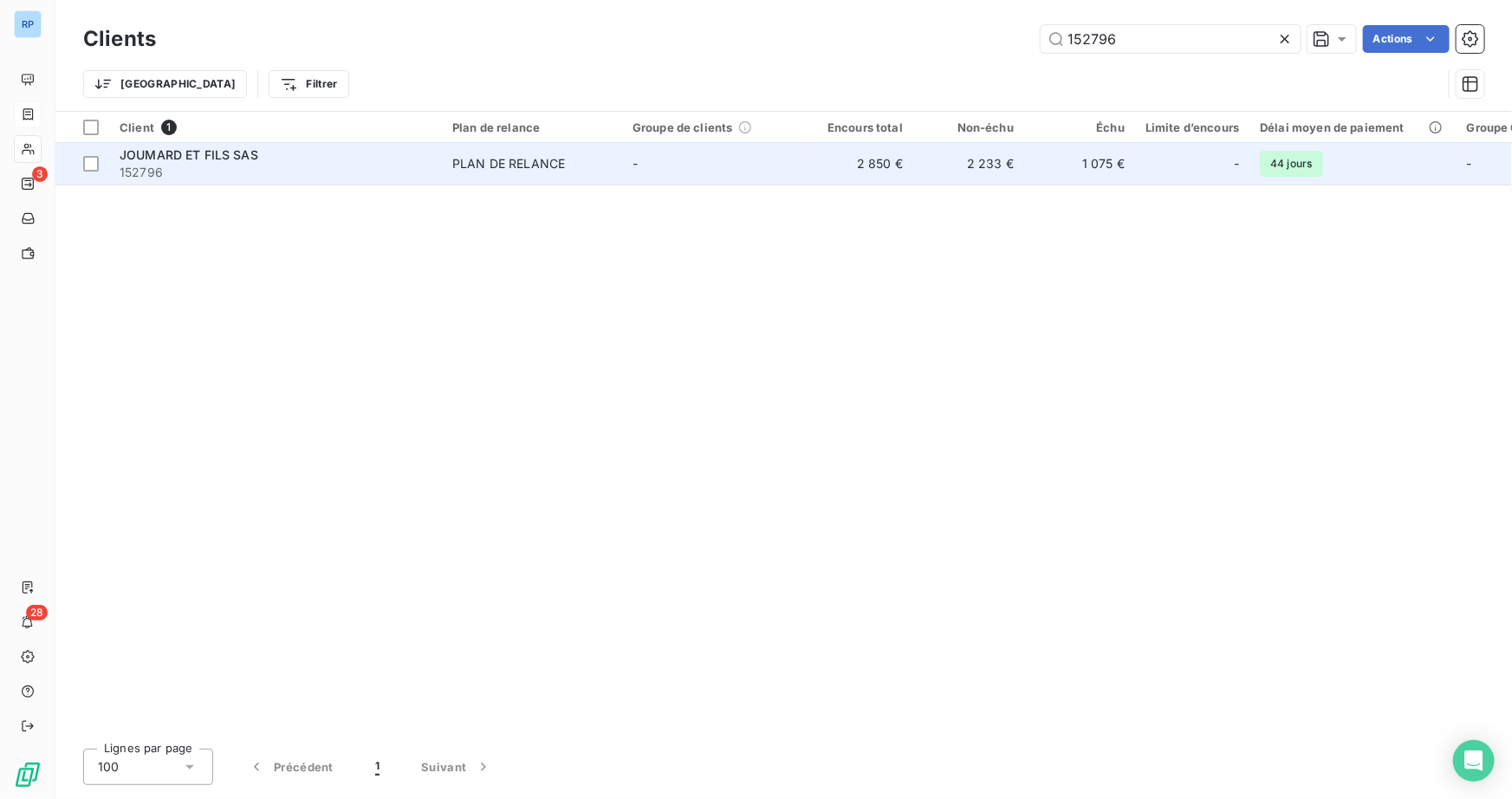
click at [279, 163] on span "152796" at bounding box center [275, 171] width 312 height 17
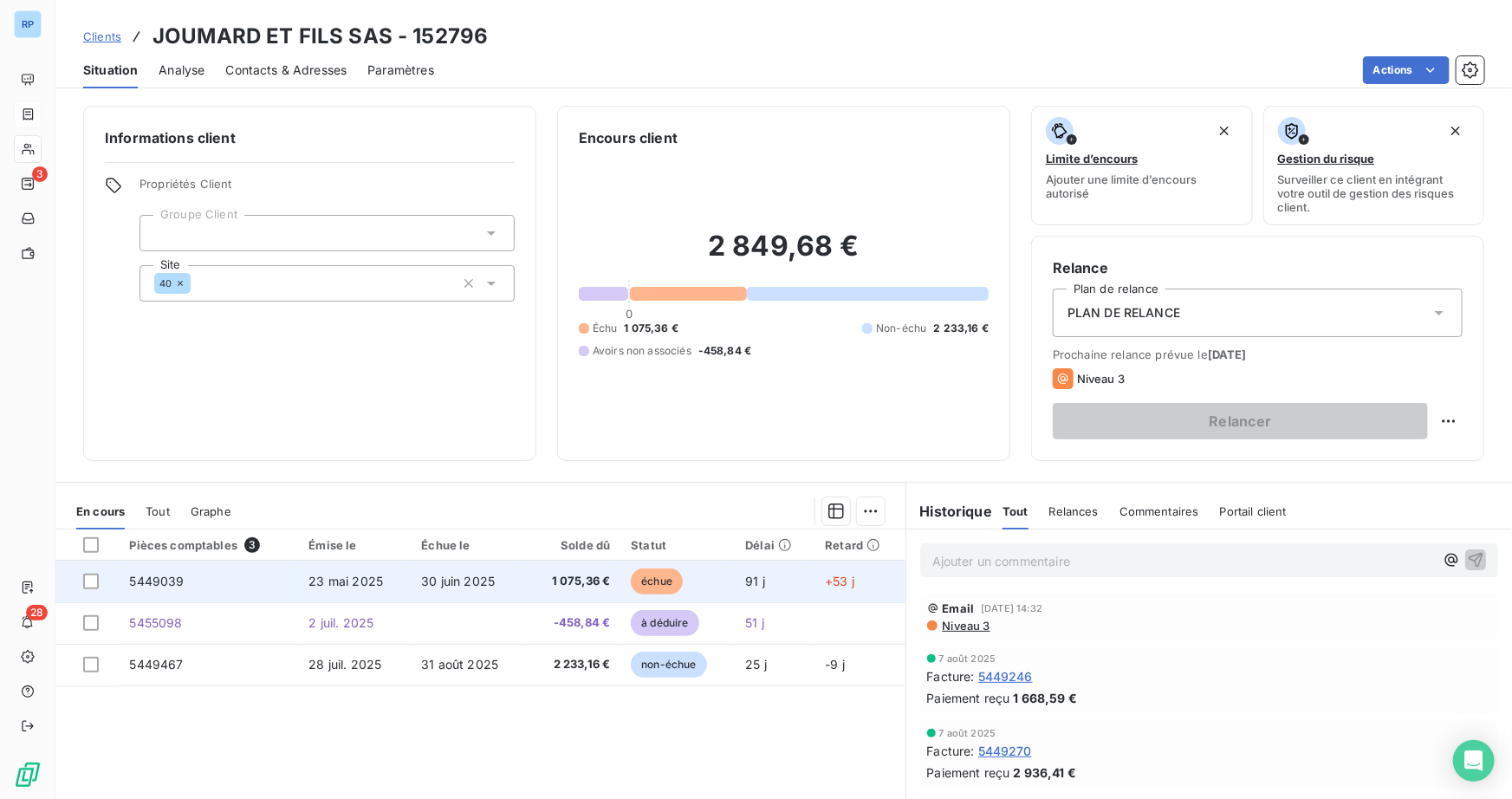
click at [168, 578] on span "5449039" at bounding box center [155, 580] width 54 height 15
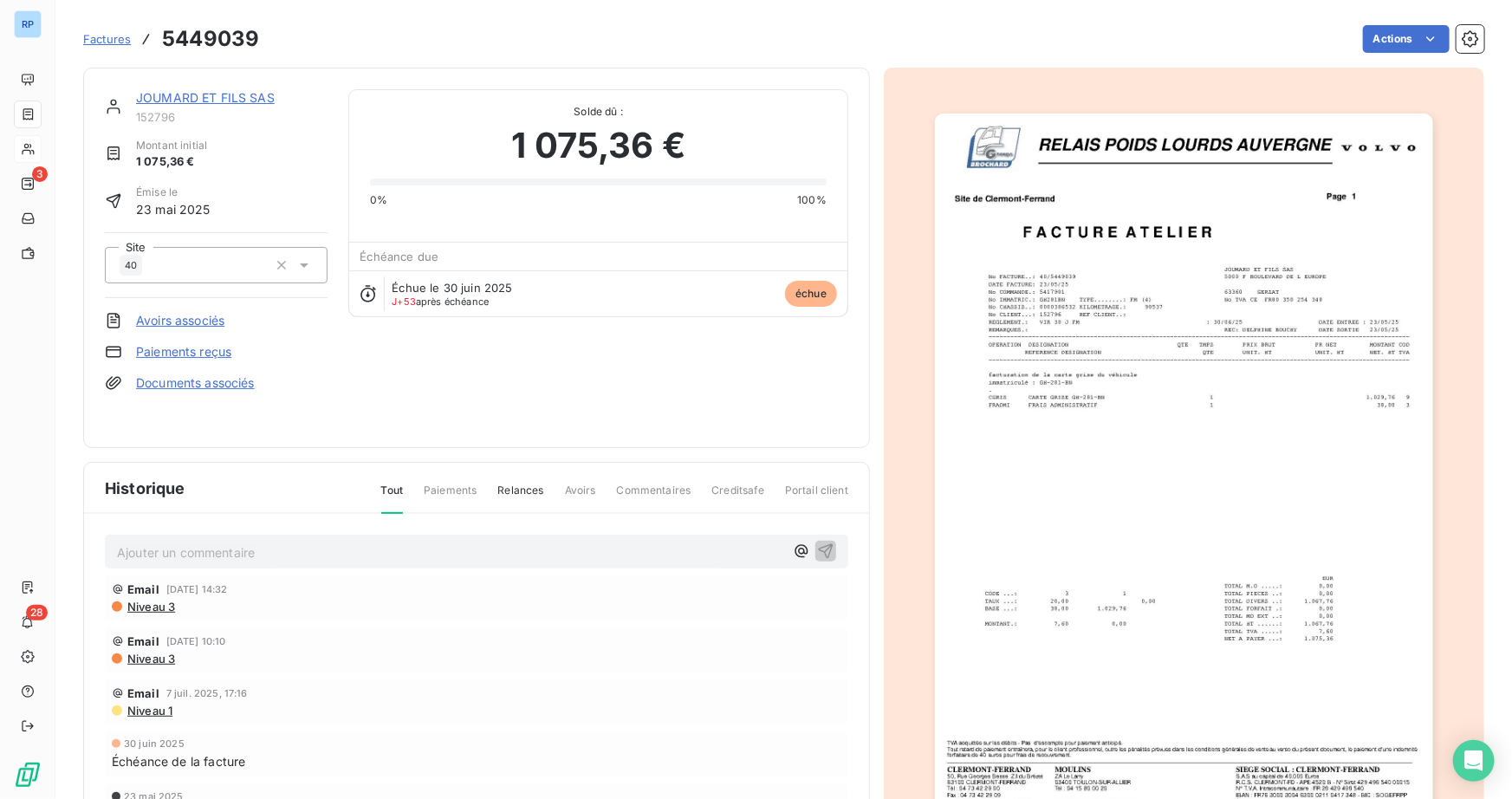
click at [118, 38] on span "Factures" at bounding box center [107, 39] width 48 height 14
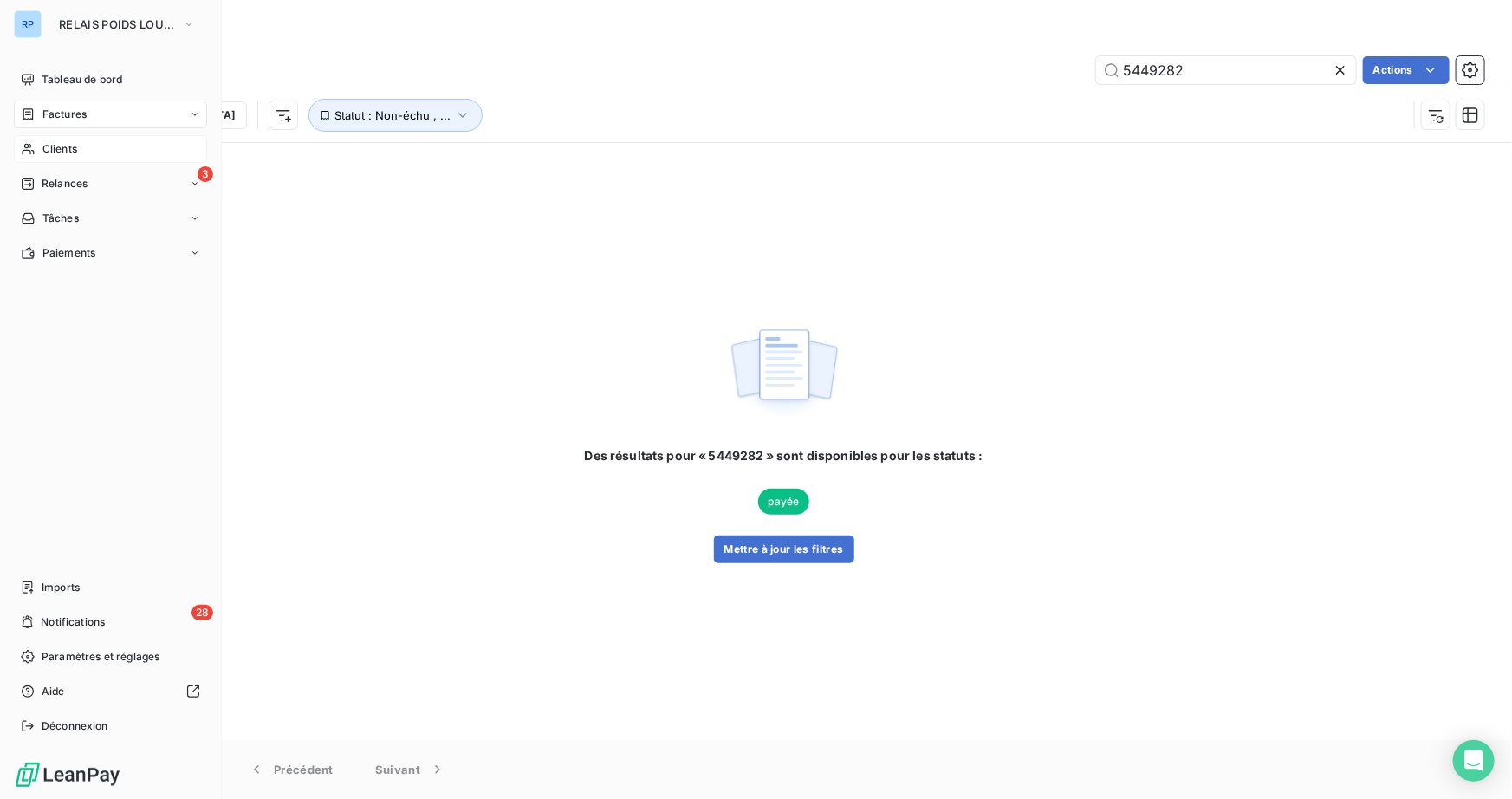
click at [73, 148] on span "Clients" at bounding box center [59, 150] width 35 height 16
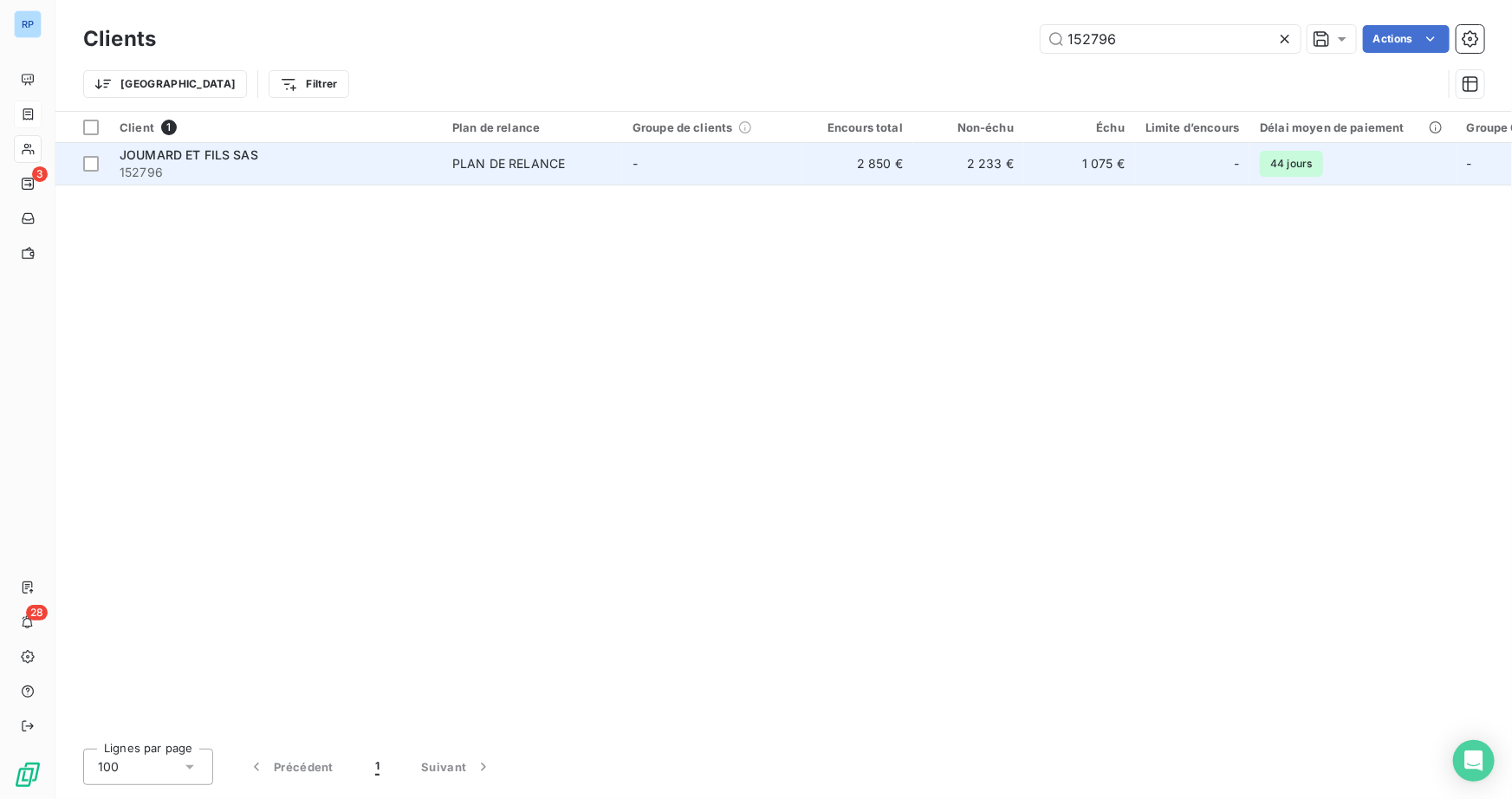
click at [243, 163] on span "152796" at bounding box center [275, 171] width 312 height 17
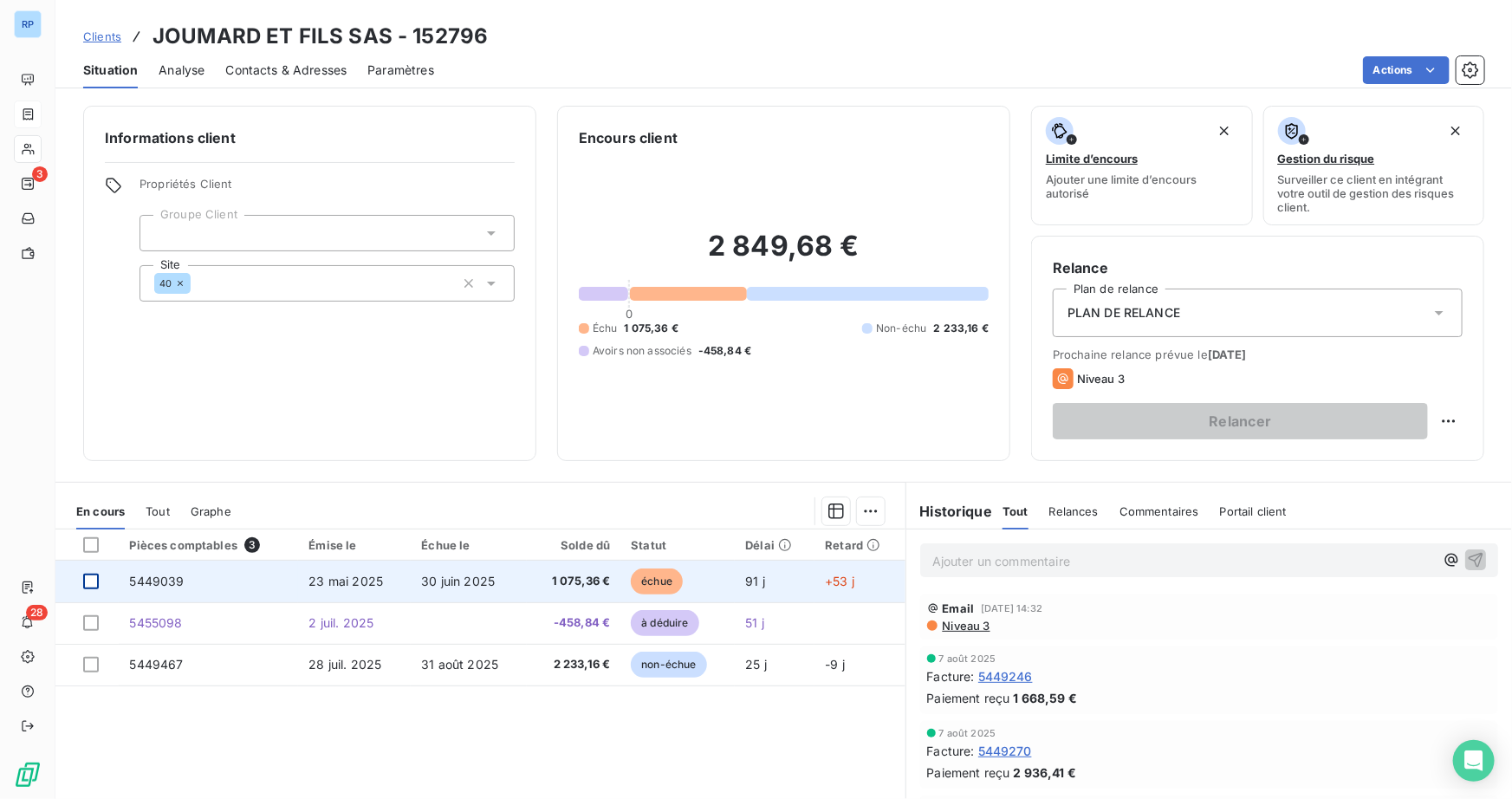
click at [93, 584] on div at bounding box center [91, 581] width 16 height 16
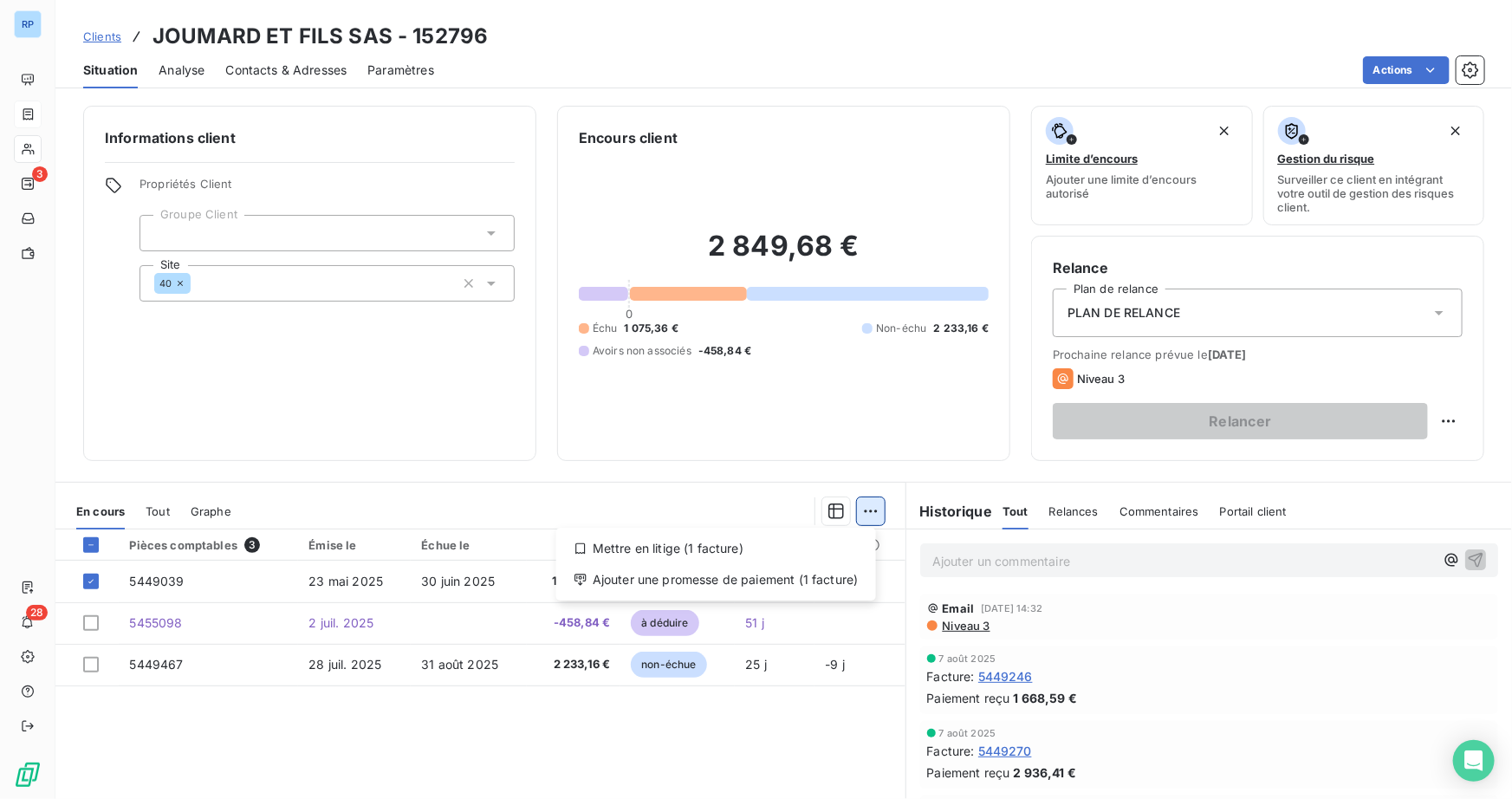
click at [868, 518] on html "RP 3 28 Clients JOUMARD ET FILS SAS - 152796 Situation Analyse Contacts & Adres…" at bounding box center [756, 399] width 1512 height 799
click at [692, 574] on div "Ajouter une promesse de paiement (1 facture)" at bounding box center [716, 579] width 306 height 28
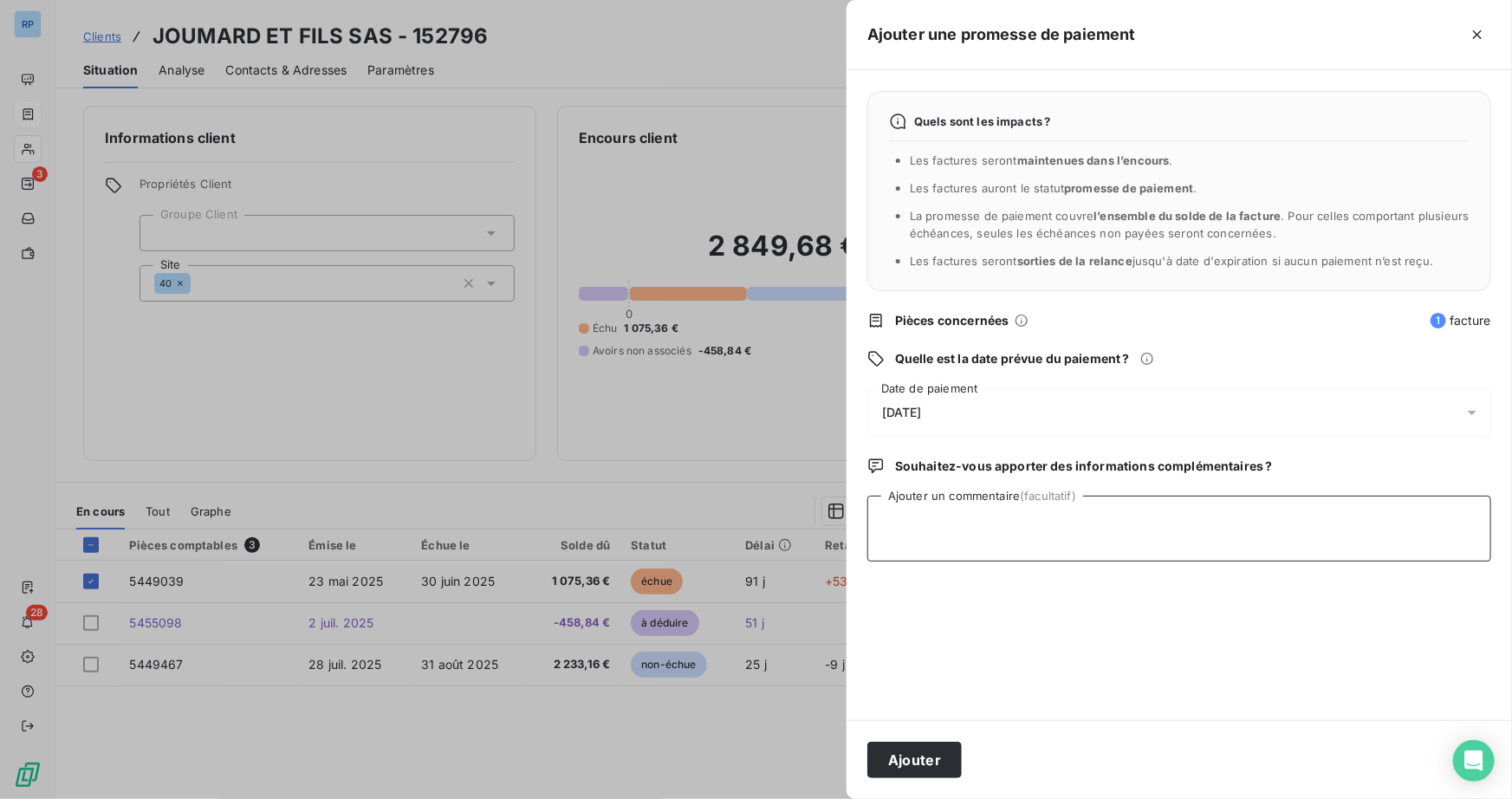
click at [879, 557] on textarea "Ajouter un commentaire (facultatif)" at bounding box center [1179, 528] width 624 height 65
paste textarea "REUNION [DATE]-"
type textarea "REUNION [DATE]-CHQ EN COMPTA"
click at [922, 417] on span "[DATE]" at bounding box center [902, 412] width 40 height 14
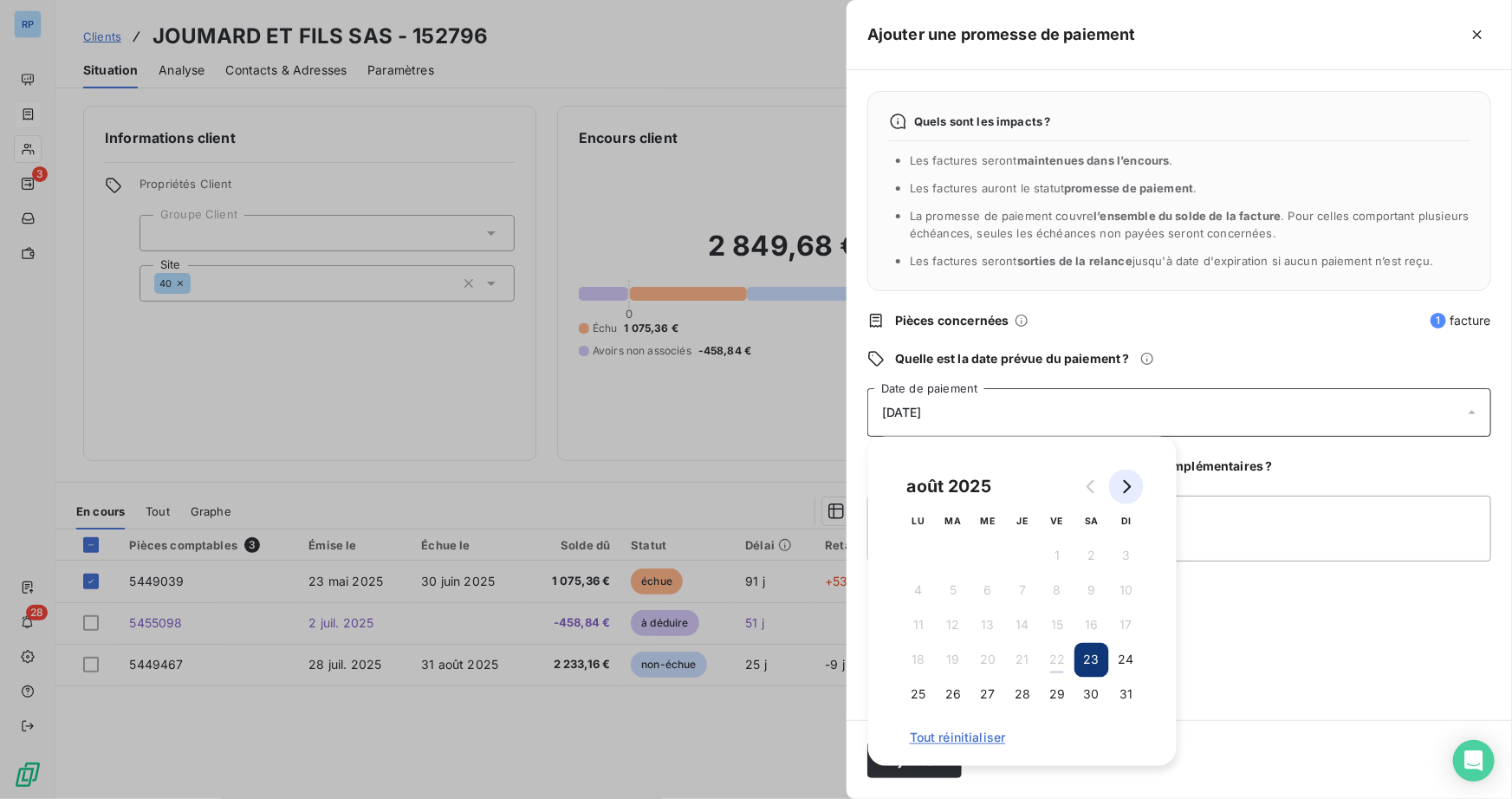
click at [1132, 488] on icon "Go to next month" at bounding box center [1126, 487] width 14 height 14
click at [950, 692] on button "30" at bounding box center [953, 694] width 35 height 35
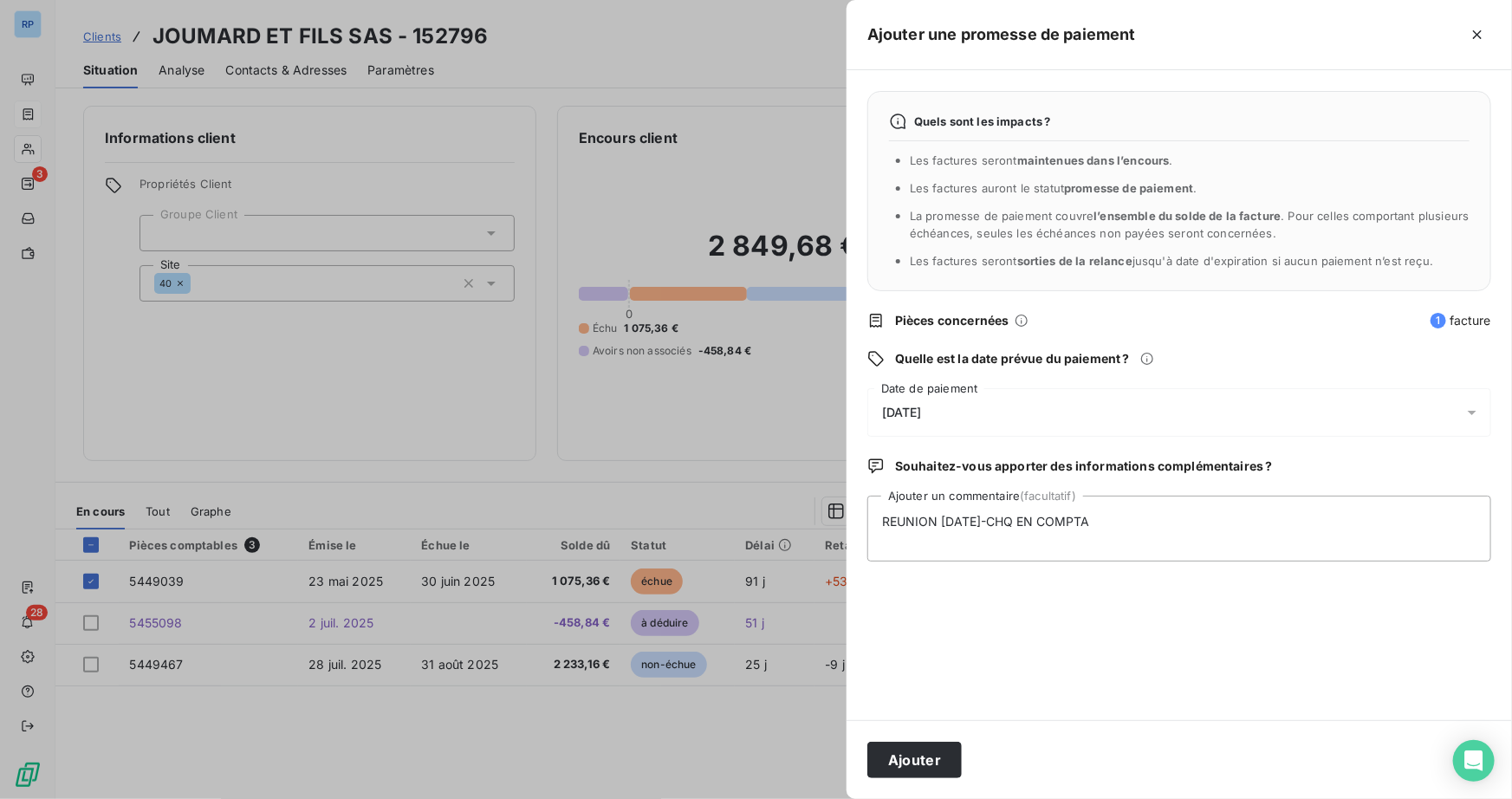
click at [1268, 610] on div "Quels sont les impacts ? Les factures seront maintenues dans l’encours . Les fa…" at bounding box center [1179, 395] width 665 height 649
click at [945, 745] on button "Ajouter" at bounding box center [914, 759] width 94 height 37
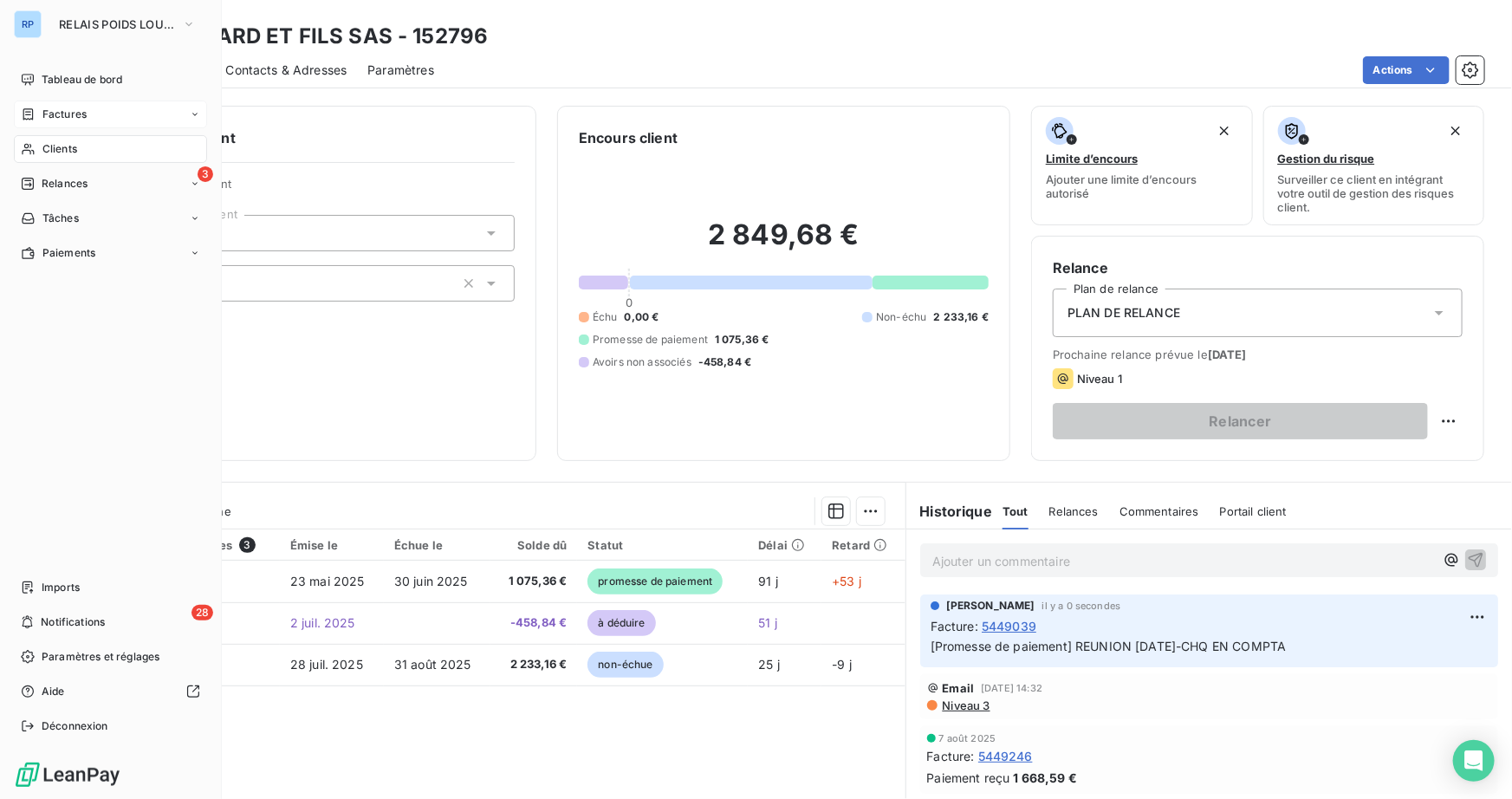
click at [59, 149] on span "Clients" at bounding box center [59, 150] width 35 height 16
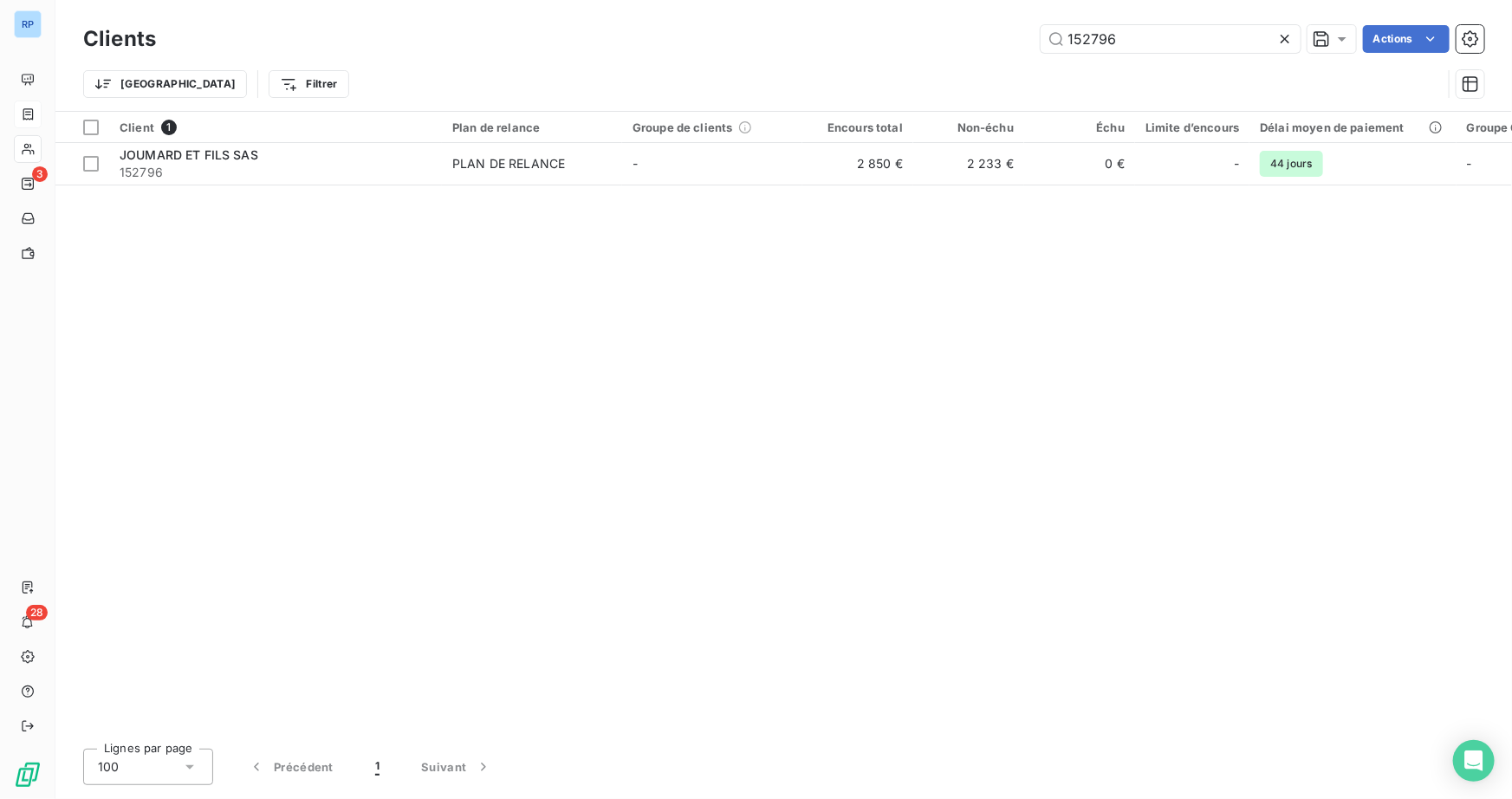
drag, startPoint x: 1166, startPoint y: 31, endPoint x: 693, endPoint y: 56, distance: 473.7
click at [693, 57] on div "Clients 152796 Actions Trier Filtrer" at bounding box center [783, 65] width 1401 height 90
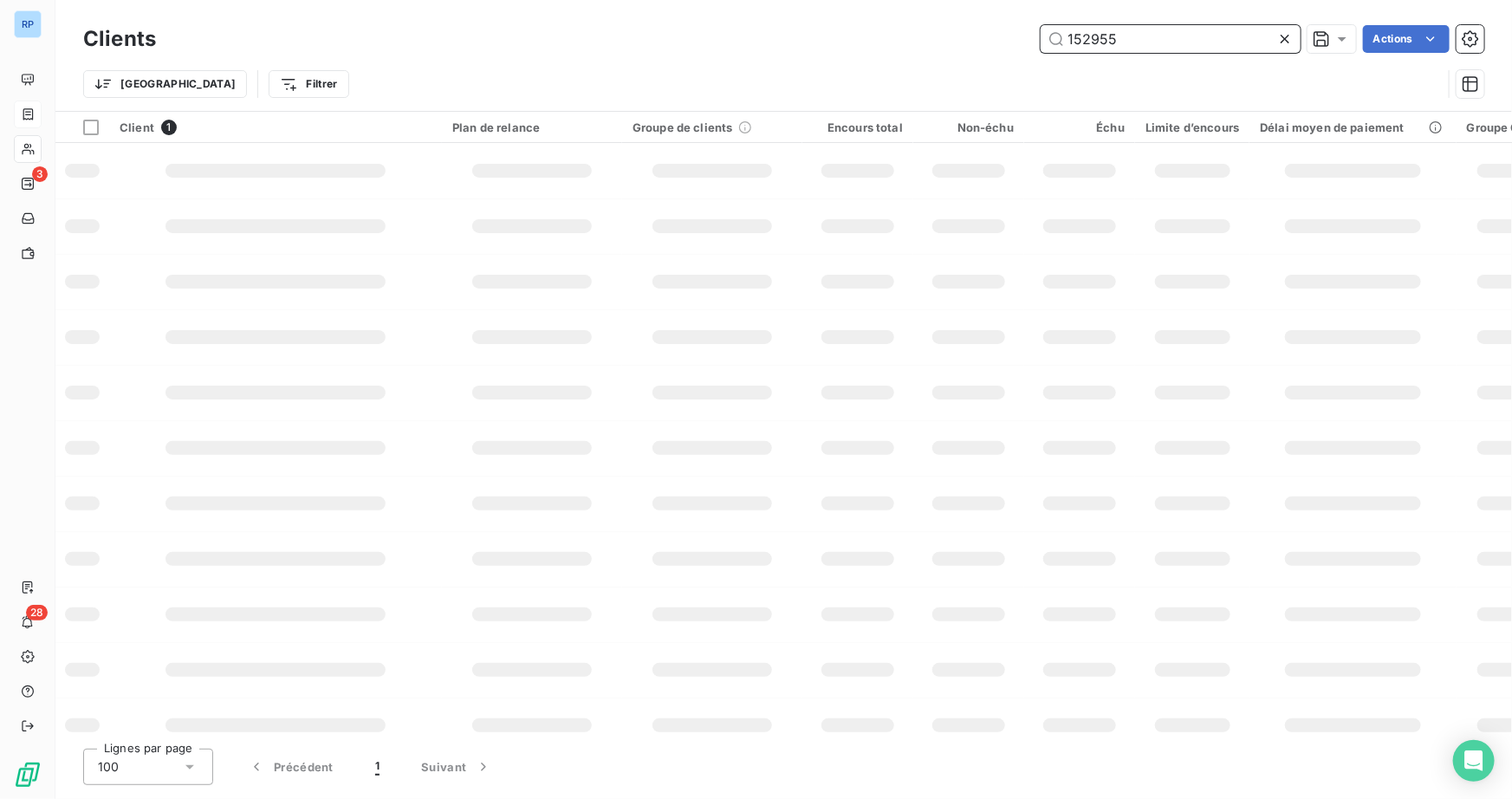
type input "152955"
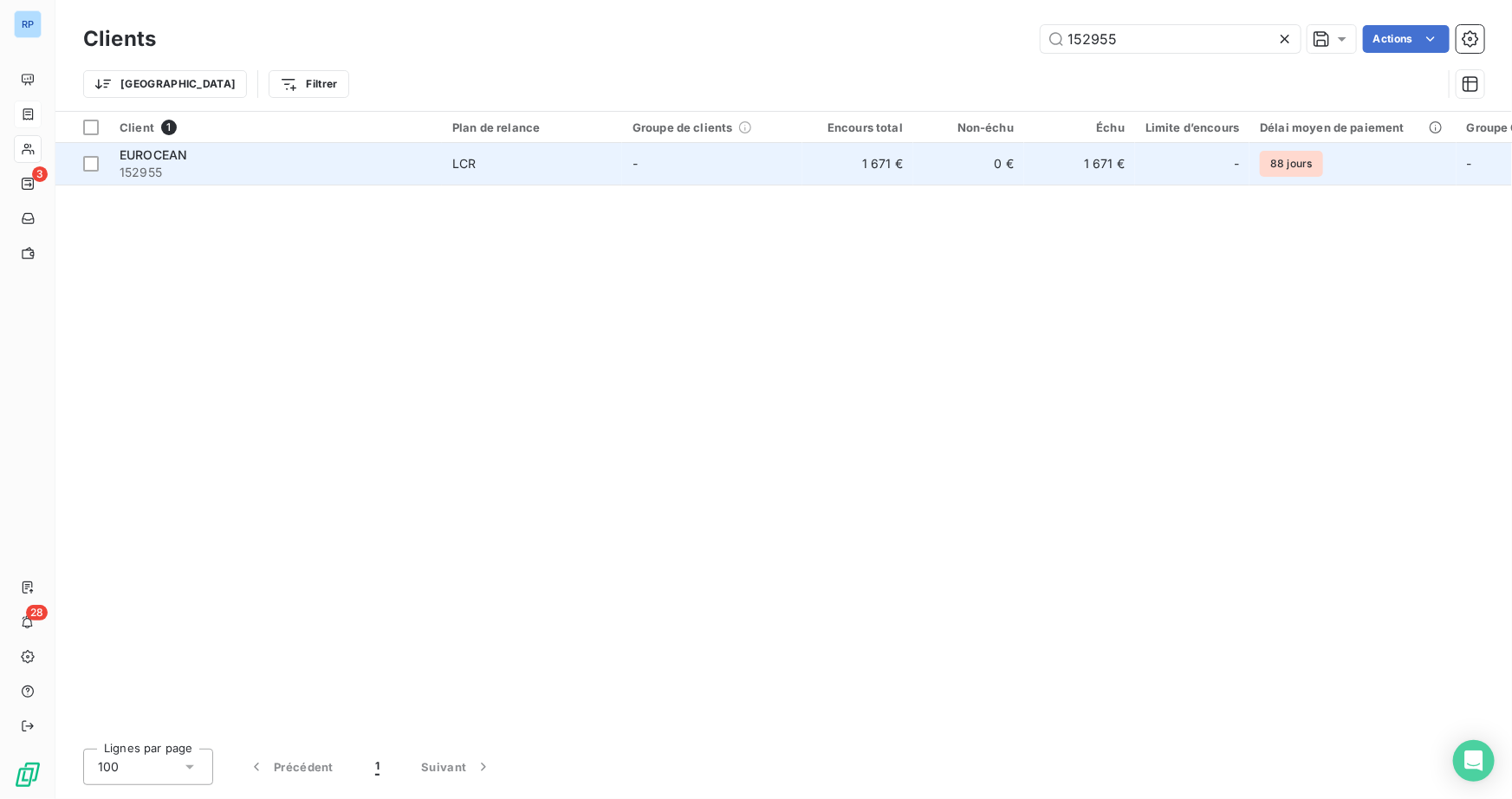
click at [181, 158] on span "EUROCEAN" at bounding box center [153, 154] width 67 height 15
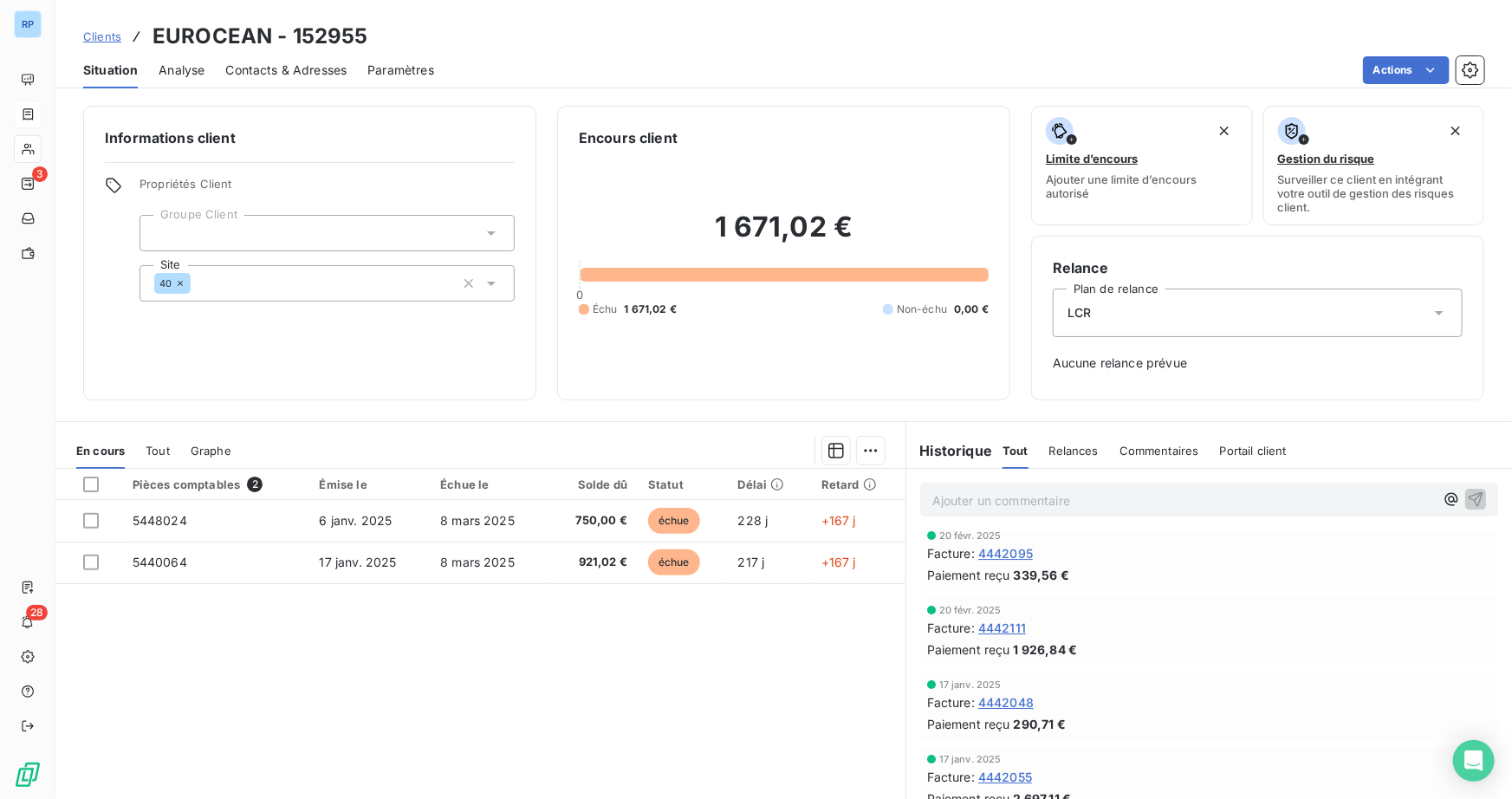
scroll to position [3149, 0]
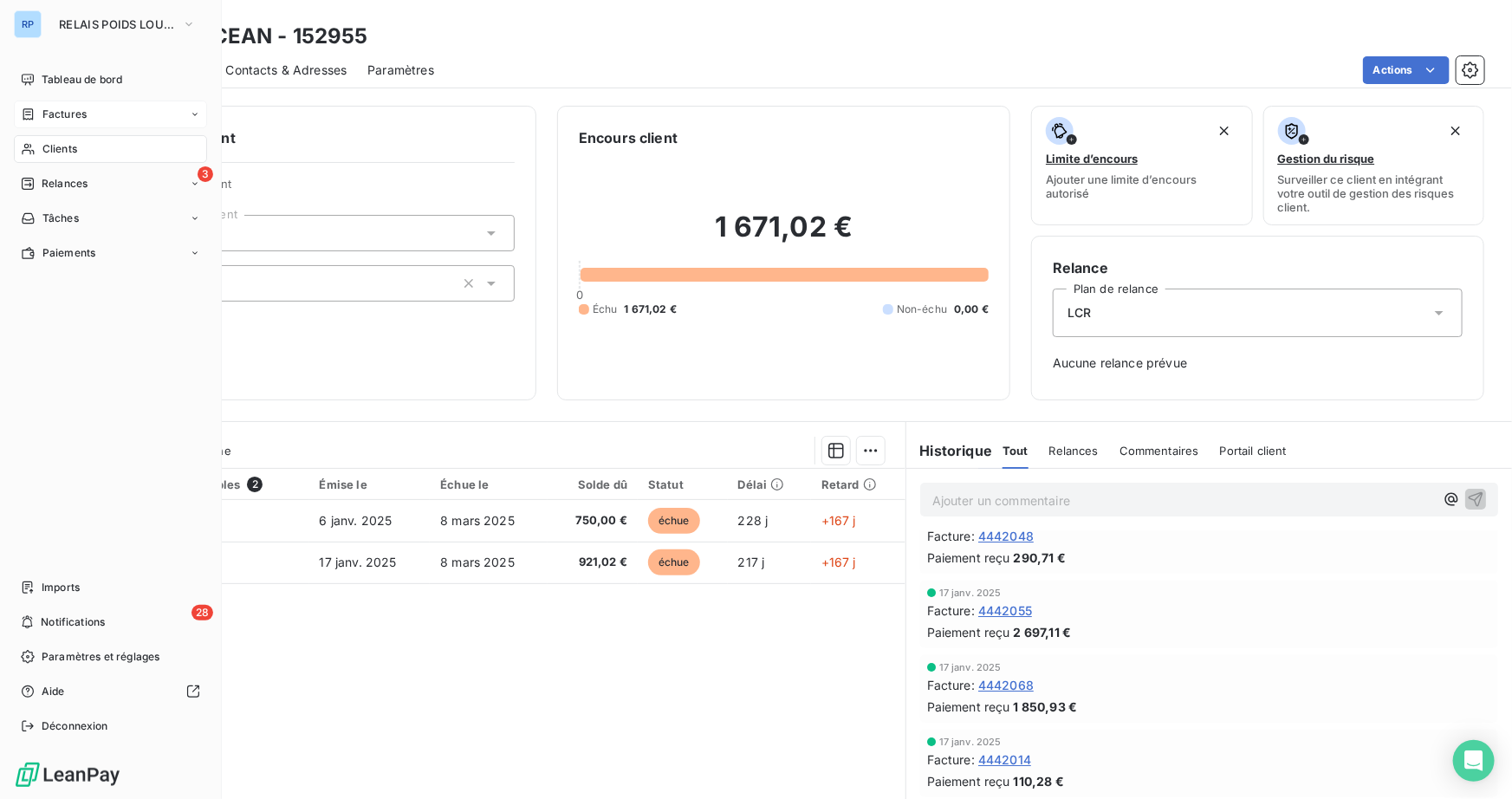
click at [69, 150] on span "Clients" at bounding box center [59, 150] width 35 height 16
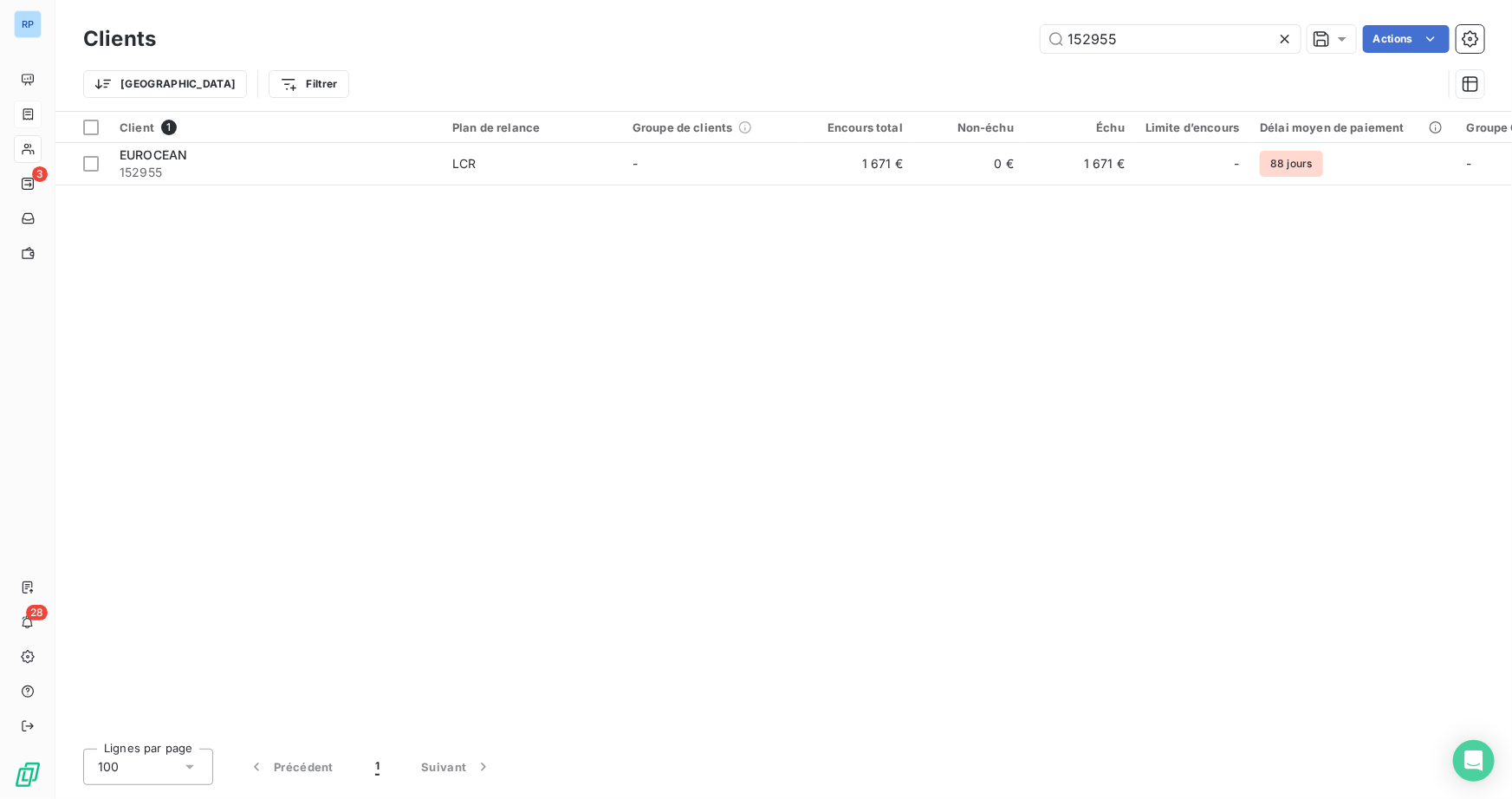
drag, startPoint x: 1100, startPoint y: 41, endPoint x: 848, endPoint y: 47, distance: 252.1
click at [848, 47] on div "152955 Actions" at bounding box center [830, 39] width 1307 height 28
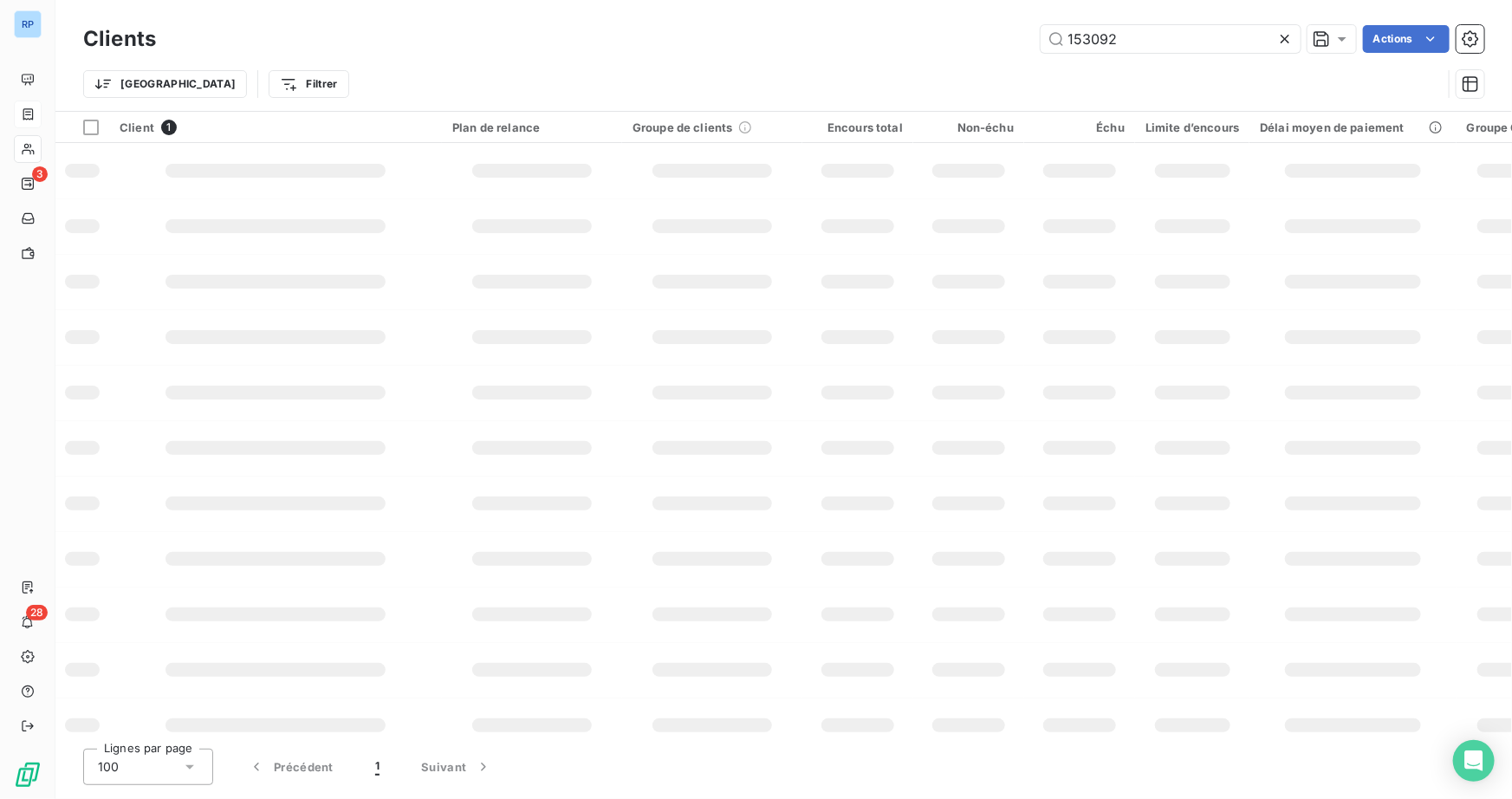
type input "153092"
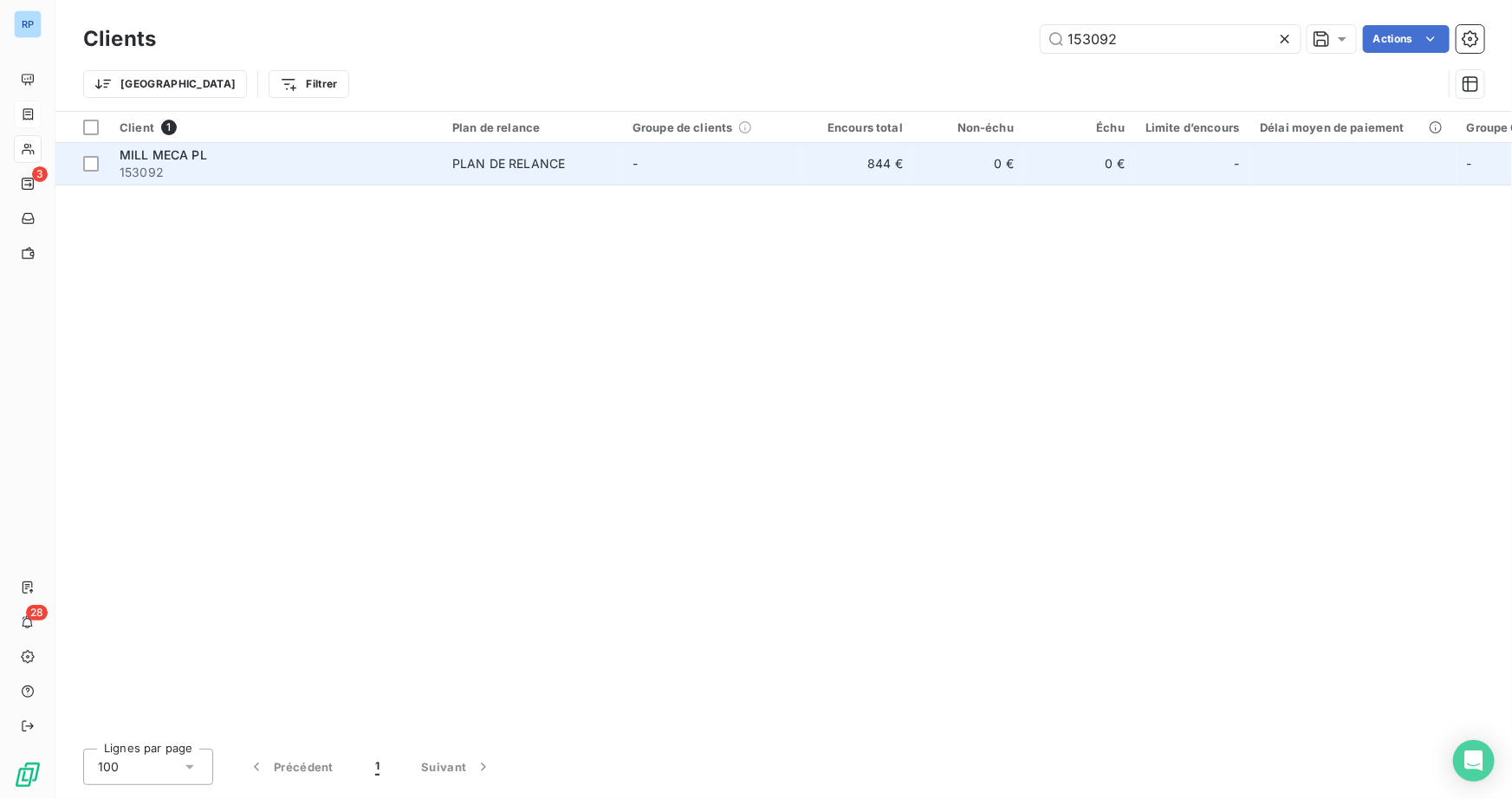
click at [155, 149] on span "MILL MECA PL" at bounding box center [163, 154] width 87 height 15
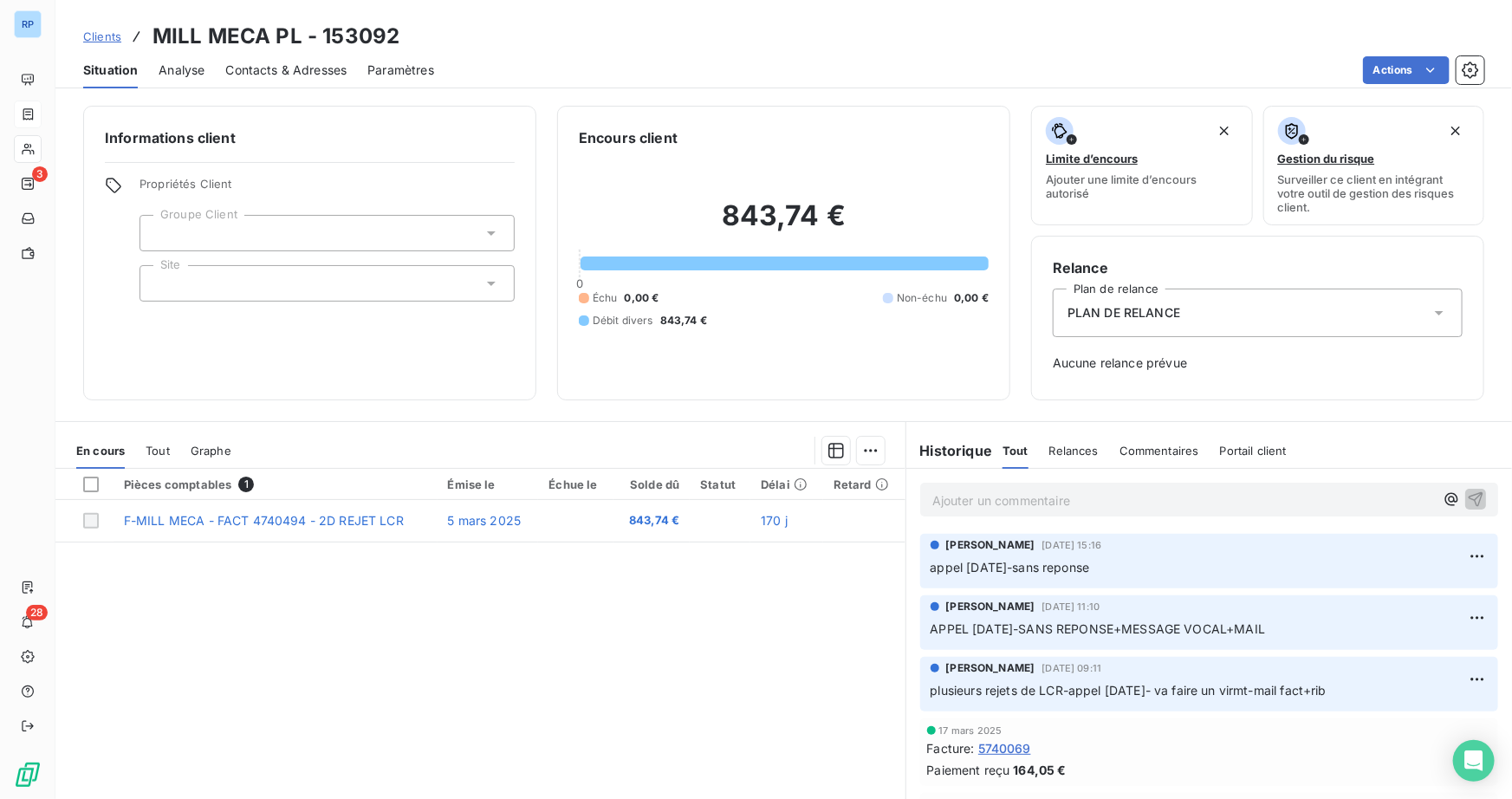
click at [976, 504] on p "Ajouter un commentaire ﻿" at bounding box center [1182, 500] width 502 height 22
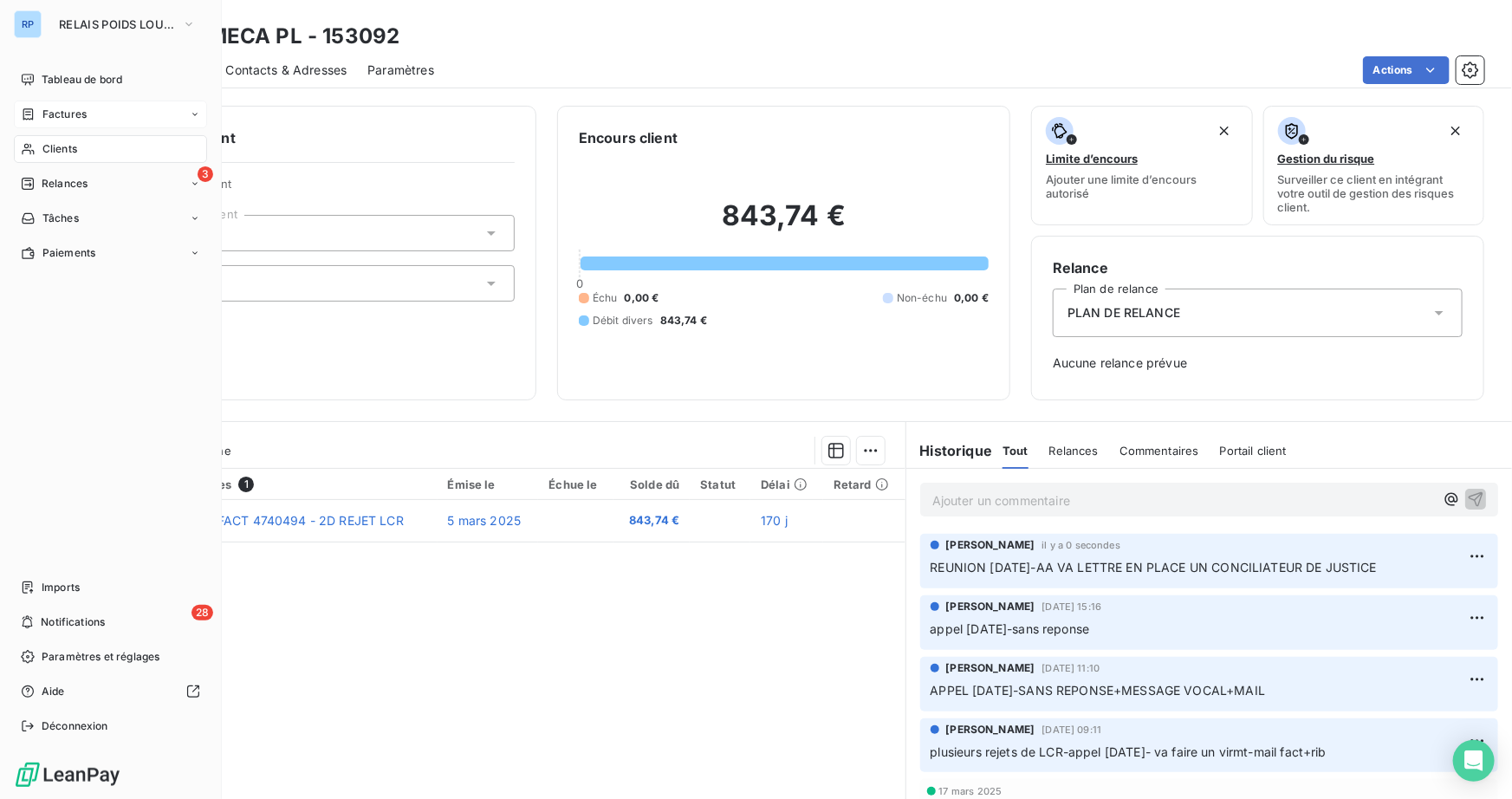
click at [58, 153] on span "Clients" at bounding box center [59, 150] width 35 height 16
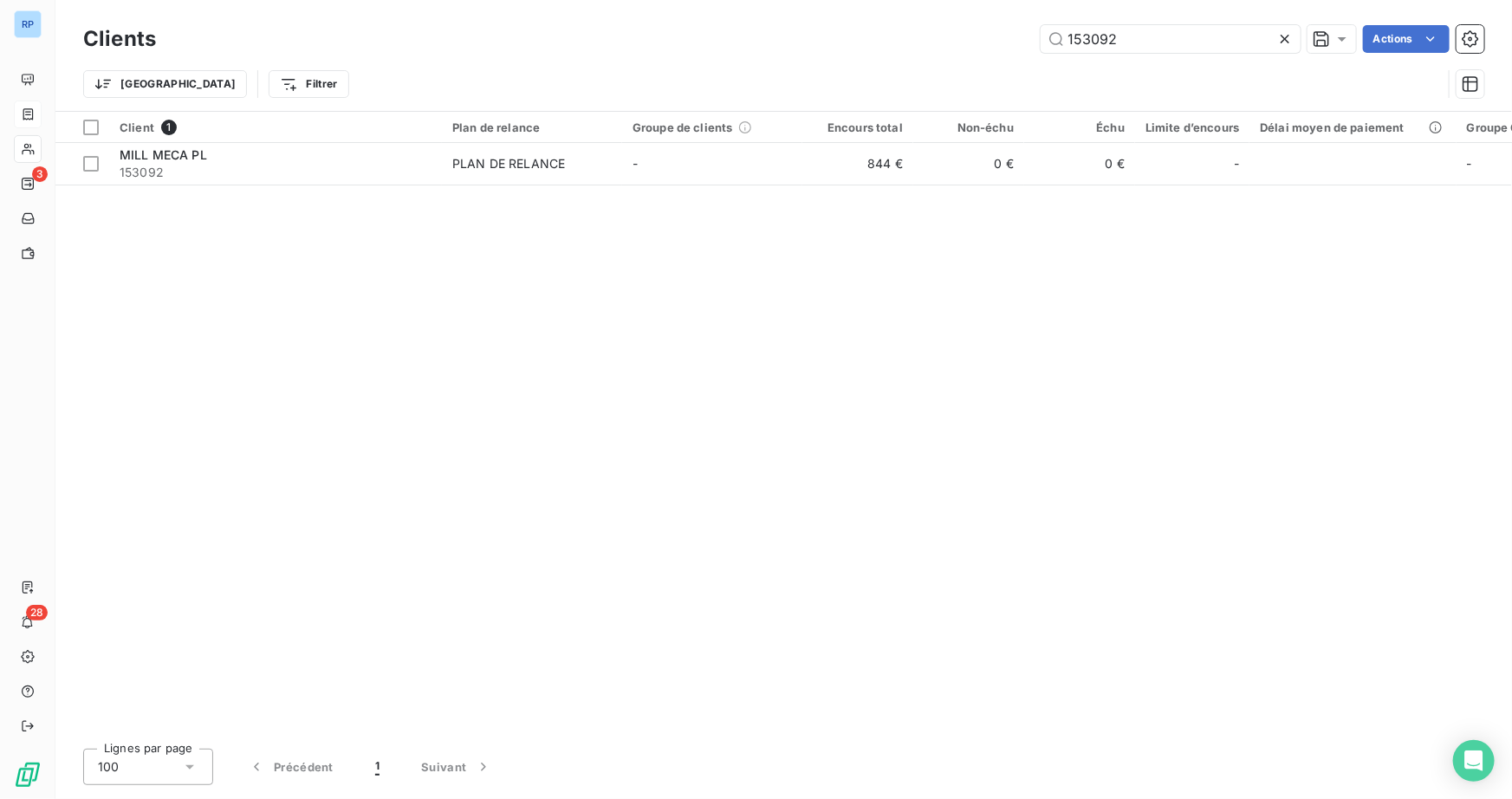
drag, startPoint x: 1131, startPoint y: 31, endPoint x: 670, endPoint y: 81, distance: 463.7
click at [694, 88] on div "Clients 153092 Actions Trier Filtrer" at bounding box center [783, 65] width 1401 height 90
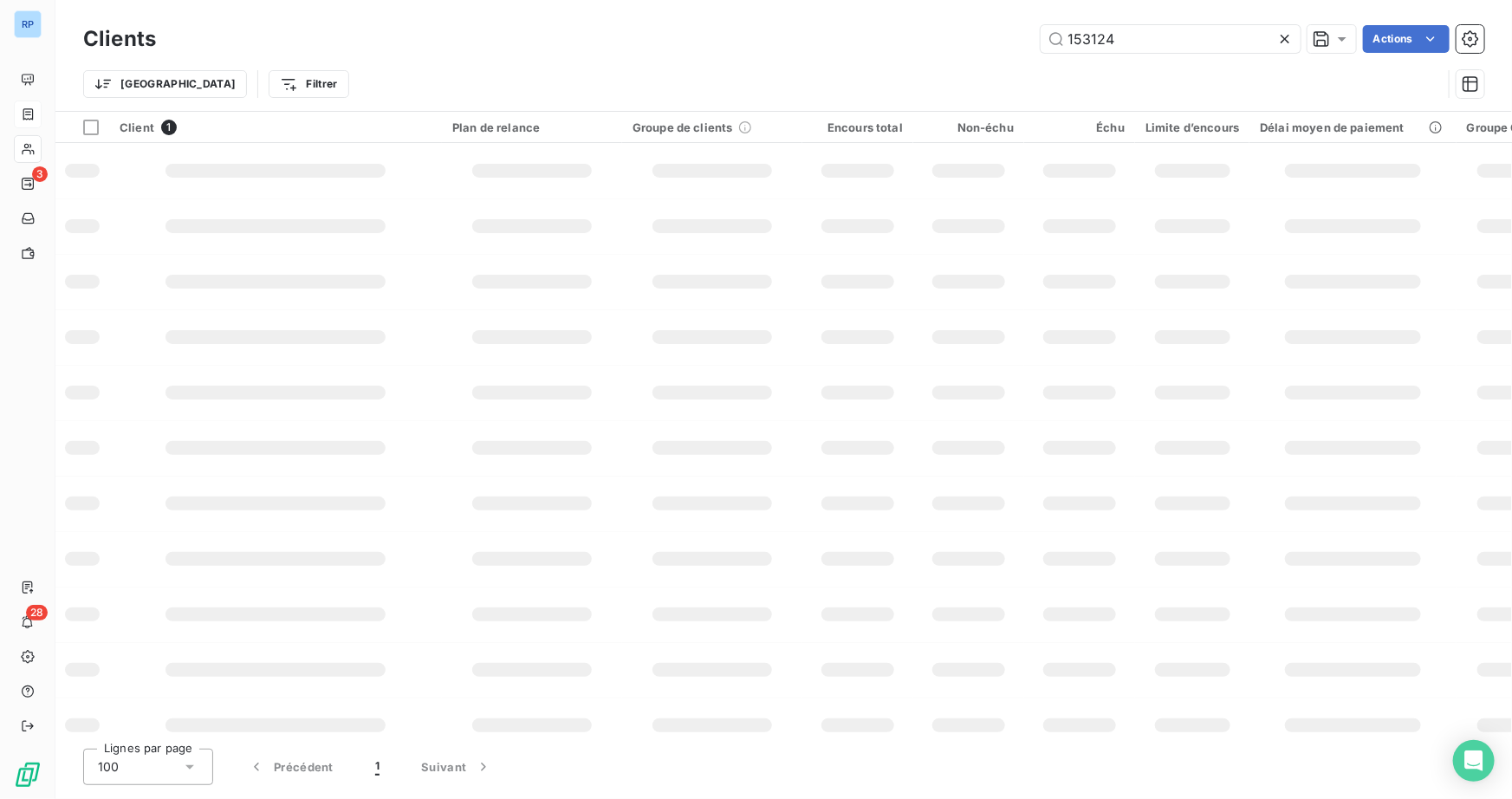
type input "153124"
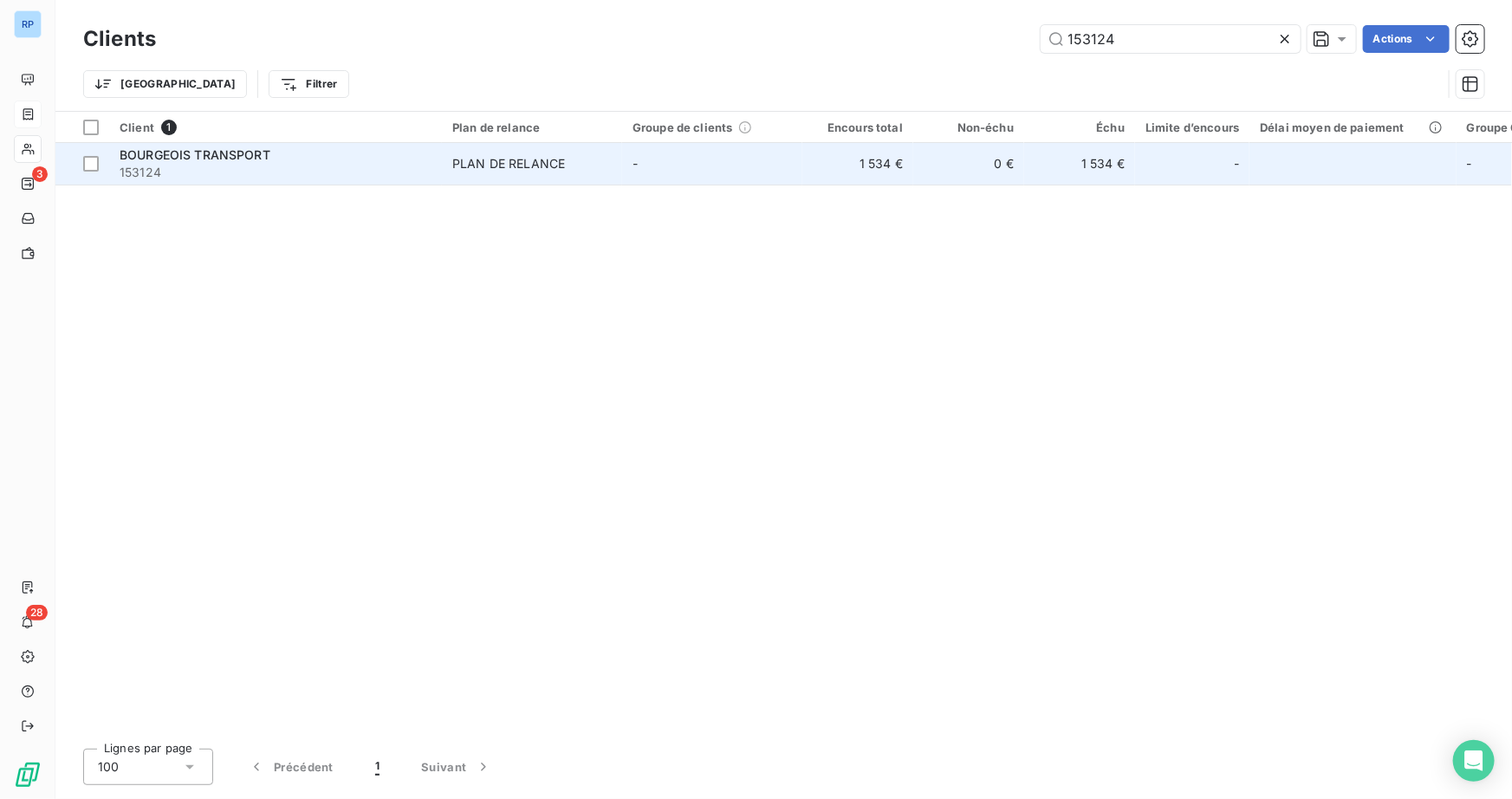
click at [149, 154] on span "BOURGEOIS TRANSPORT" at bounding box center [195, 154] width 151 height 15
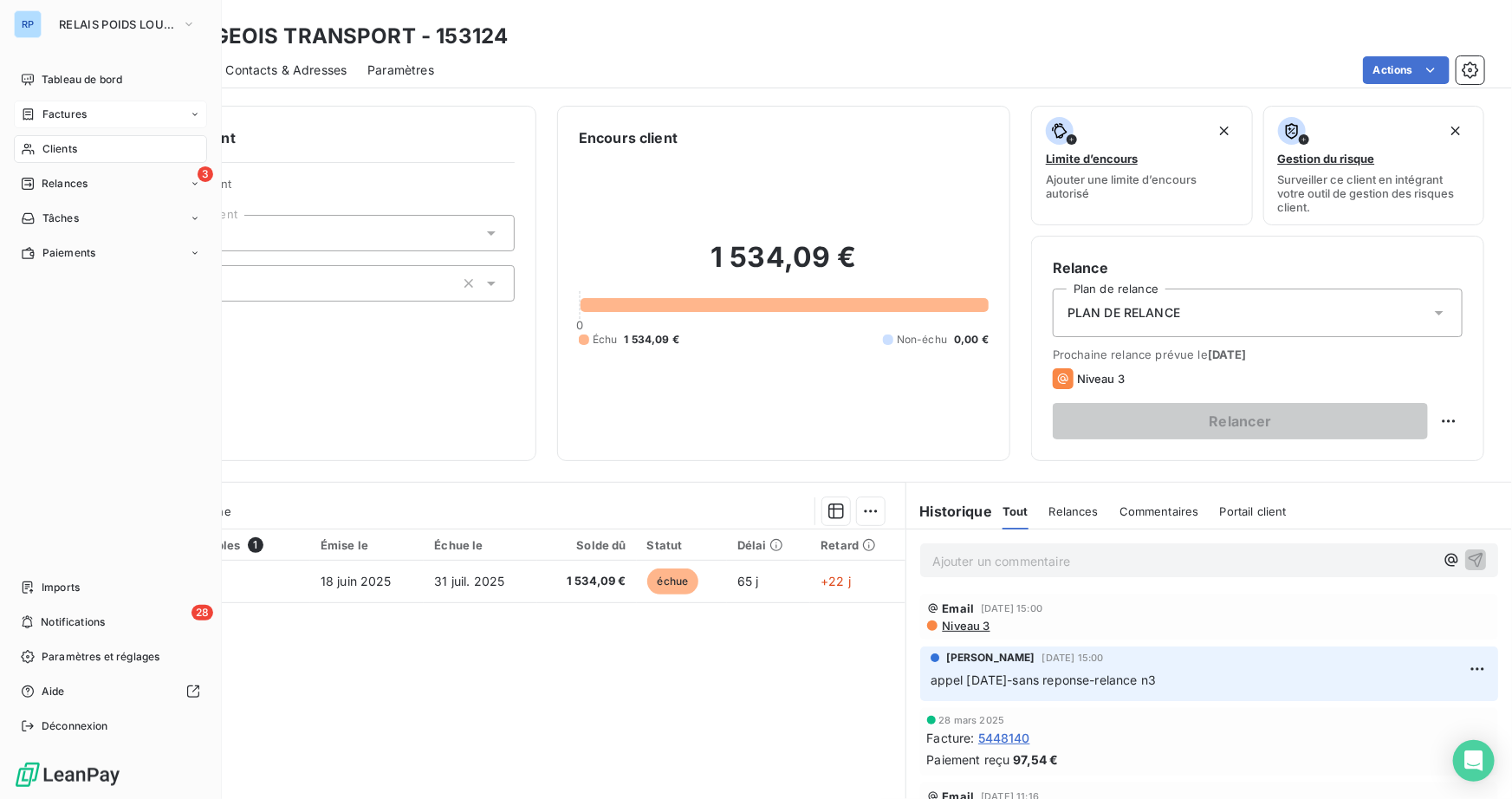
click at [56, 149] on span "Clients" at bounding box center [59, 150] width 35 height 16
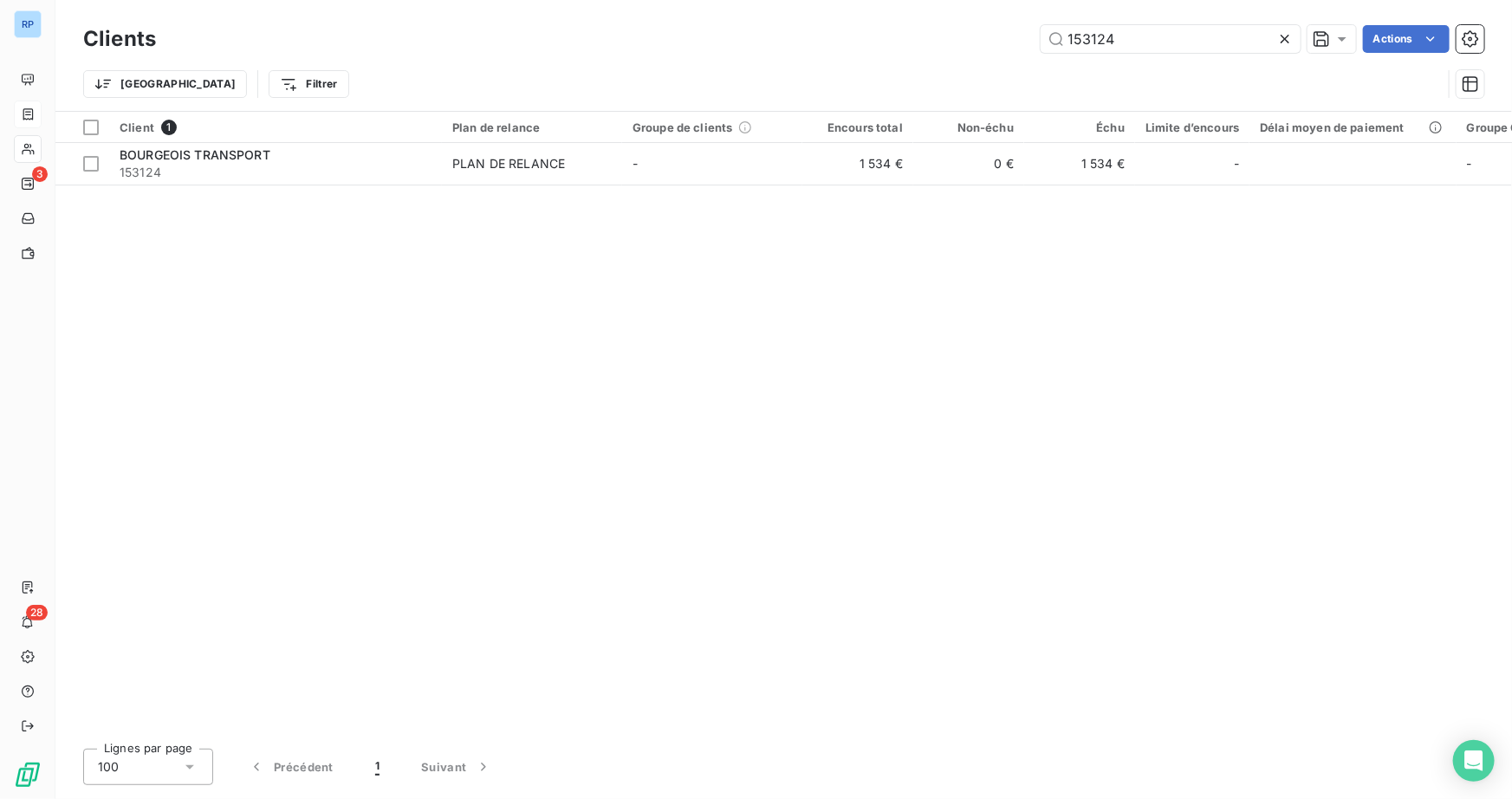
drag, startPoint x: 1122, startPoint y: 39, endPoint x: 836, endPoint y: 37, distance: 286.0
click at [836, 37] on div "153124 Actions" at bounding box center [830, 39] width 1307 height 28
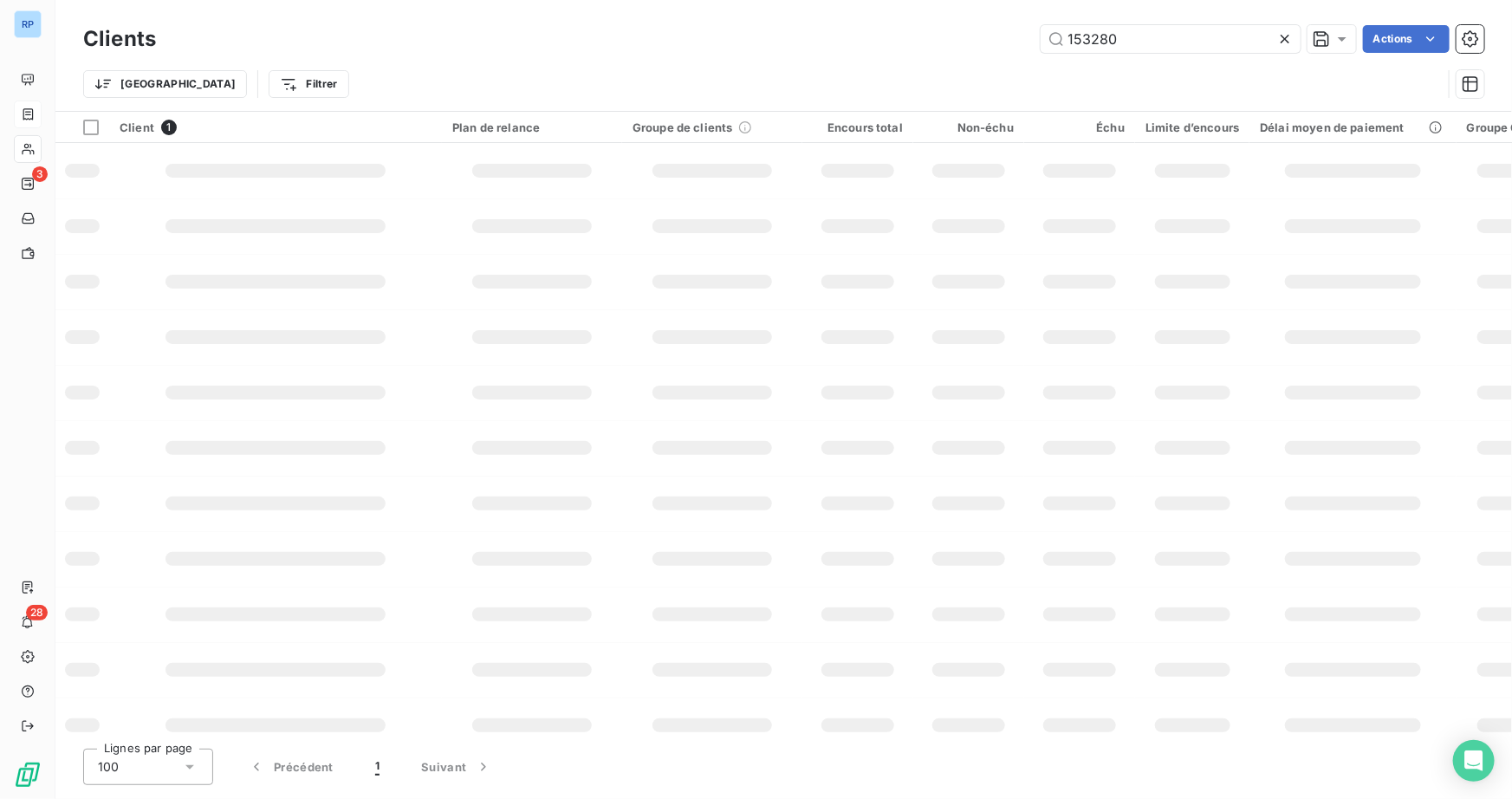
type input "153280"
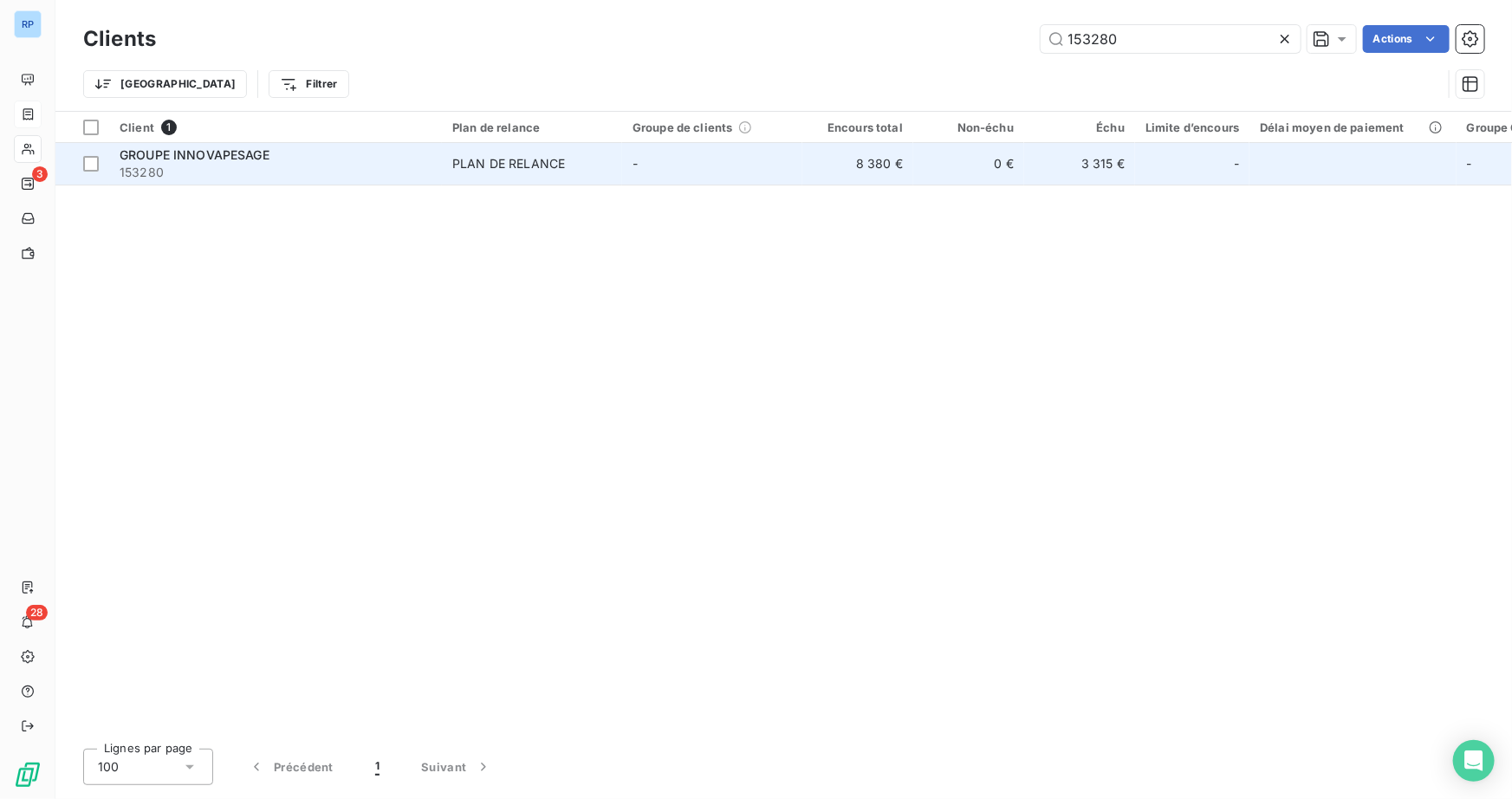
click at [225, 169] on span "153280" at bounding box center [275, 171] width 312 height 17
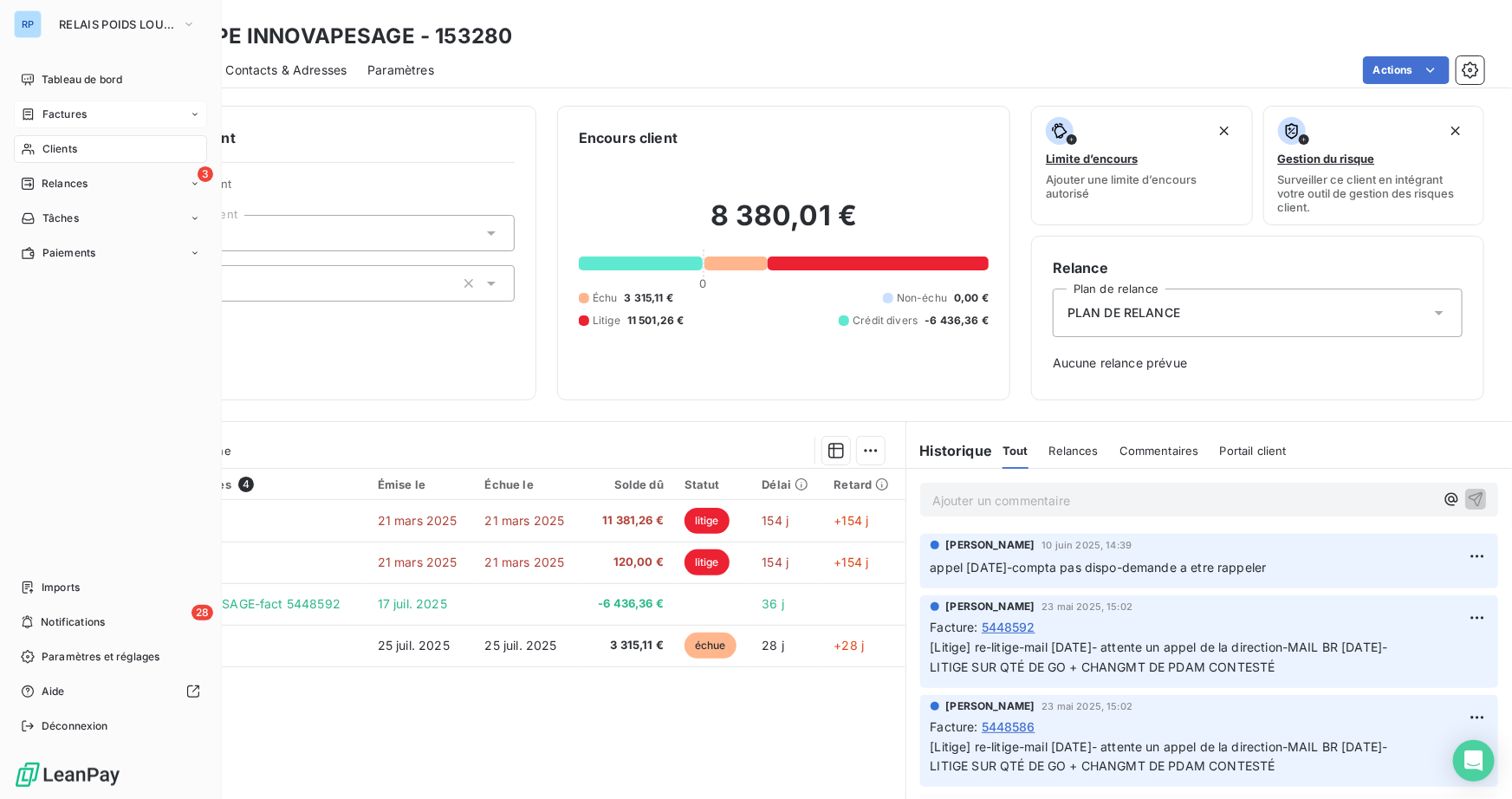
click at [69, 152] on span "Clients" at bounding box center [59, 150] width 35 height 16
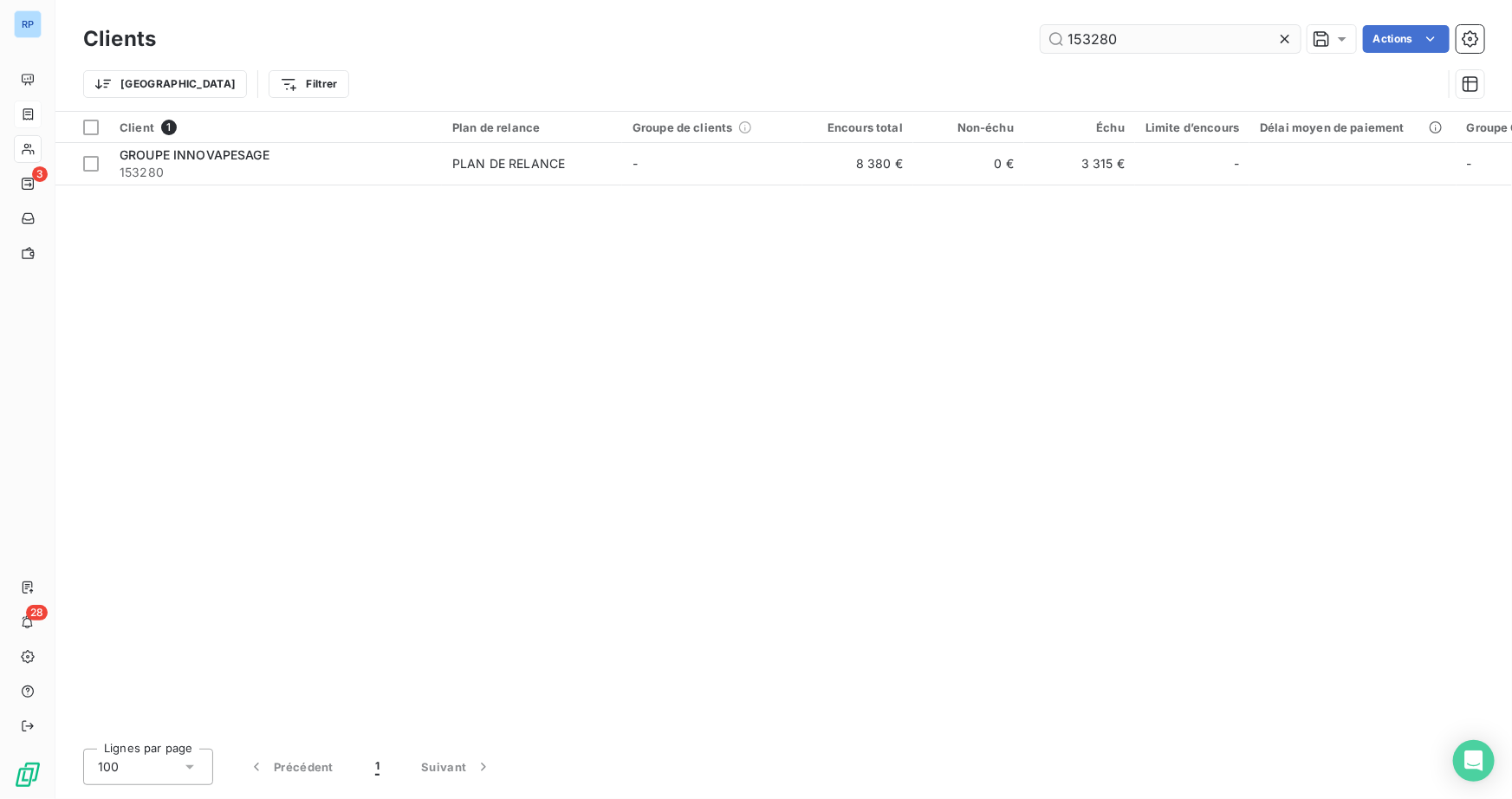
click at [1124, 50] on input "153280" at bounding box center [1170, 39] width 259 height 28
drag, startPoint x: 1128, startPoint y: 46, endPoint x: 515, endPoint y: 22, distance: 613.5
click at [521, 22] on div "Clients 153280 Actions" at bounding box center [783, 39] width 1401 height 37
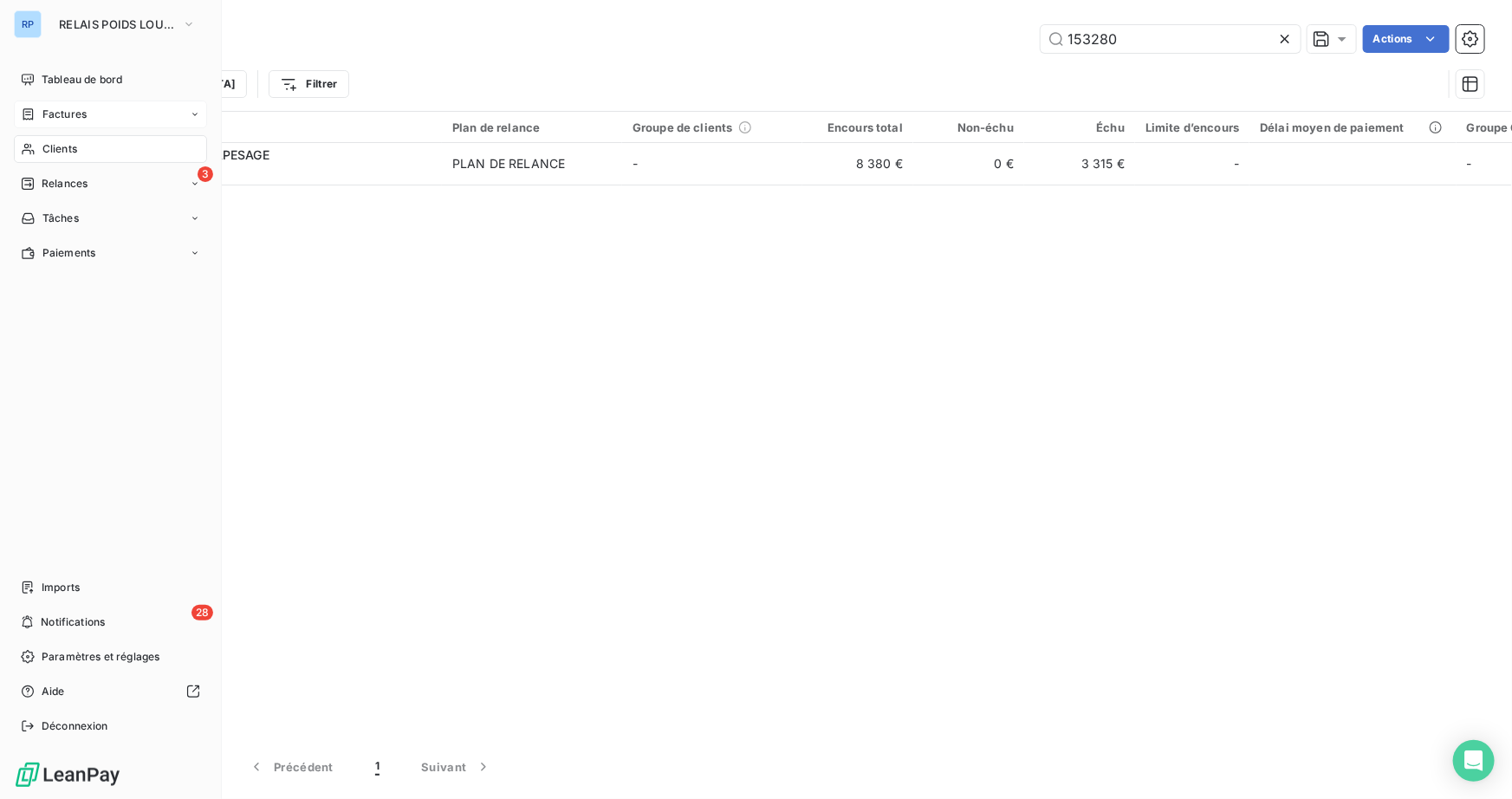
click at [67, 142] on span "Clients" at bounding box center [59, 150] width 35 height 16
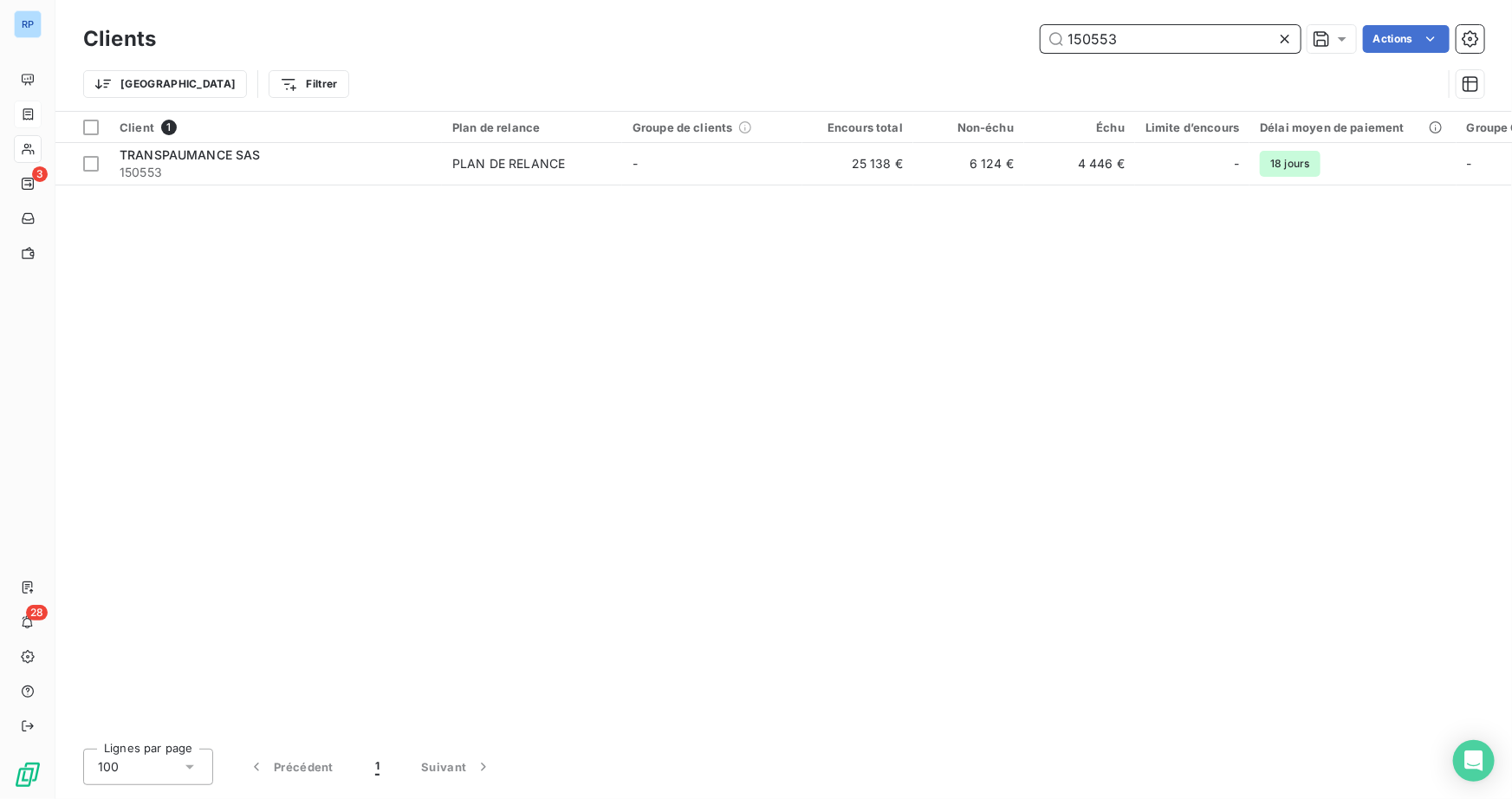
type input "150553"
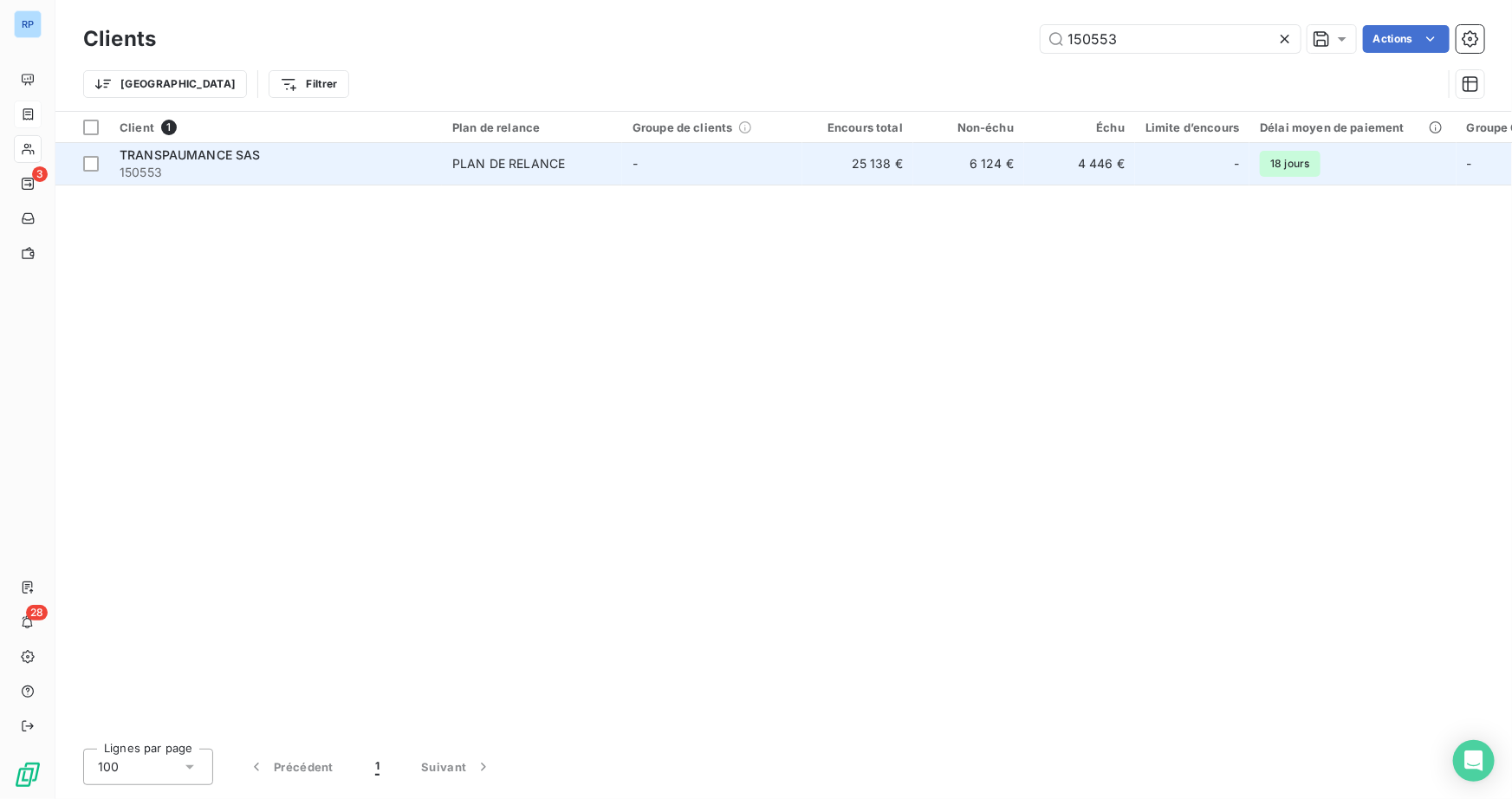
click at [194, 170] on span "150553" at bounding box center [275, 171] width 312 height 17
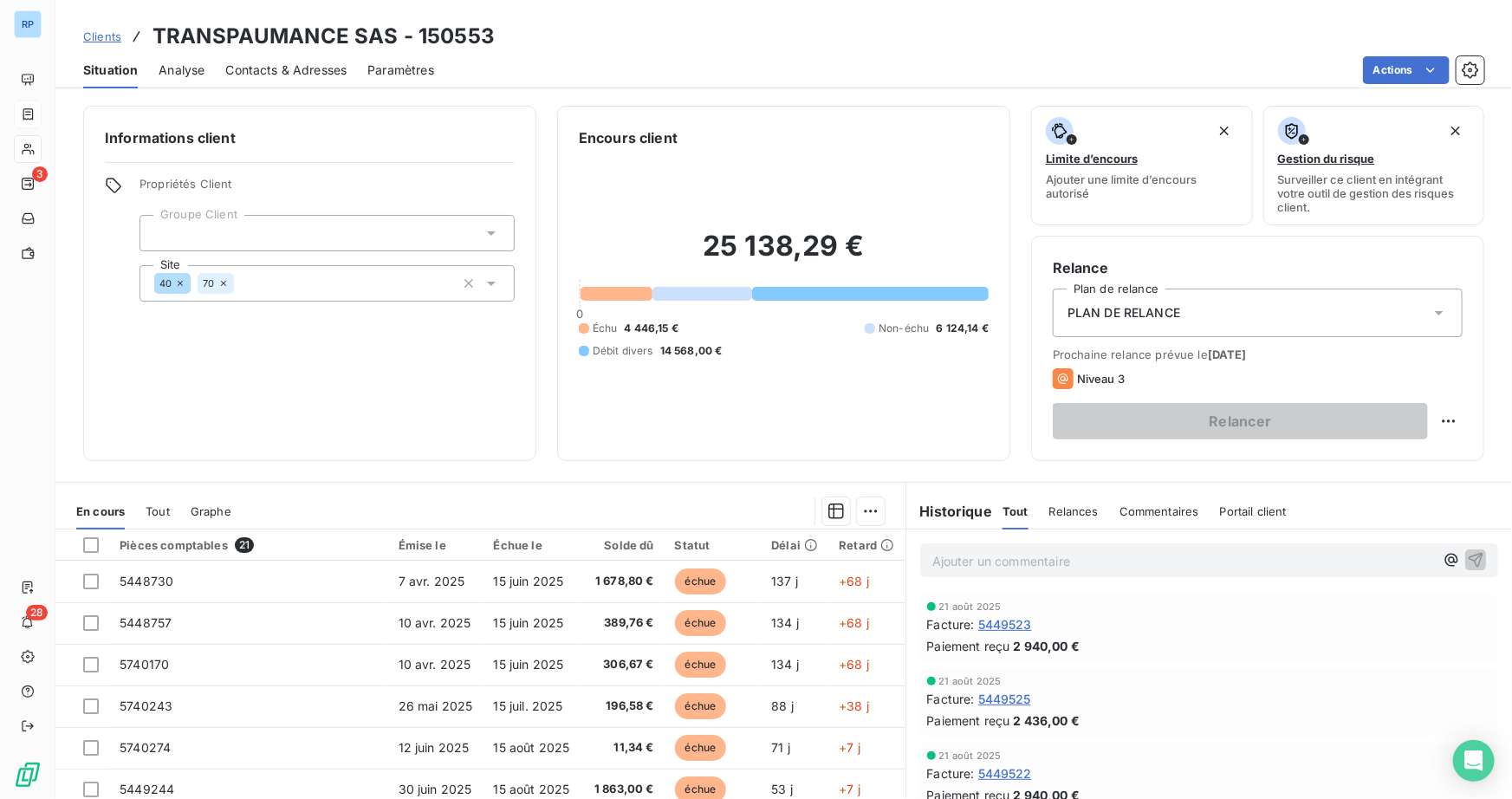
click at [999, 554] on p "Ajouter un commentaire ﻿" at bounding box center [1182, 561] width 502 height 22
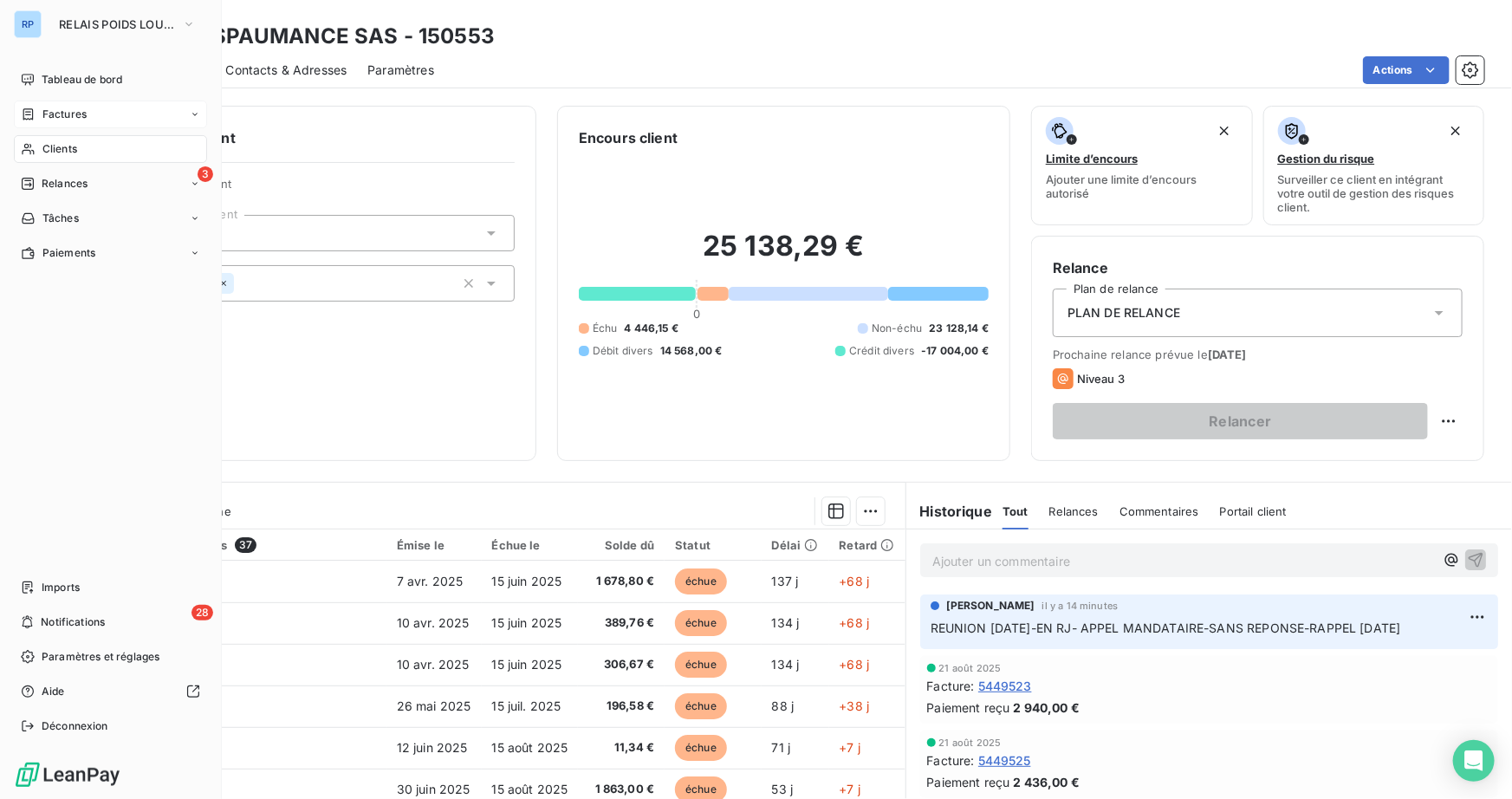
click at [52, 153] on span "Clients" at bounding box center [59, 150] width 35 height 16
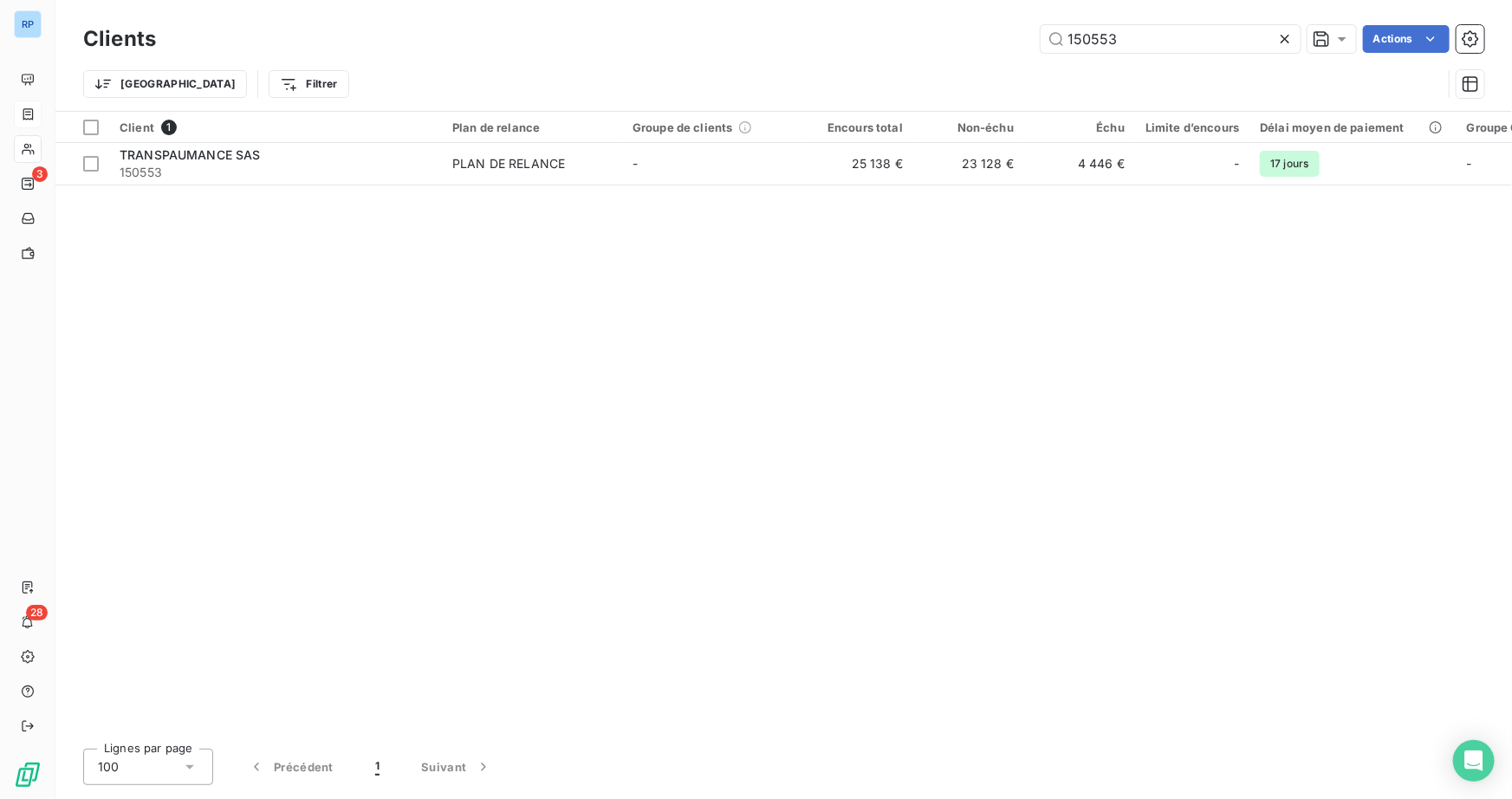
drag, startPoint x: 1139, startPoint y: 41, endPoint x: 857, endPoint y: 33, distance: 282.1
click at [857, 38] on div "150553 Actions" at bounding box center [830, 39] width 1307 height 28
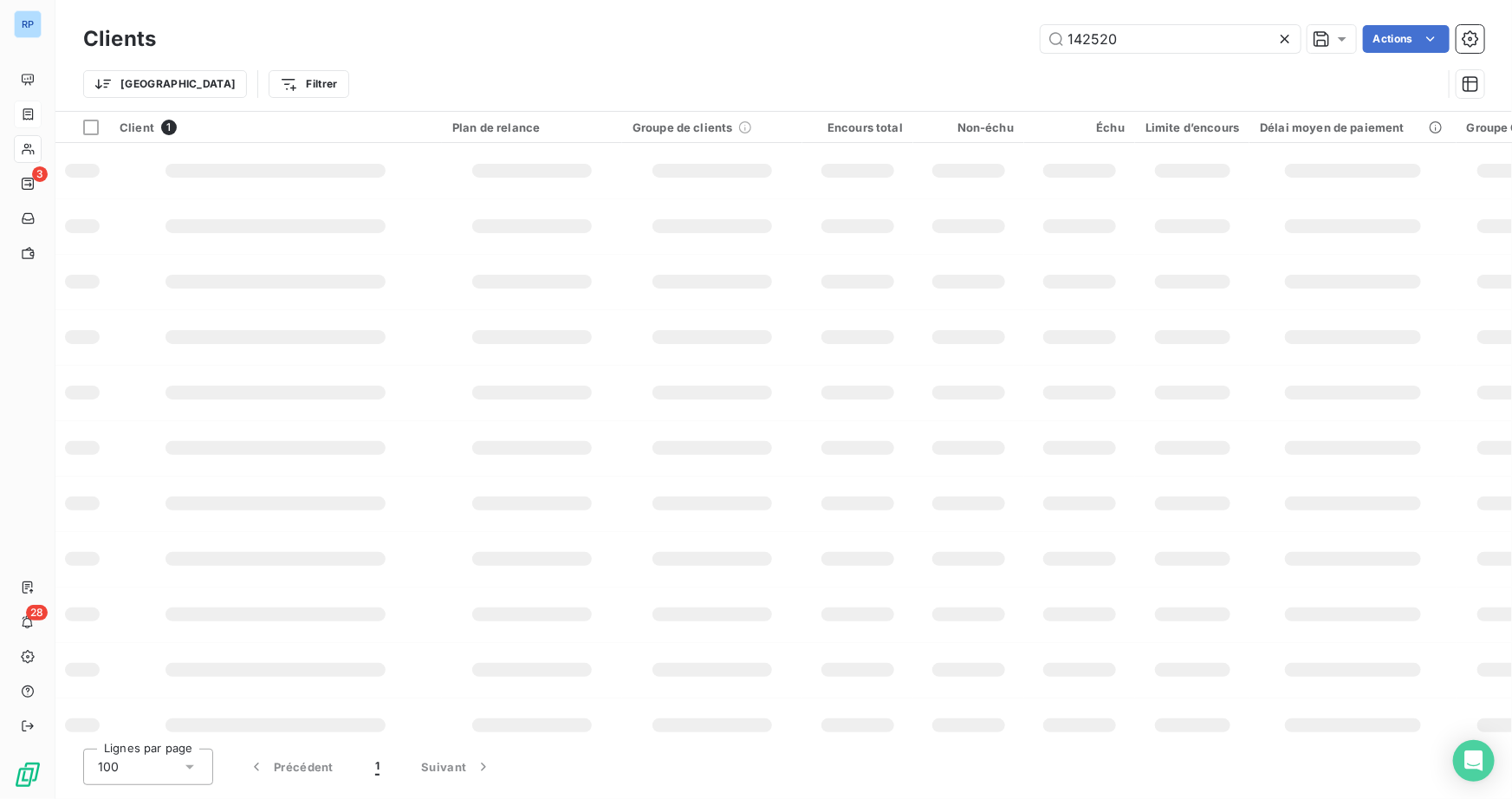
type input "142520"
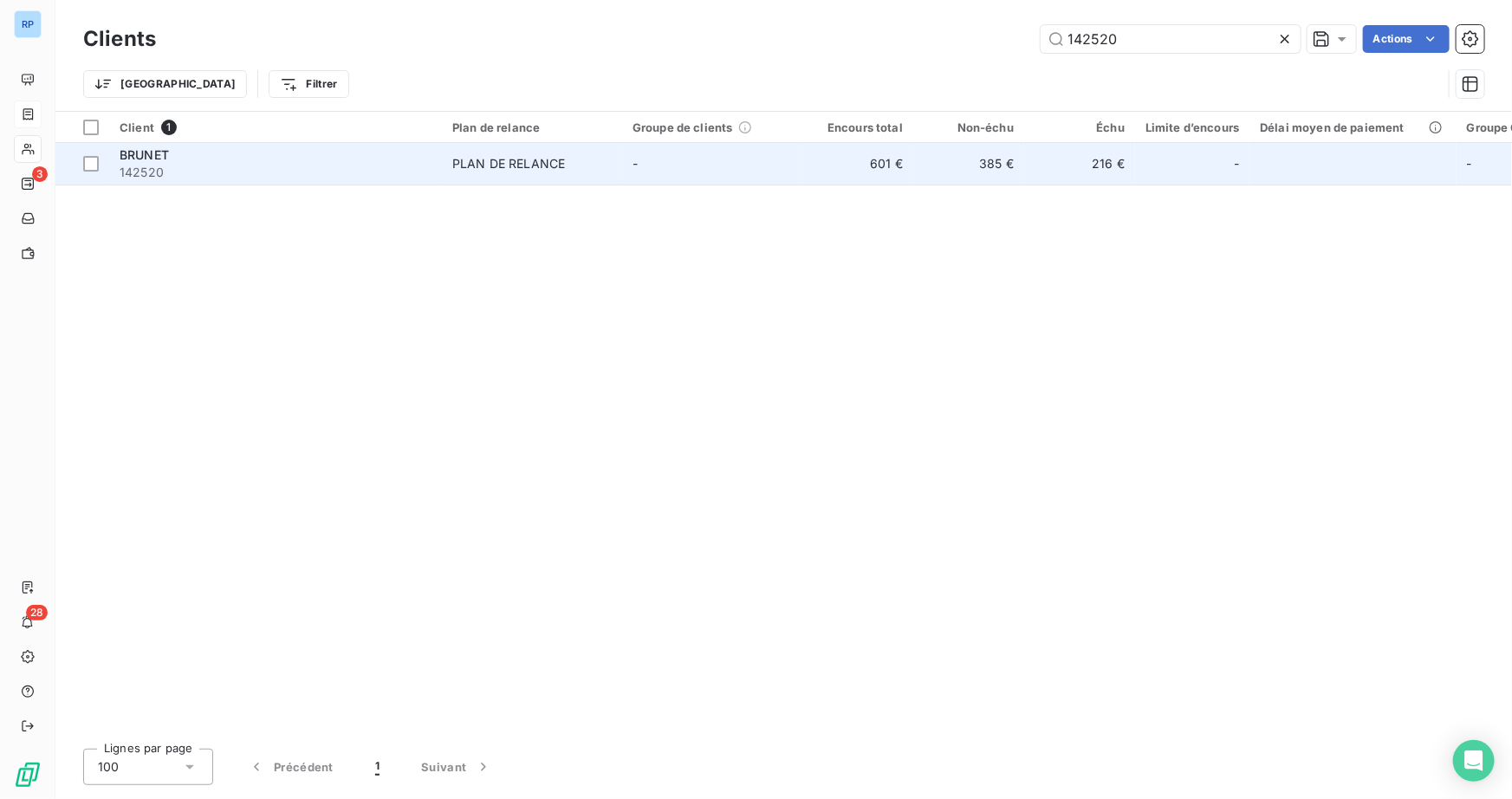
click at [217, 157] on div "BRUNET" at bounding box center [275, 154] width 312 height 17
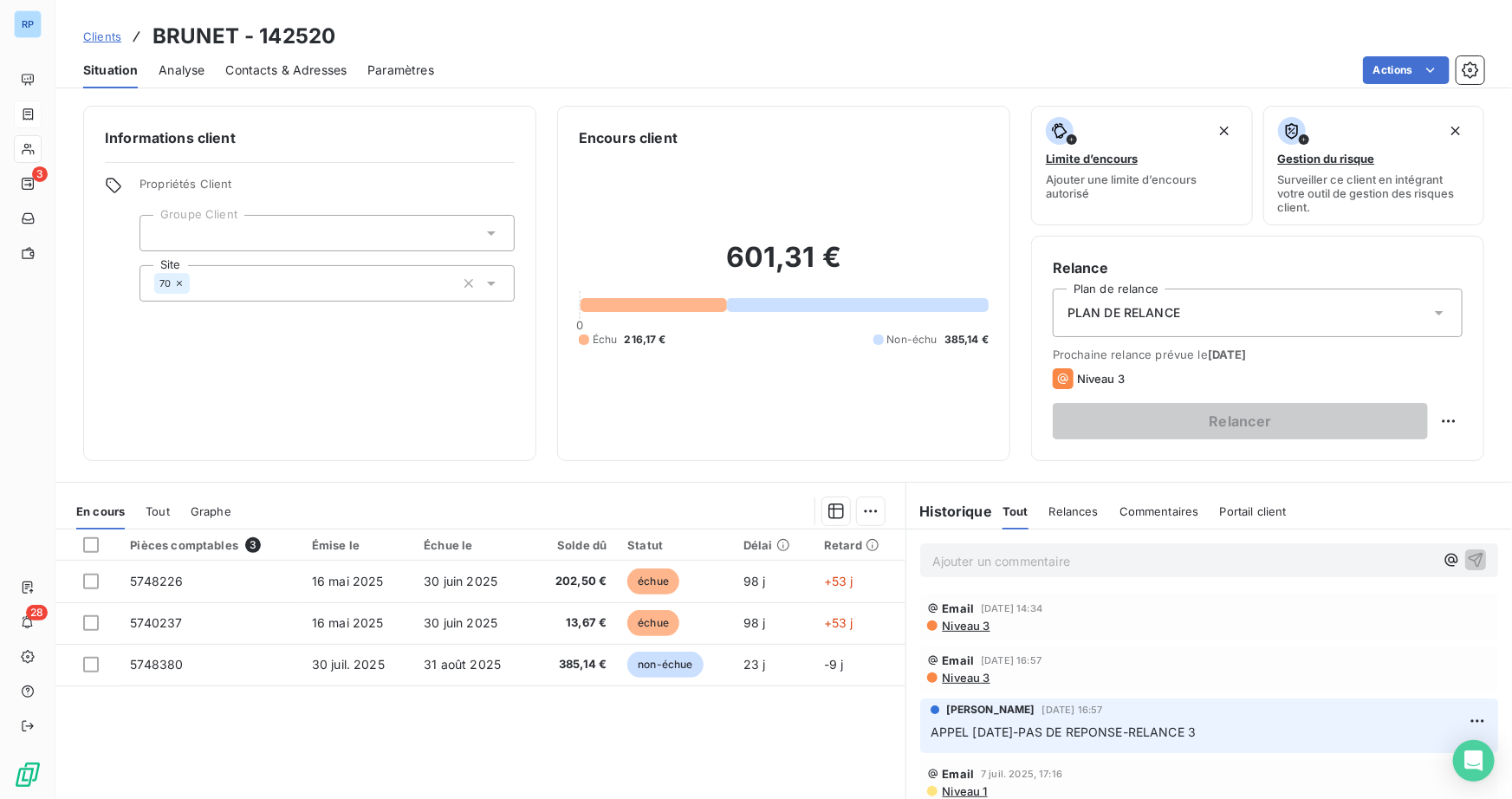
click at [253, 64] on span "Contacts & Adresses" at bounding box center [285, 69] width 121 height 17
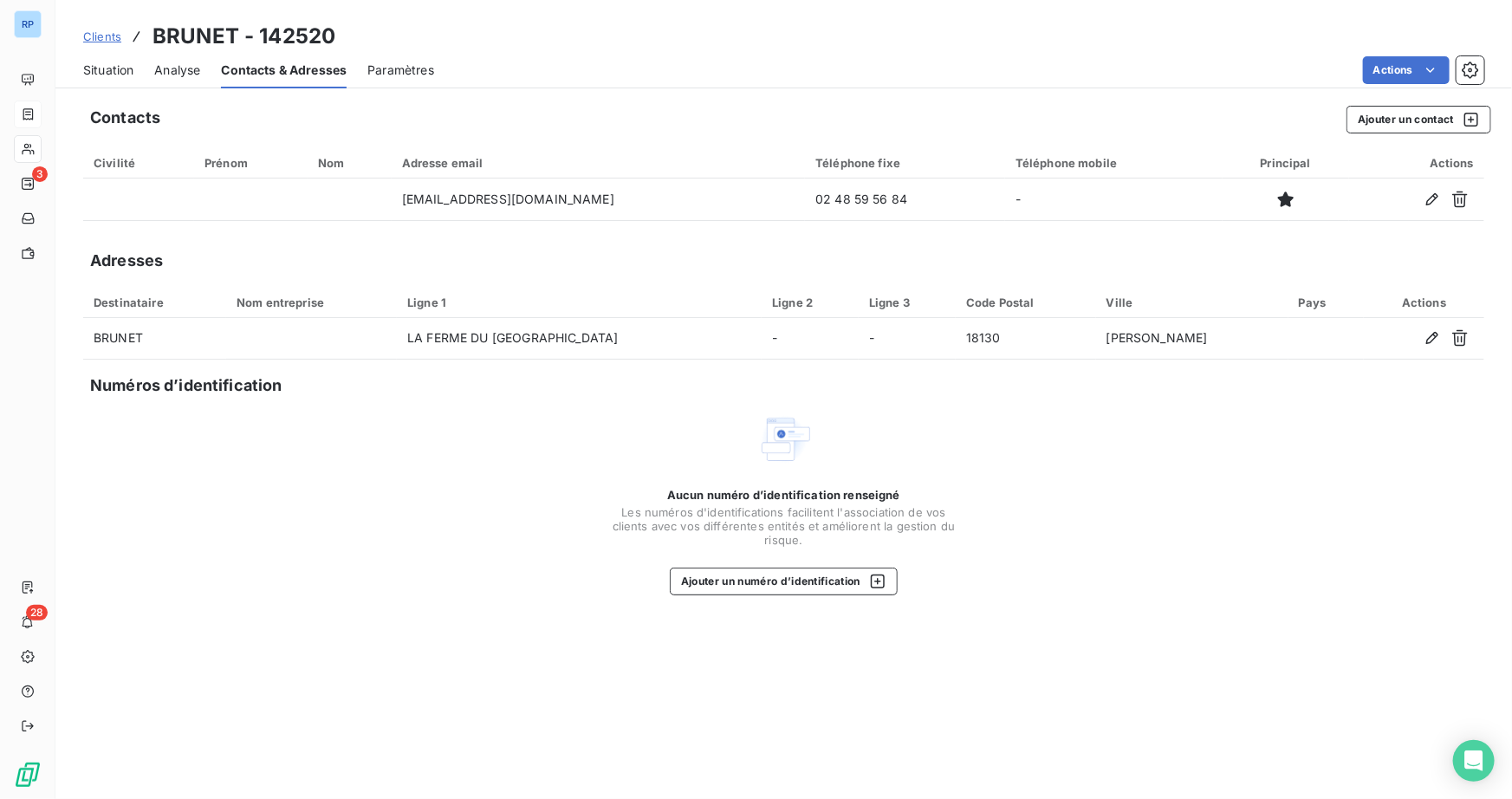
click at [99, 73] on span "Situation" at bounding box center [108, 69] width 50 height 17
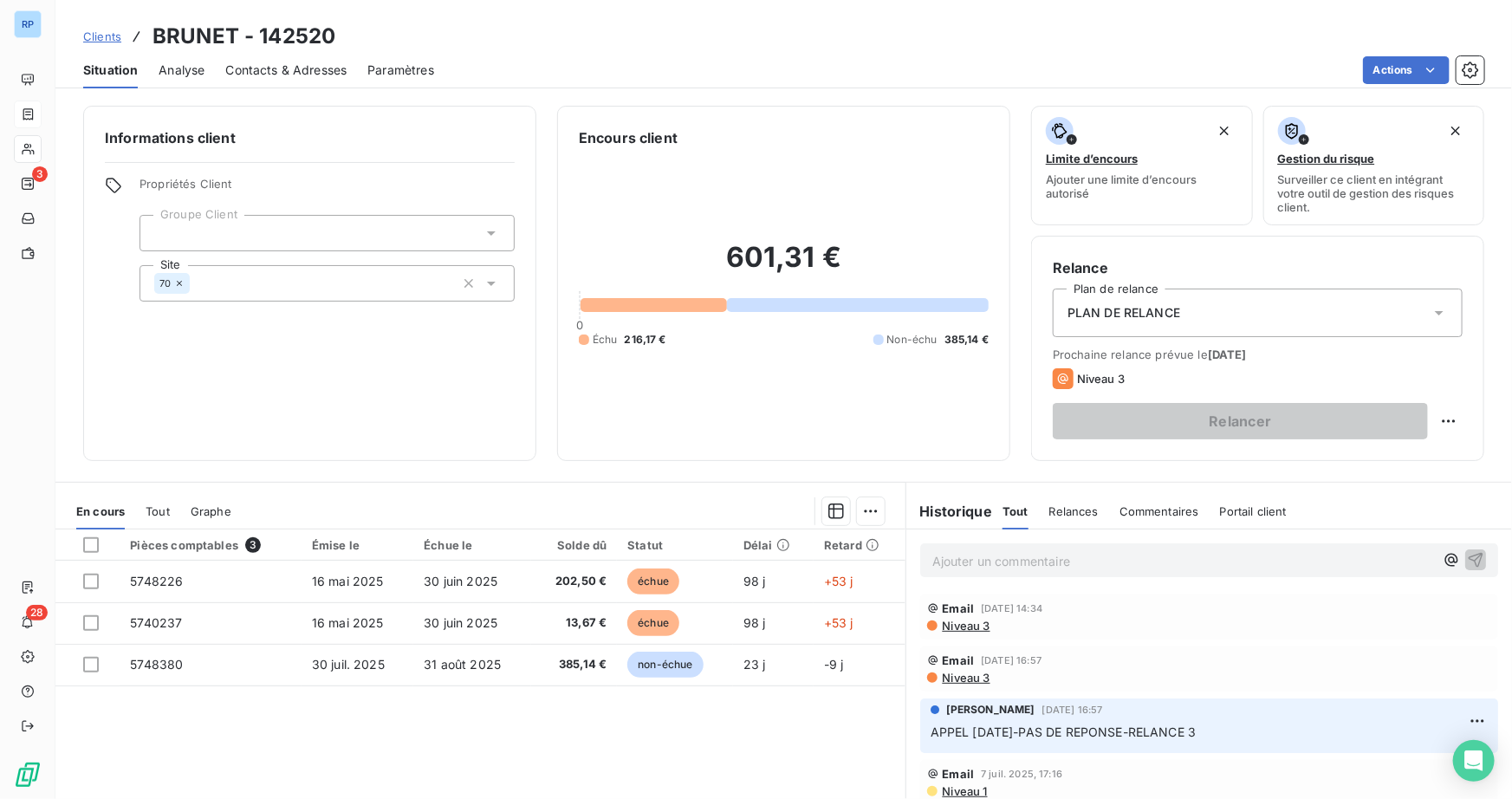
click at [967, 576] on div "Ajouter un commentaire ﻿" at bounding box center [1209, 560] width 578 height 34
click at [979, 565] on p "Ajouter un commentaire ﻿" at bounding box center [1182, 561] width 502 height 22
copy span "SUITE REUNION [DATE]-"
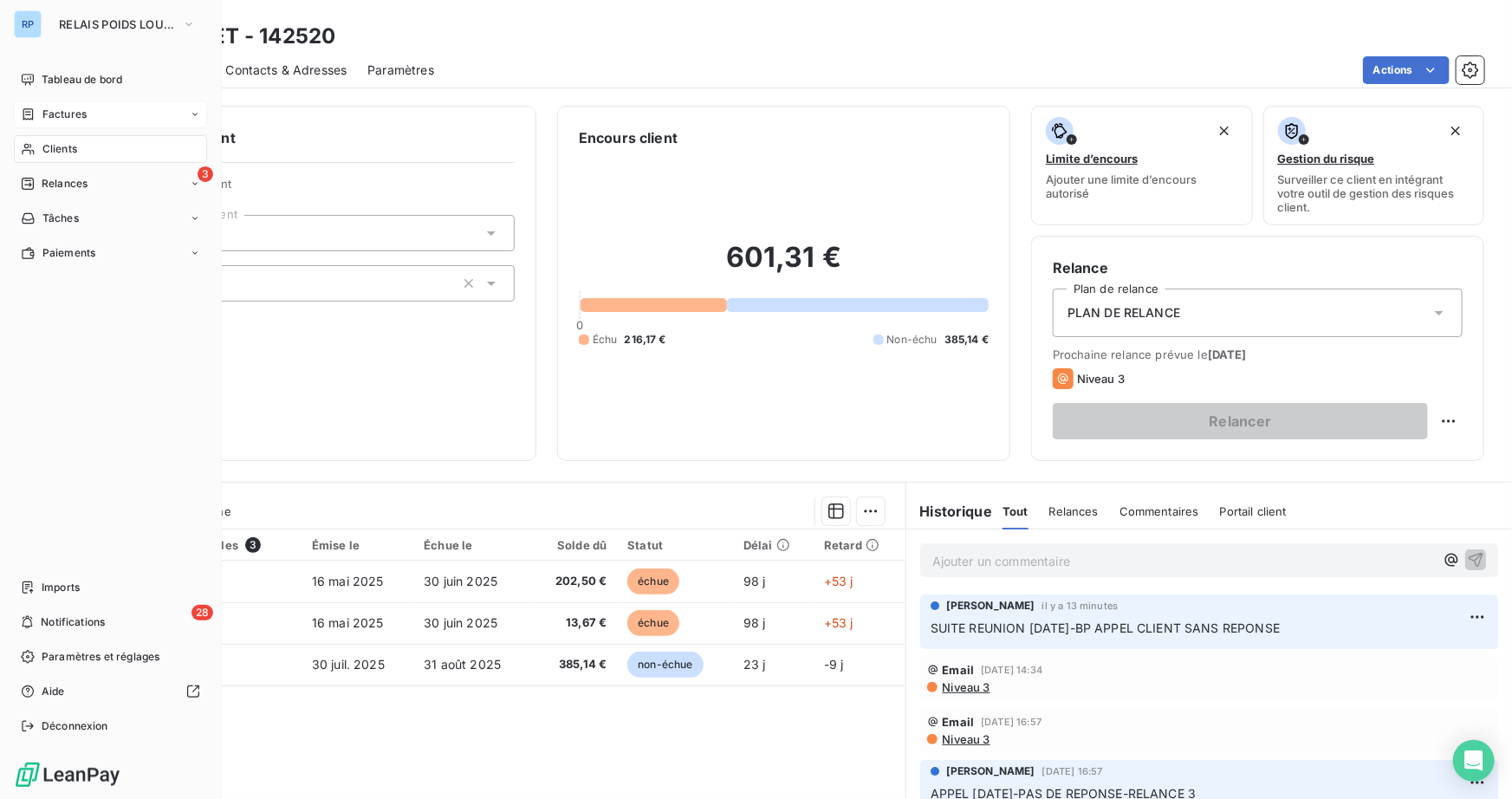
click at [46, 144] on span "Clients" at bounding box center [59, 150] width 35 height 16
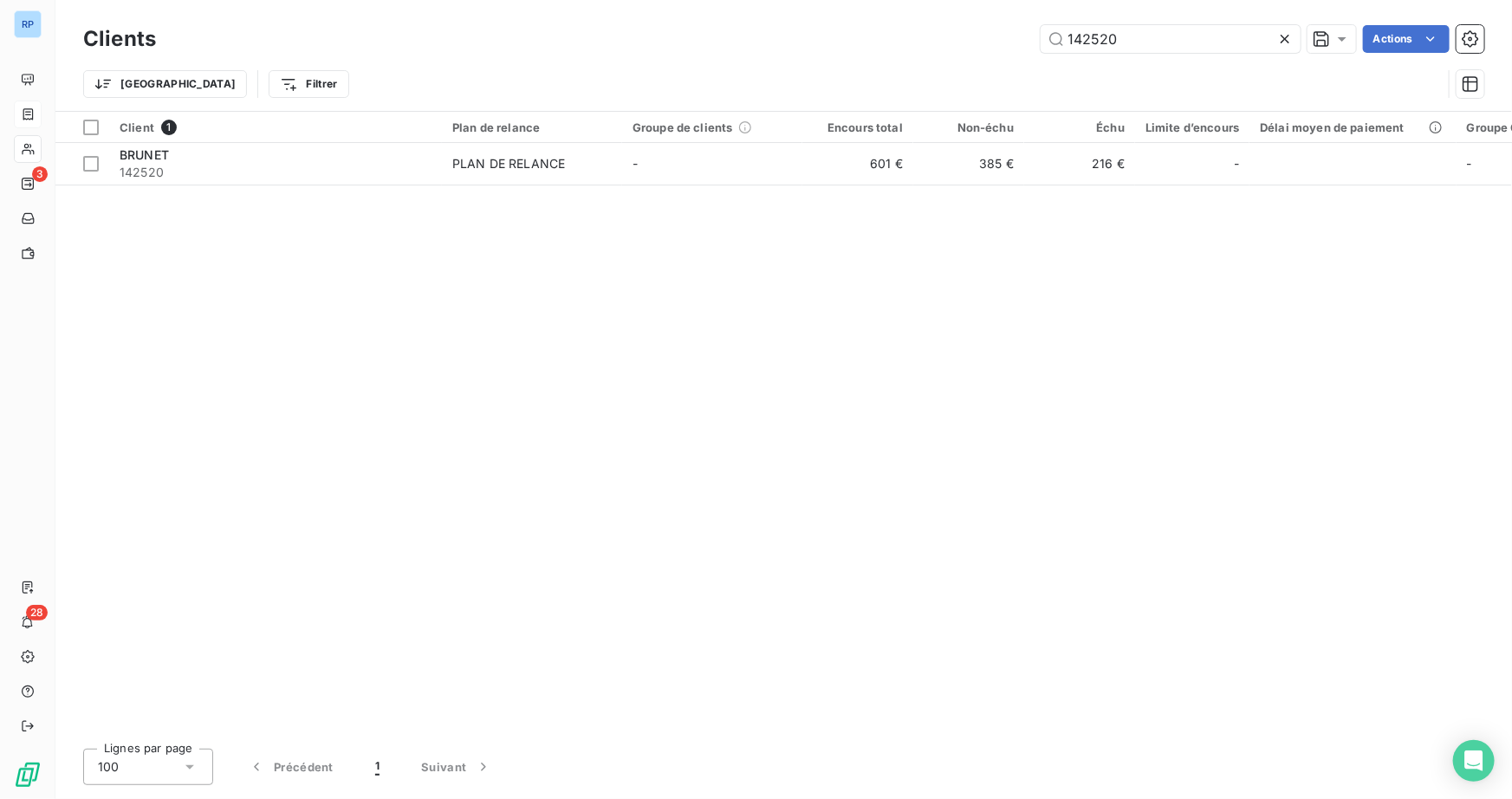
drag, startPoint x: 1125, startPoint y: 40, endPoint x: 849, endPoint y: 32, distance: 276.1
click at [849, 34] on div "142520 Actions" at bounding box center [830, 39] width 1307 height 28
type input "150554"
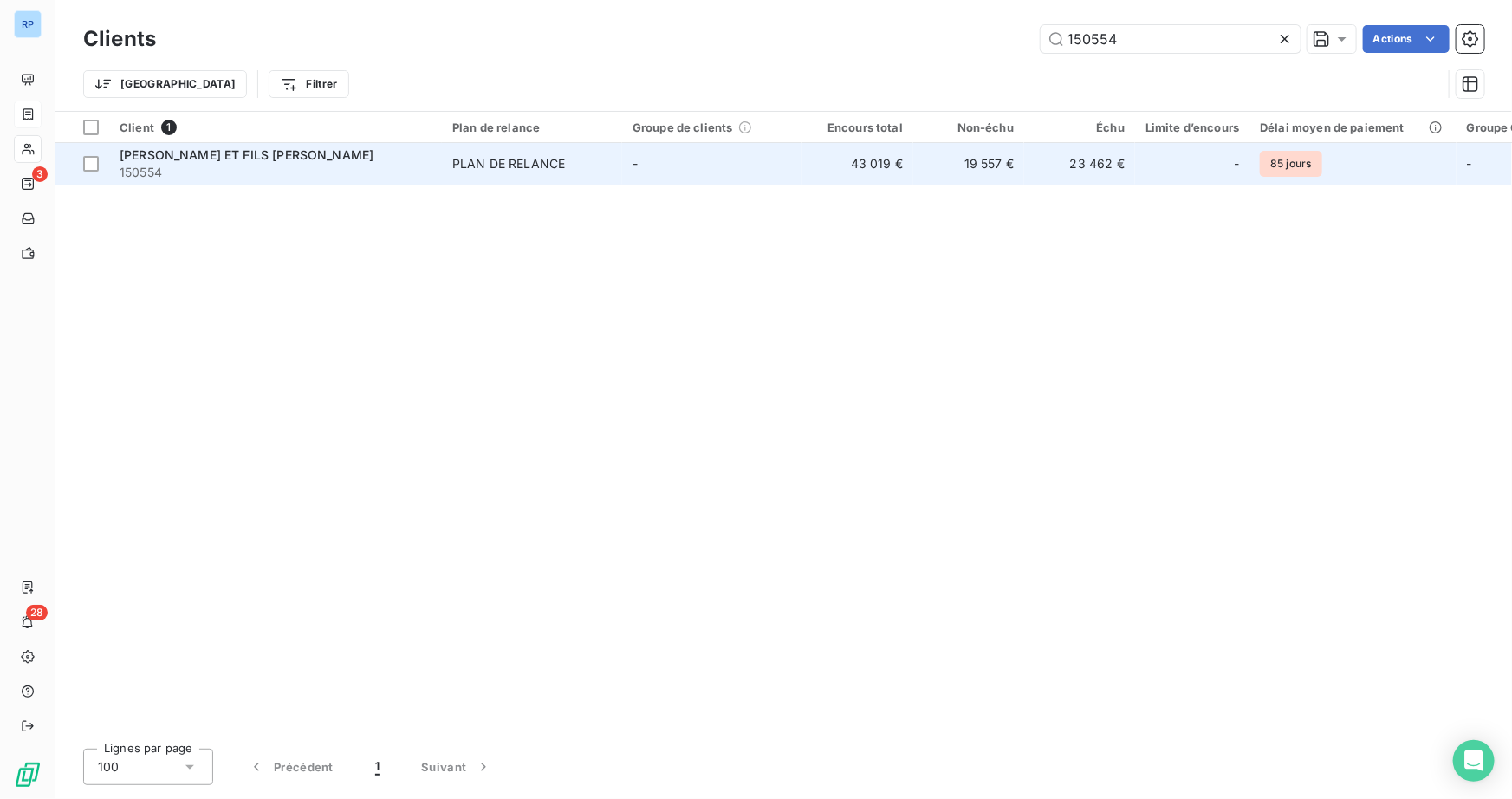
click at [190, 154] on span "[PERSON_NAME] ET FILS [PERSON_NAME]" at bounding box center [247, 154] width 253 height 15
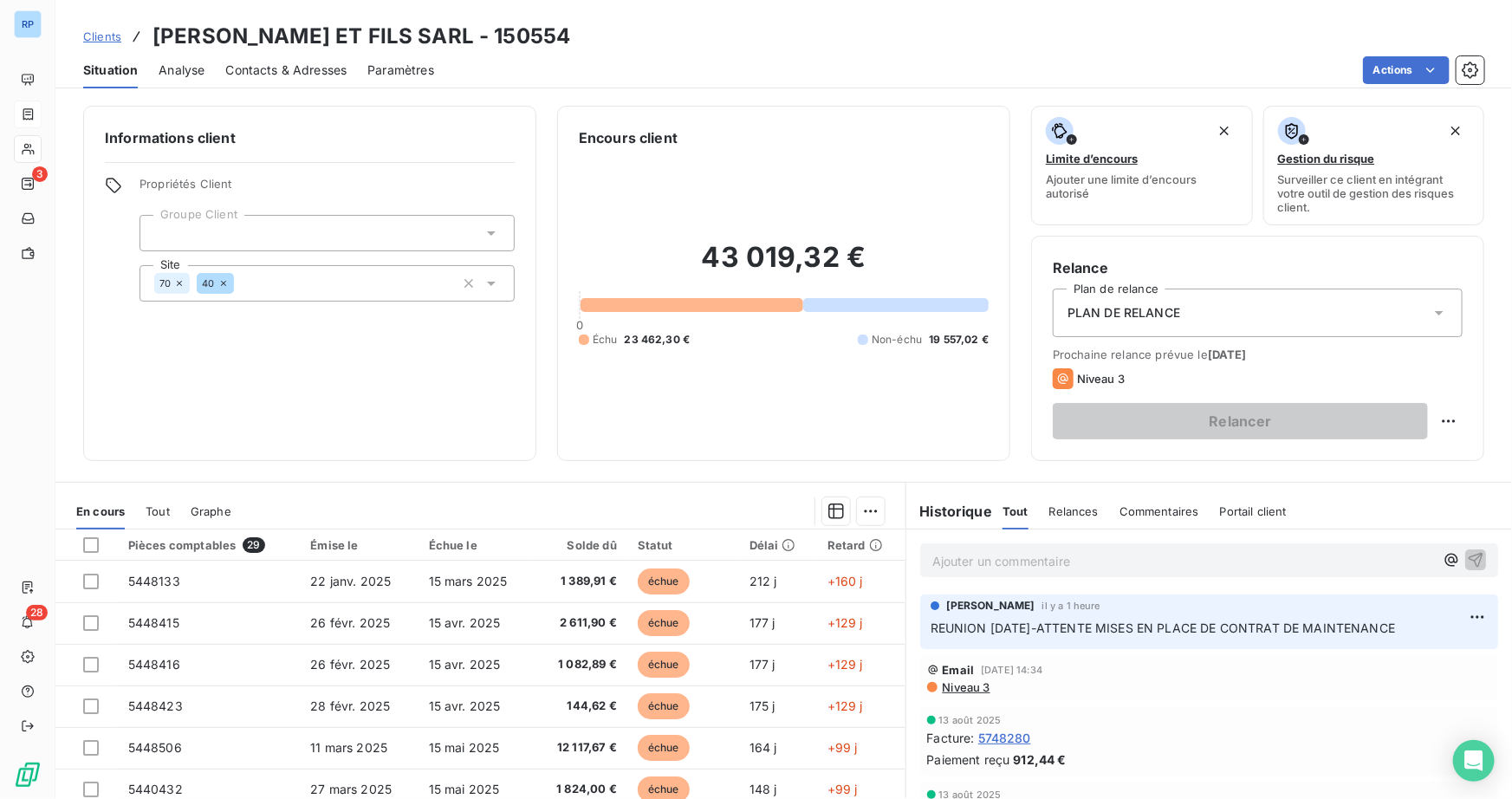
click at [996, 563] on p "Ajouter un commentaire ﻿" at bounding box center [1182, 561] width 502 height 22
click at [984, 564] on p "Ajouter un commentaire ﻿" at bounding box center [1182, 561] width 502 height 22
click at [1022, 563] on p "APPEL [DATE]" at bounding box center [1182, 560] width 502 height 20
drag, startPoint x: 1027, startPoint y: 557, endPoint x: 1282, endPoint y: 554, distance: 255.0
click at [1282, 554] on p "APPEL [DATE]-FACTURE DE JANVIER" at bounding box center [1182, 560] width 502 height 20
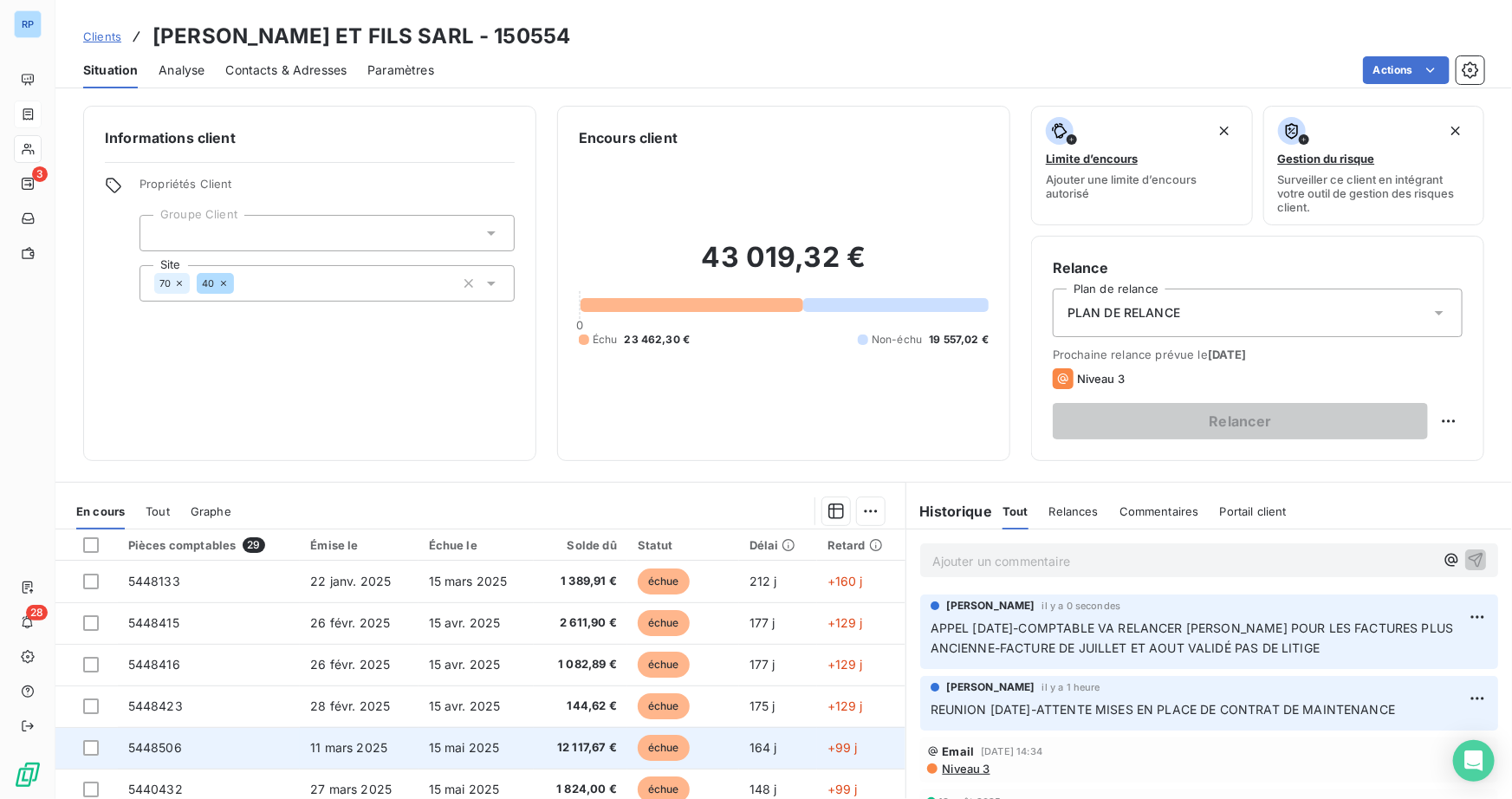
click at [149, 744] on span "5448506" at bounding box center [154, 747] width 53 height 15
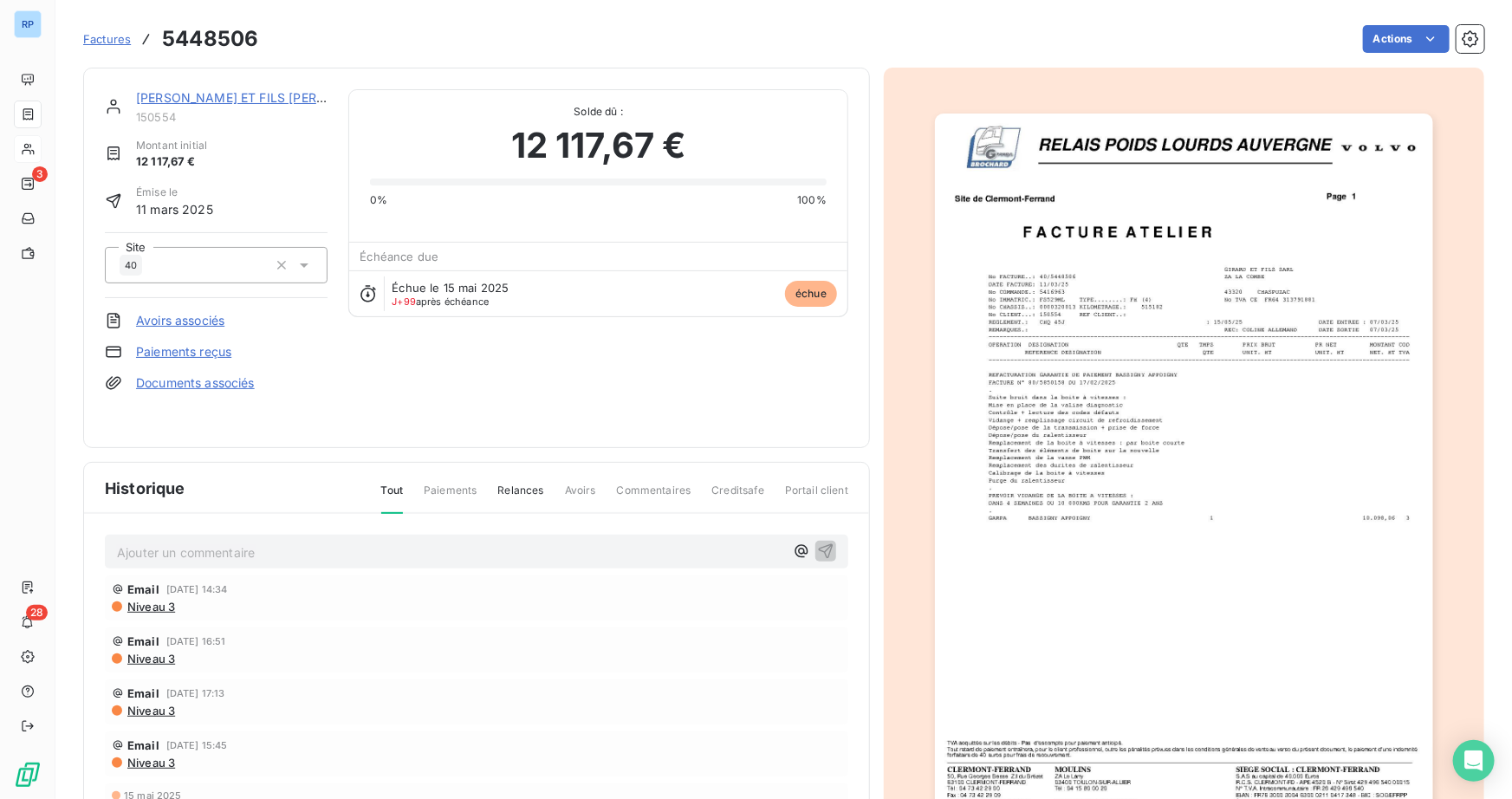
click at [180, 94] on link "[PERSON_NAME] ET FILS [PERSON_NAME]" at bounding box center [262, 97] width 253 height 15
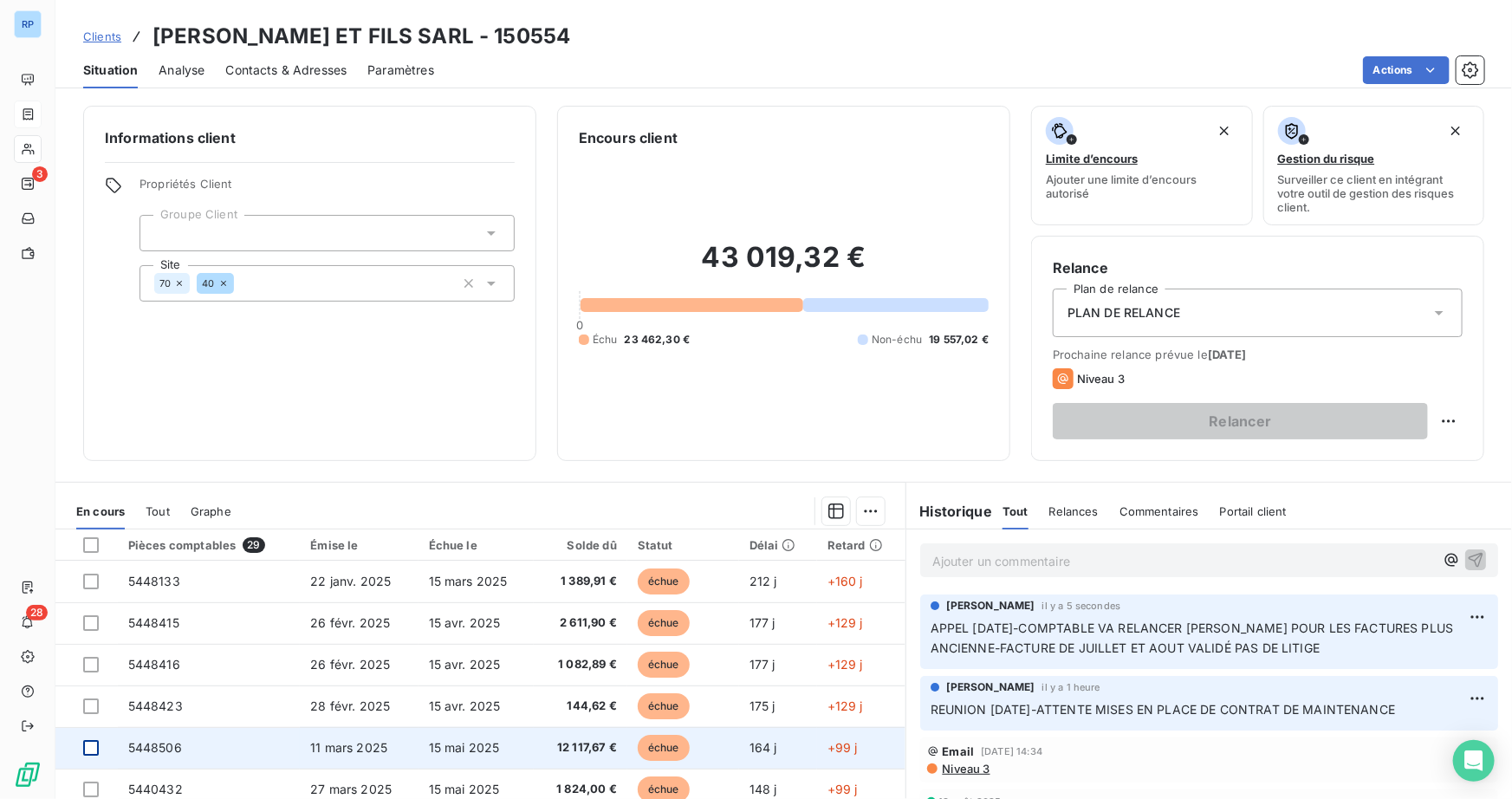
click at [86, 747] on div at bounding box center [91, 748] width 16 height 16
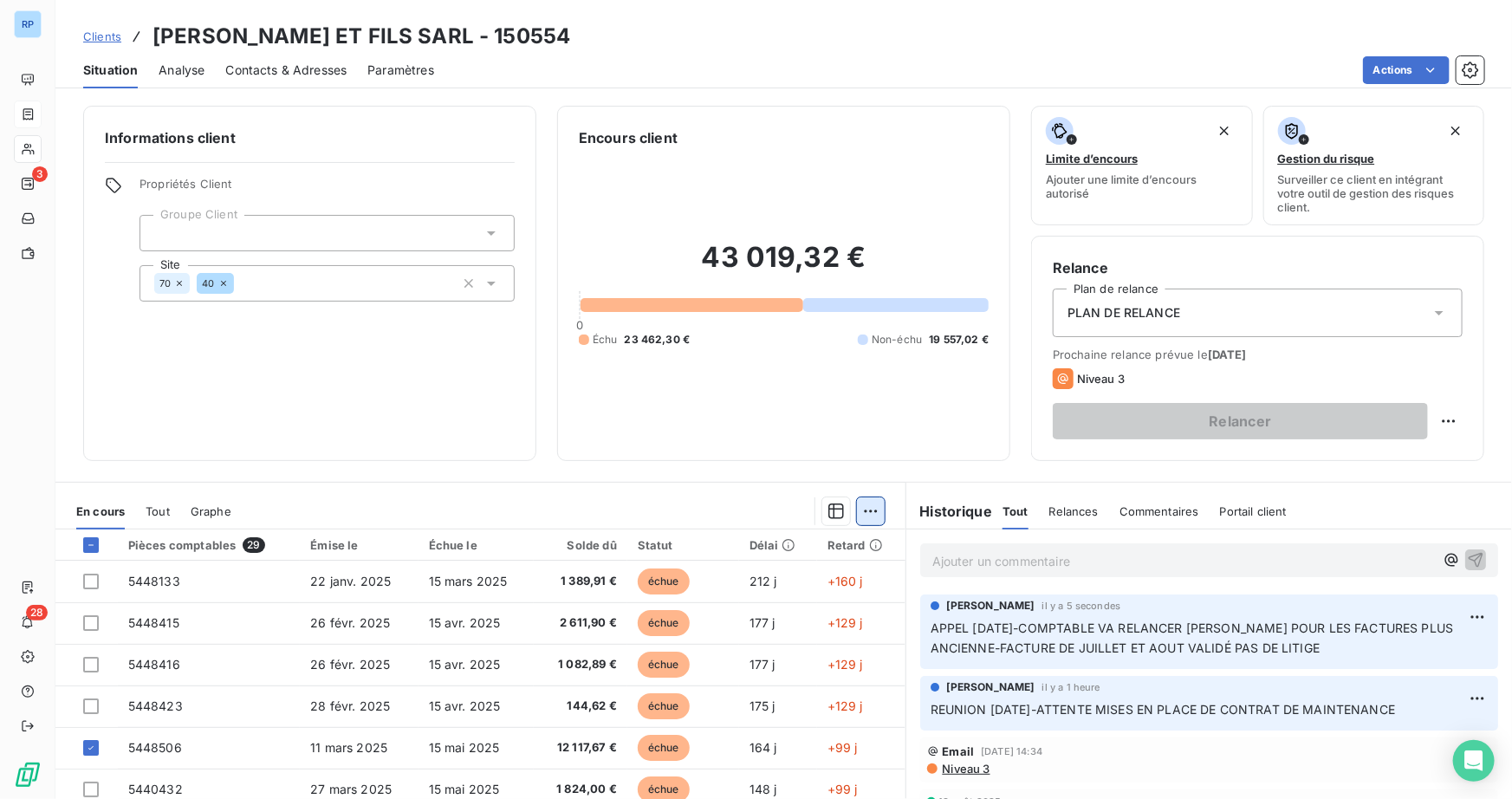
click at [867, 504] on html "RP 3 28 Clients [PERSON_NAME] ET FILS SARL - 150554 Situation Analyse Contacts …" at bounding box center [756, 399] width 1512 height 799
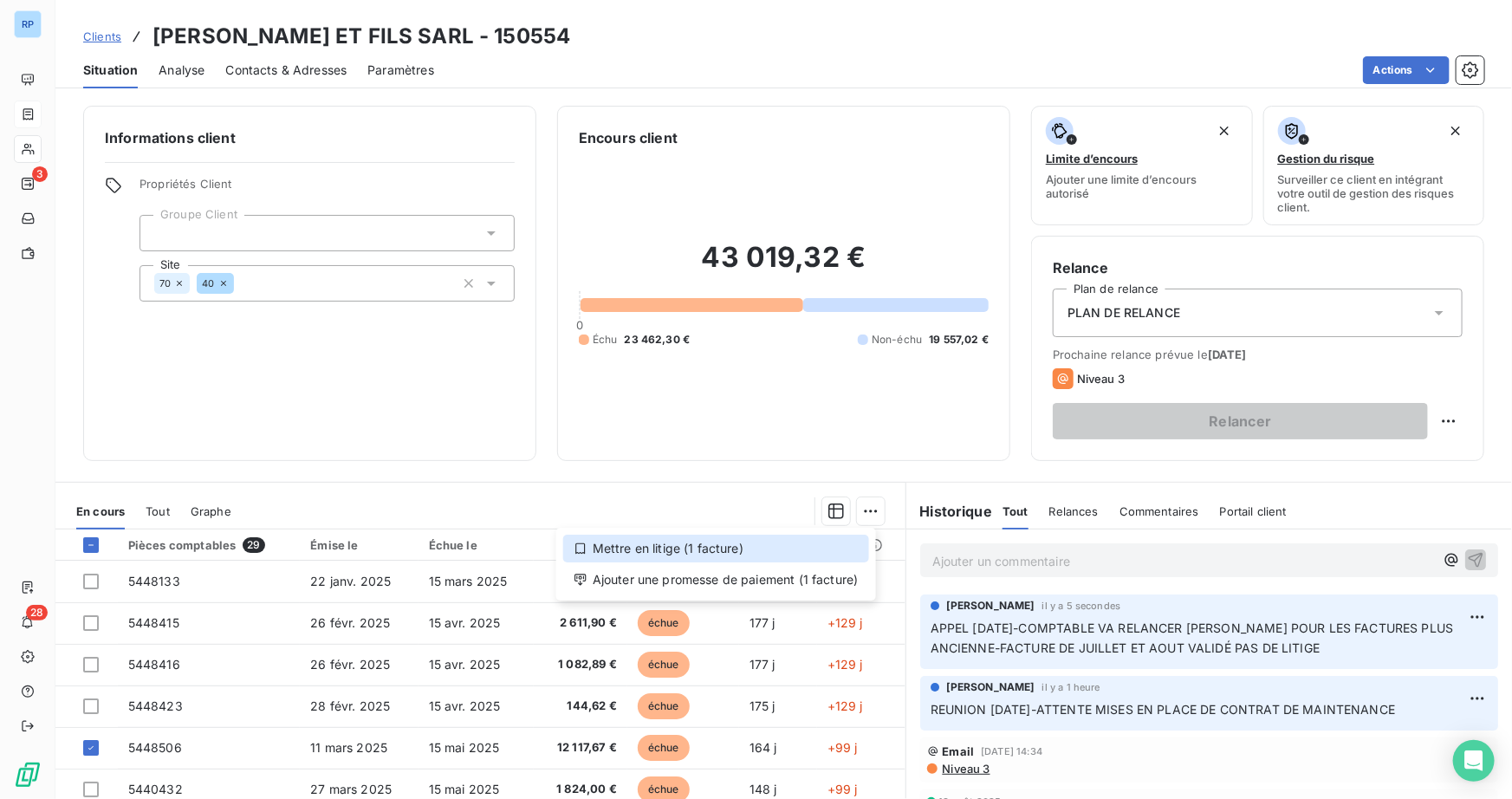
click at [719, 555] on div "Mettre en litige (1 facture)" at bounding box center [716, 549] width 306 height 28
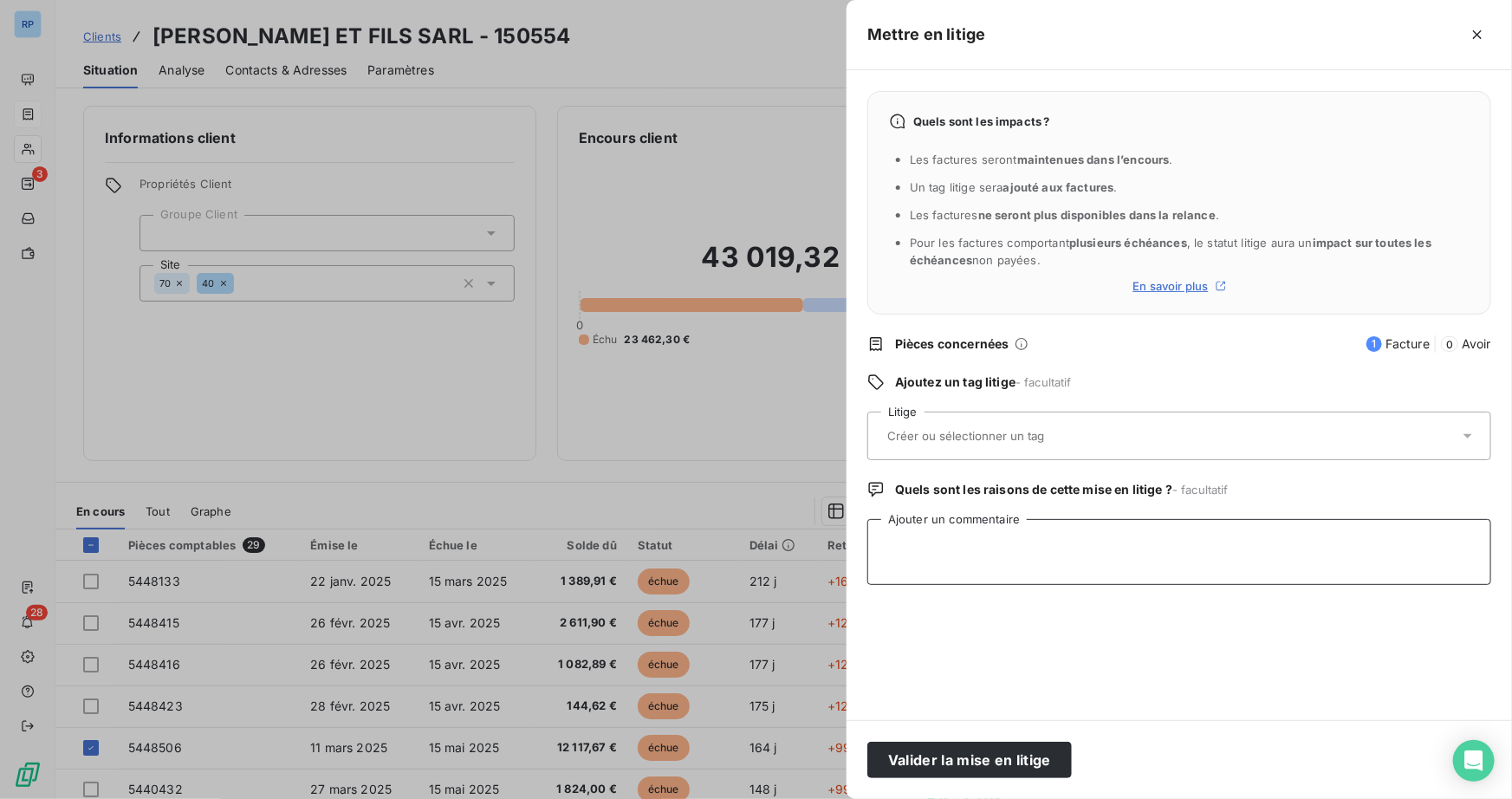
click at [897, 554] on textarea "Ajouter un commentaire" at bounding box center [1179, 551] width 624 height 65
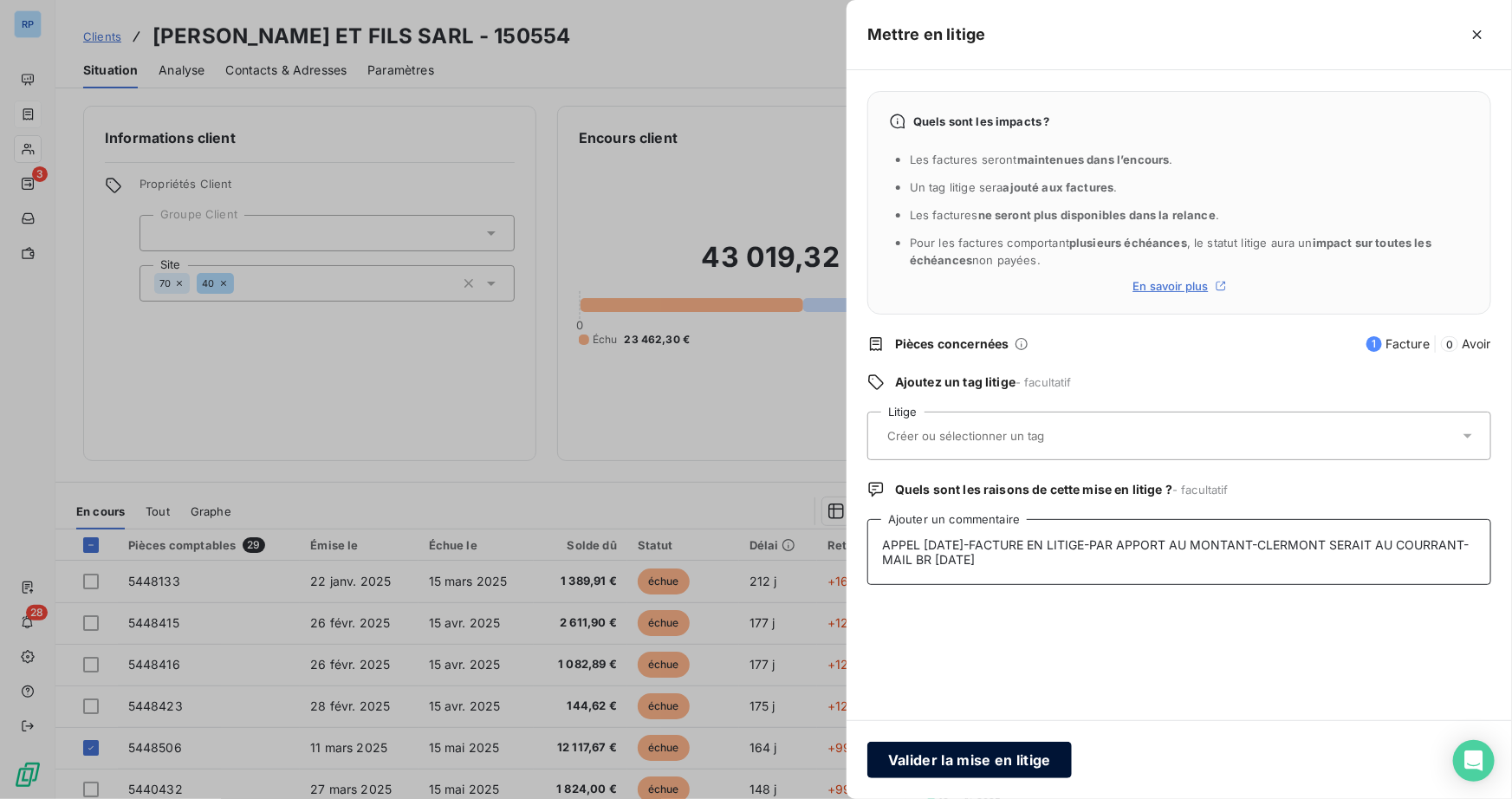
type textarea "APPEL [DATE]-FACTURE EN LITIGE-PAR APPORT AU MONTANT-CLERMONT SERAIT AU COURRAN…"
click at [997, 754] on button "Valider la mise en litige" at bounding box center [969, 759] width 204 height 37
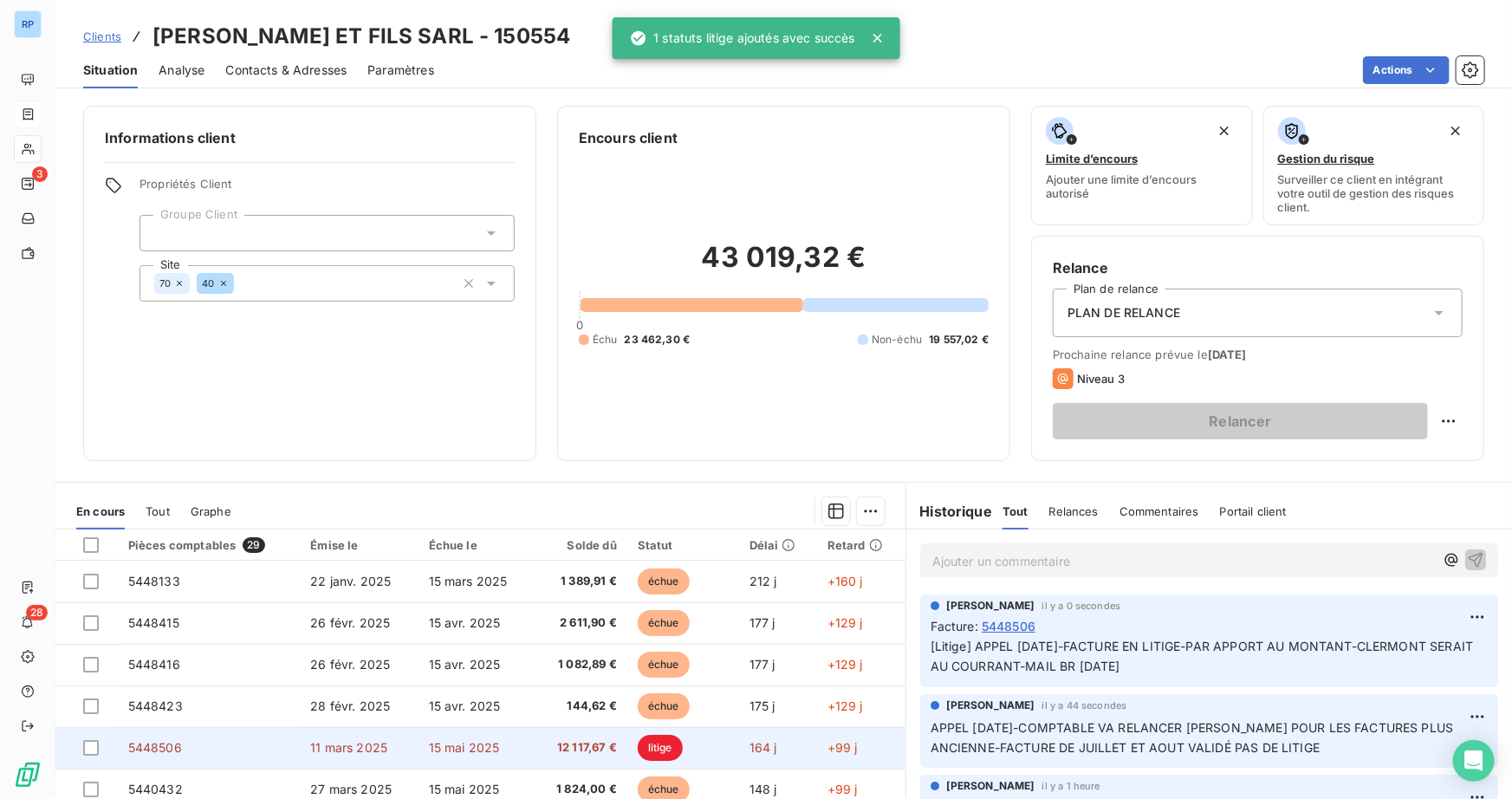
click at [173, 751] on span "5448506" at bounding box center [154, 747] width 53 height 15
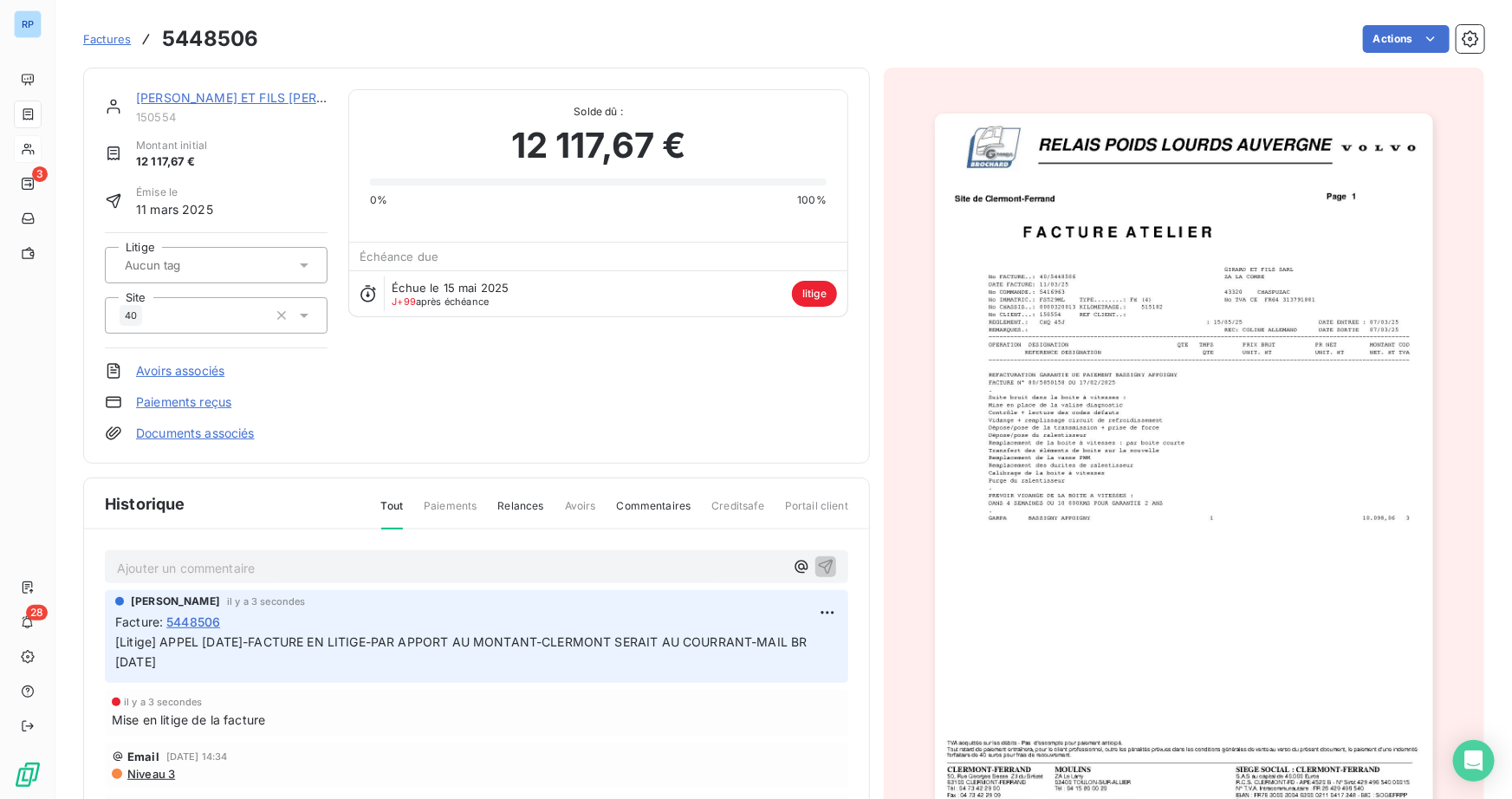
click at [1195, 633] on img "button" at bounding box center [1183, 466] width 498 height 705
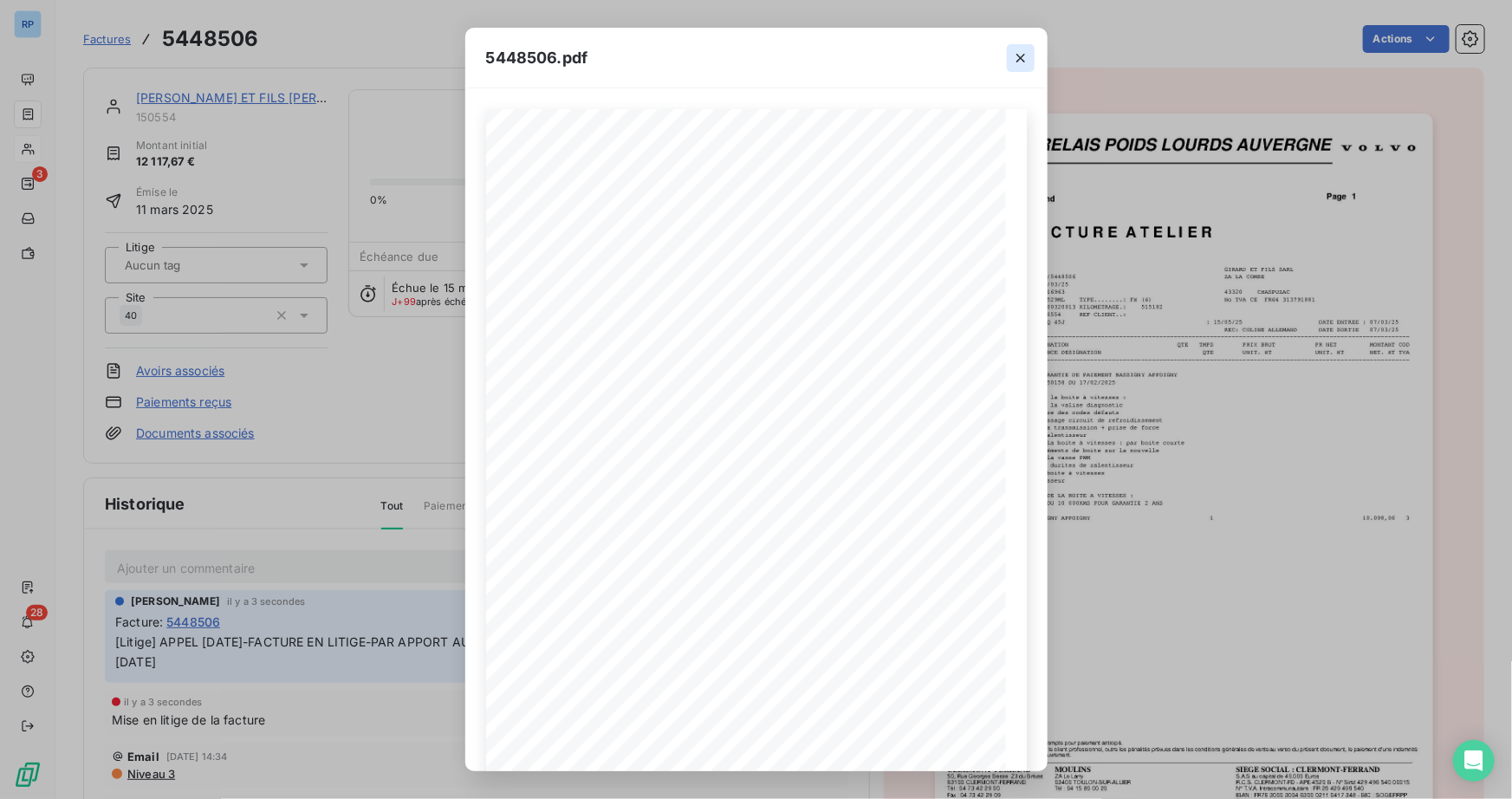
click at [1024, 58] on icon "button" at bounding box center [1020, 57] width 17 height 17
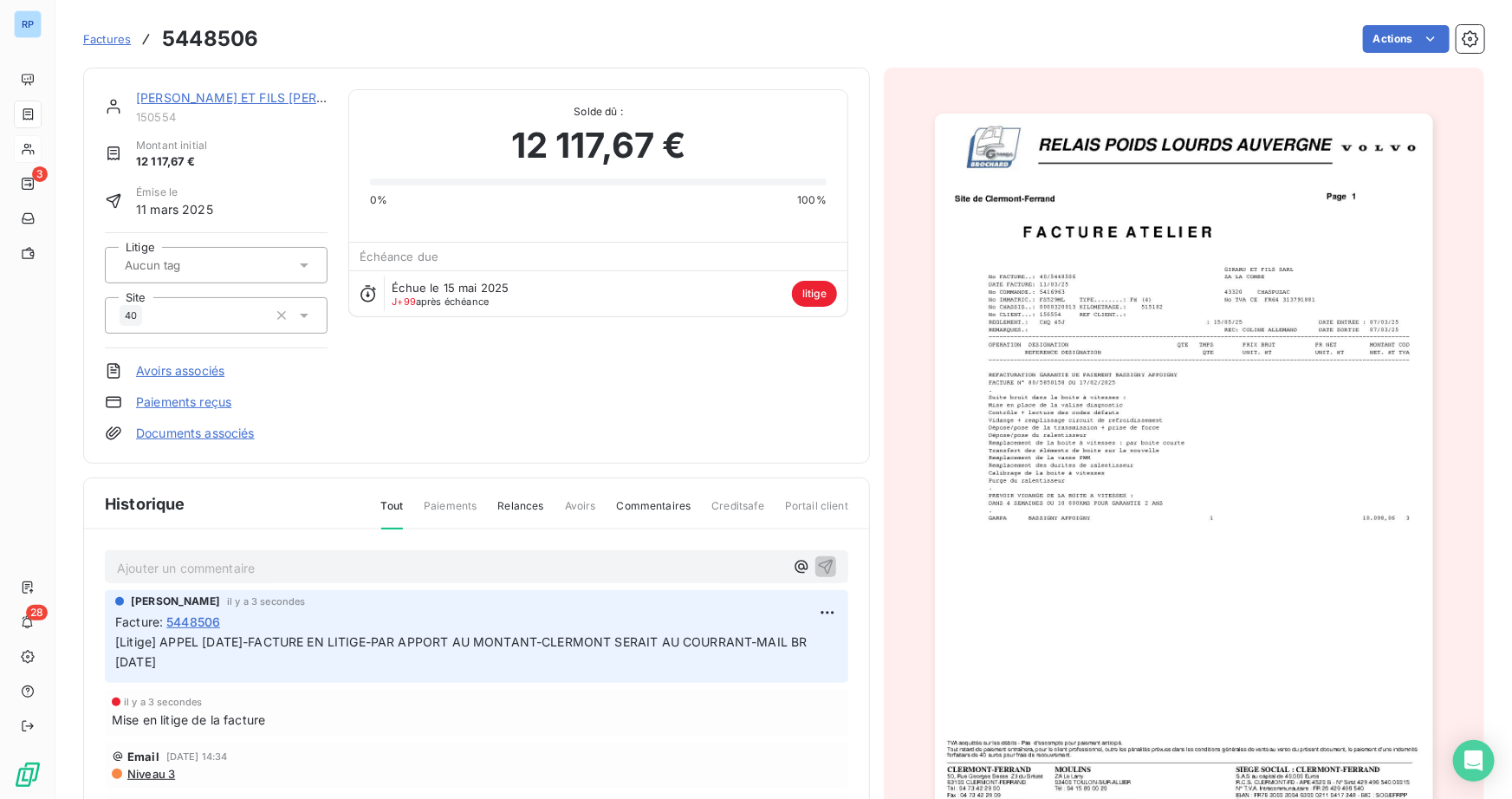
click at [1067, 419] on img "button" at bounding box center [1183, 466] width 498 height 705
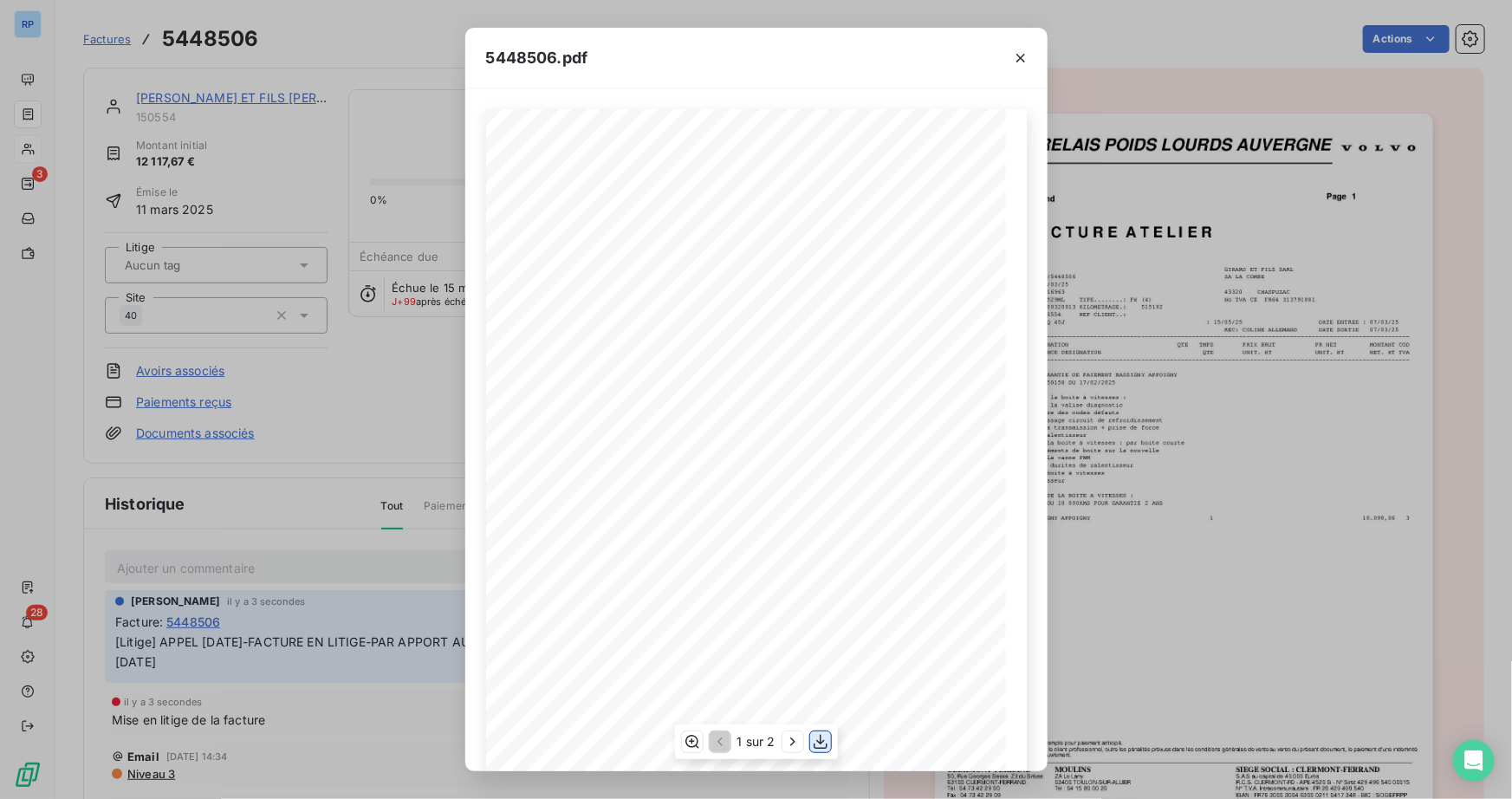
click at [819, 748] on icon "button" at bounding box center [820, 742] width 14 height 15
drag, startPoint x: 1027, startPoint y: 63, endPoint x: 1003, endPoint y: 75, distance: 26.8
click at [1027, 63] on icon "button" at bounding box center [1020, 57] width 17 height 17
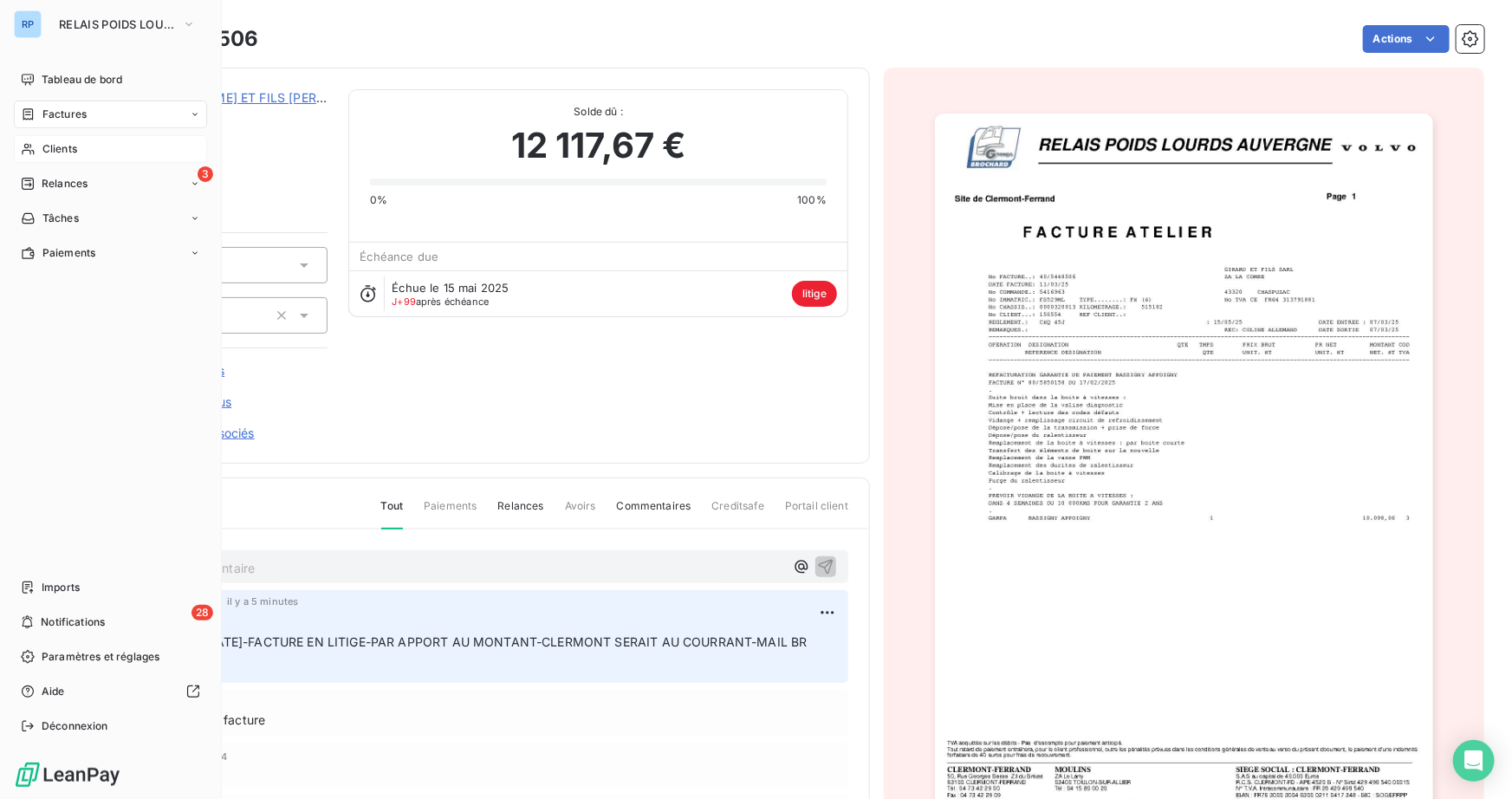
click at [53, 142] on span "Clients" at bounding box center [59, 150] width 35 height 16
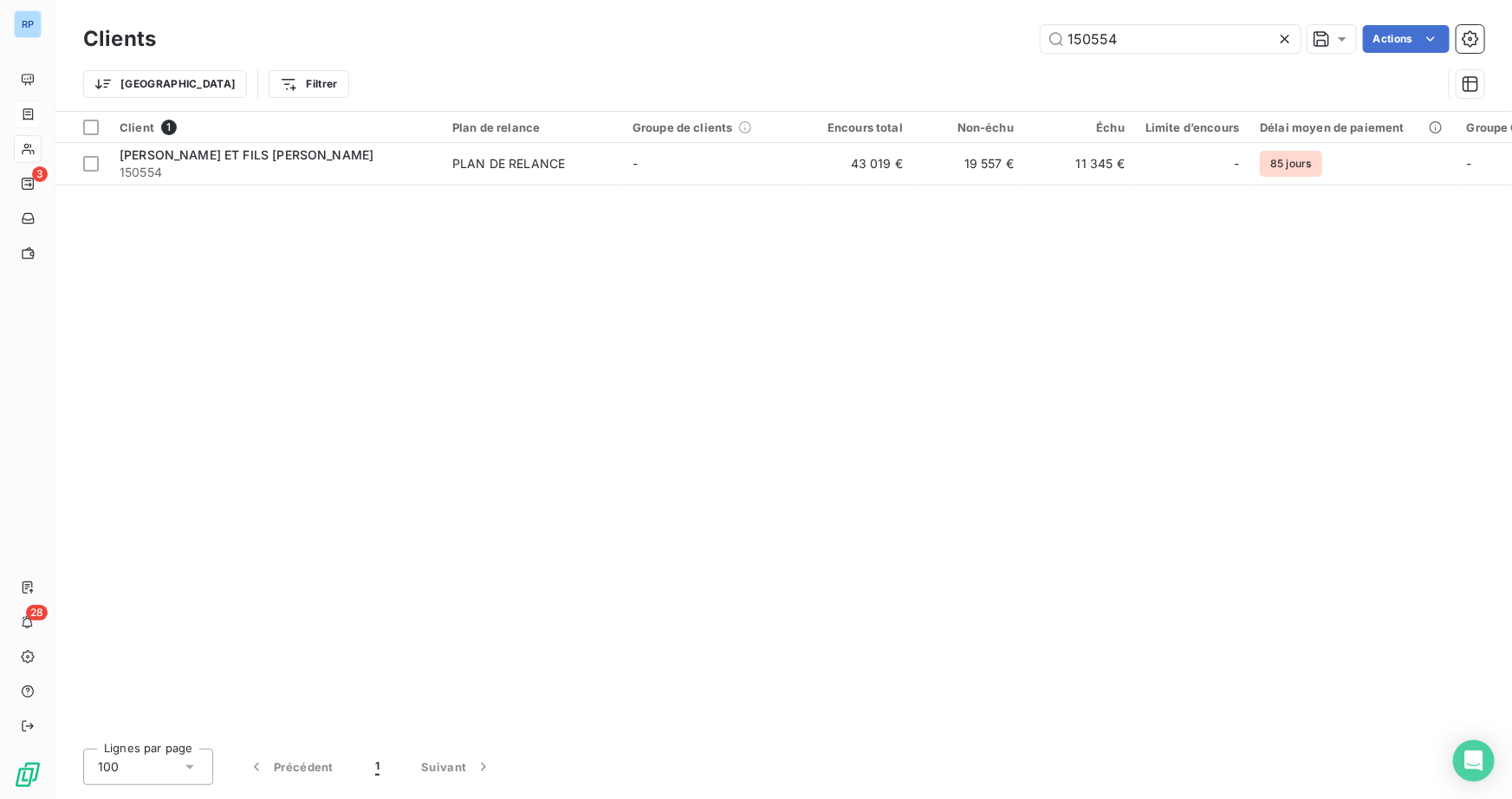
drag, startPoint x: 1120, startPoint y: 38, endPoint x: 957, endPoint y: 37, distance: 163.0
click at [956, 38] on div "150554 Actions" at bounding box center [830, 39] width 1307 height 28
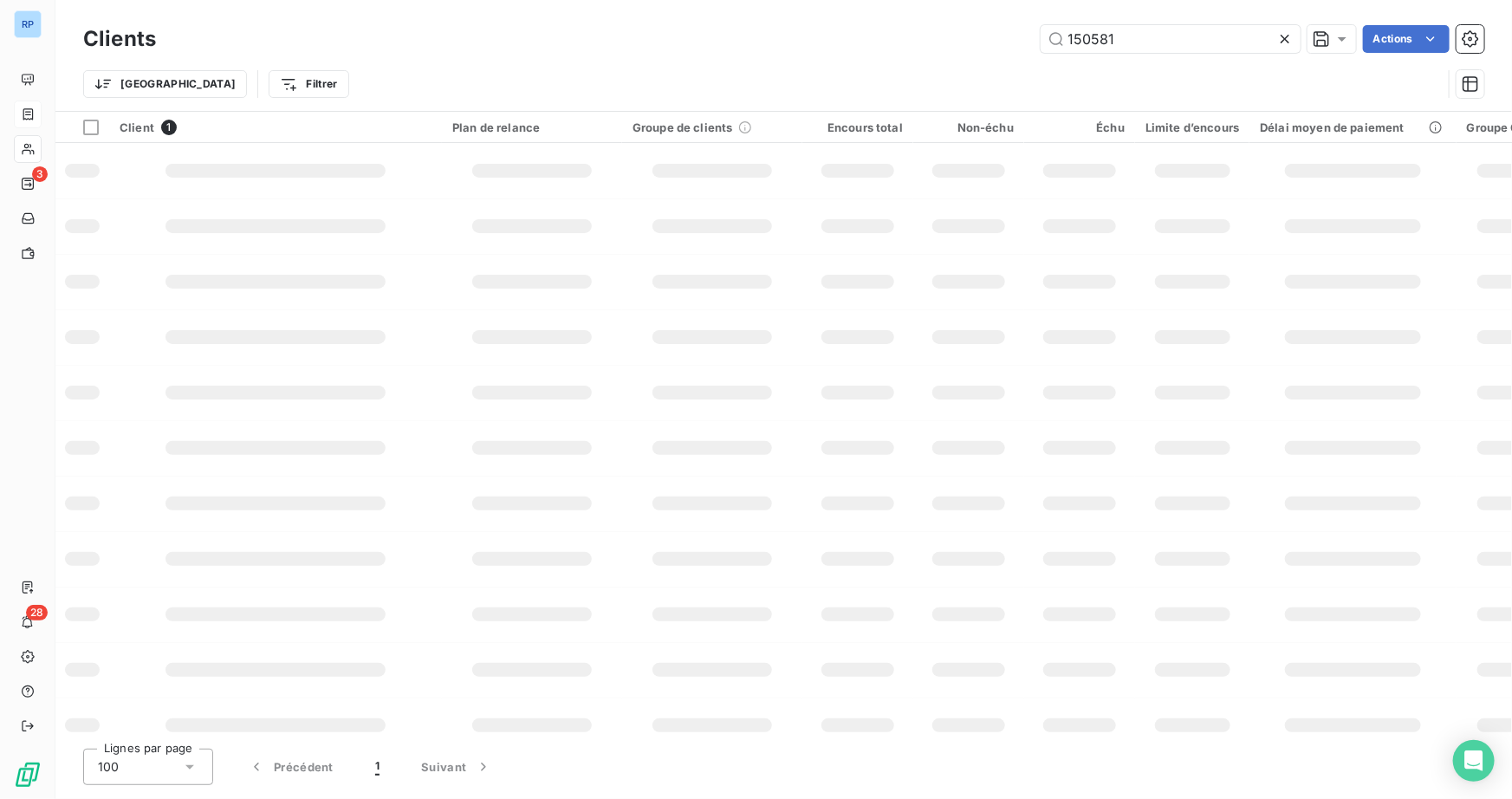
type input "150581"
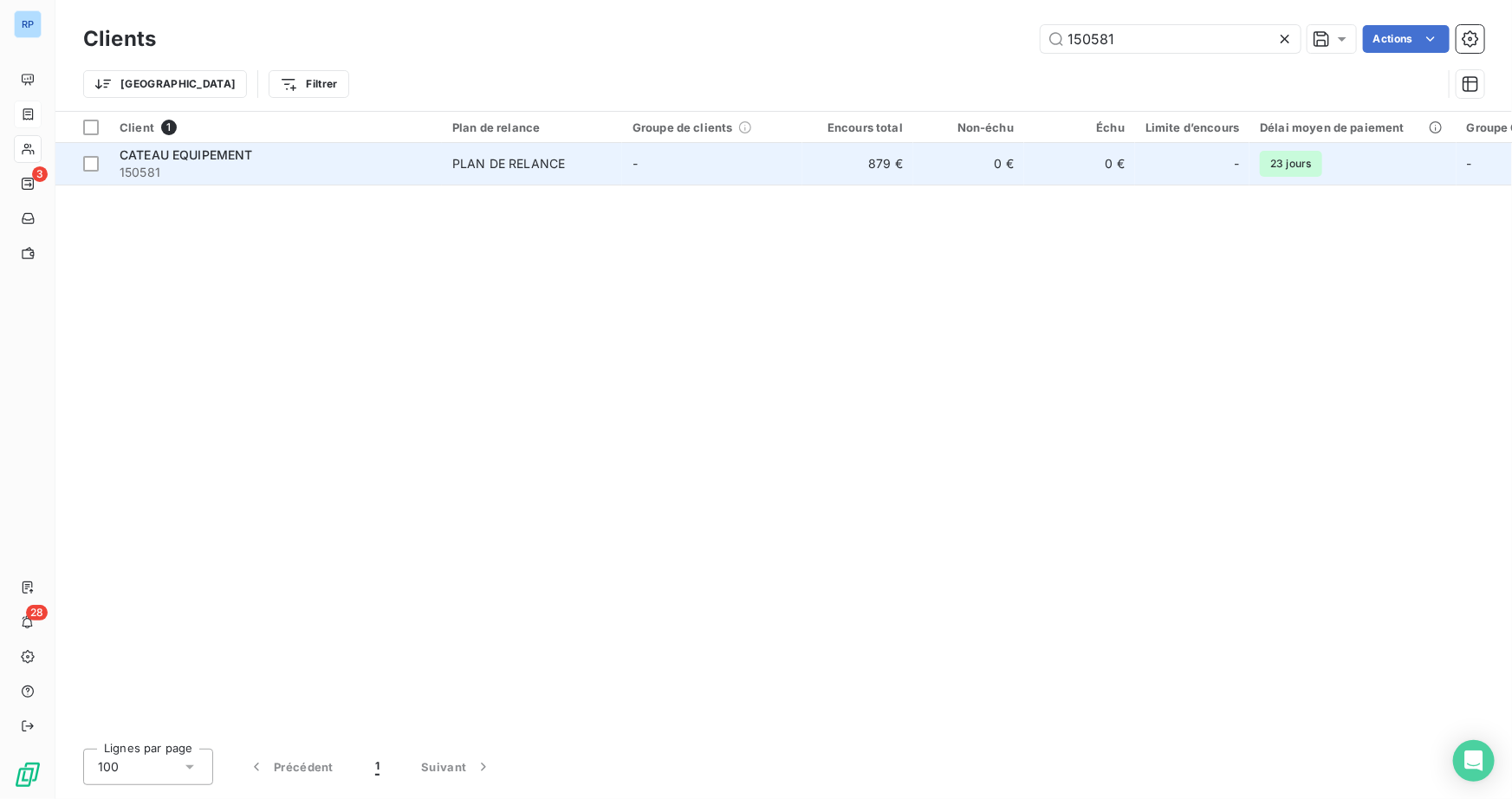
click at [217, 148] on span "CATEAU EQUIPEMENT" at bounding box center [186, 154] width 134 height 15
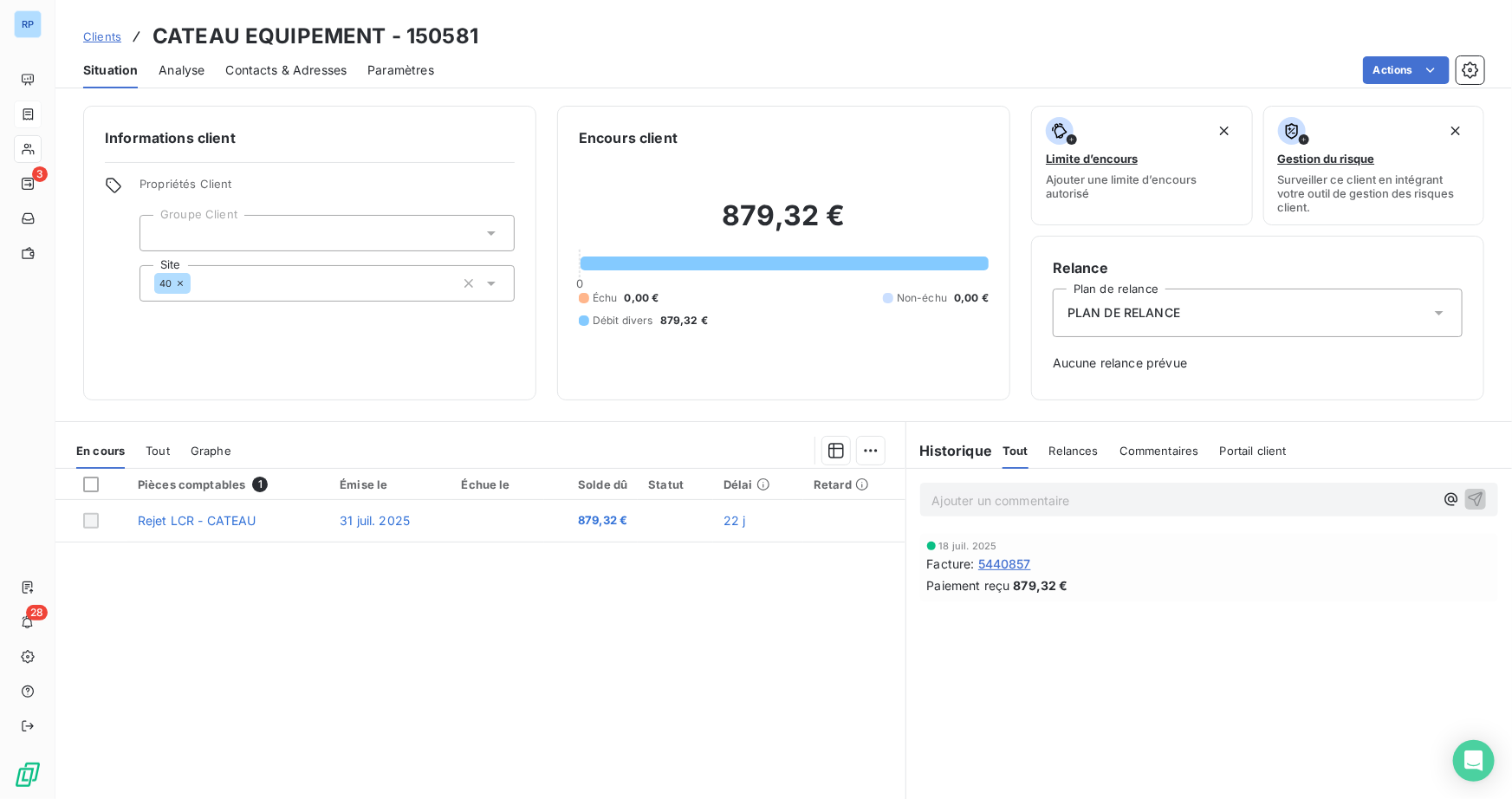
click at [974, 489] on p "Ajouter un commentaire ﻿" at bounding box center [1182, 500] width 502 height 22
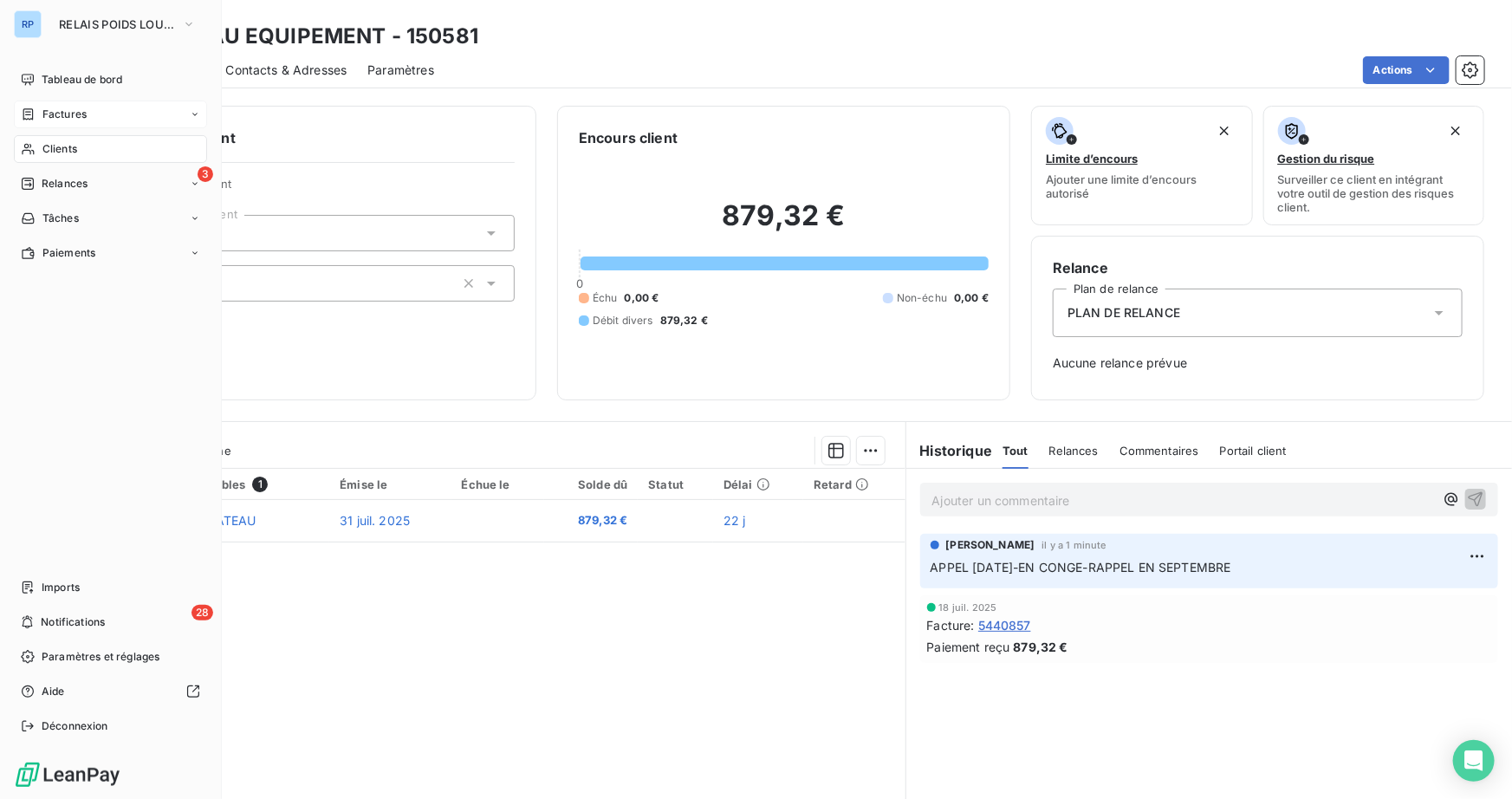
click at [51, 147] on span "Clients" at bounding box center [59, 150] width 35 height 16
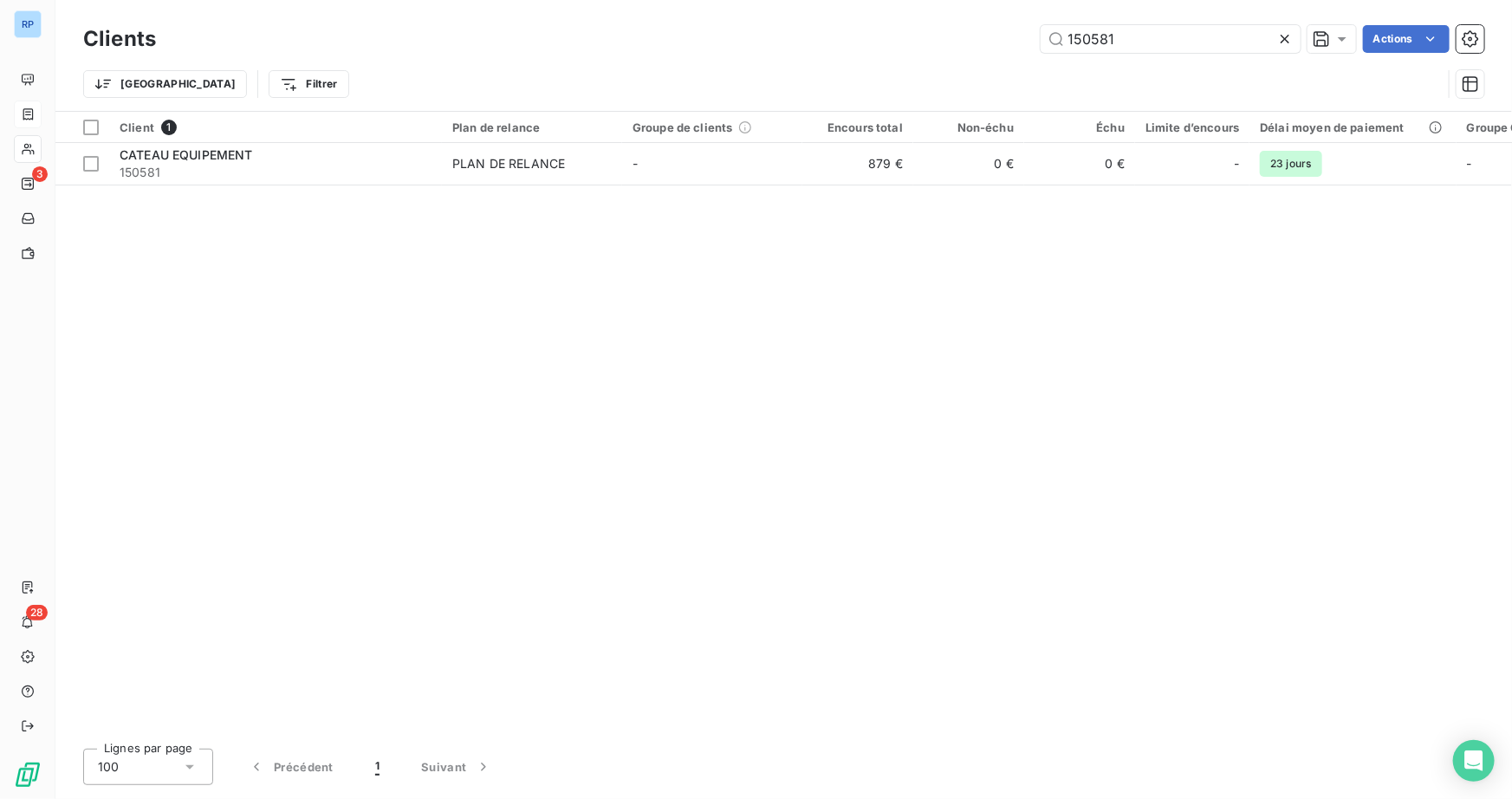
drag, startPoint x: 1126, startPoint y: 44, endPoint x: 822, endPoint y: 36, distance: 304.1
click at [822, 37] on div "150581 Actions" at bounding box center [830, 39] width 1307 height 28
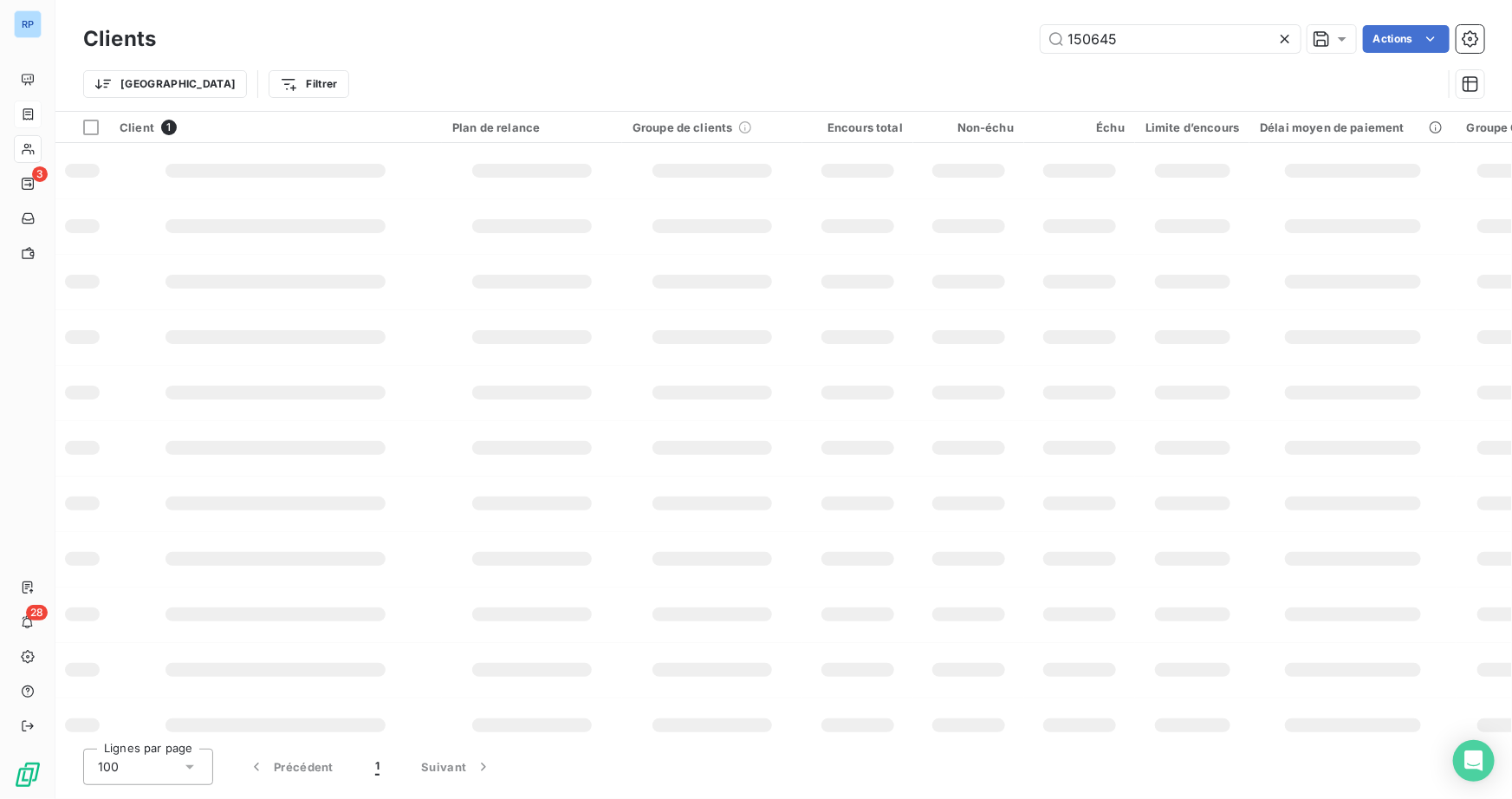
type input "150645"
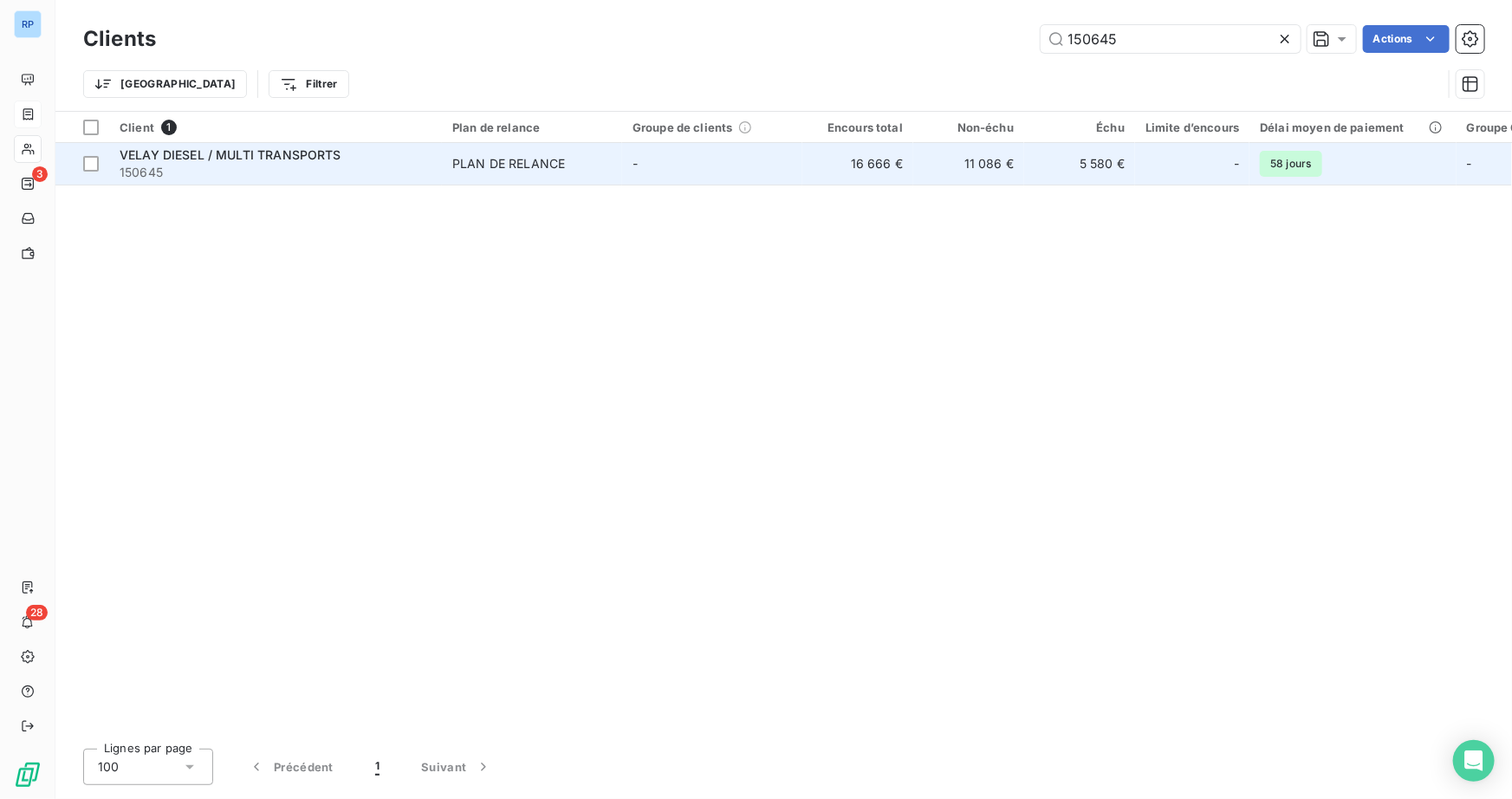
click at [287, 169] on span "150645" at bounding box center [275, 171] width 312 height 17
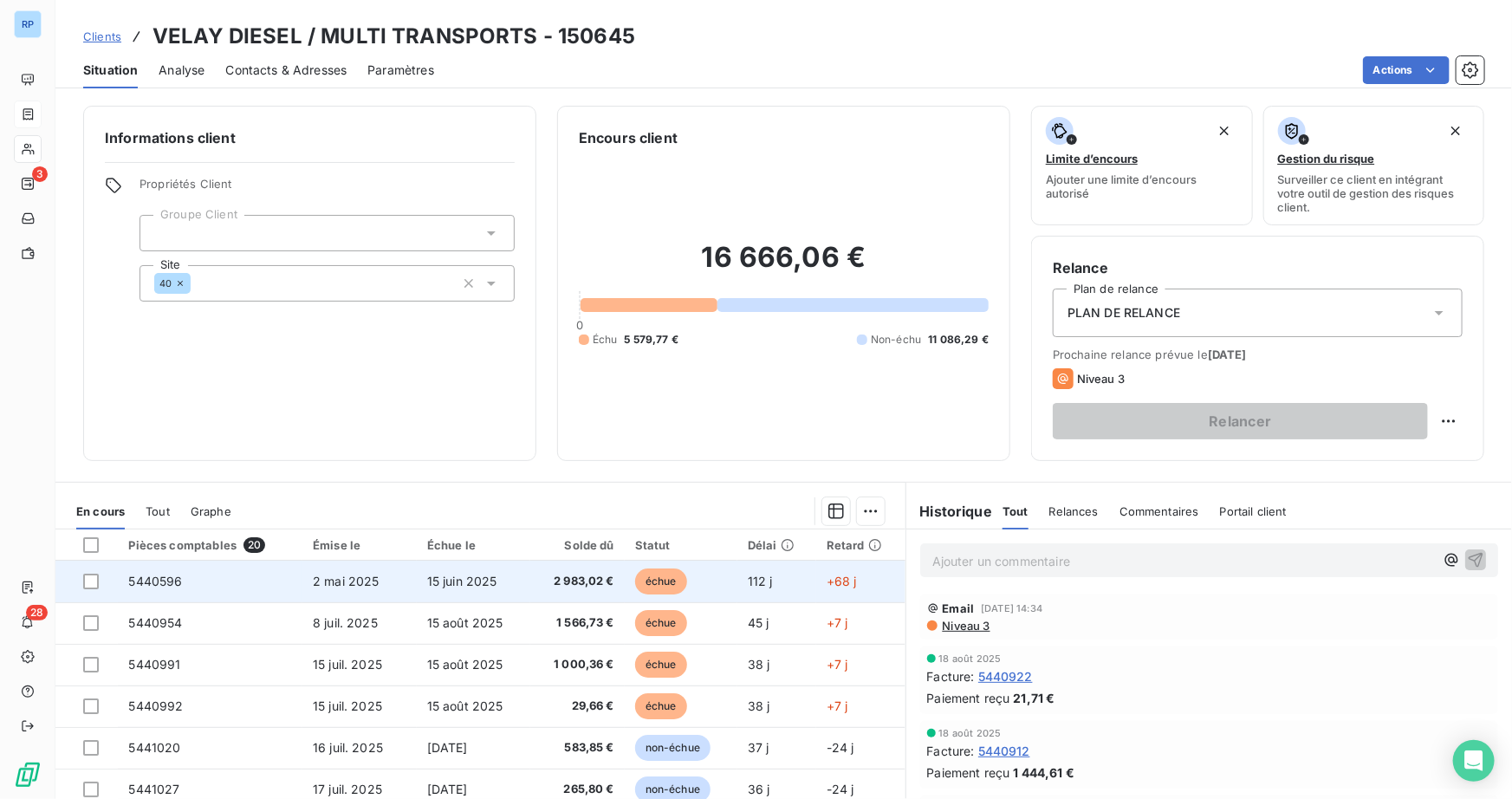
click at [418, 571] on td "15 juin 2025" at bounding box center [473, 581] width 114 height 42
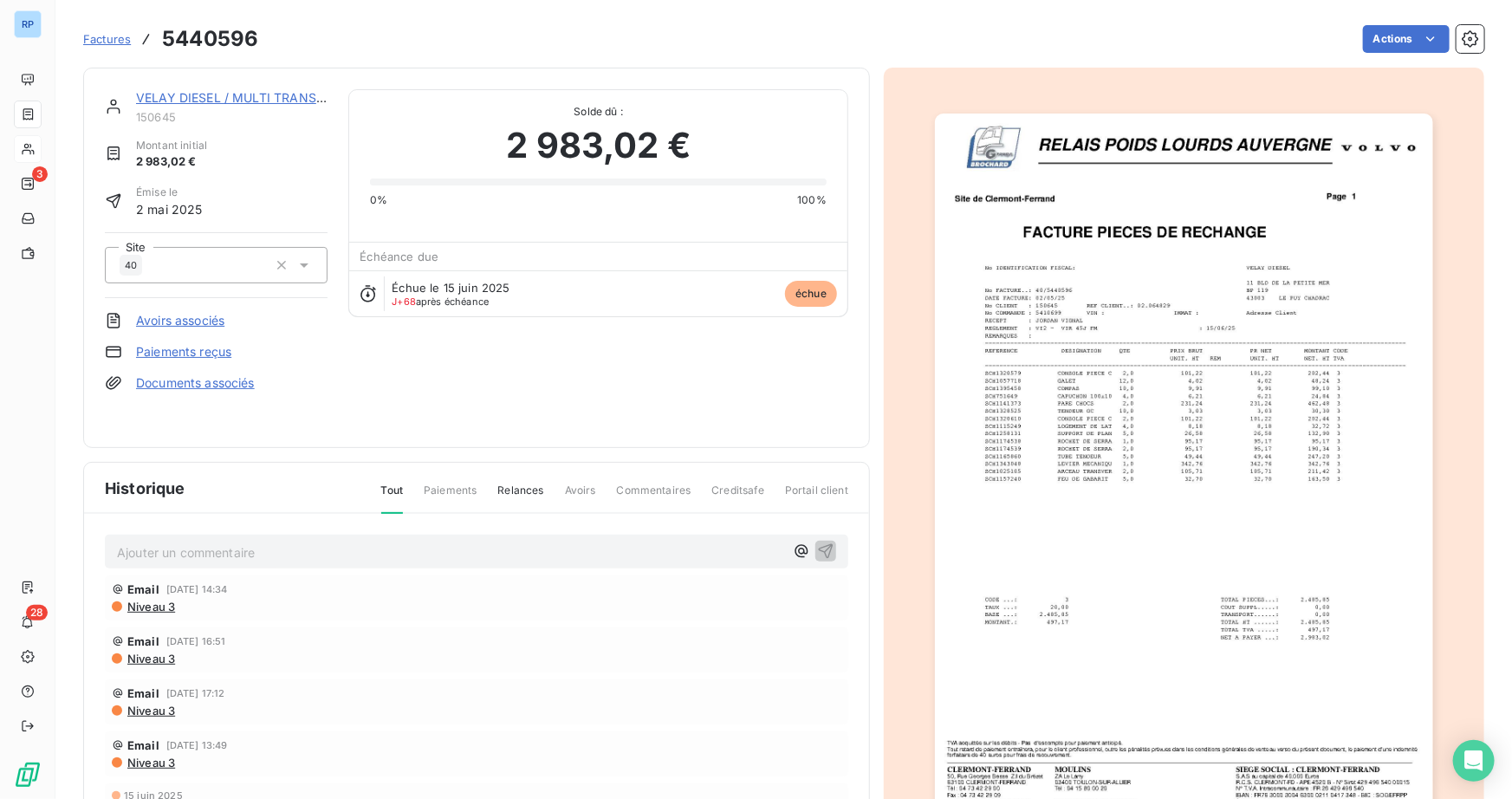
click at [191, 552] on p "Ajouter un commentaire ﻿" at bounding box center [451, 552] width 667 height 22
click at [329, 554] on p "APPEL COMPTA [DATE]-" at bounding box center [451, 551] width 667 height 20
click at [455, 549] on p "APPEL COMPTA [DATE]-EN CONGES-RAPPELER" at bounding box center [451, 551] width 667 height 20
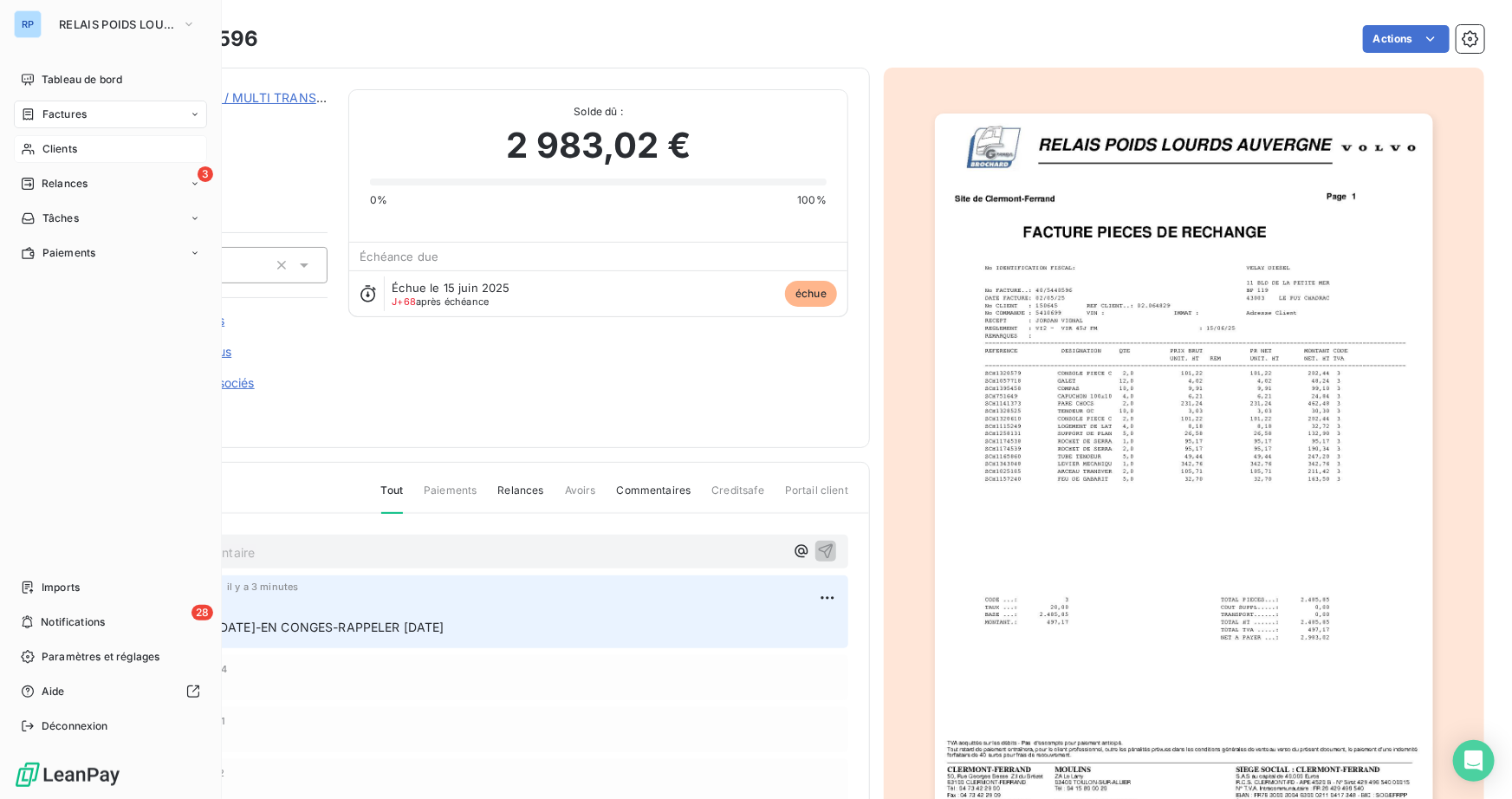
click at [41, 150] on div "Clients" at bounding box center [110, 149] width 193 height 28
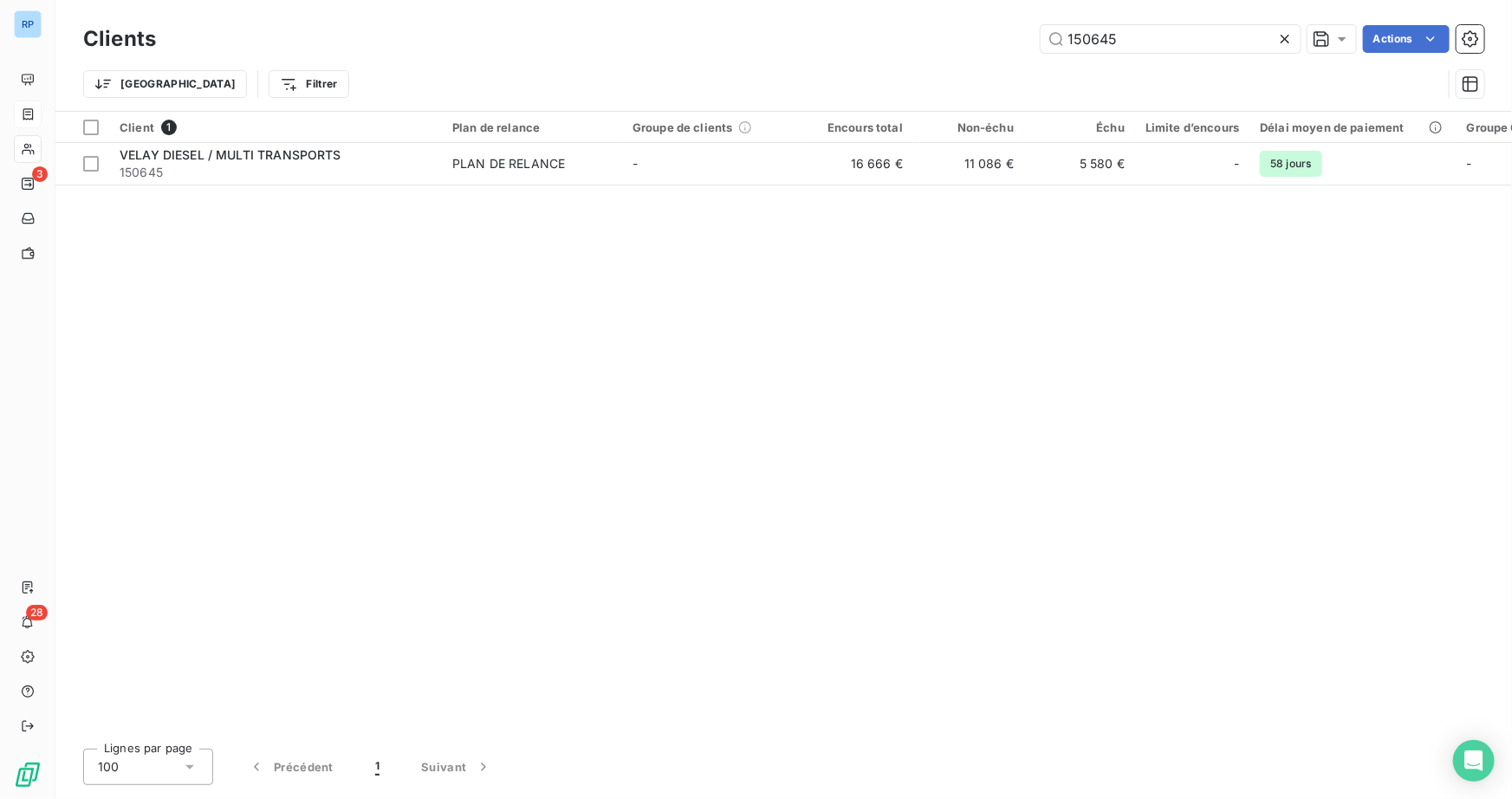
drag, startPoint x: 1141, startPoint y: 45, endPoint x: 956, endPoint y: 37, distance: 185.2
click at [956, 37] on div "150645 Actions" at bounding box center [830, 39] width 1307 height 28
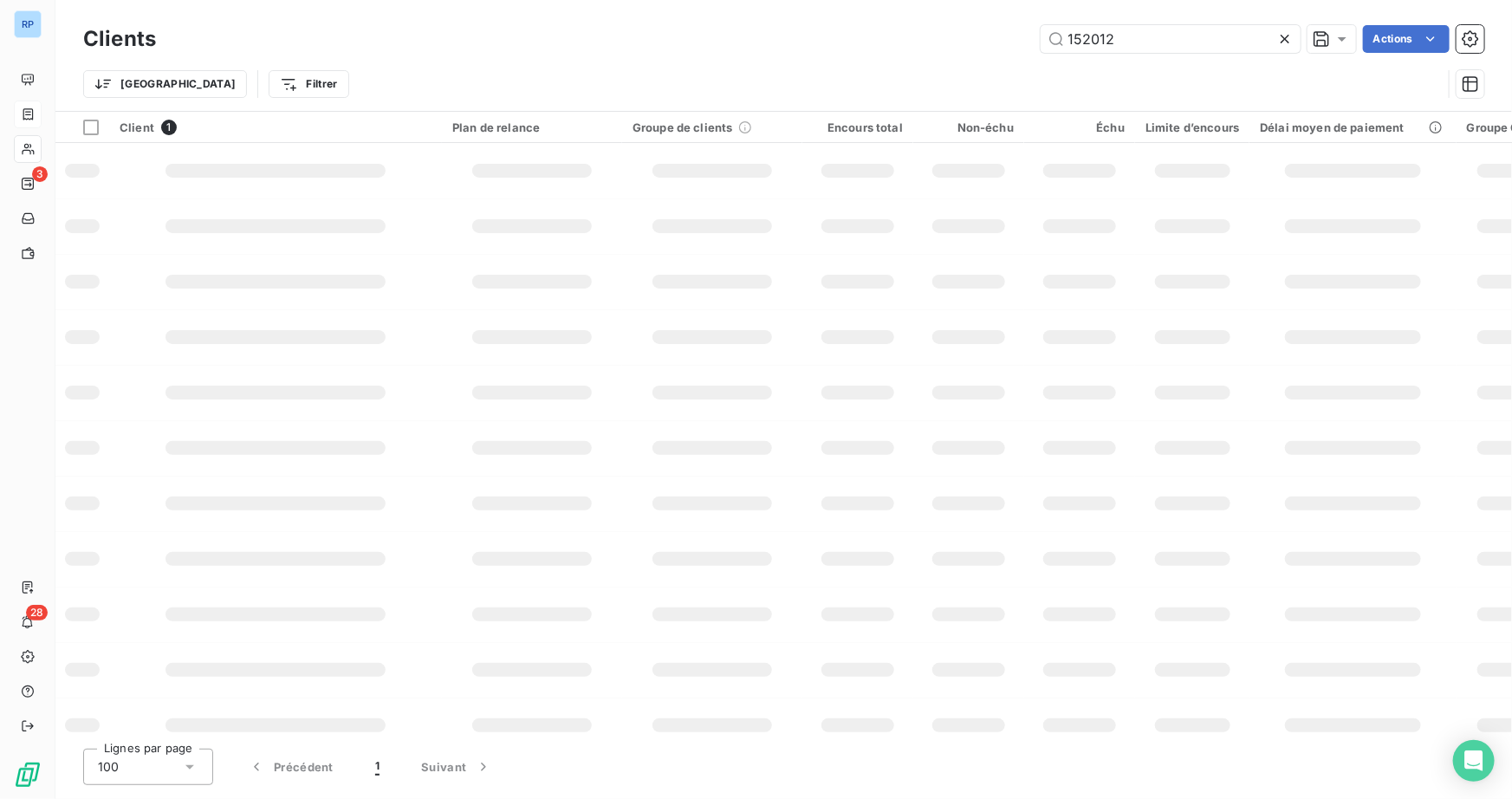
type input "152012"
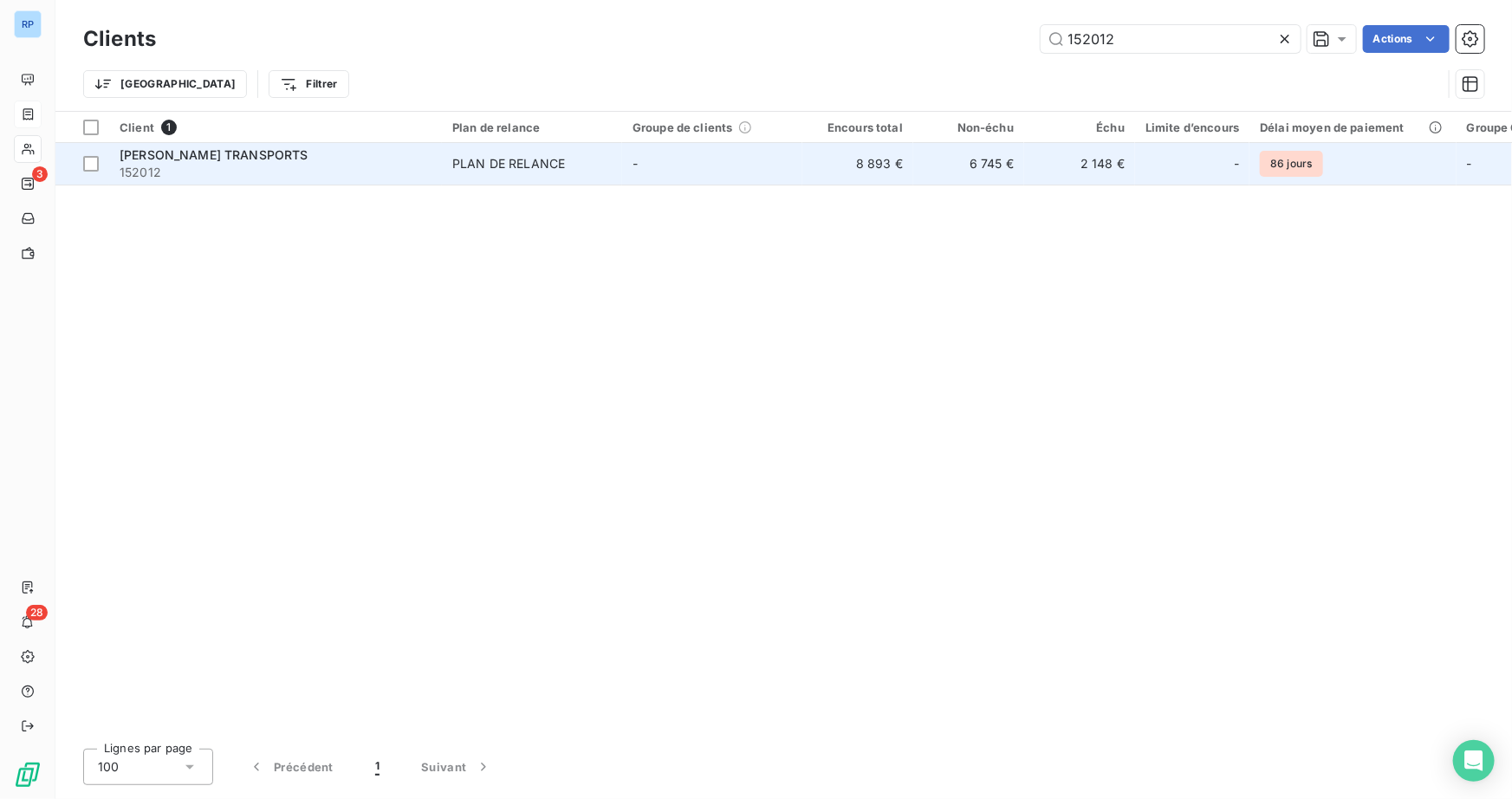
click at [163, 155] on span "[PERSON_NAME] TRANSPORTS" at bounding box center [214, 154] width 189 height 15
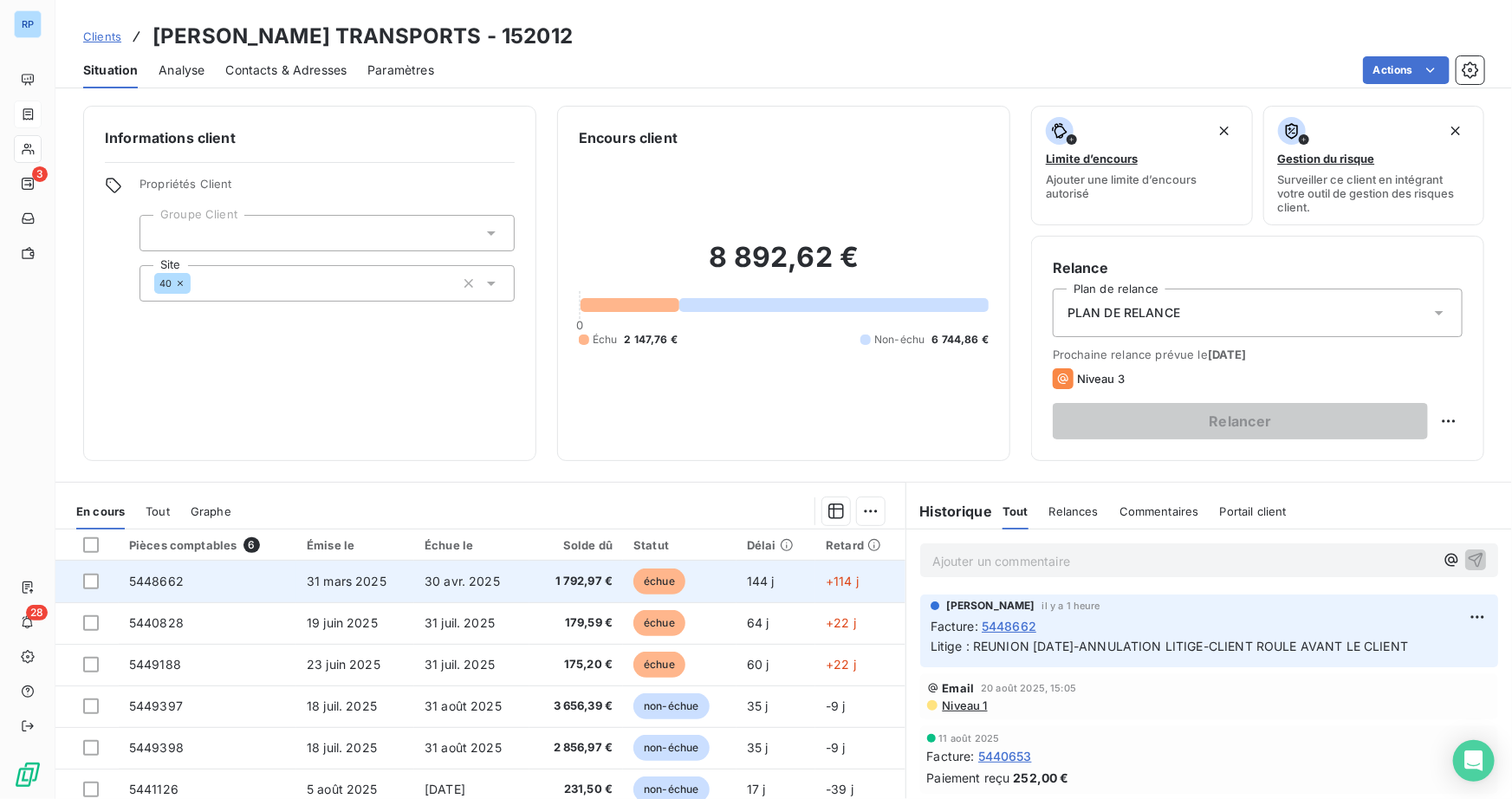
click at [158, 578] on span "5448662" at bounding box center [155, 580] width 54 height 15
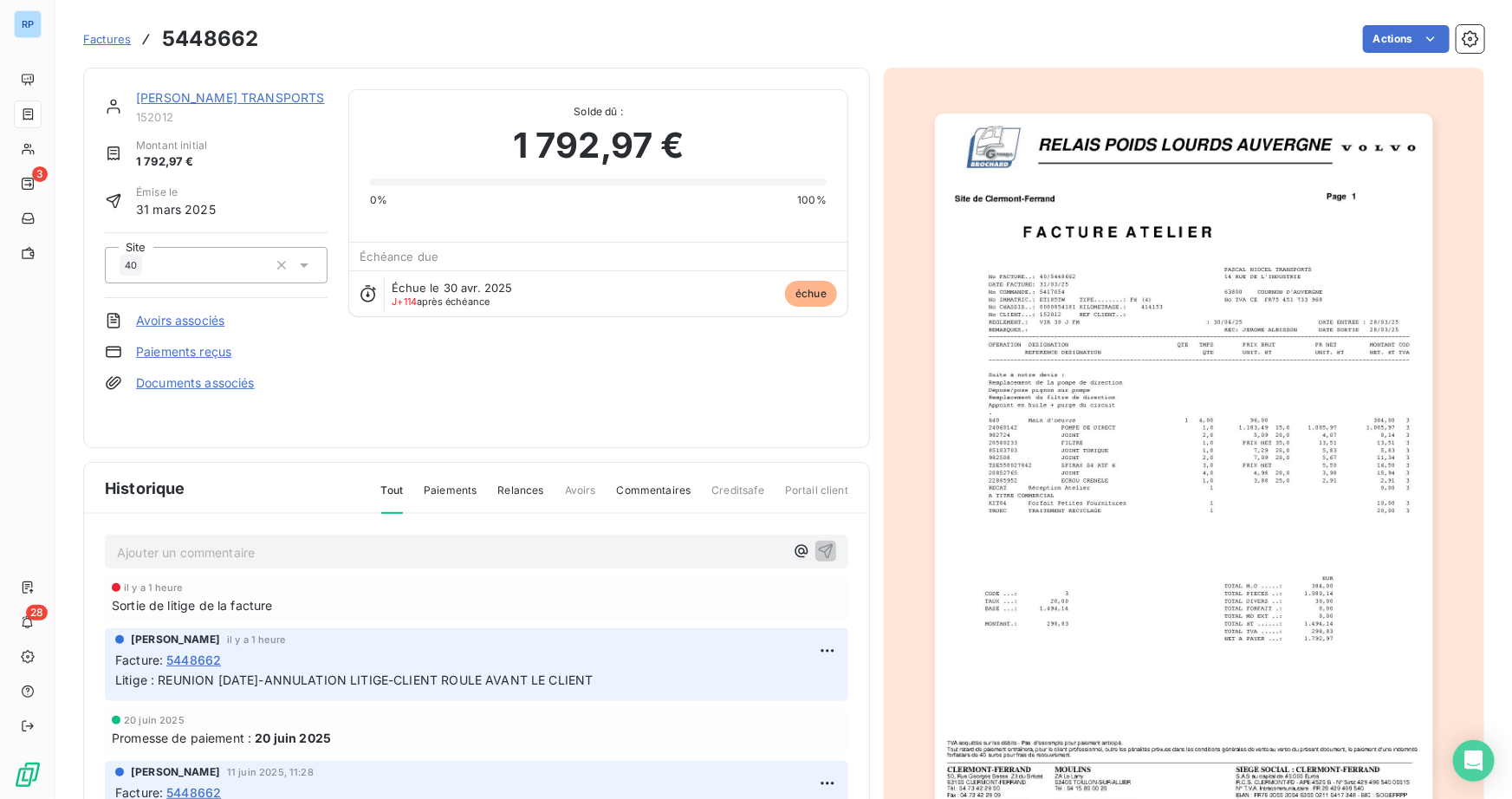
click at [243, 544] on p "Ajouter un commentaire ﻿" at bounding box center [451, 552] width 667 height 22
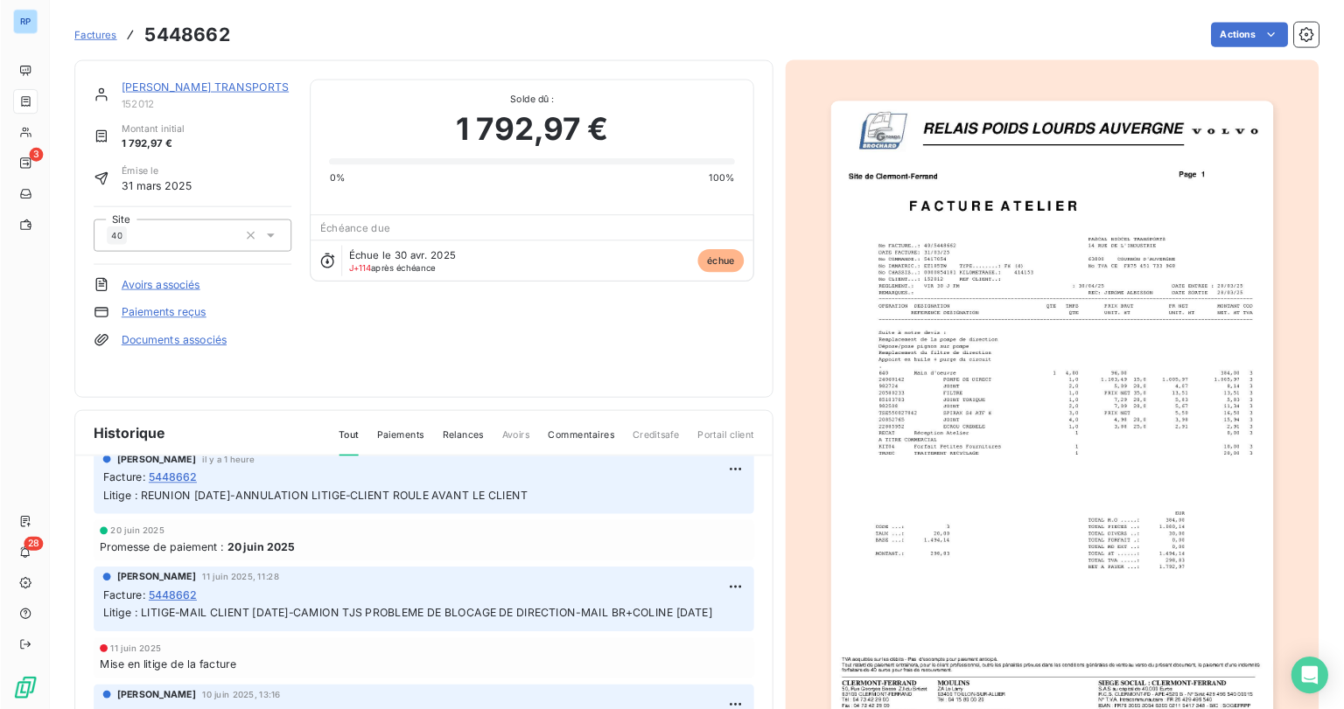
scroll to position [158, 0]
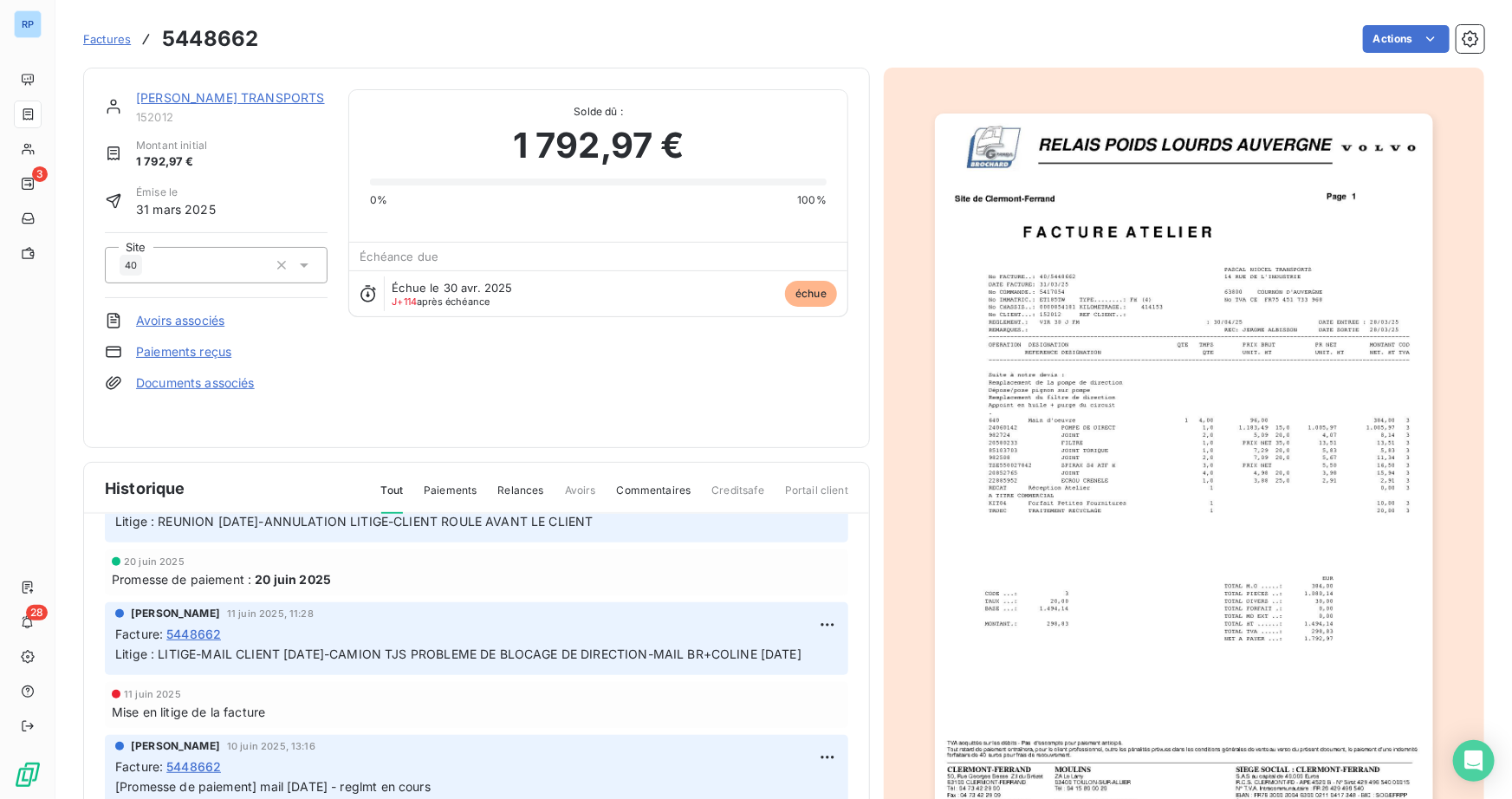
click at [1179, 375] on img "button" at bounding box center [1183, 466] width 498 height 705
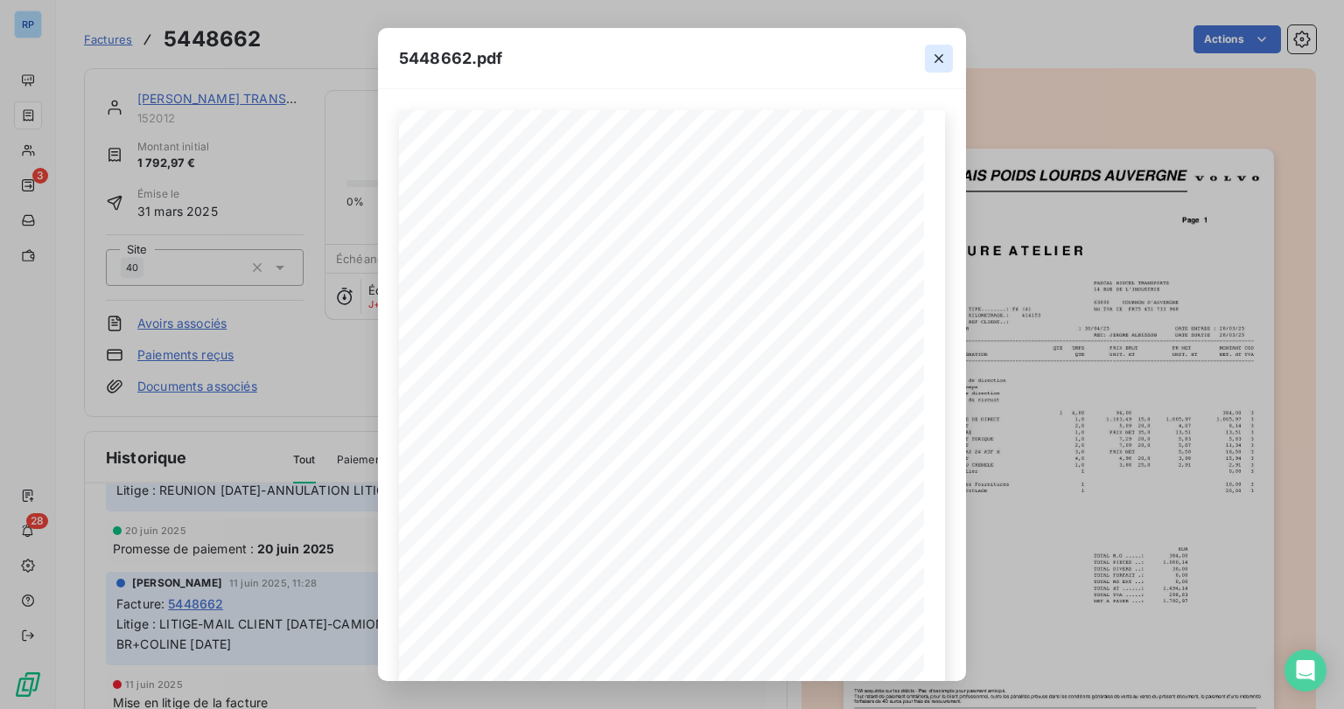
click at [938, 59] on icon "button" at bounding box center [938, 58] width 17 height 17
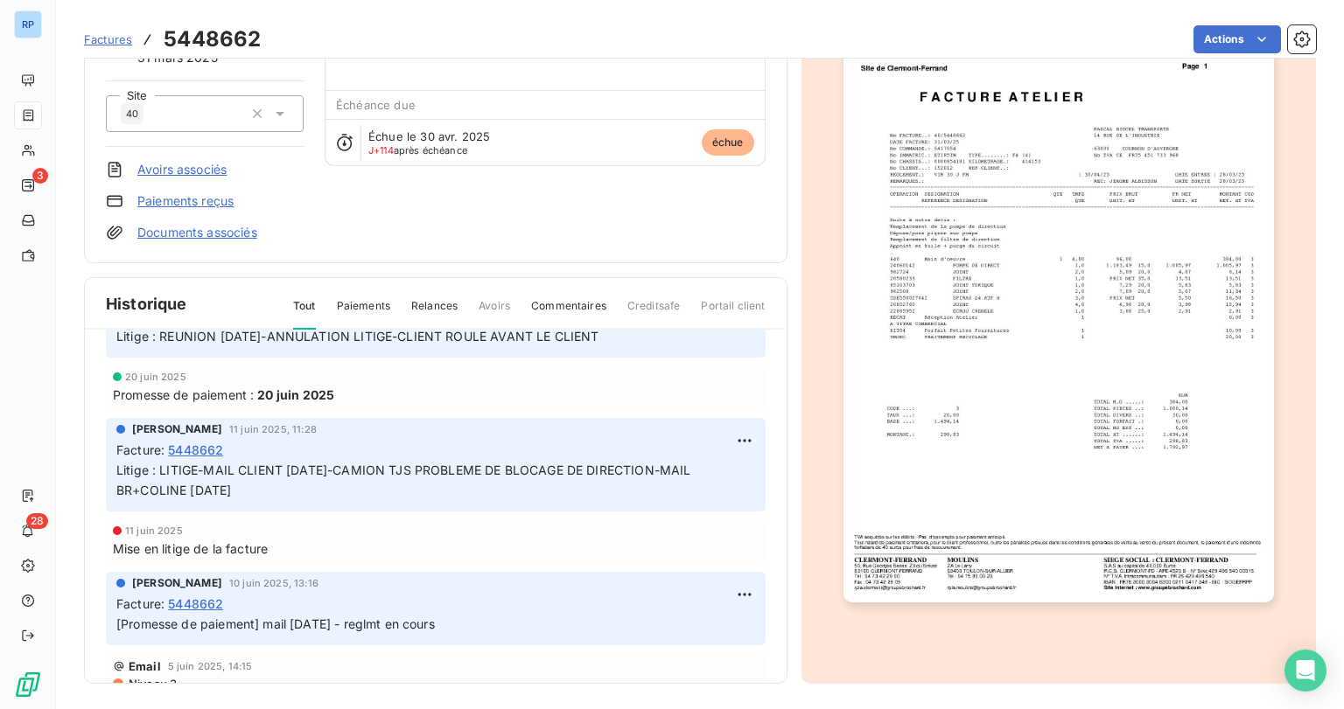
scroll to position [156, 0]
click at [1124, 474] on img "button" at bounding box center [1058, 298] width 430 height 608
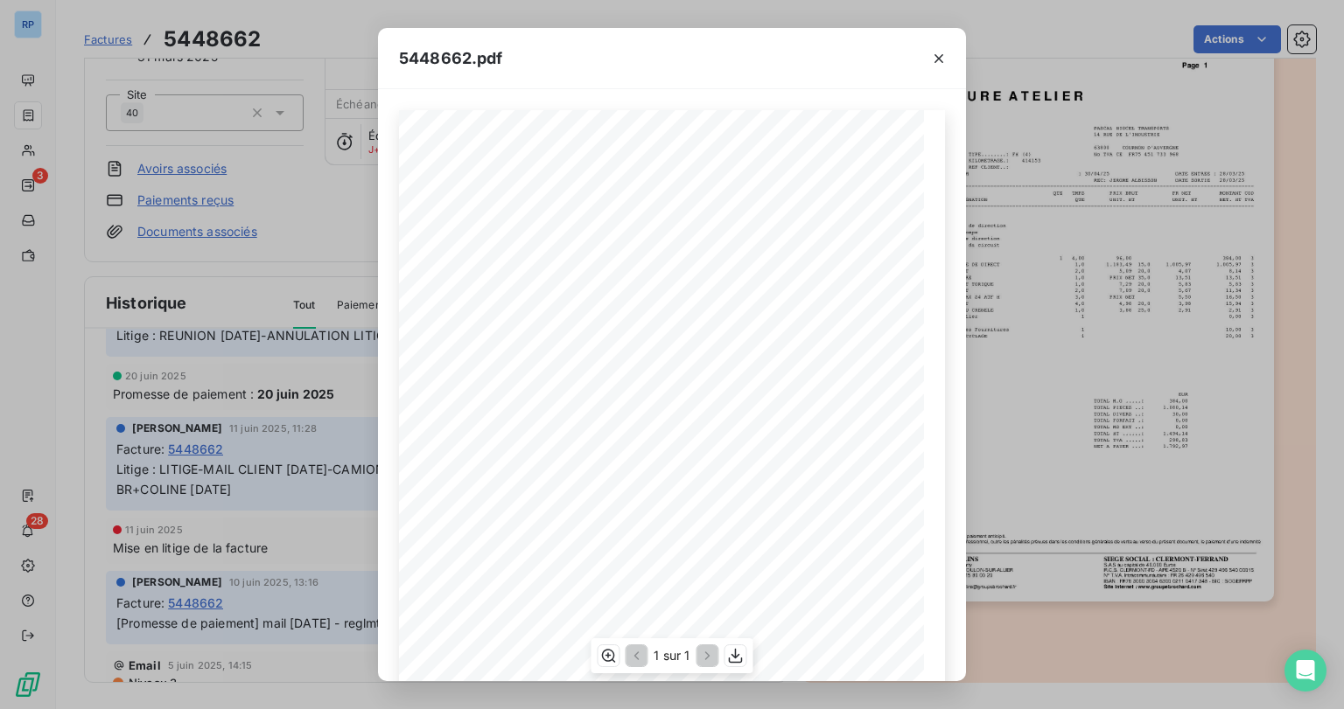
scroll to position [140, 0]
click at [940, 59] on icon "button" at bounding box center [938, 58] width 9 height 9
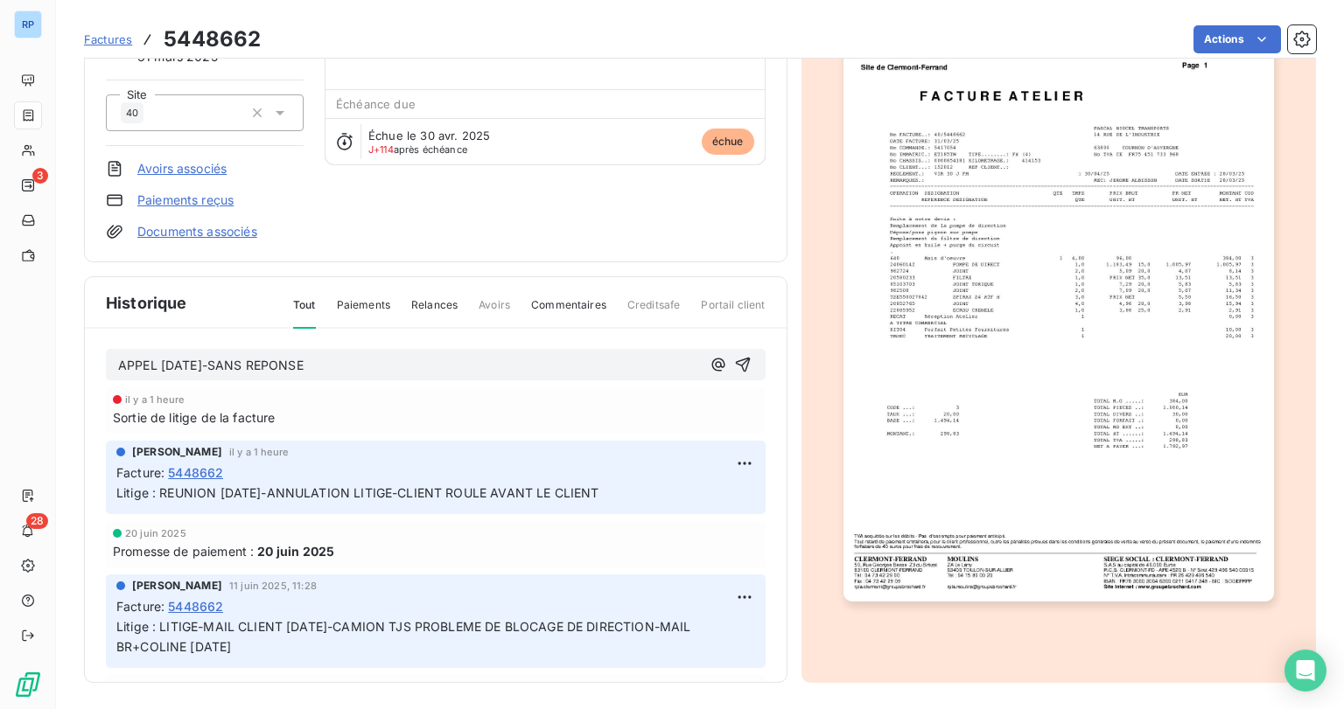
scroll to position [0, 0]
drag, startPoint x: 224, startPoint y: 364, endPoint x: 635, endPoint y: 385, distance: 411.7
click at [635, 385] on div "APPEL [DATE]-SANS REPONSE il y a 1 heure Sortie de litige de la facture [PERSON…" at bounding box center [436, 531] width 702 height 405
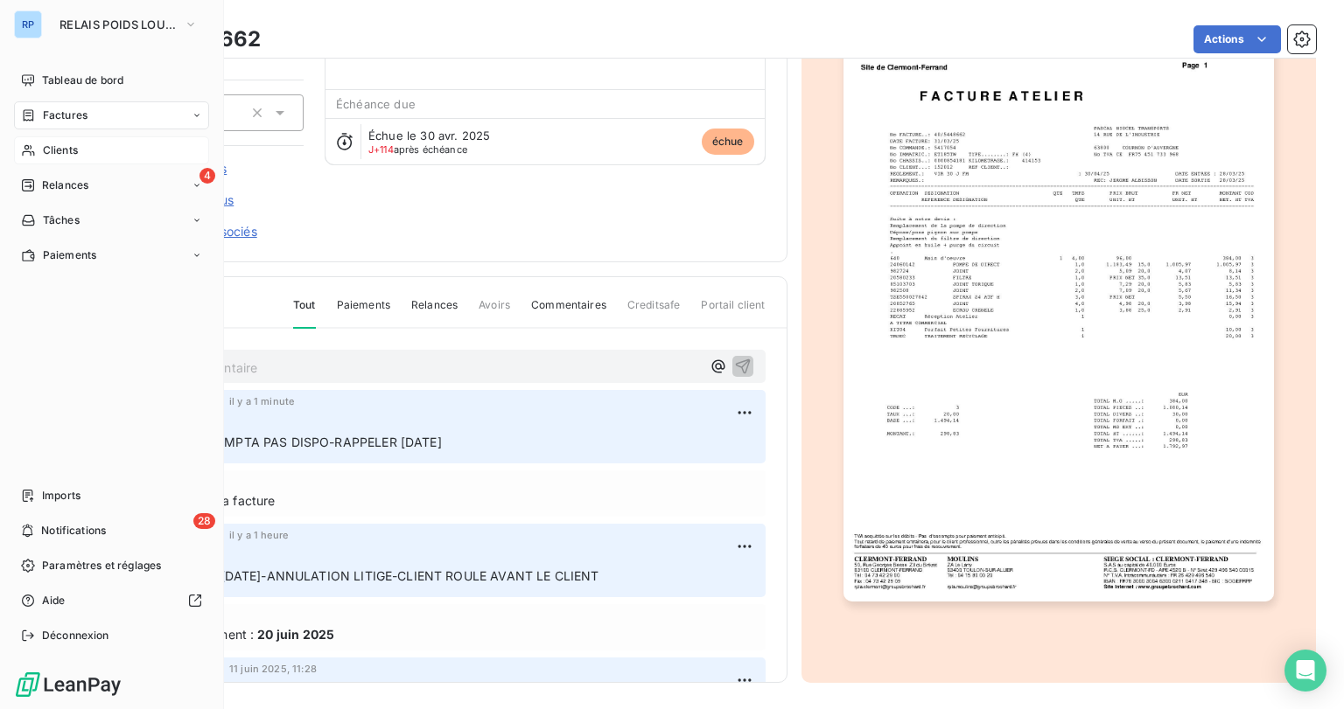
click at [47, 153] on span "Clients" at bounding box center [60, 151] width 35 height 16
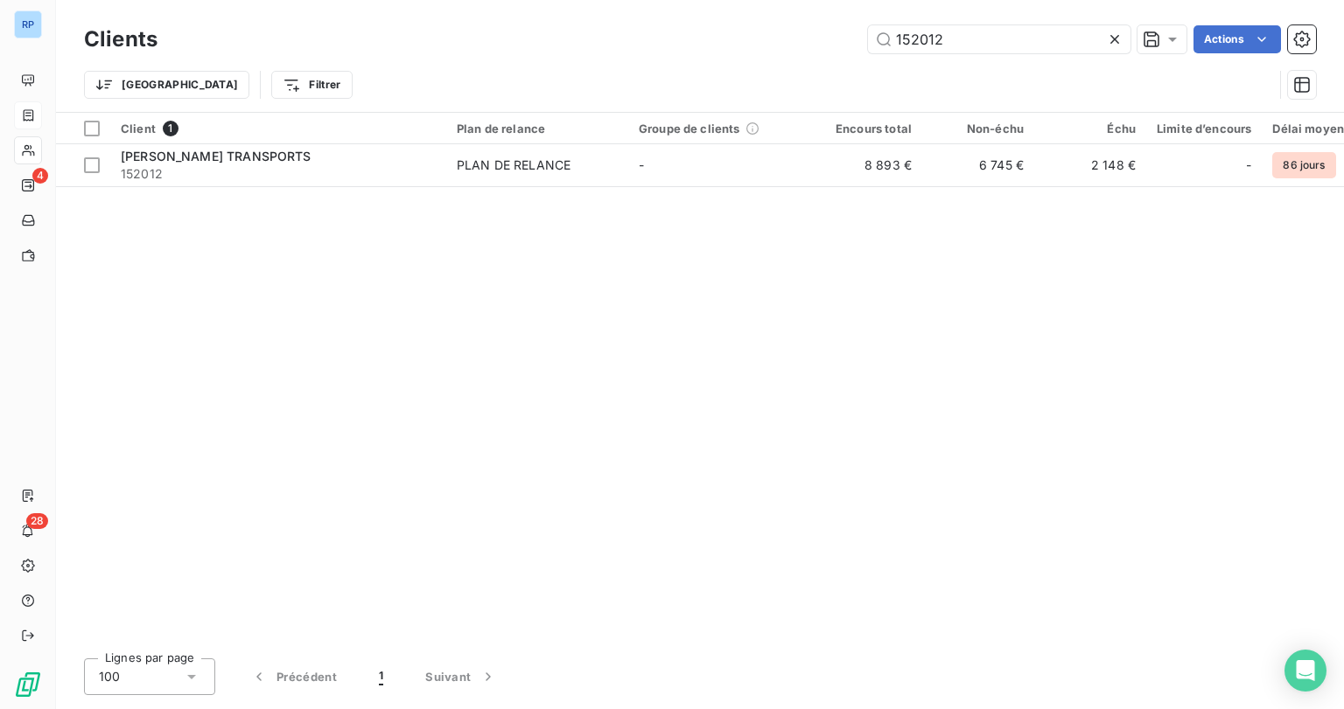
drag, startPoint x: 945, startPoint y: 38, endPoint x: 787, endPoint y: 31, distance: 157.6
click at [789, 31] on div "152012 Actions" at bounding box center [746, 39] width 1137 height 28
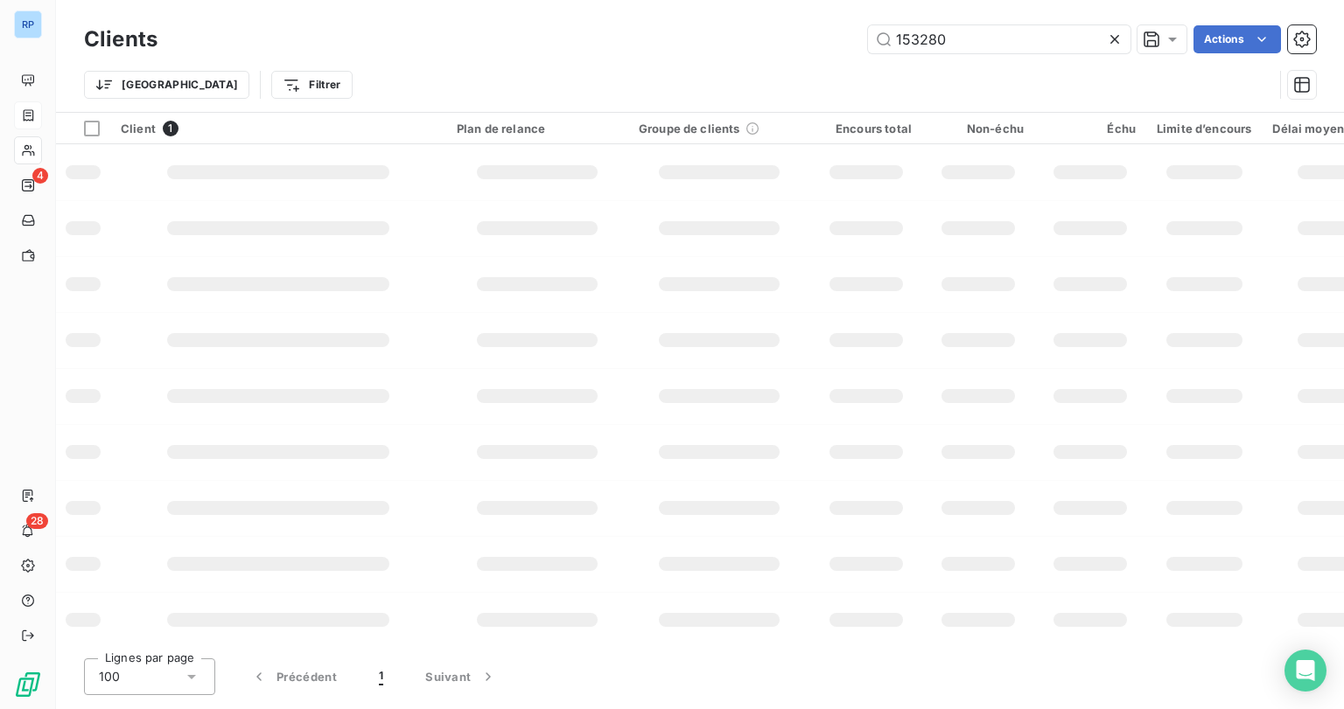
type input "153280"
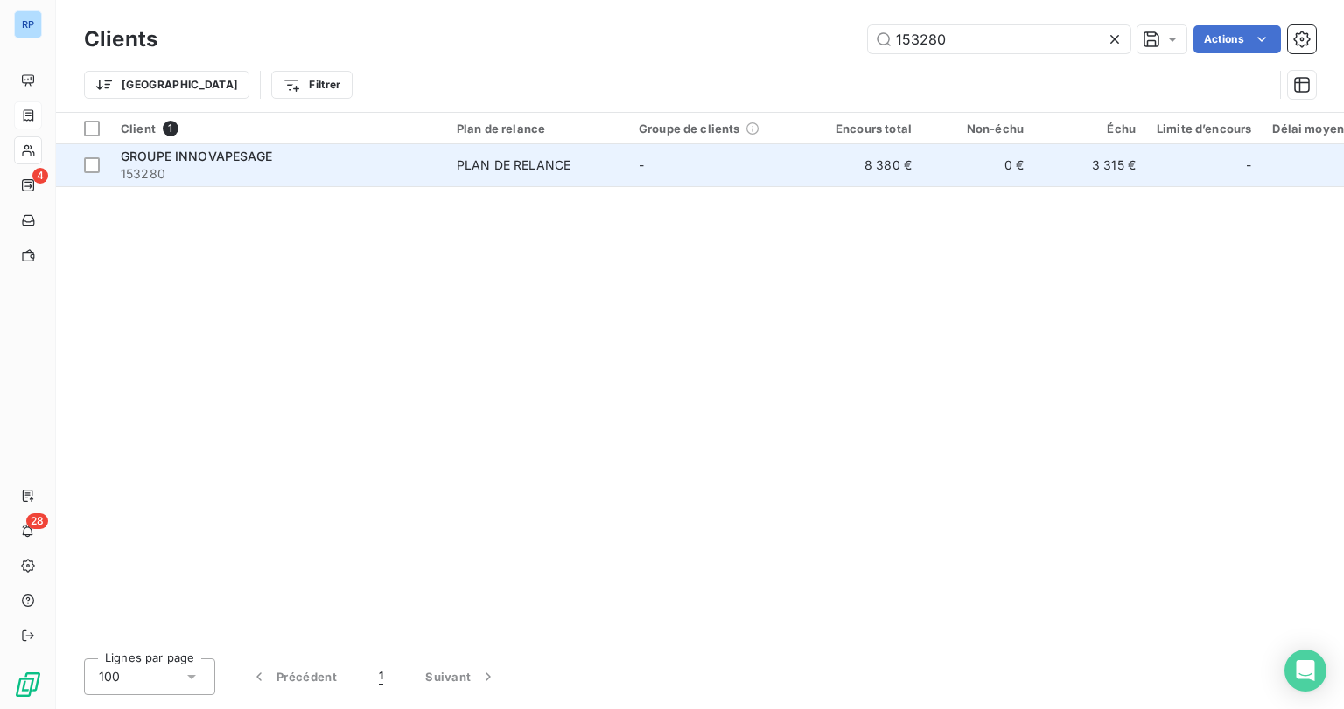
click at [144, 144] on td "GROUPE INNOVAPESAGE 153280" at bounding box center [278, 165] width 336 height 42
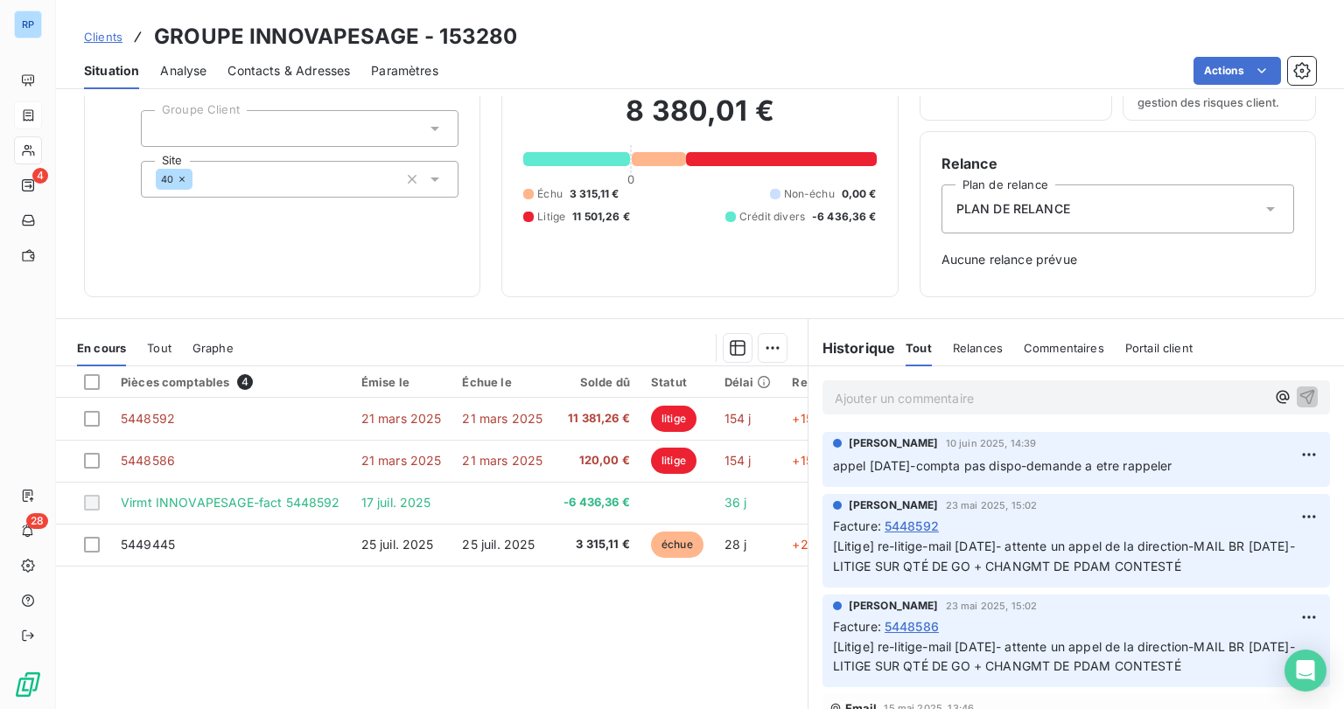
scroll to position [140, 0]
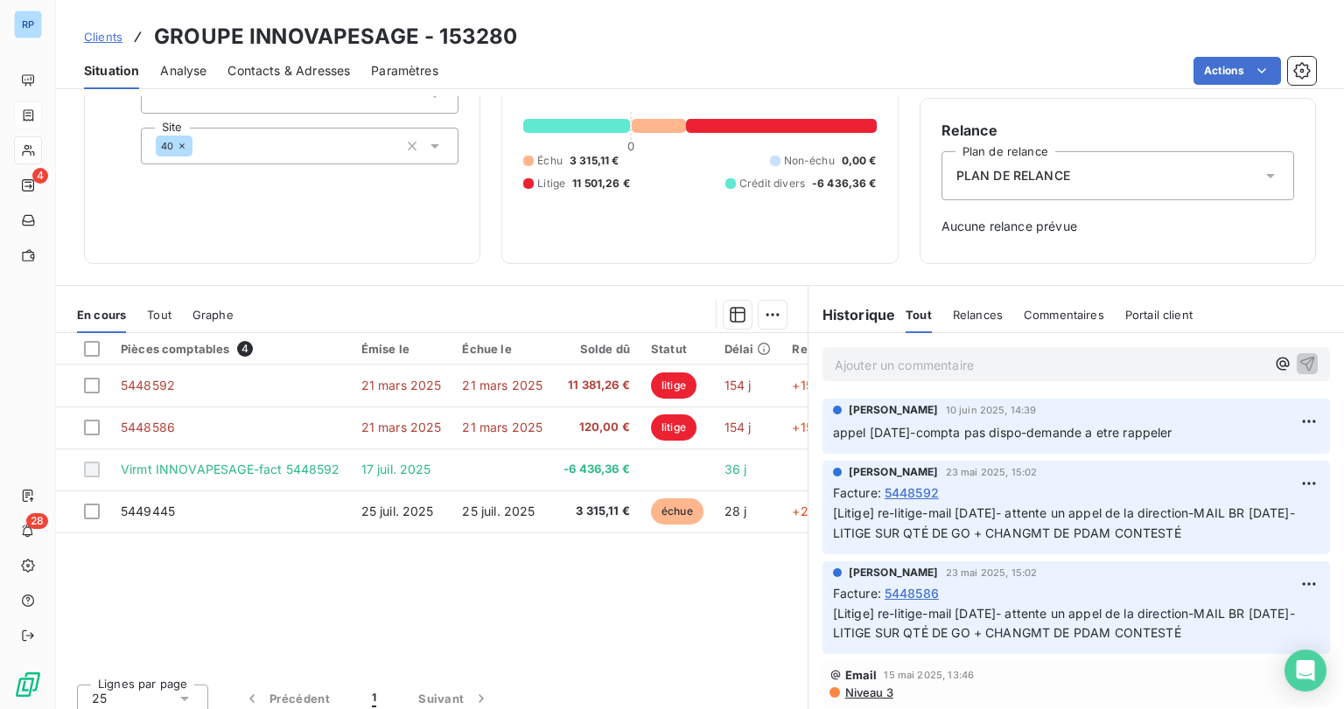
click at [882, 365] on p "Ajouter un commentaire ﻿" at bounding box center [1050, 365] width 430 height 22
